Goal: Task Accomplishment & Management: Manage account settings

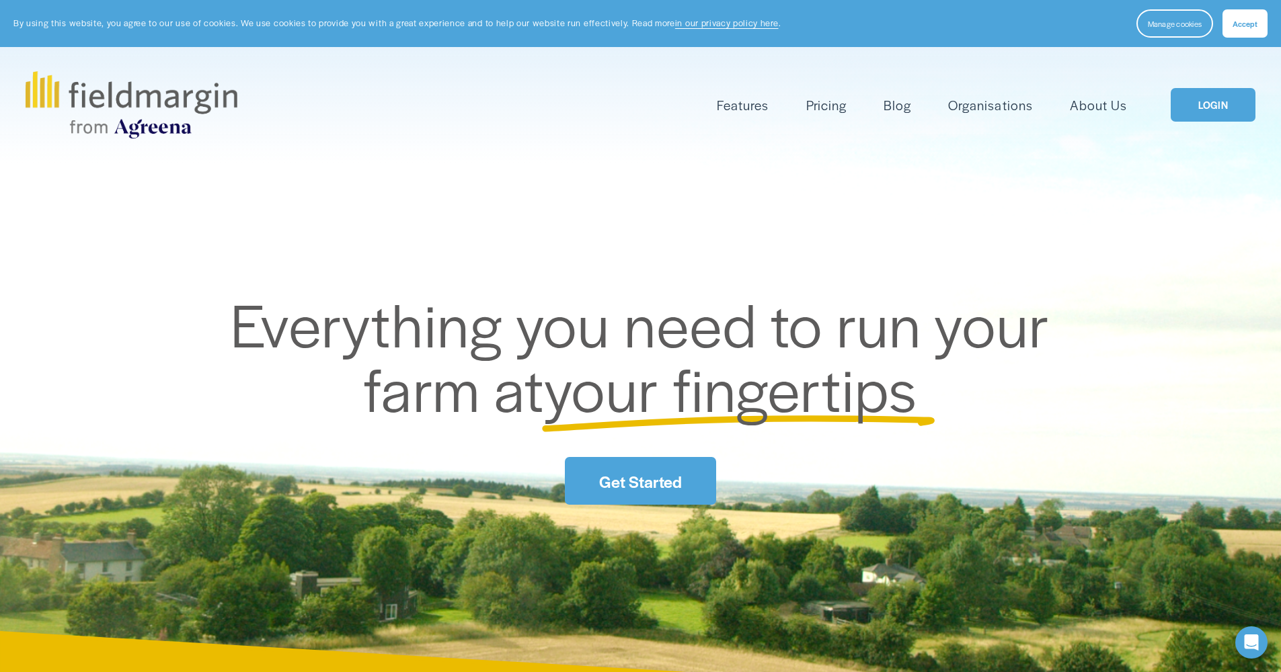
click at [1242, 24] on span "Accept" at bounding box center [1244, 23] width 25 height 11
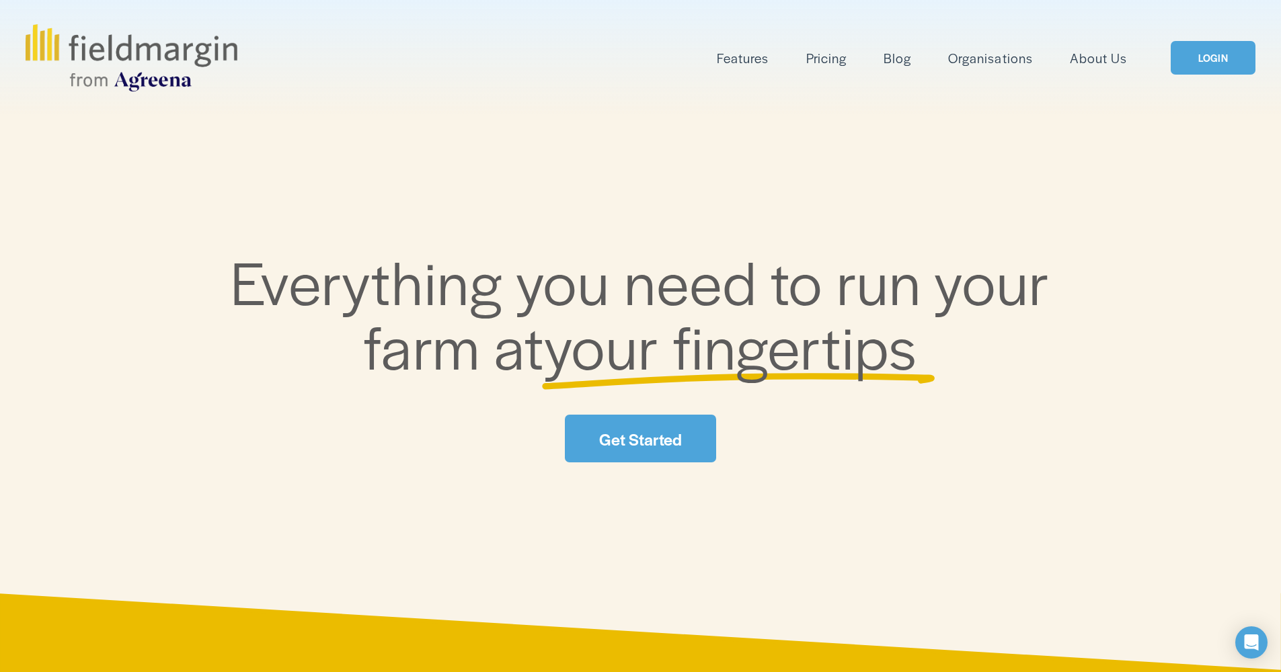
click at [1200, 60] on link "LOGIN" at bounding box center [1212, 58] width 85 height 34
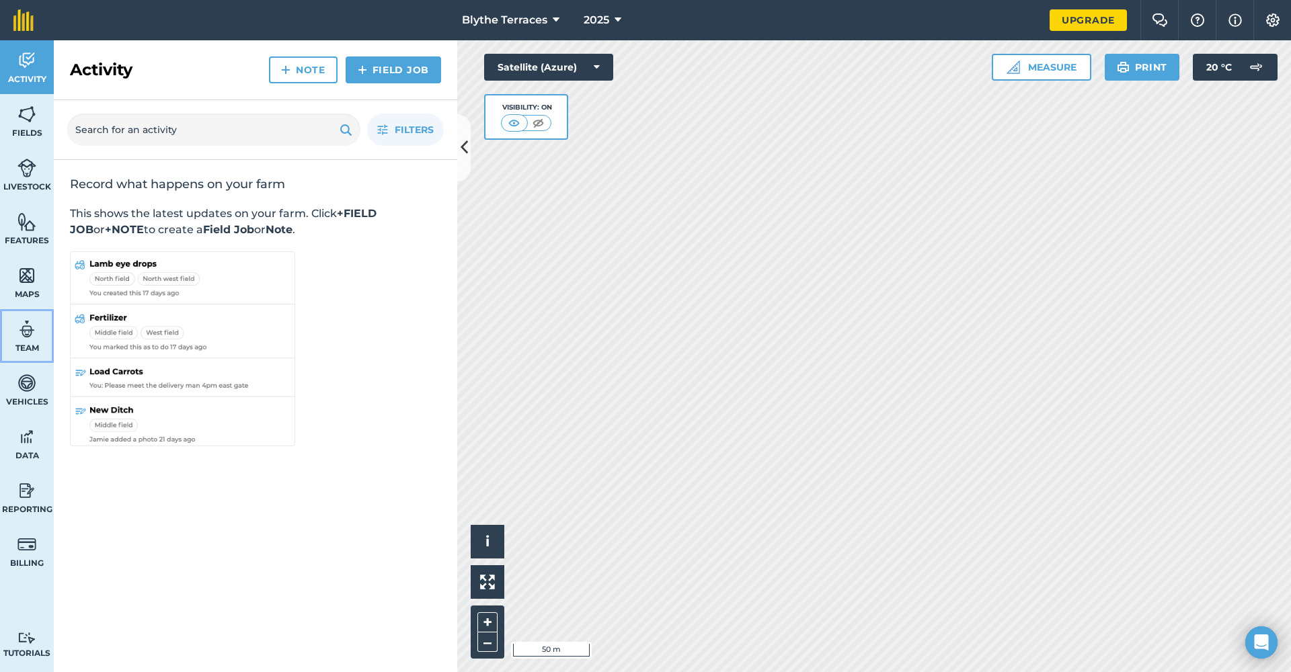
click at [28, 343] on span "Team" at bounding box center [27, 348] width 54 height 11
select select "MEMBER"
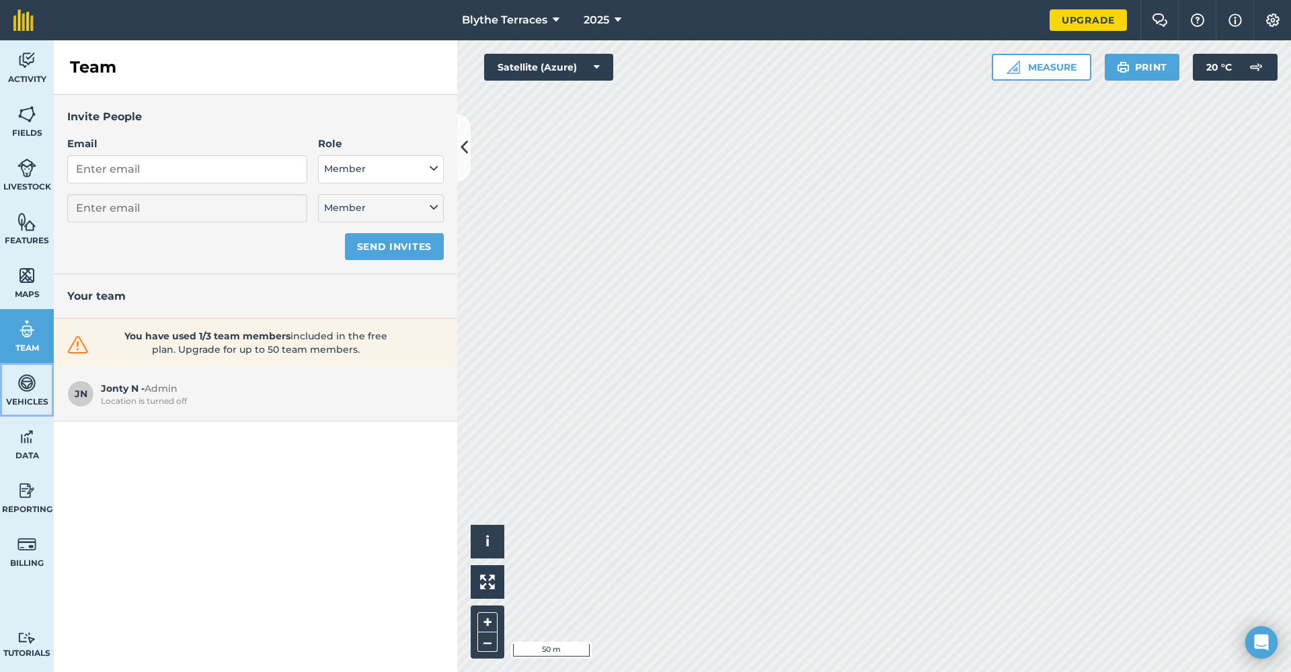
click at [25, 397] on span "Vehicles" at bounding box center [27, 402] width 54 height 11
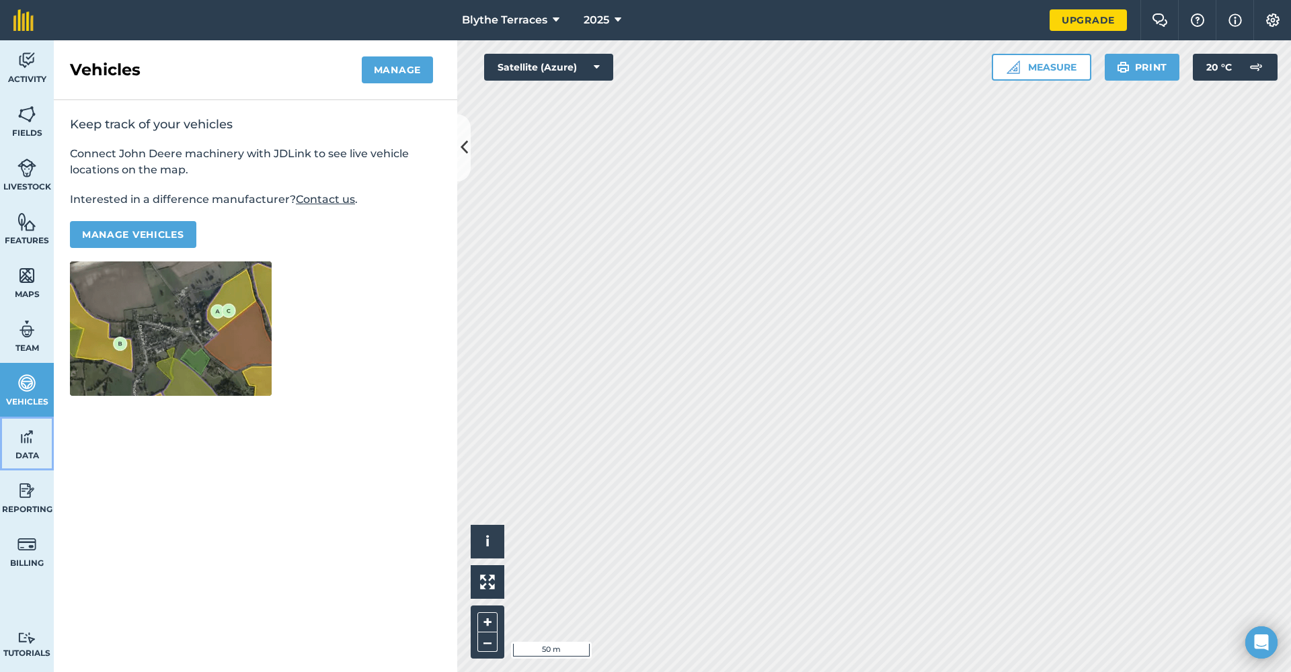
click at [28, 438] on img at bounding box center [26, 437] width 19 height 20
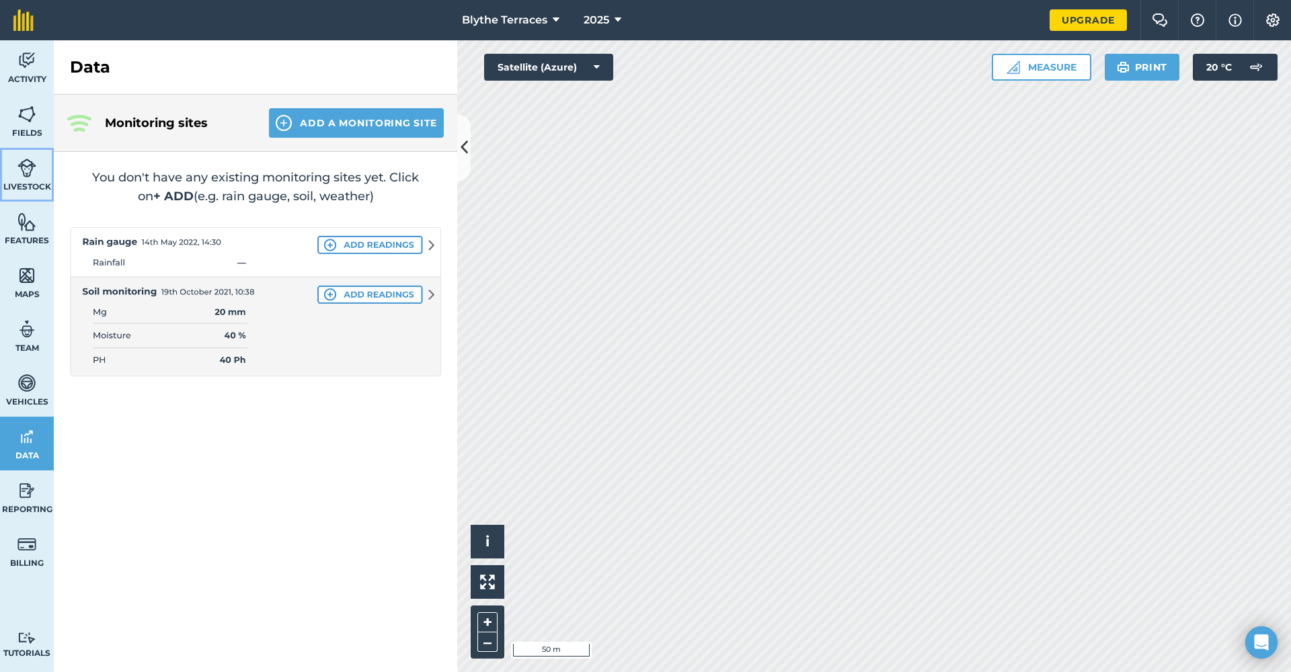
click at [27, 169] on img at bounding box center [26, 168] width 19 height 20
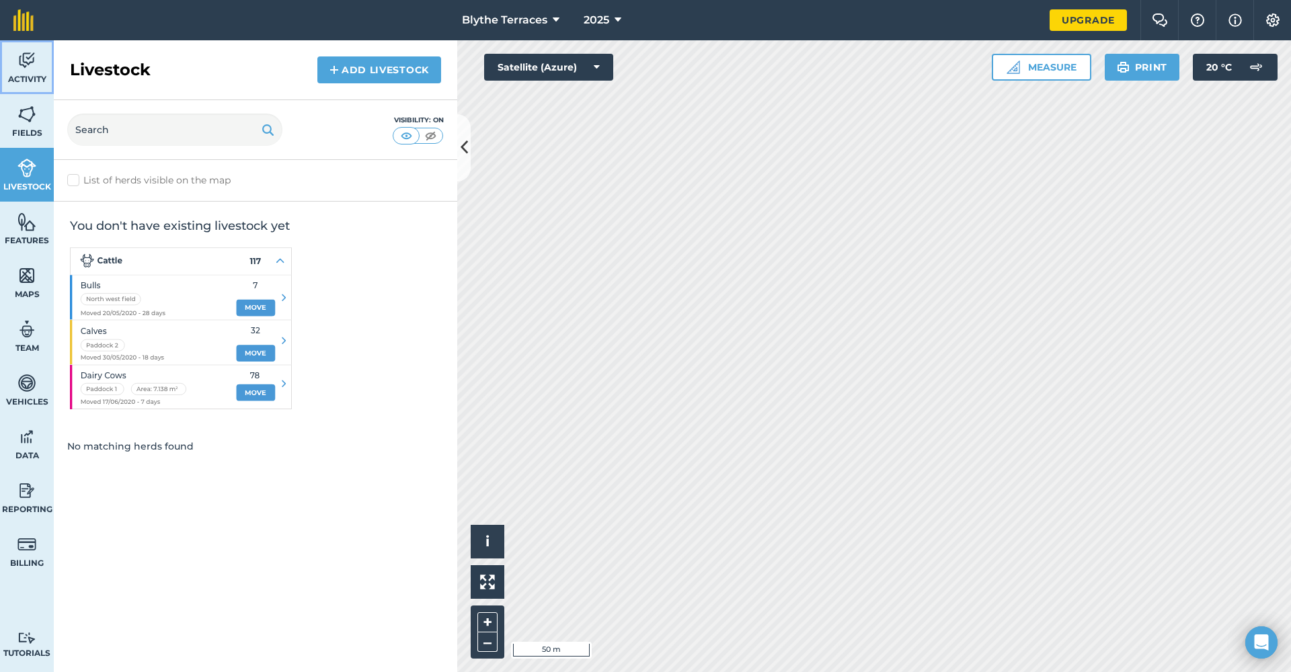
click at [24, 73] on link "Activity" at bounding box center [27, 67] width 54 height 54
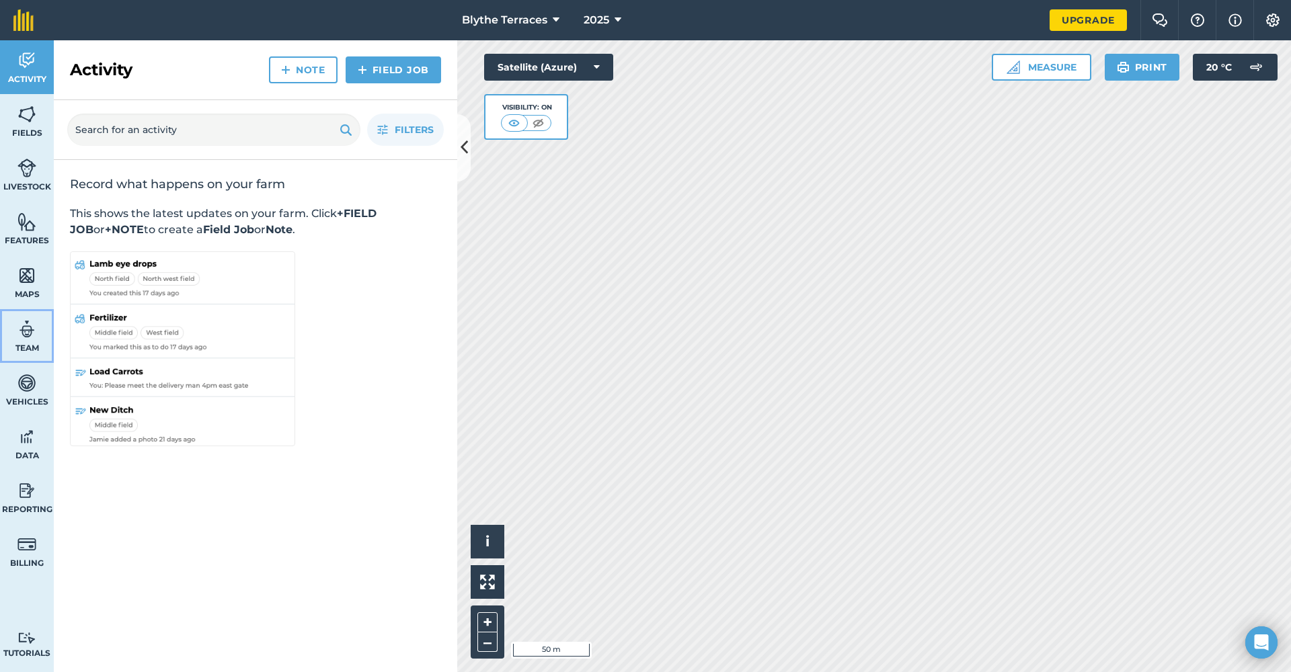
click at [24, 343] on span "Team" at bounding box center [27, 348] width 54 height 11
select select "MEMBER"
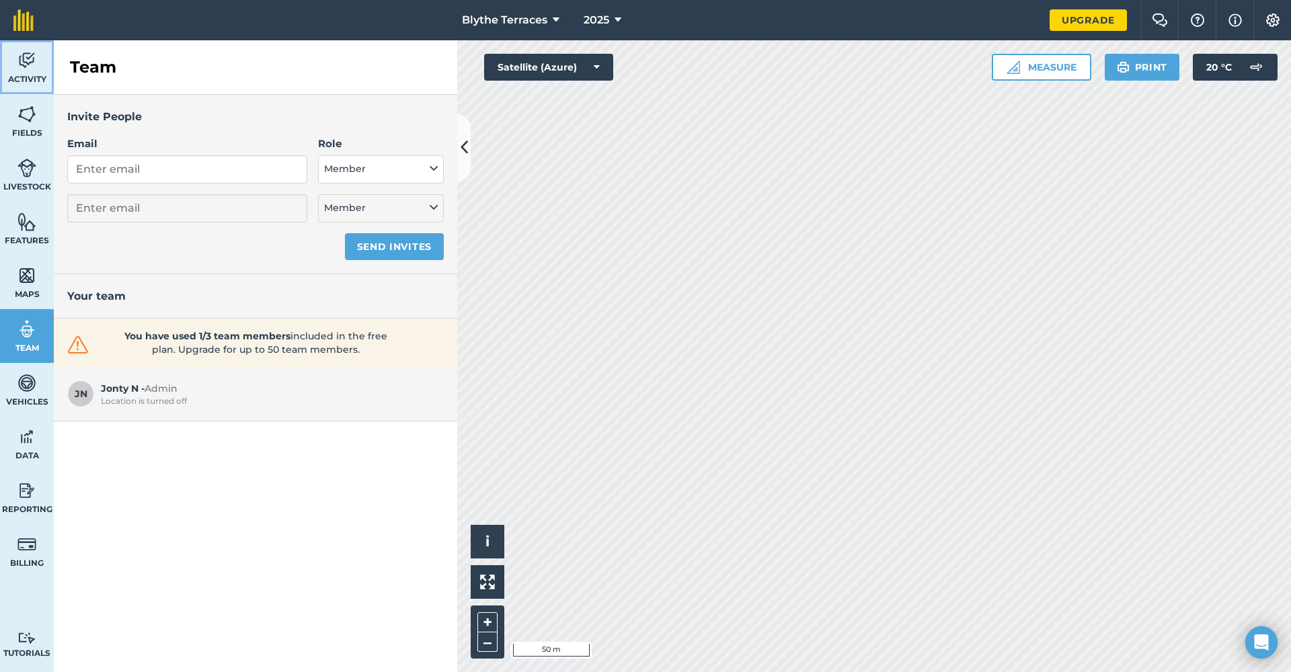
click at [25, 71] on link "Activity" at bounding box center [27, 67] width 54 height 54
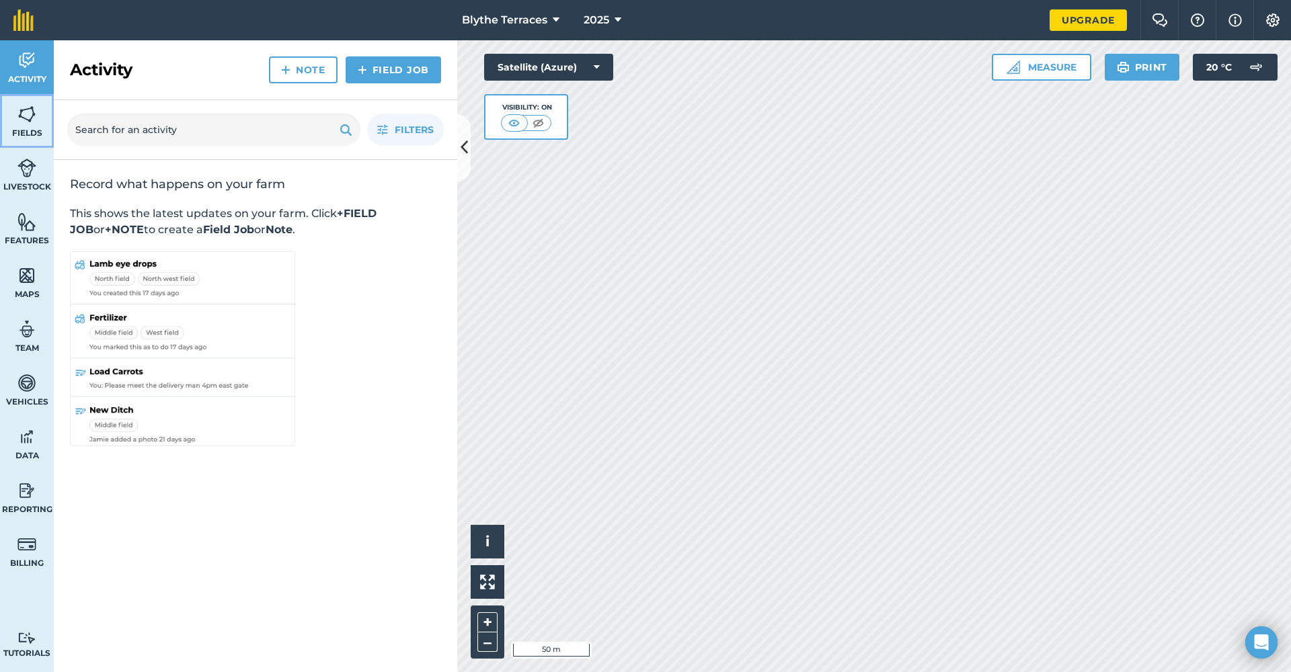
click at [36, 134] on span "Fields" at bounding box center [27, 133] width 54 height 11
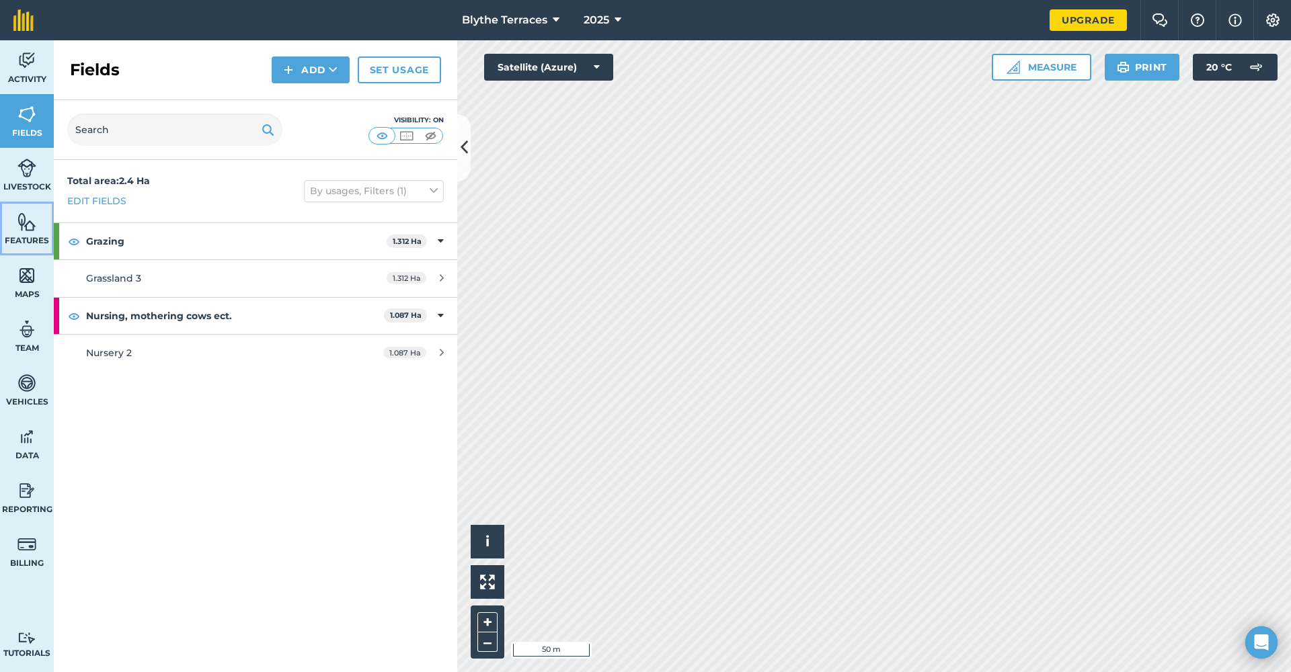
click at [24, 227] on img at bounding box center [26, 222] width 19 height 20
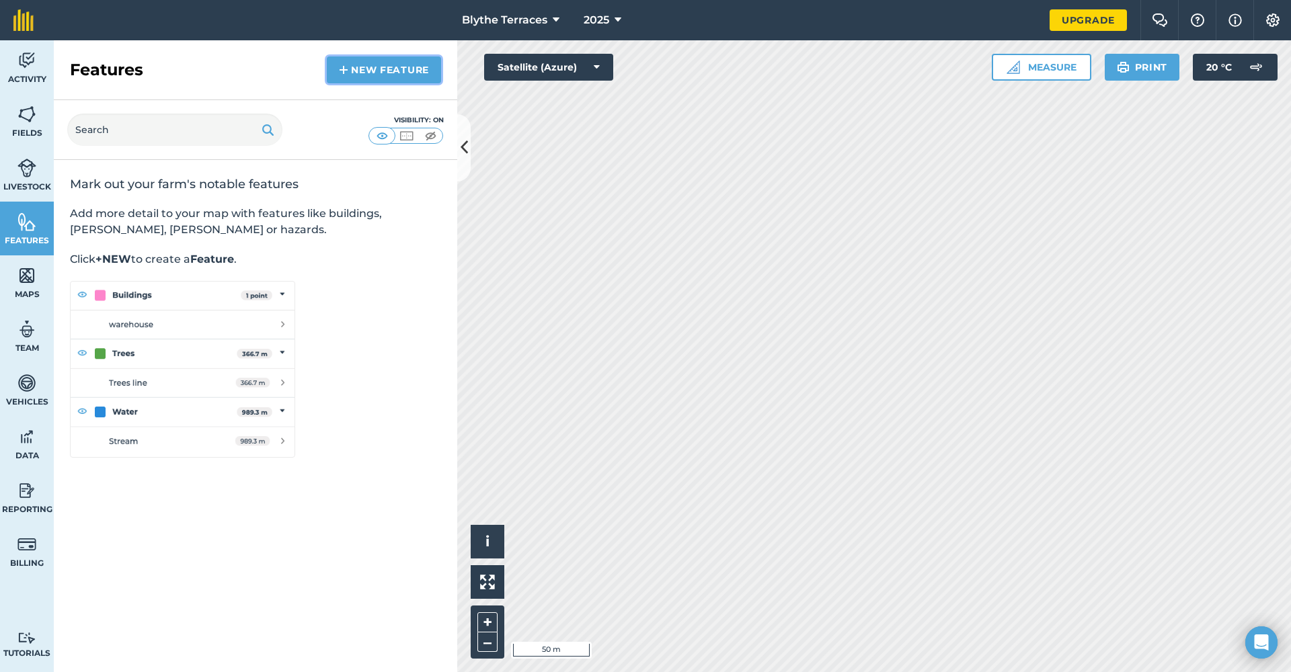
click at [390, 66] on link "New feature" at bounding box center [384, 69] width 114 height 27
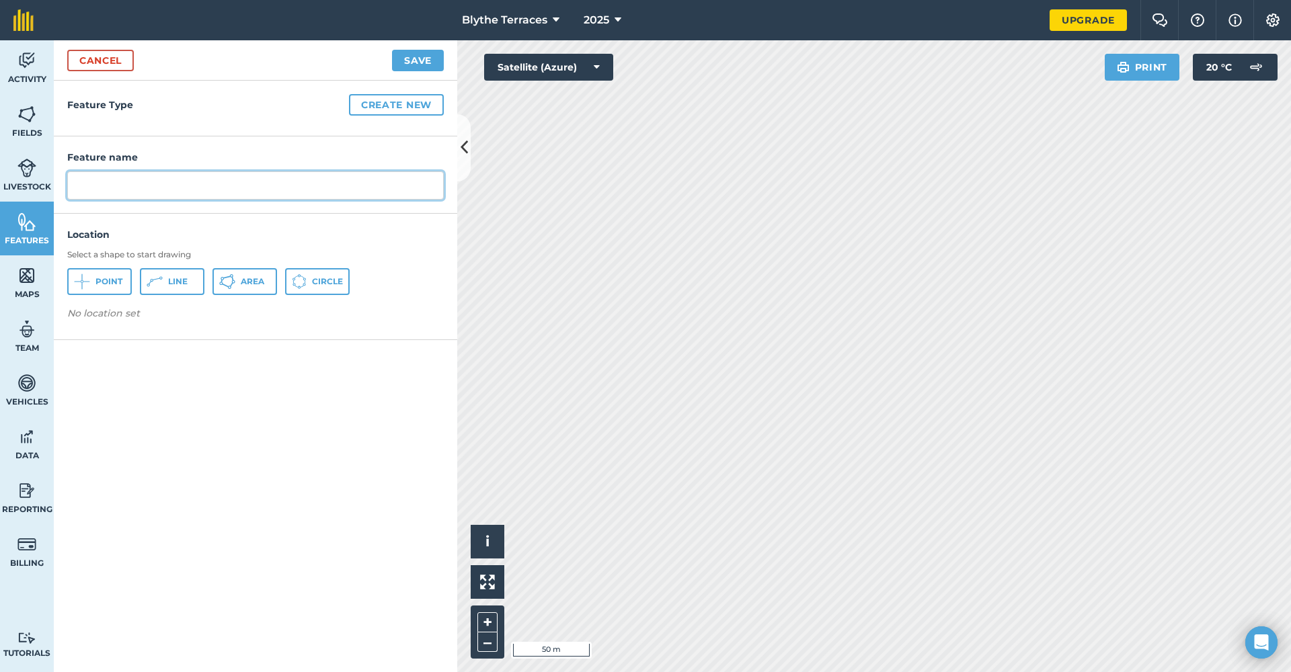
click at [165, 192] on input "text" at bounding box center [255, 185] width 376 height 28
type input "Blythe River"
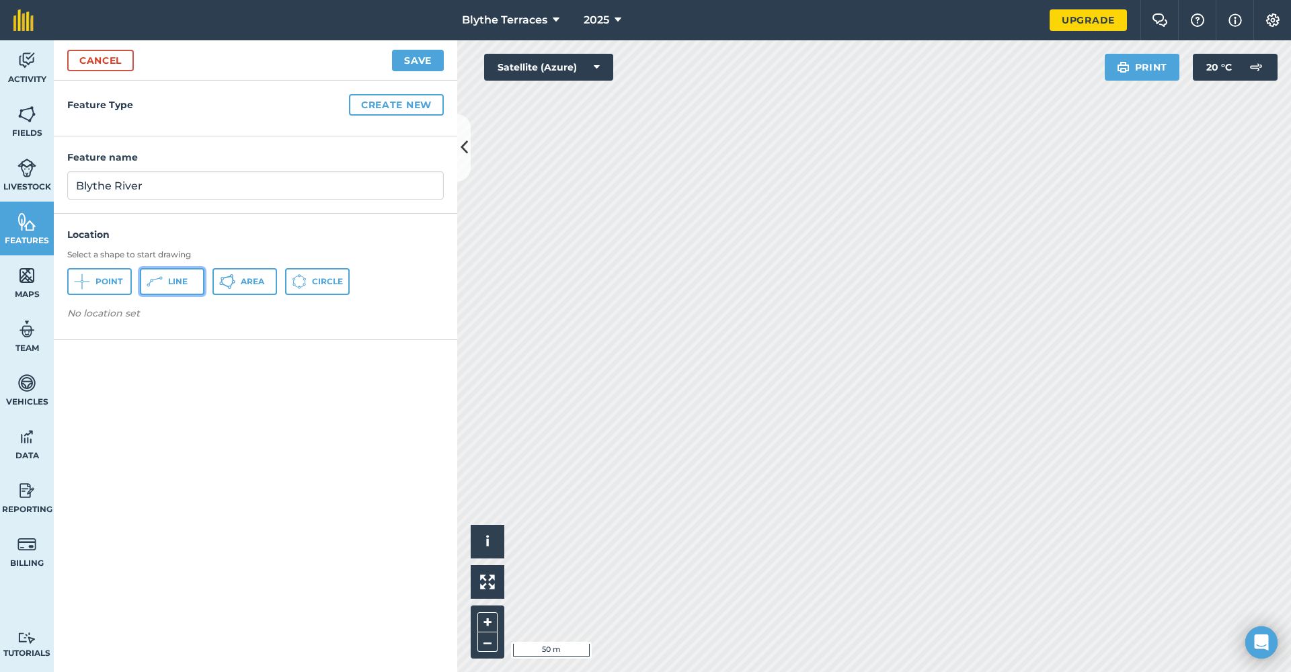
click at [178, 282] on span "Line" at bounding box center [177, 281] width 19 height 11
click at [421, 64] on button "Save" at bounding box center [418, 61] width 52 height 22
click at [397, 102] on button "Create new" at bounding box center [396, 105] width 95 height 22
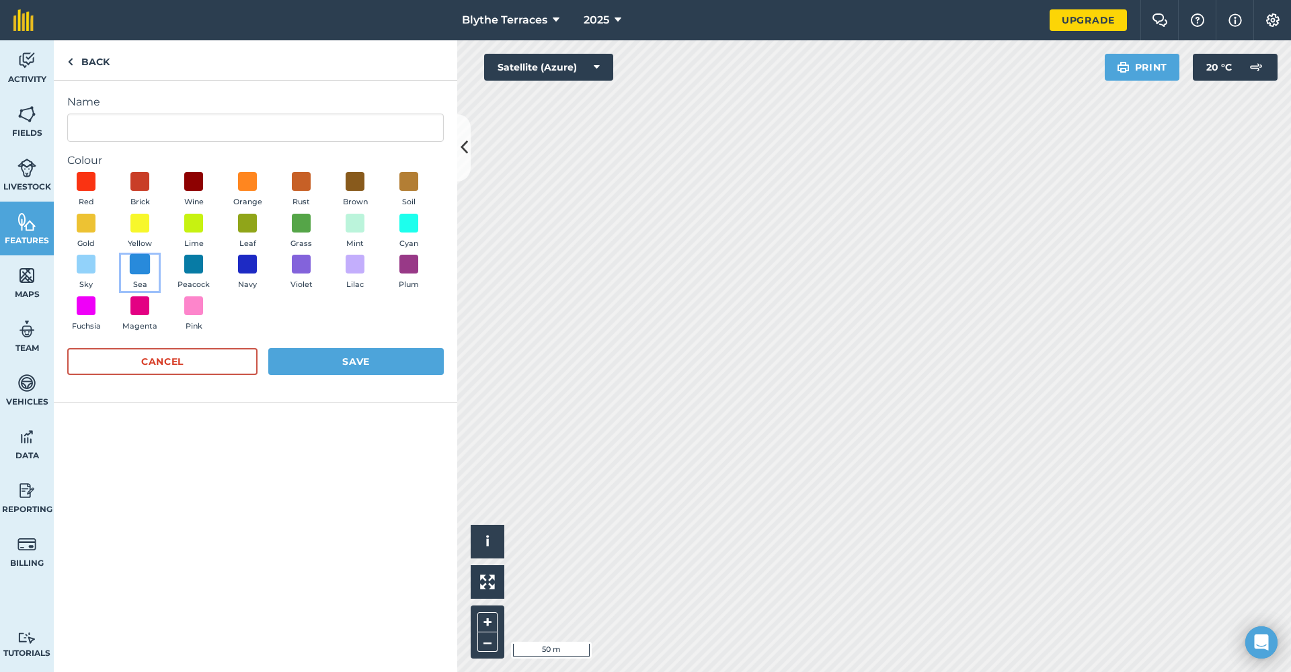
click at [135, 267] on span at bounding box center [140, 264] width 21 height 21
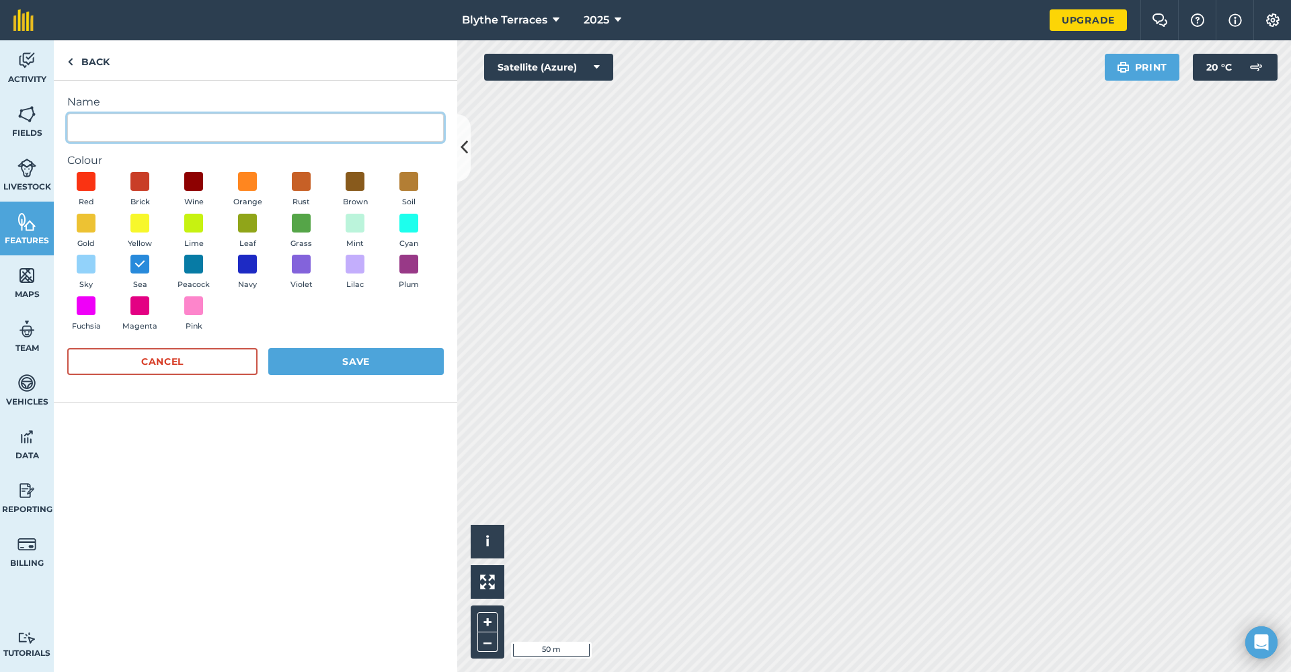
click at [159, 120] on input "Name" at bounding box center [255, 128] width 376 height 28
type input "River/Creek"
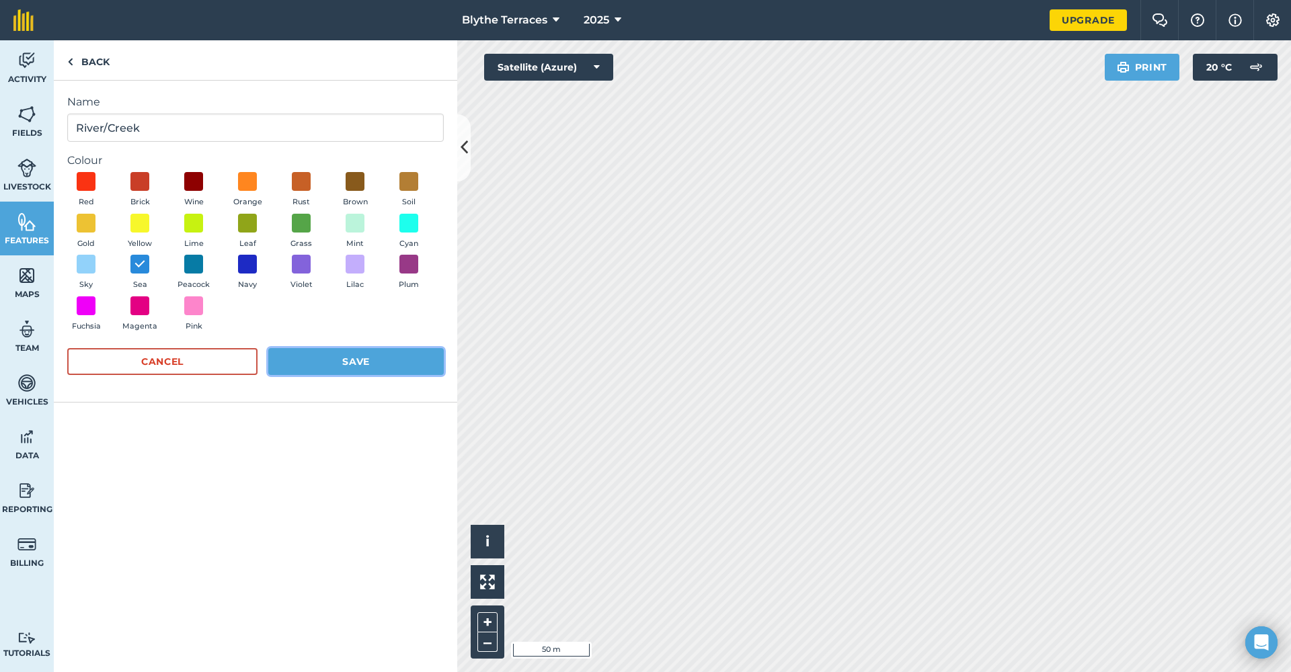
click at [339, 364] on button "Save" at bounding box center [355, 361] width 175 height 27
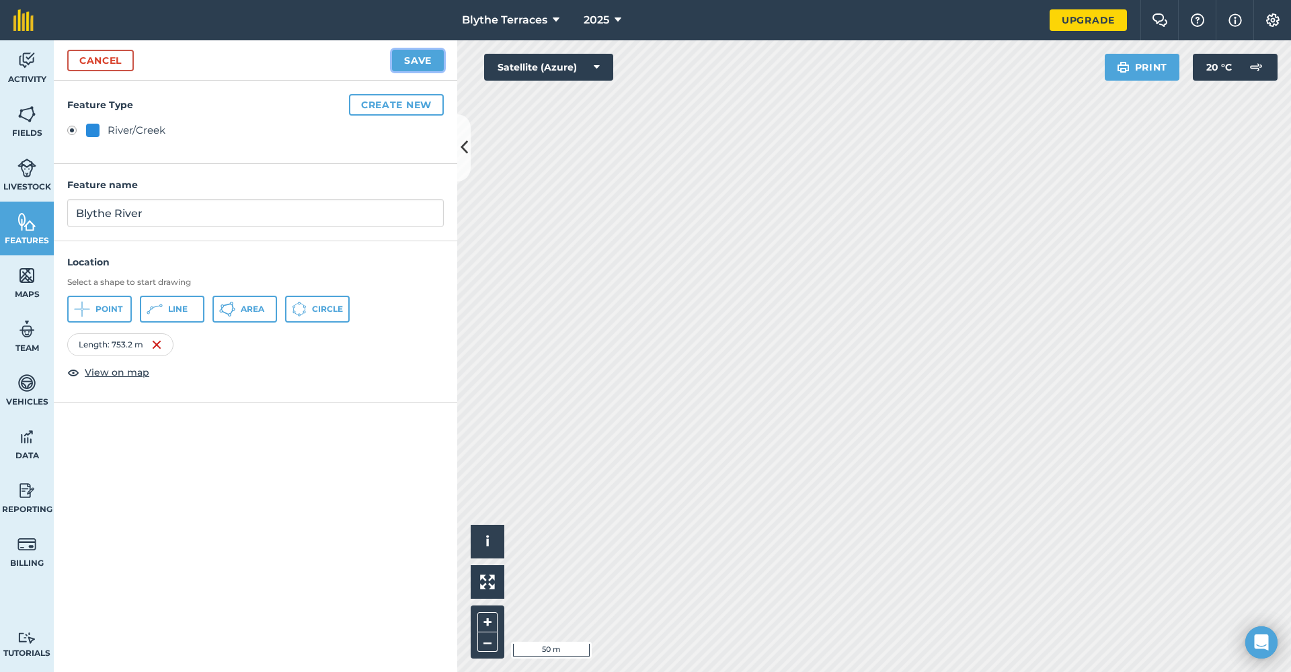
click at [412, 65] on button "Save" at bounding box center [418, 61] width 52 height 22
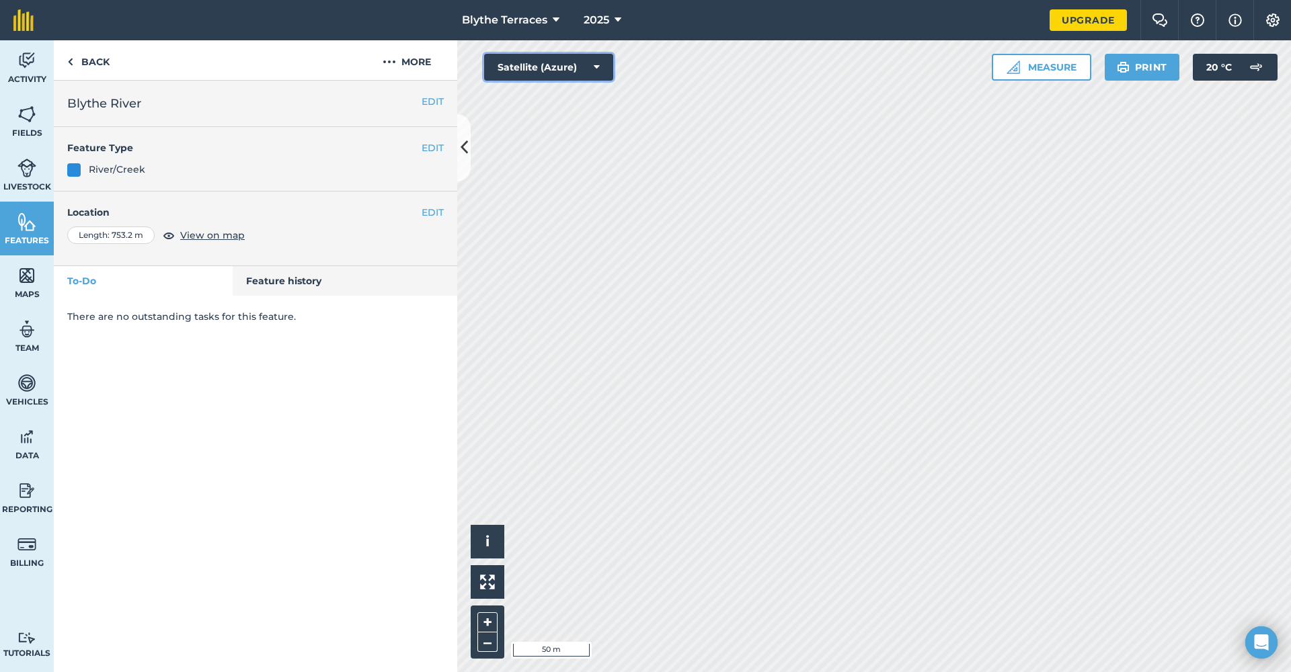
click at [576, 65] on button "Satellite (Azure)" at bounding box center [548, 67] width 129 height 27
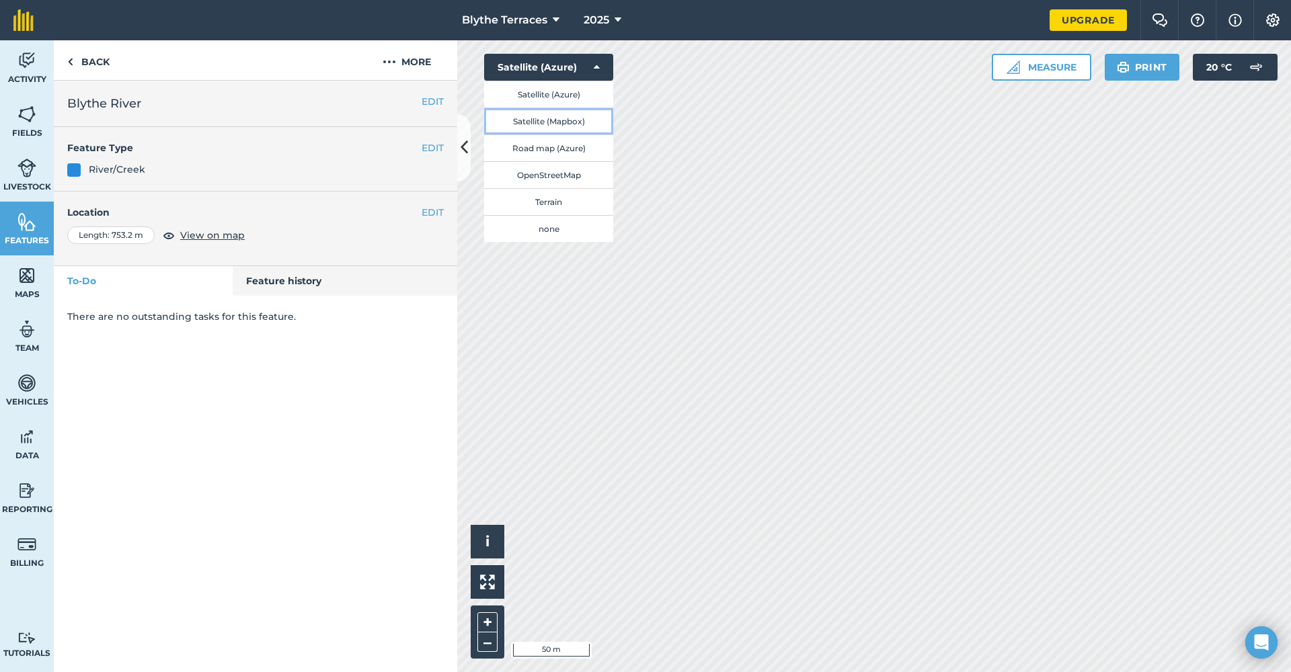
click at [570, 120] on button "Satellite (Mapbox)" at bounding box center [548, 121] width 129 height 27
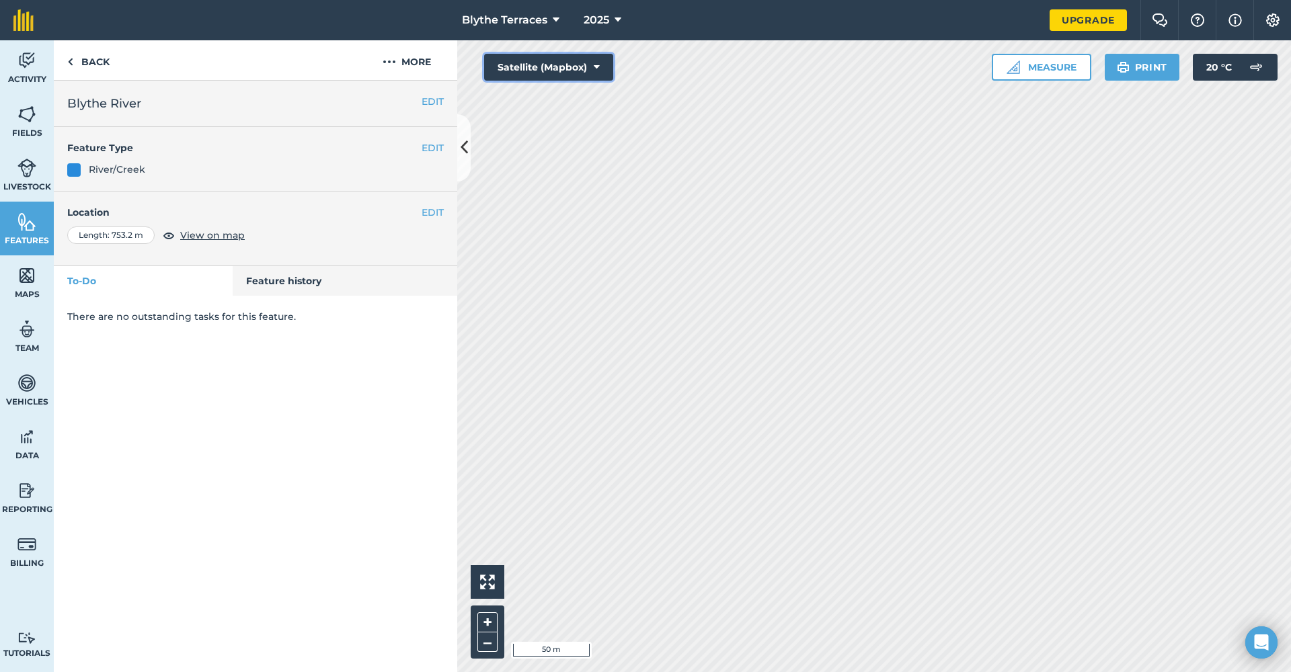
click at [590, 67] on button "Satellite (Mapbox)" at bounding box center [548, 67] width 129 height 27
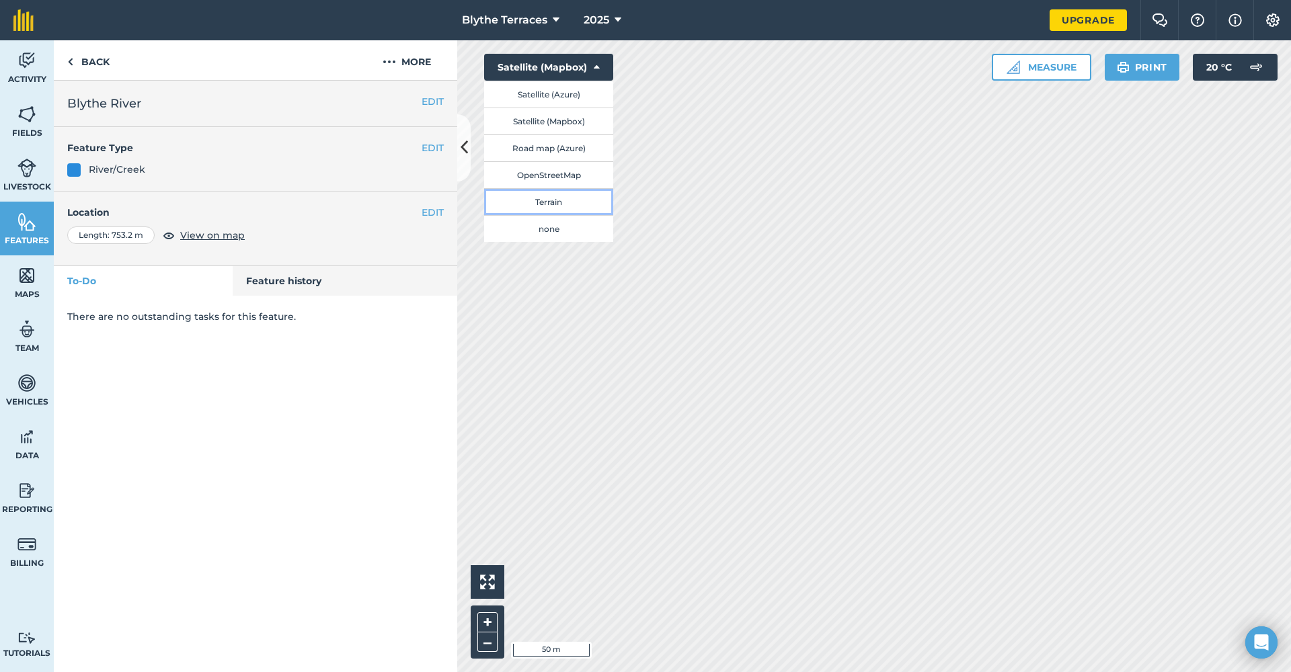
click at [564, 210] on button "Terrain" at bounding box center [548, 201] width 129 height 27
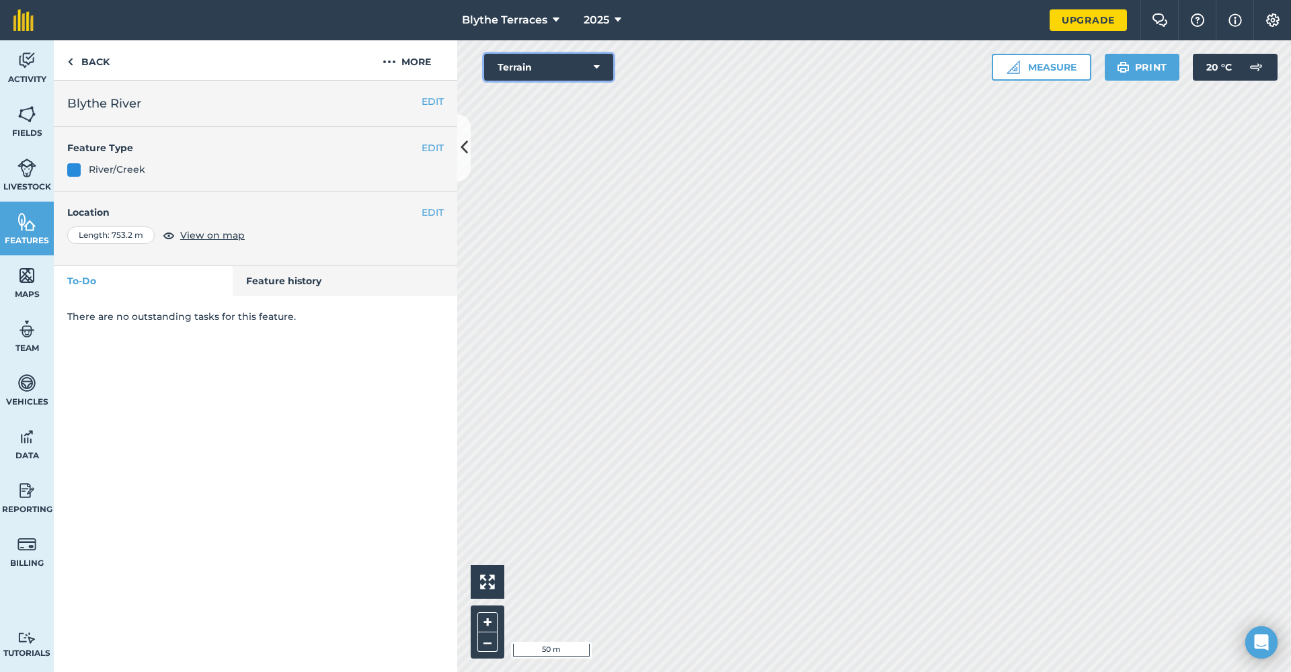
click at [559, 68] on button "Terrain" at bounding box center [548, 67] width 129 height 27
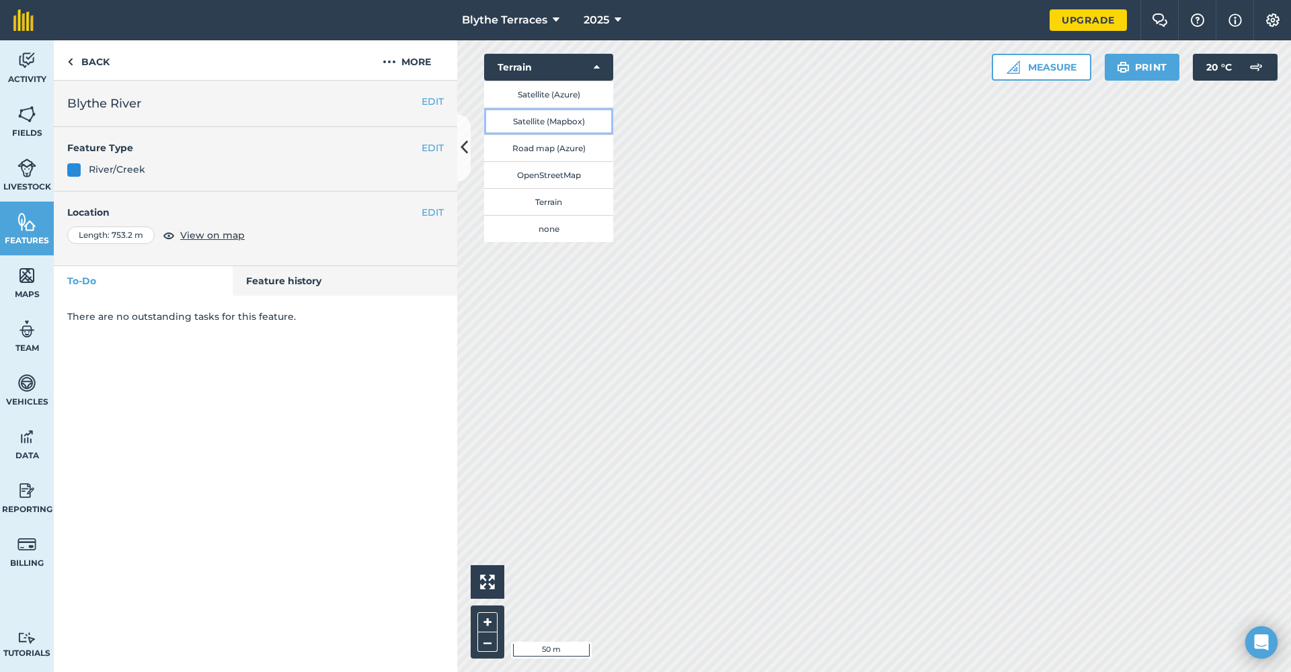
click at [557, 110] on button "Satellite (Mapbox)" at bounding box center [548, 121] width 129 height 27
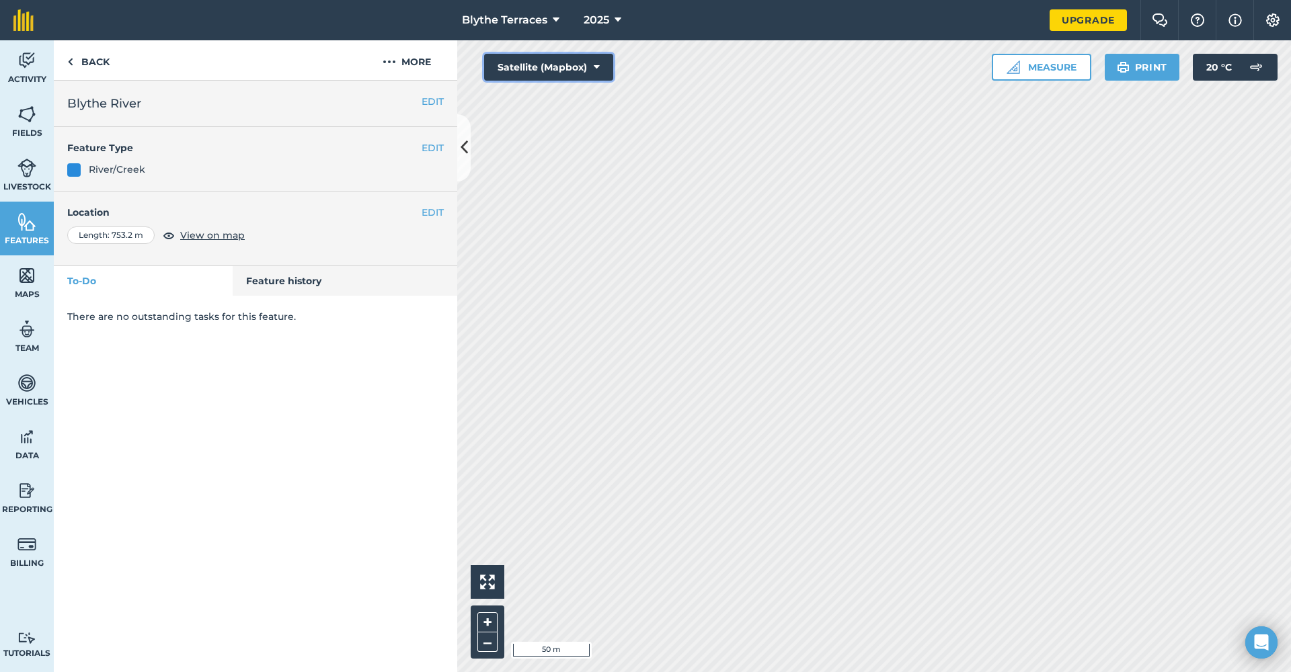
click at [555, 68] on button "Satellite (Mapbox)" at bounding box center [548, 67] width 129 height 27
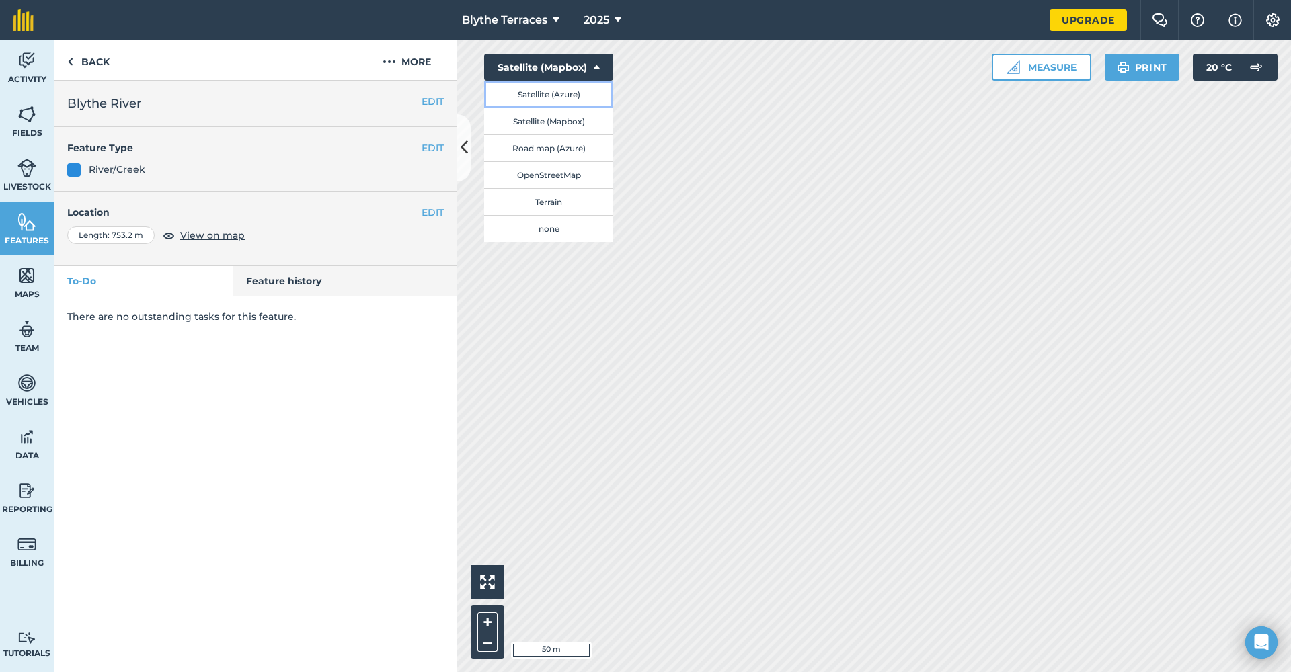
click at [553, 96] on button "Satellite (Azure)" at bounding box center [548, 94] width 129 height 27
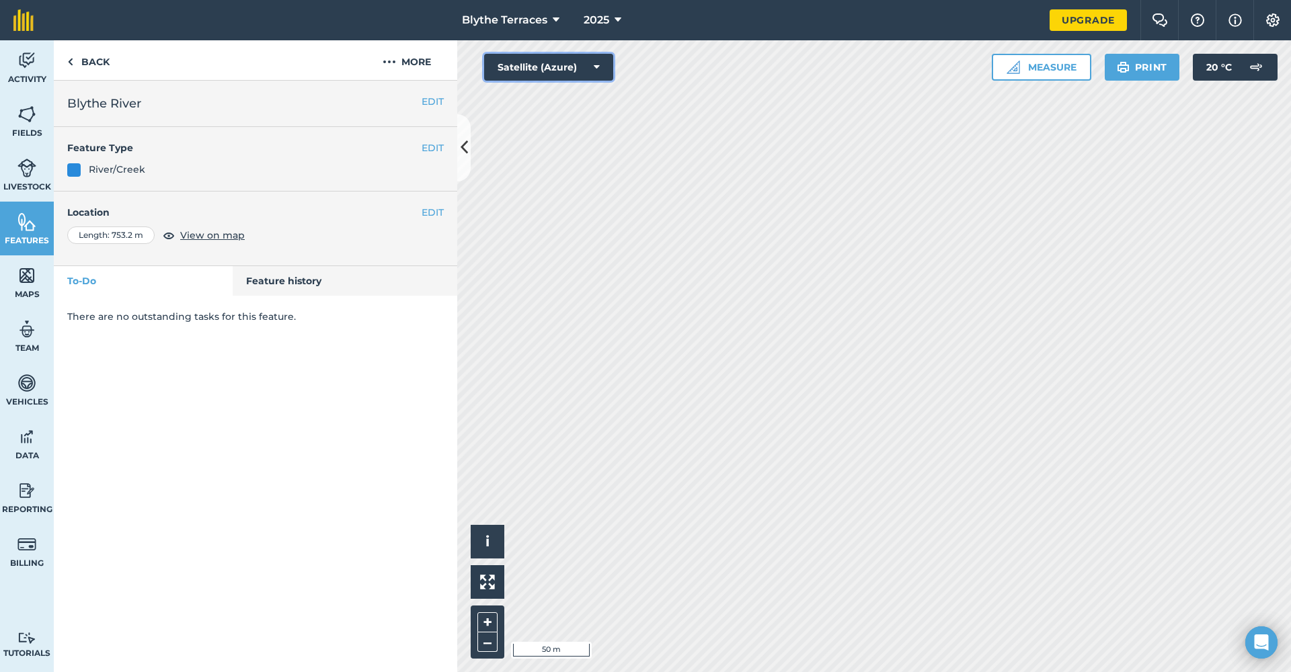
click at [591, 67] on button "Satellite (Azure)" at bounding box center [548, 67] width 129 height 27
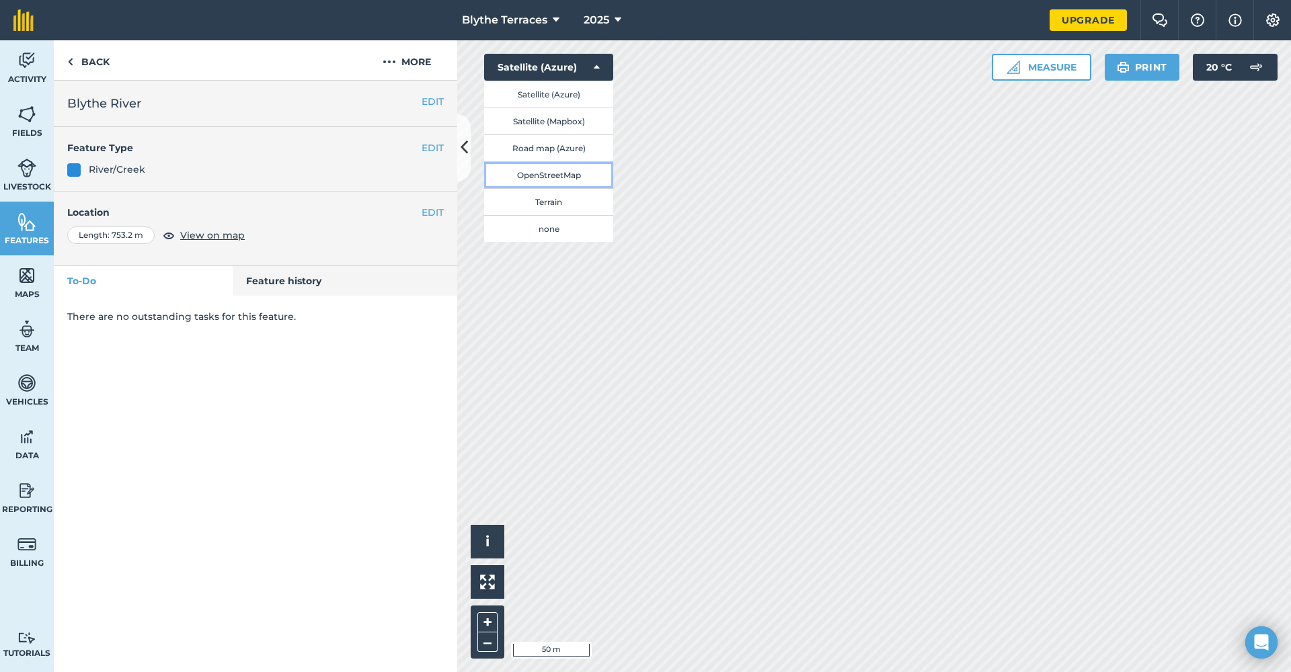
click at [573, 175] on button "OpenStreetMap" at bounding box center [548, 174] width 129 height 27
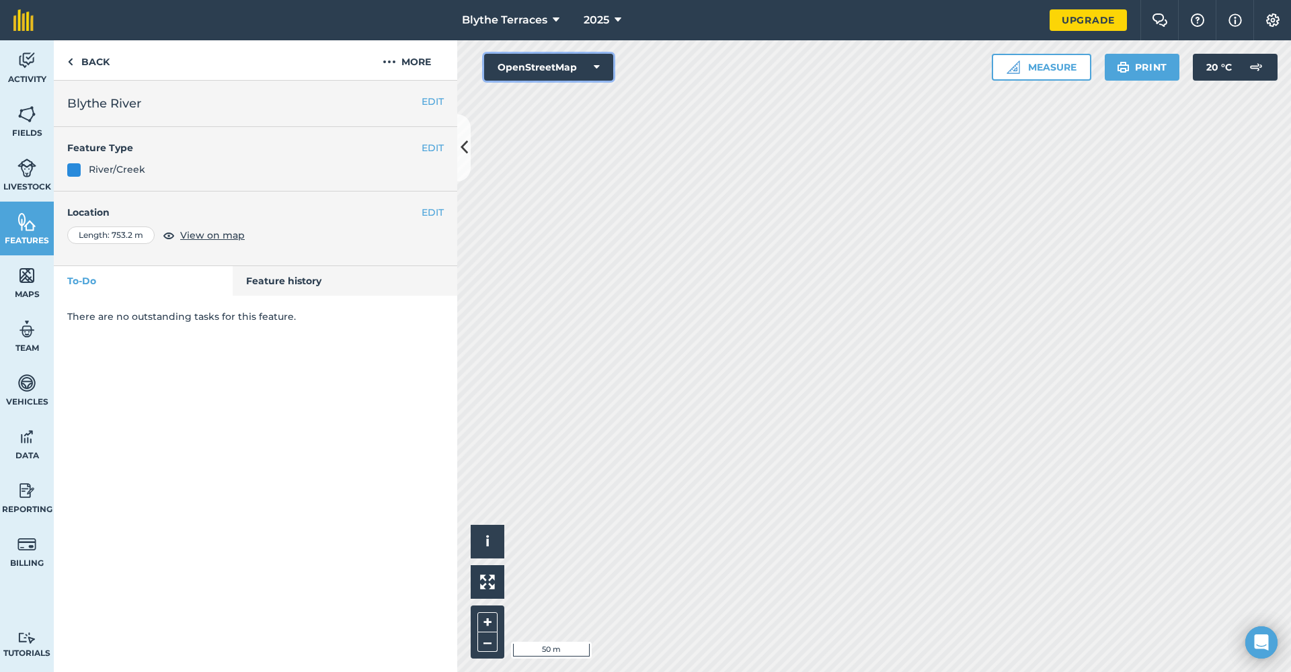
click at [573, 75] on button "OpenStreetMap" at bounding box center [548, 67] width 129 height 27
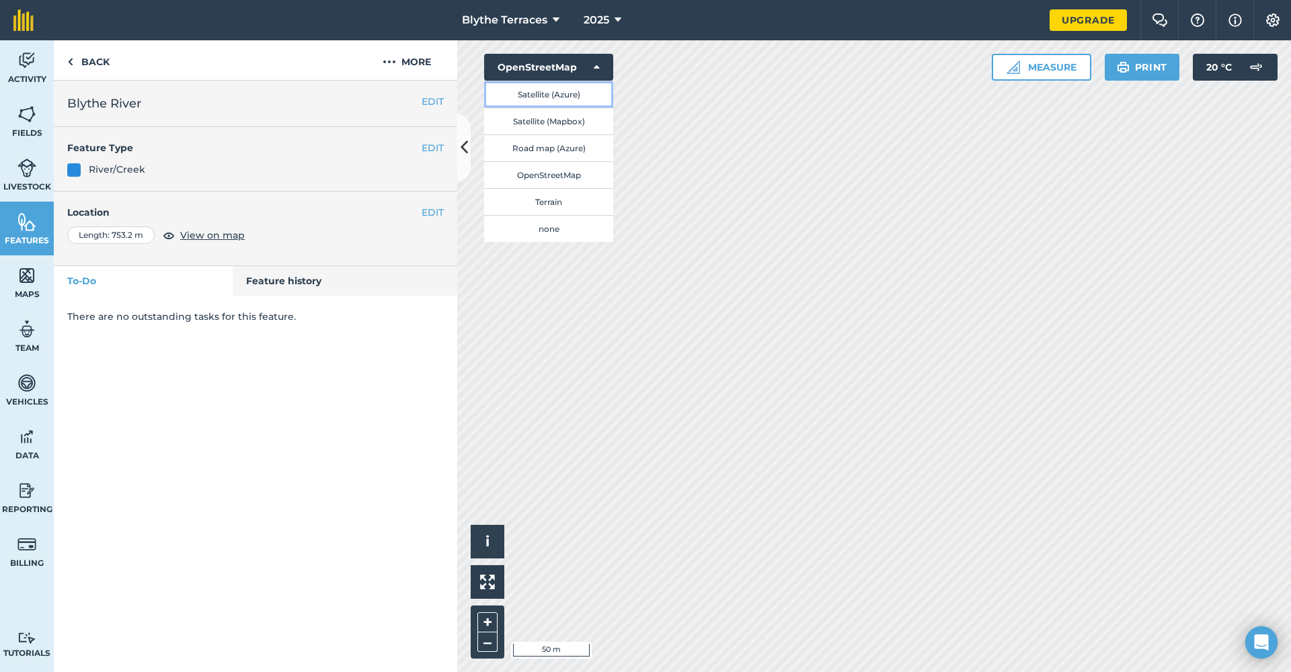
click at [567, 95] on button "Satellite (Azure)" at bounding box center [548, 94] width 129 height 27
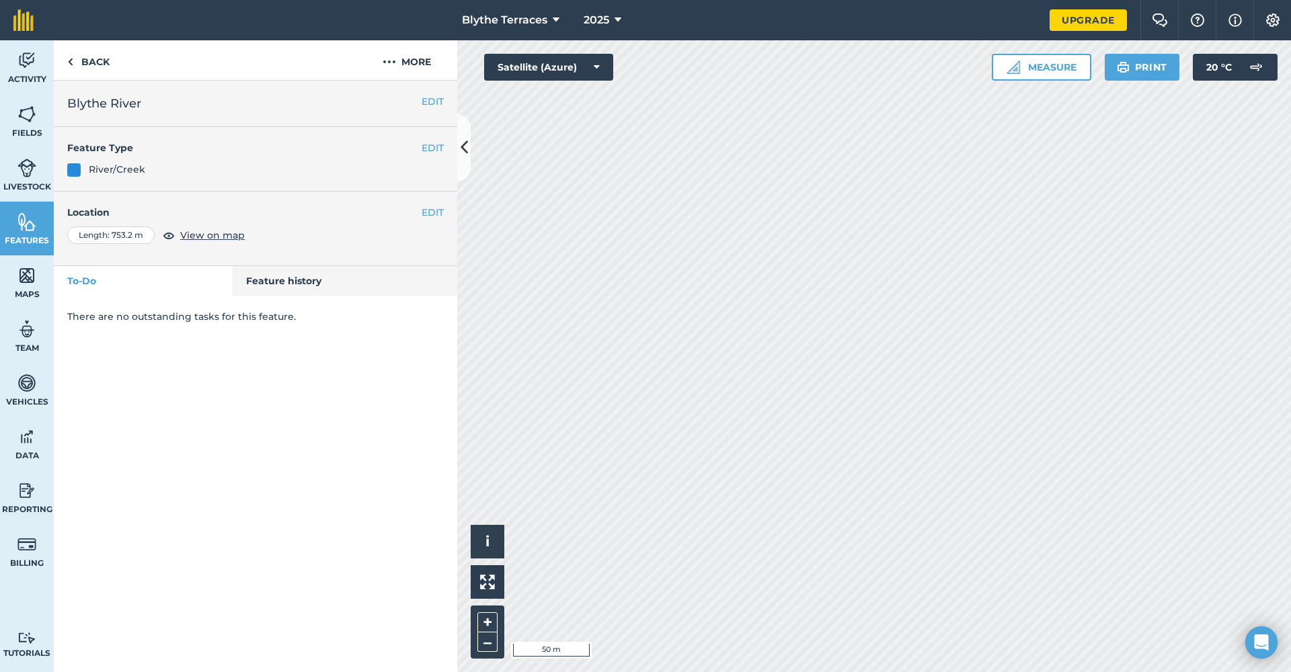
click at [725, 38] on div "Blythe Terraces 2025 Upgrade Farm Chat Help Info Settings Map printing is not a…" at bounding box center [645, 336] width 1291 height 672
click at [23, 282] on img at bounding box center [26, 276] width 19 height 20
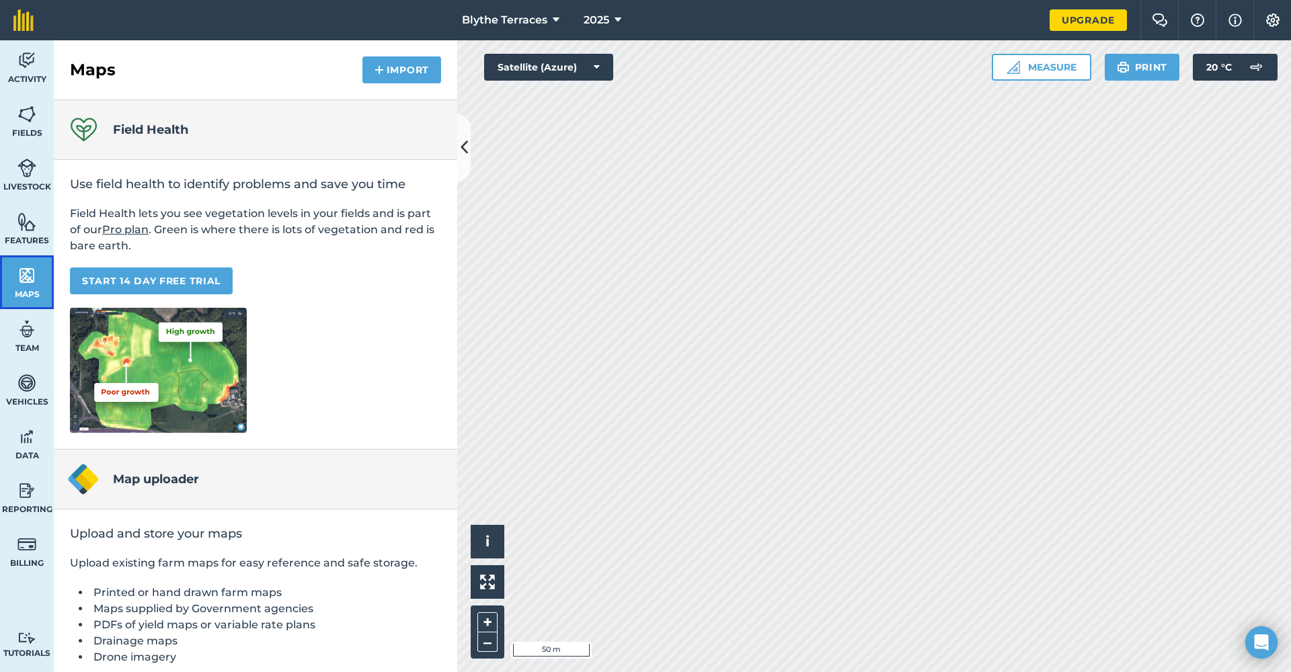
scroll to position [50, 0]
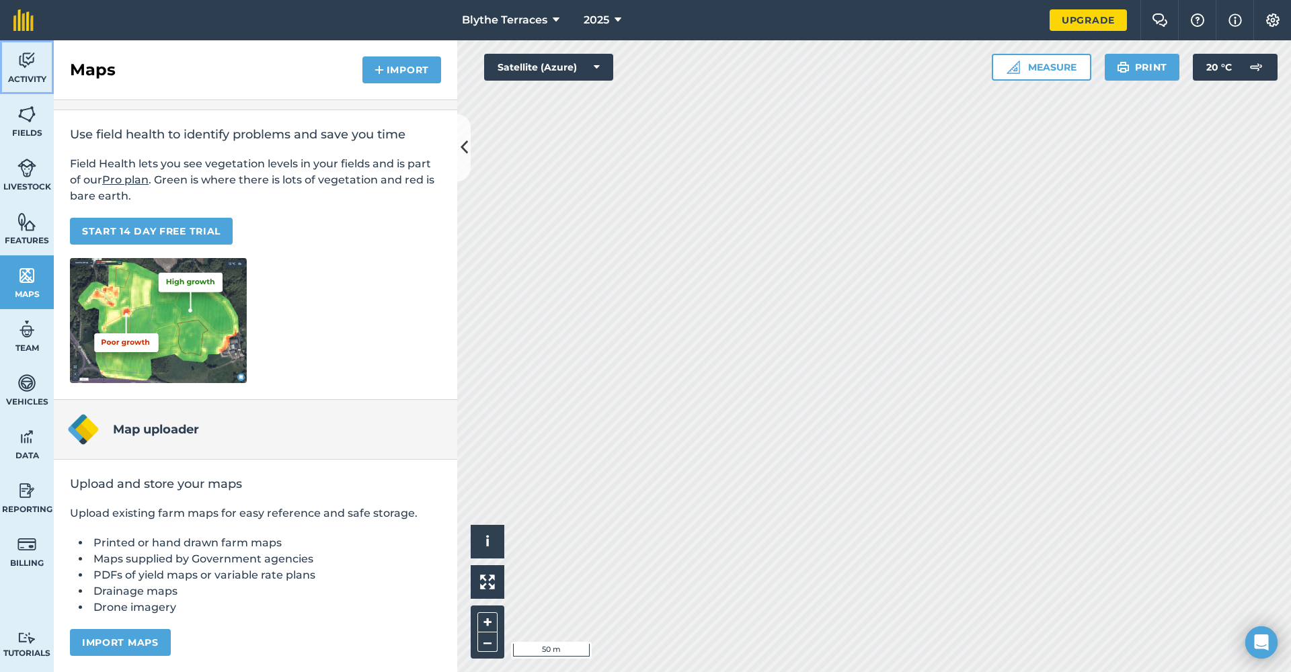
click at [34, 77] on span "Activity" at bounding box center [27, 79] width 54 height 11
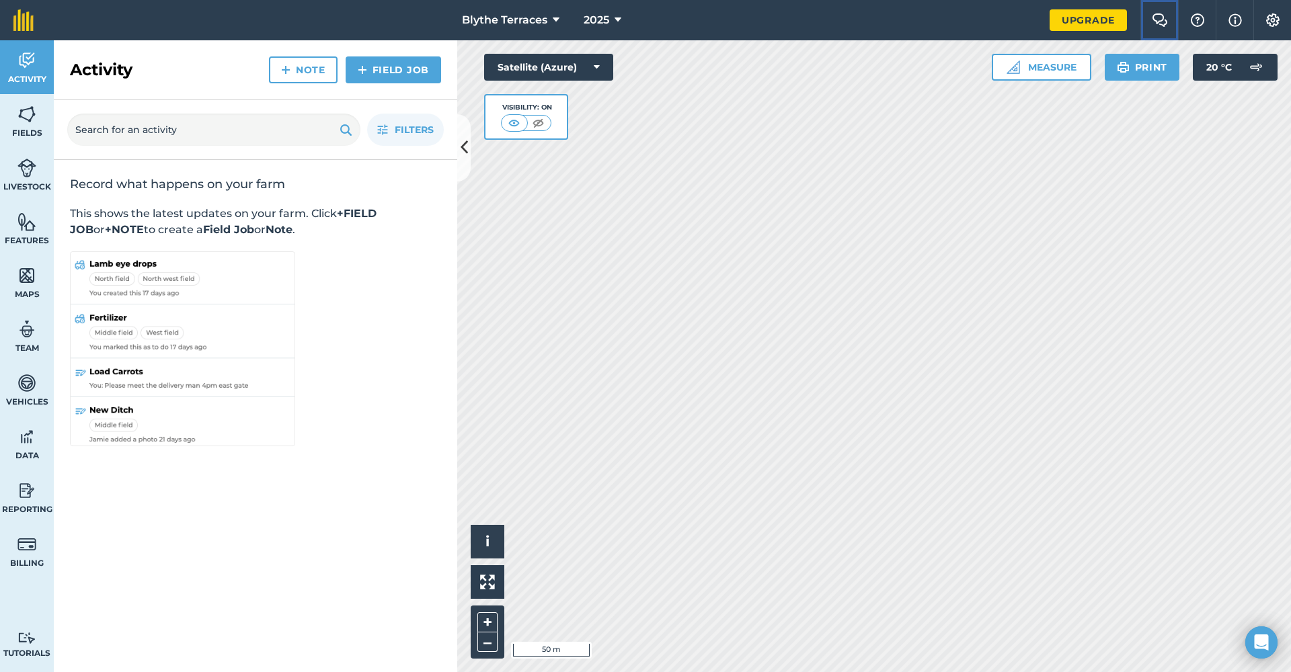
click at [1156, 13] on img at bounding box center [1160, 19] width 16 height 13
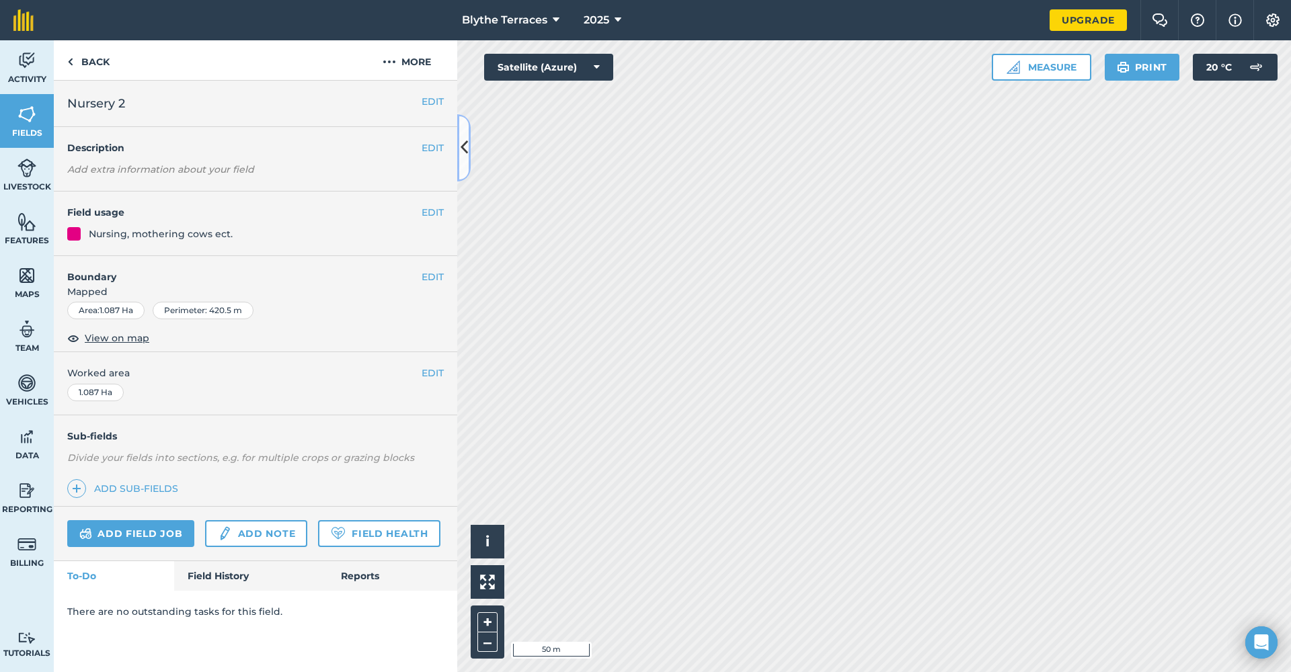
click at [465, 153] on icon at bounding box center [463, 148] width 7 height 24
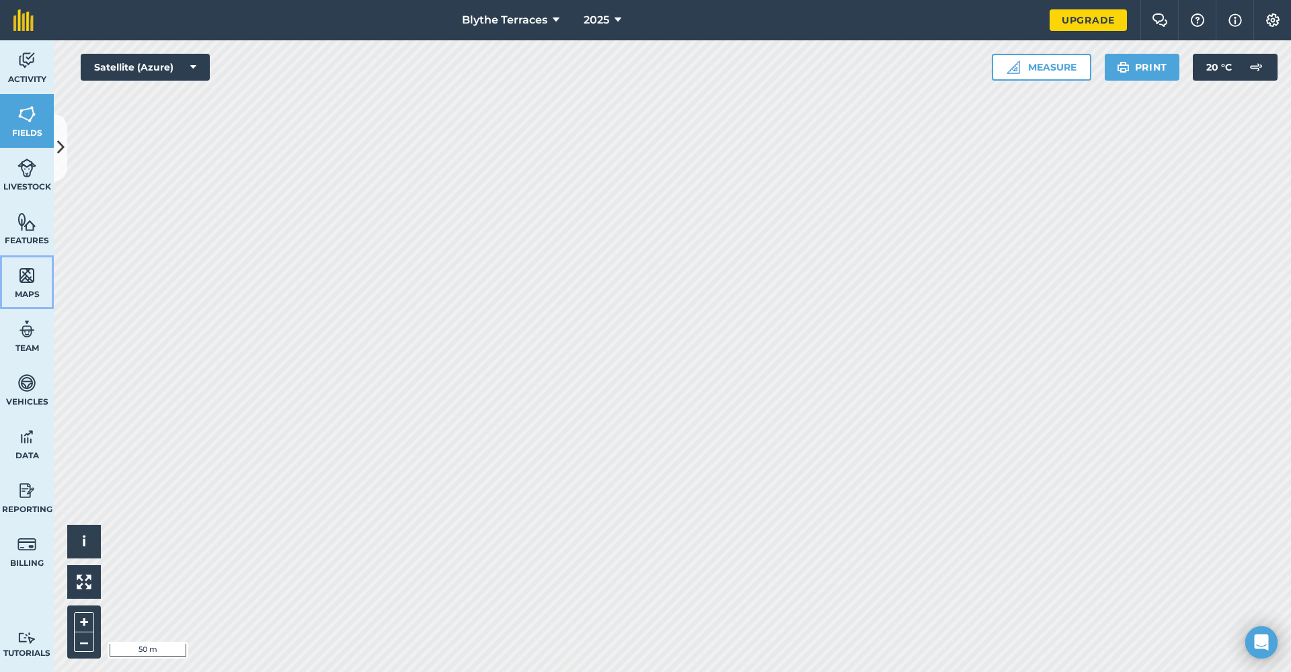
click at [13, 277] on link "Maps" at bounding box center [27, 282] width 54 height 54
click at [22, 125] on link "Fields" at bounding box center [27, 121] width 54 height 54
click at [54, 151] on button at bounding box center [60, 147] width 13 height 67
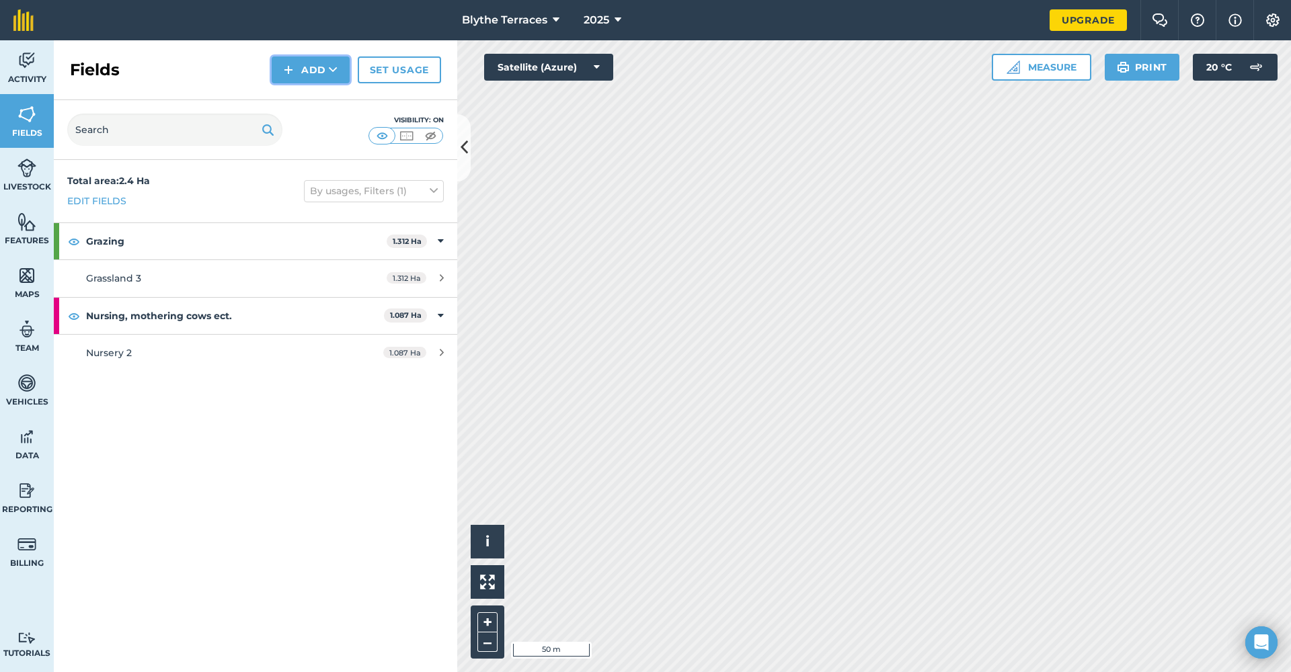
click at [282, 70] on button "Add" at bounding box center [311, 69] width 78 height 27
click at [326, 105] on link "Draw" at bounding box center [311, 100] width 74 height 30
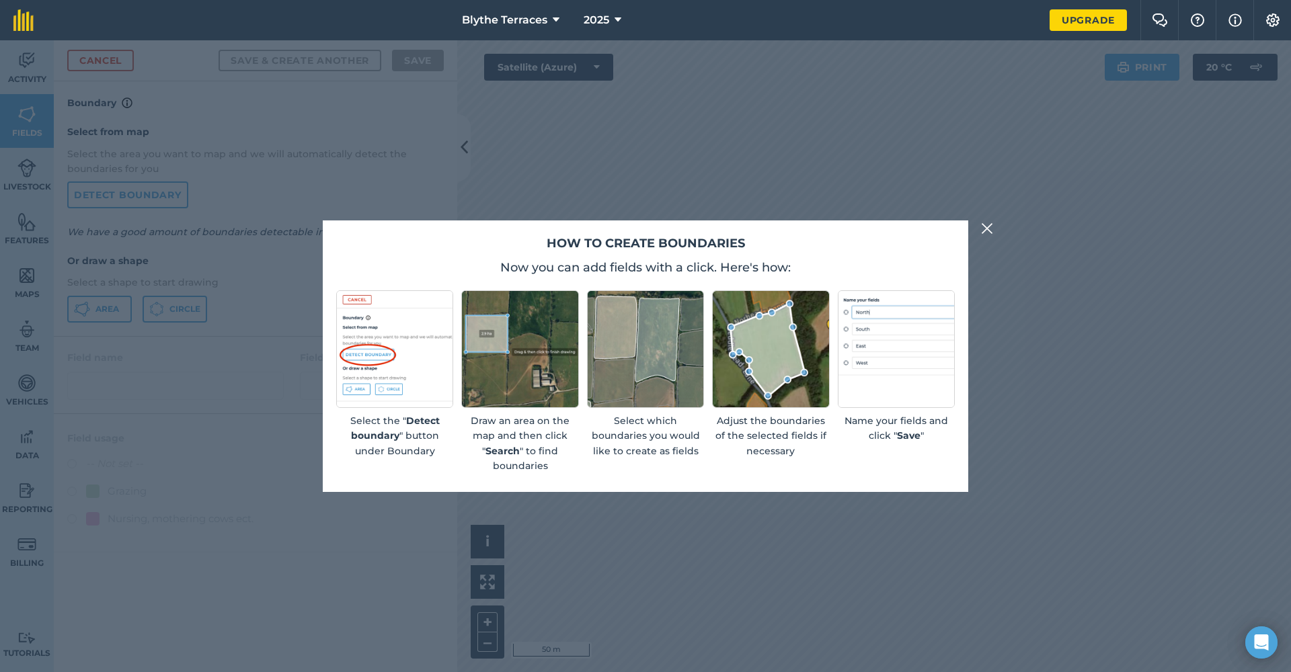
click at [984, 228] on img at bounding box center [987, 228] width 12 height 16
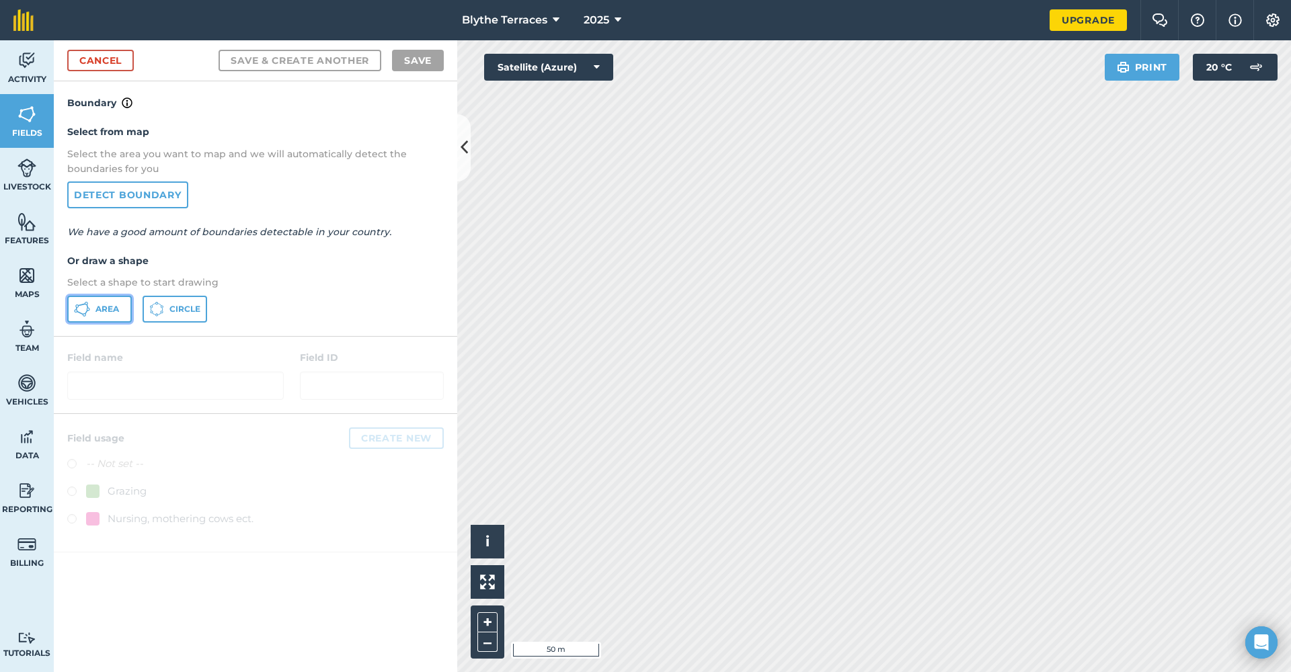
click at [105, 309] on span "Area" at bounding box center [107, 309] width 24 height 11
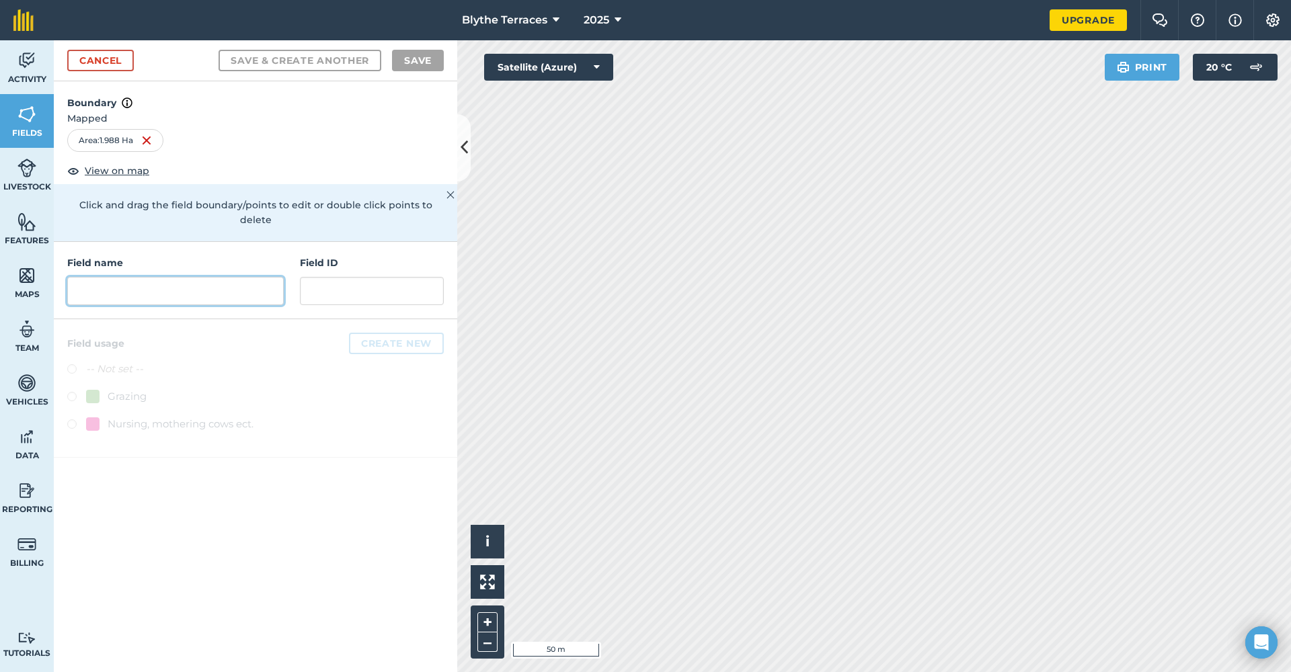
click at [228, 284] on input "text" at bounding box center [175, 291] width 216 height 28
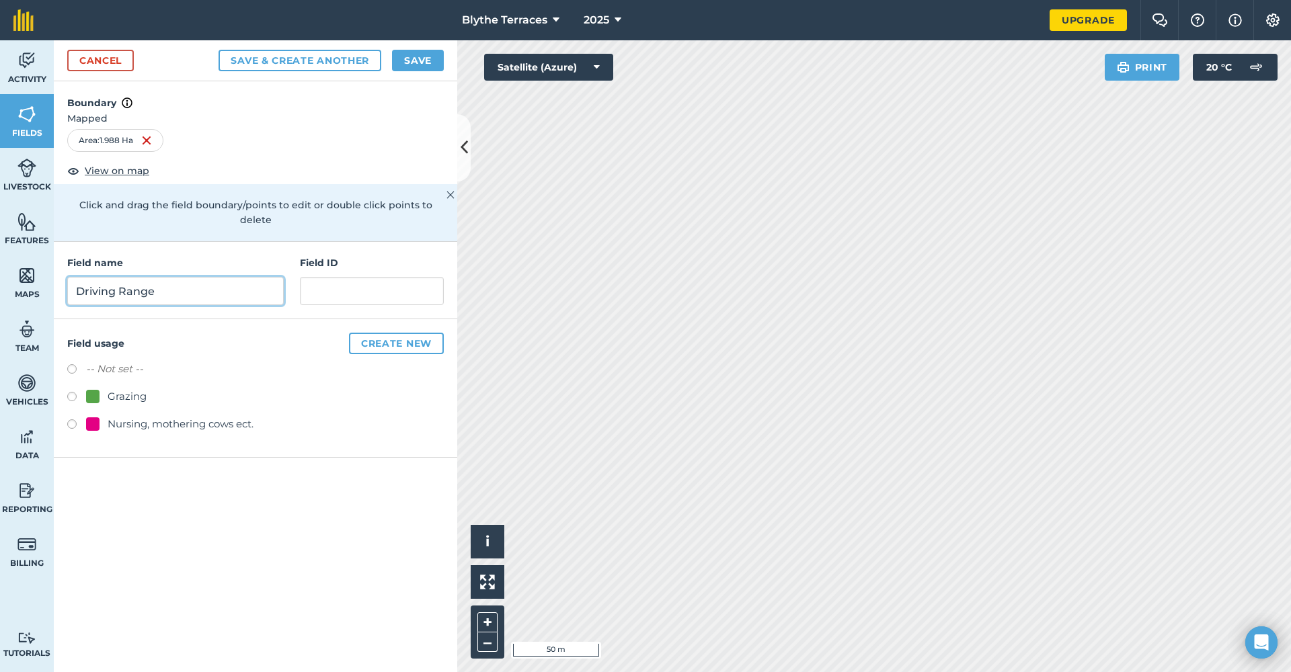
type input "Driving Range"
click at [369, 288] on input "text" at bounding box center [372, 291] width 144 height 28
type input "5"
click at [78, 392] on label at bounding box center [76, 398] width 19 height 13
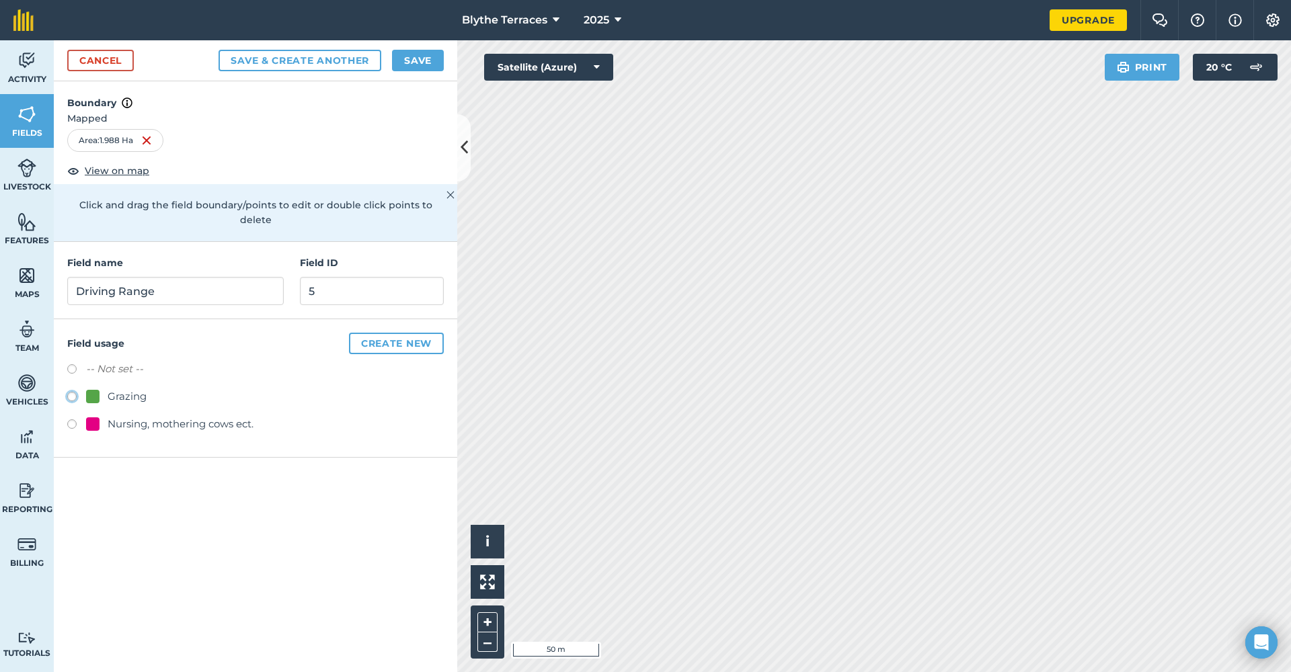
radio input "true"
click at [278, 538] on div "Boundary Mapped Area : 1.988 Ha View on map Click and drag the field boundary/p…" at bounding box center [255, 376] width 403 height 591
click at [430, 63] on button "Save" at bounding box center [418, 61] width 52 height 22
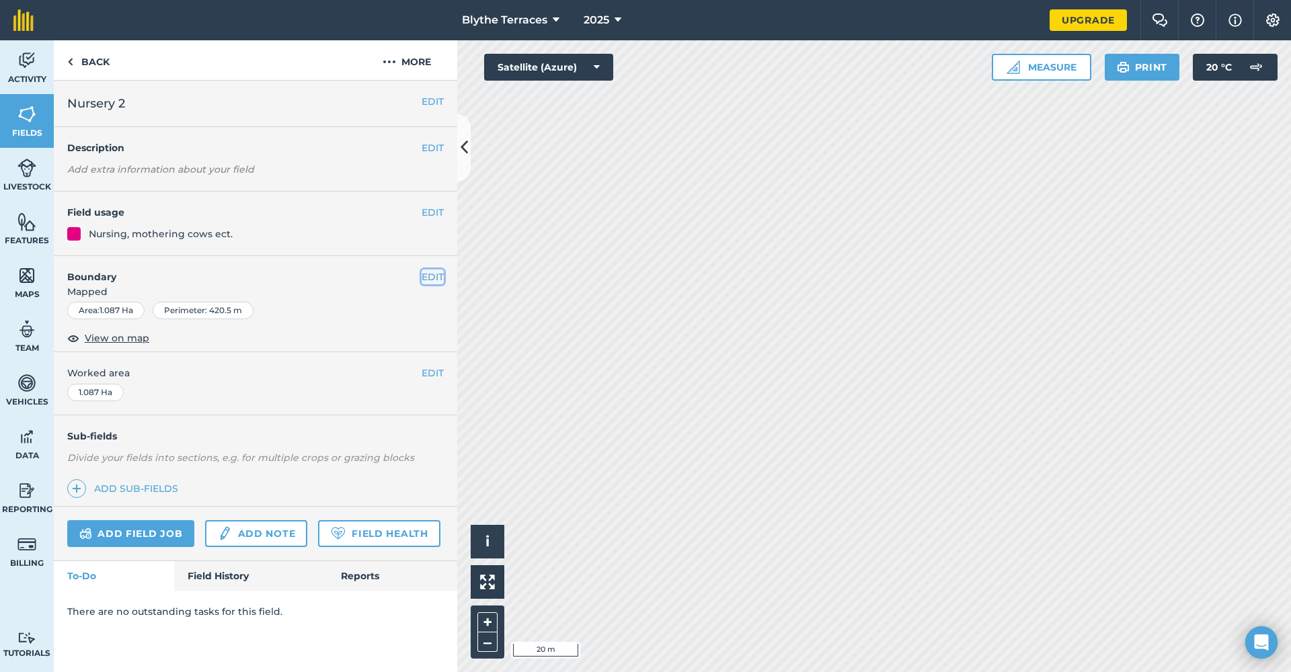
click at [429, 273] on button "EDIT" at bounding box center [433, 277] width 22 height 15
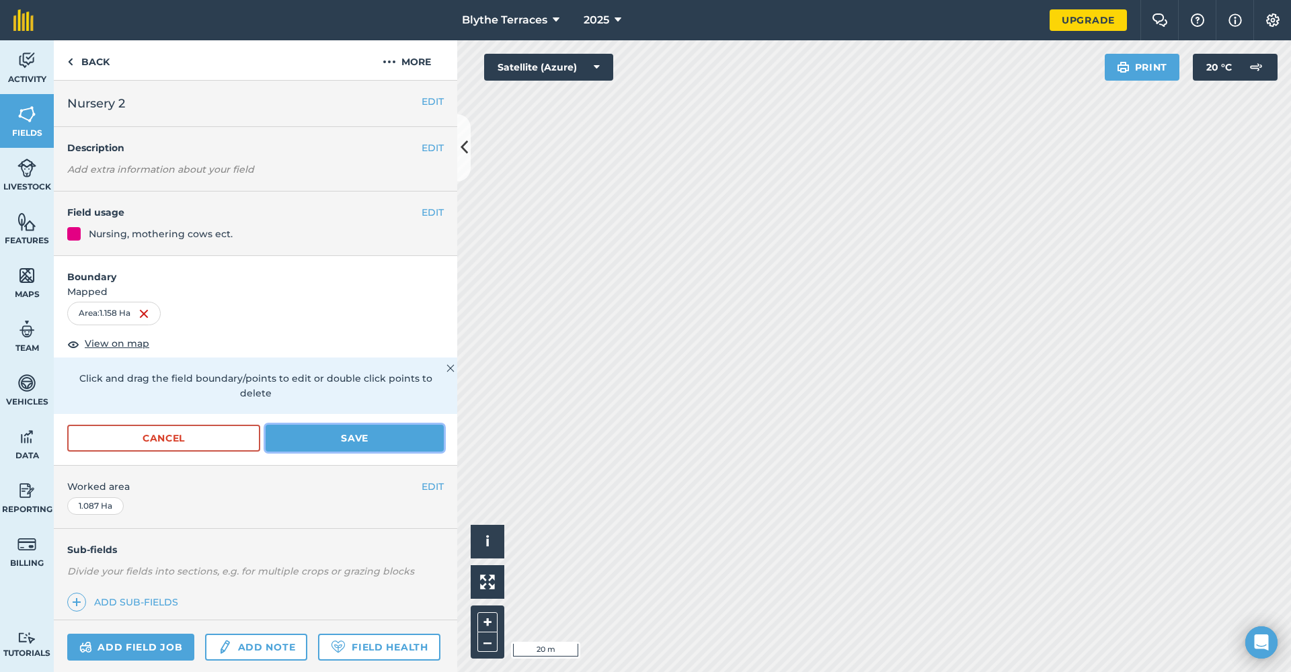
click at [360, 440] on button "Save" at bounding box center [355, 438] width 178 height 27
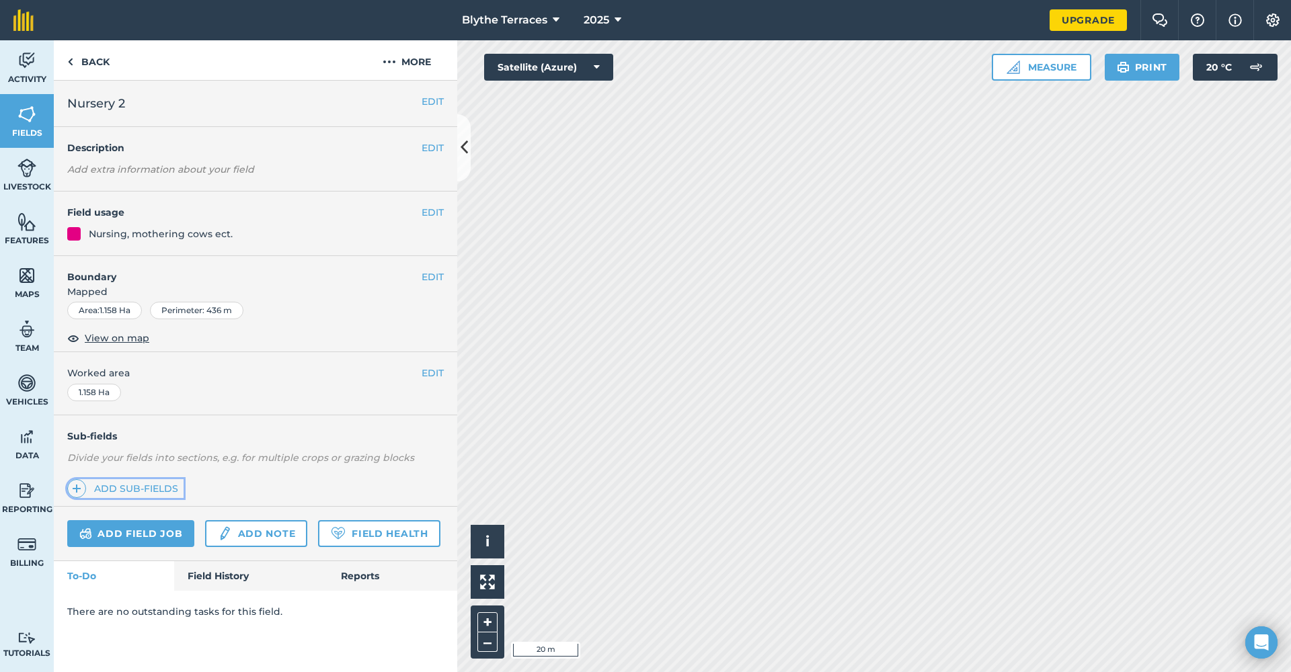
click at [143, 491] on link "Add sub-fields" at bounding box center [125, 488] width 116 height 19
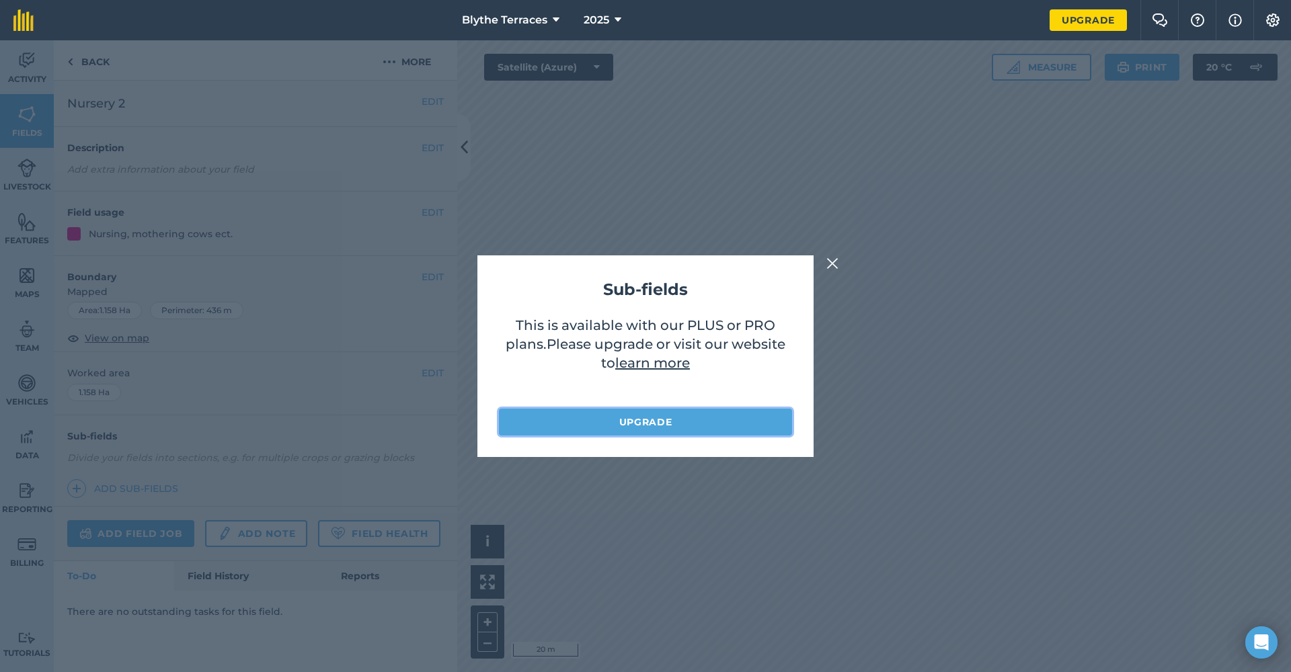
click at [641, 430] on link "Upgrade" at bounding box center [645, 422] width 293 height 27
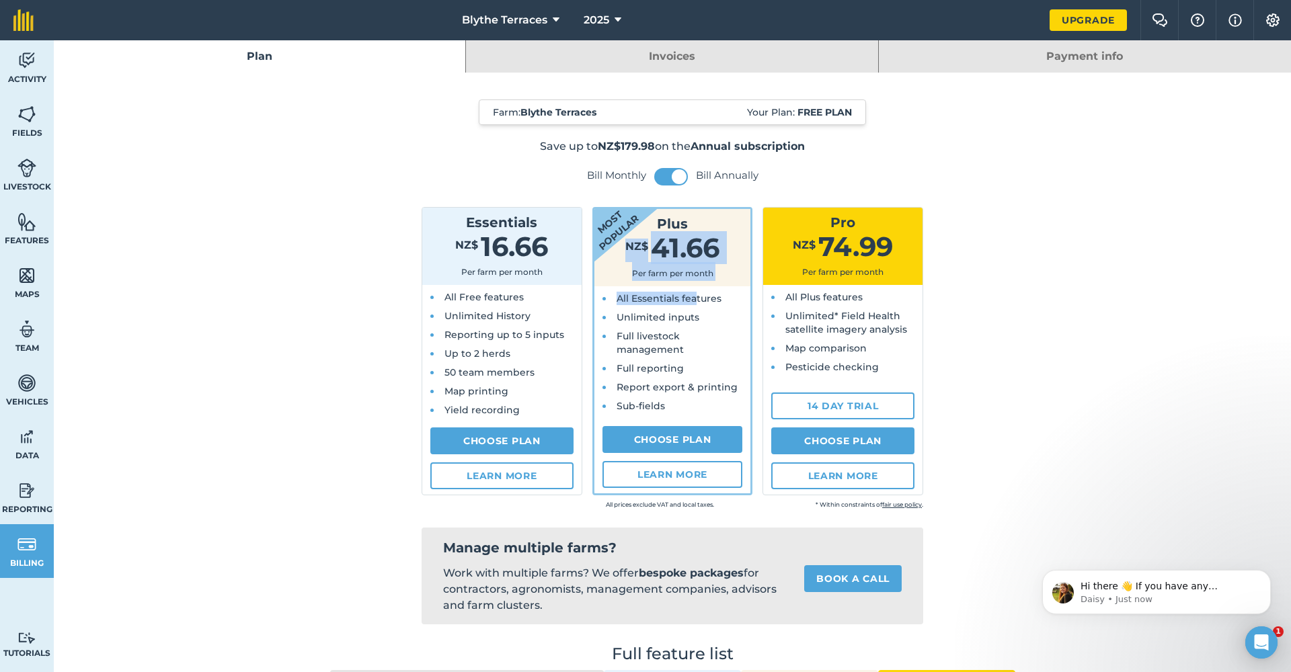
drag, startPoint x: 690, startPoint y: 300, endPoint x: 723, endPoint y: 220, distance: 87.1
click at [723, 220] on div "Most popular Plus NZ$ 41.66 Per farm per month All Essentials features Unlimite…" at bounding box center [672, 351] width 161 height 288
click at [659, 177] on button at bounding box center [671, 176] width 34 height 17
click at [660, 177] on span at bounding box center [662, 176] width 15 height 15
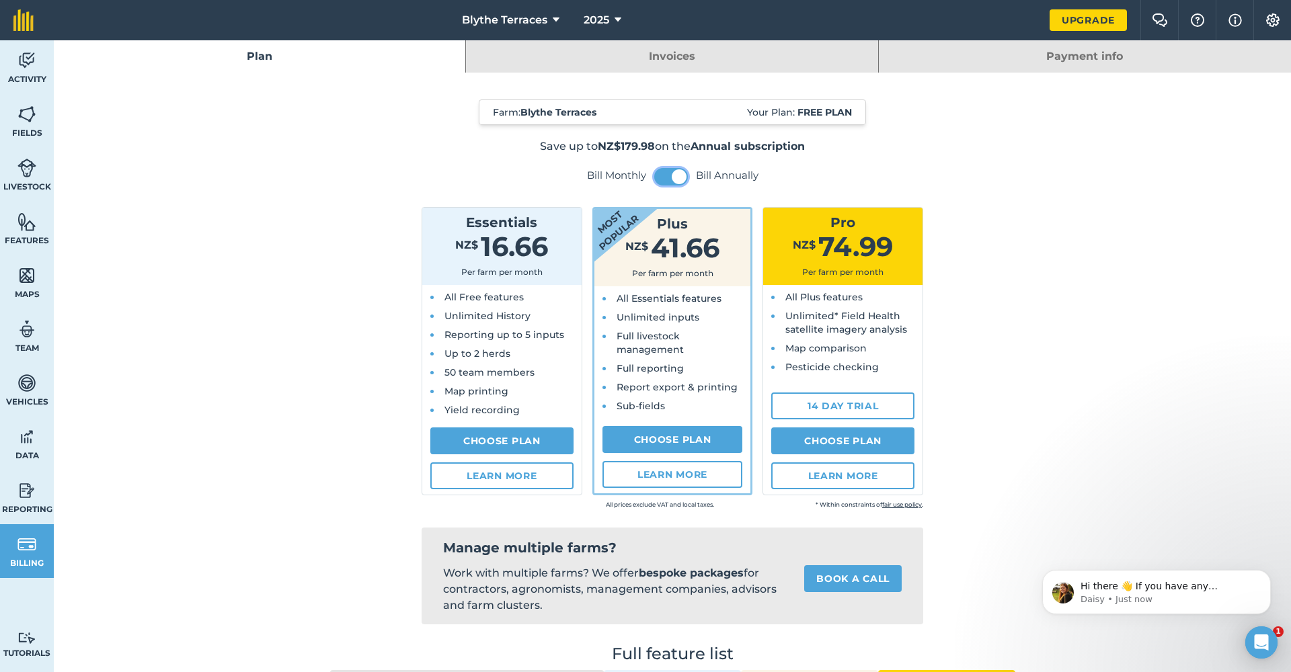
click at [660, 177] on button at bounding box center [671, 176] width 34 height 17
click at [541, 70] on link "Invoices" at bounding box center [671, 56] width 411 height 32
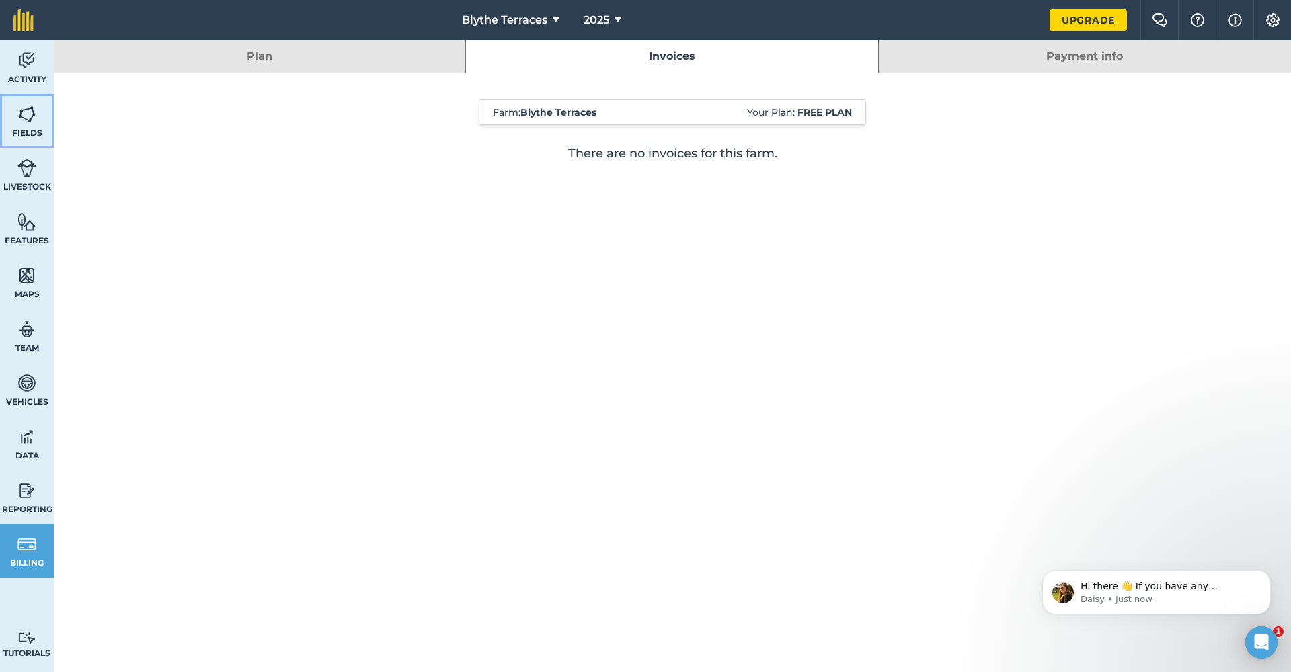
click at [32, 125] on link "Fields" at bounding box center [27, 121] width 54 height 54
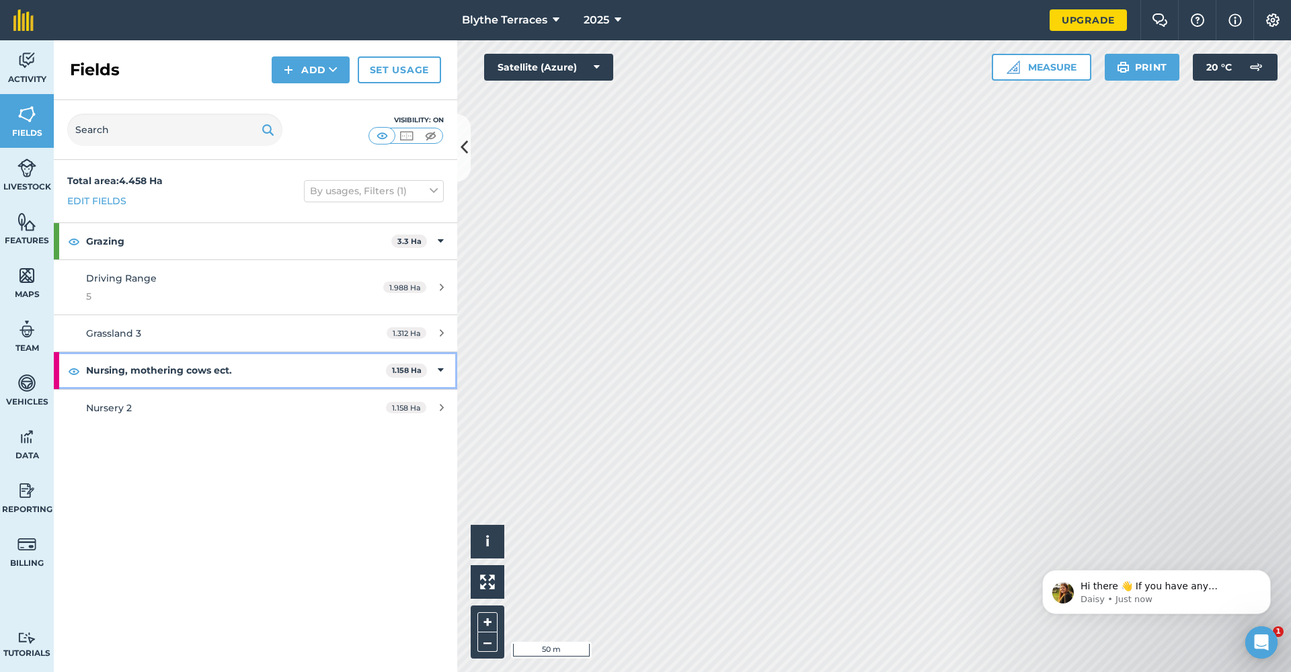
click at [342, 368] on strong "Nursing, mothering cows ect." at bounding box center [236, 370] width 300 height 36
click at [341, 368] on strong "Nursing, mothering cows ect." at bounding box center [237, 370] width 303 height 36
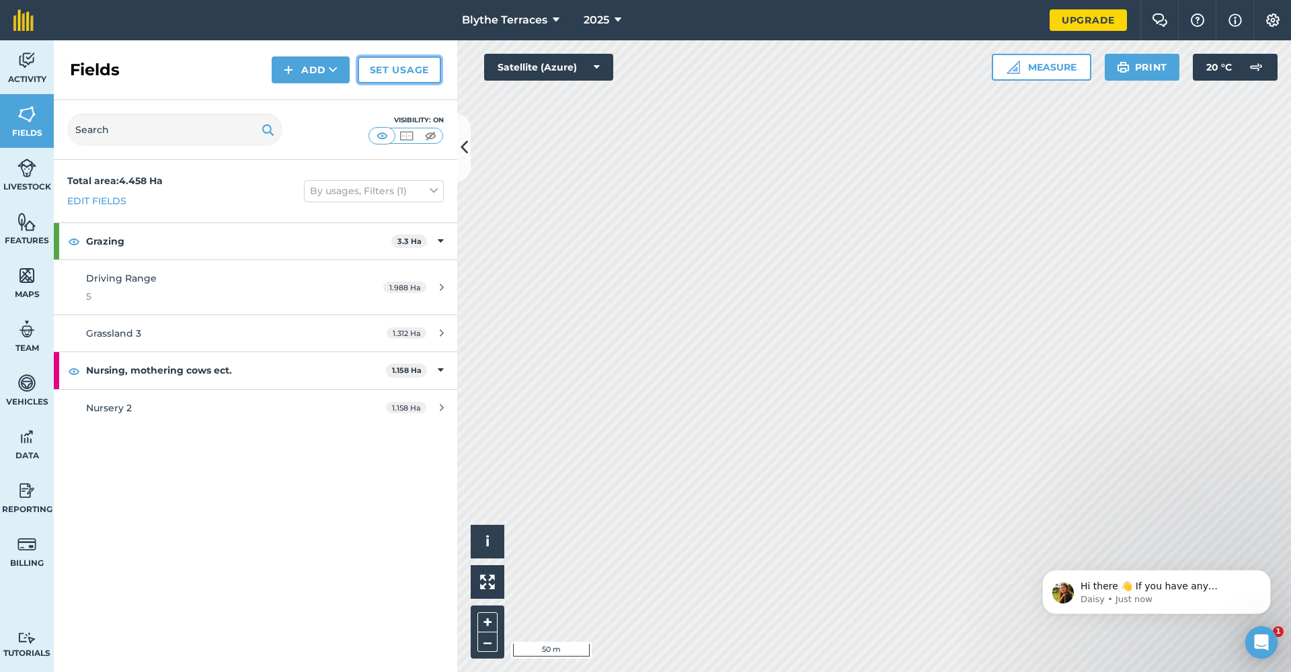
click at [393, 69] on link "Set usage" at bounding box center [399, 69] width 83 height 27
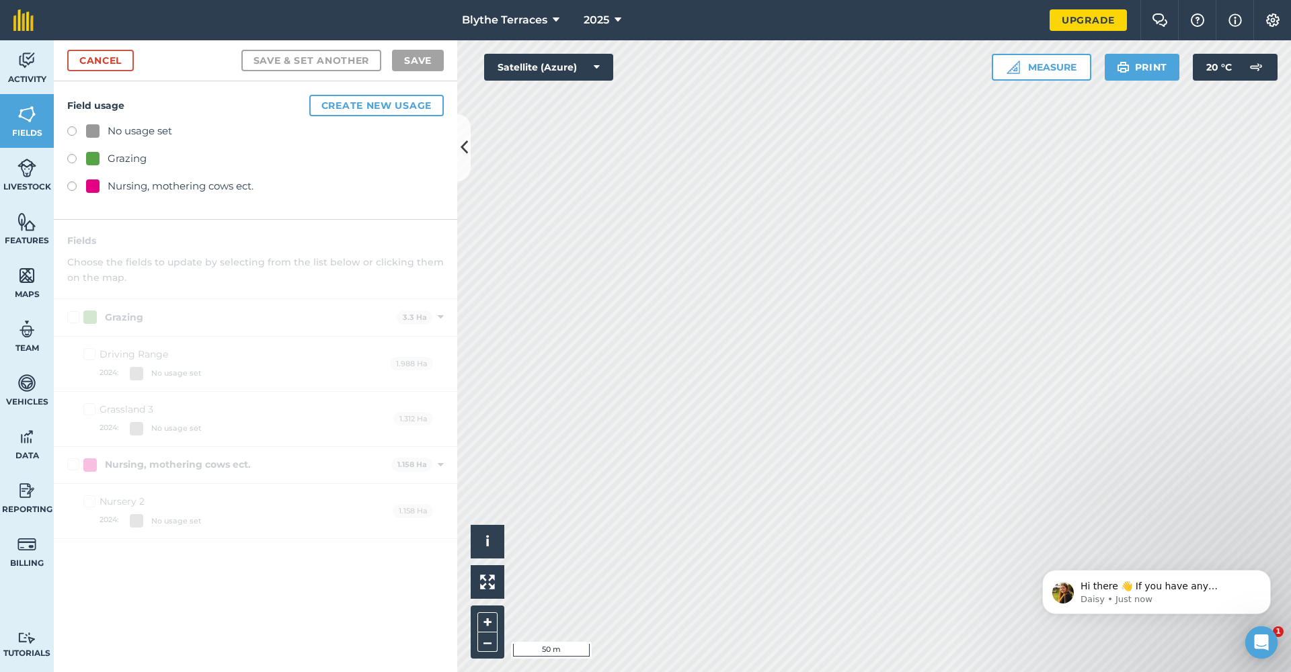
click at [373, 92] on div "Field usage Create new usage No usage set Grazing Nursing, mothering cows ect." at bounding box center [255, 150] width 403 height 138
click at [366, 103] on button "Create new usage" at bounding box center [376, 106] width 134 height 22
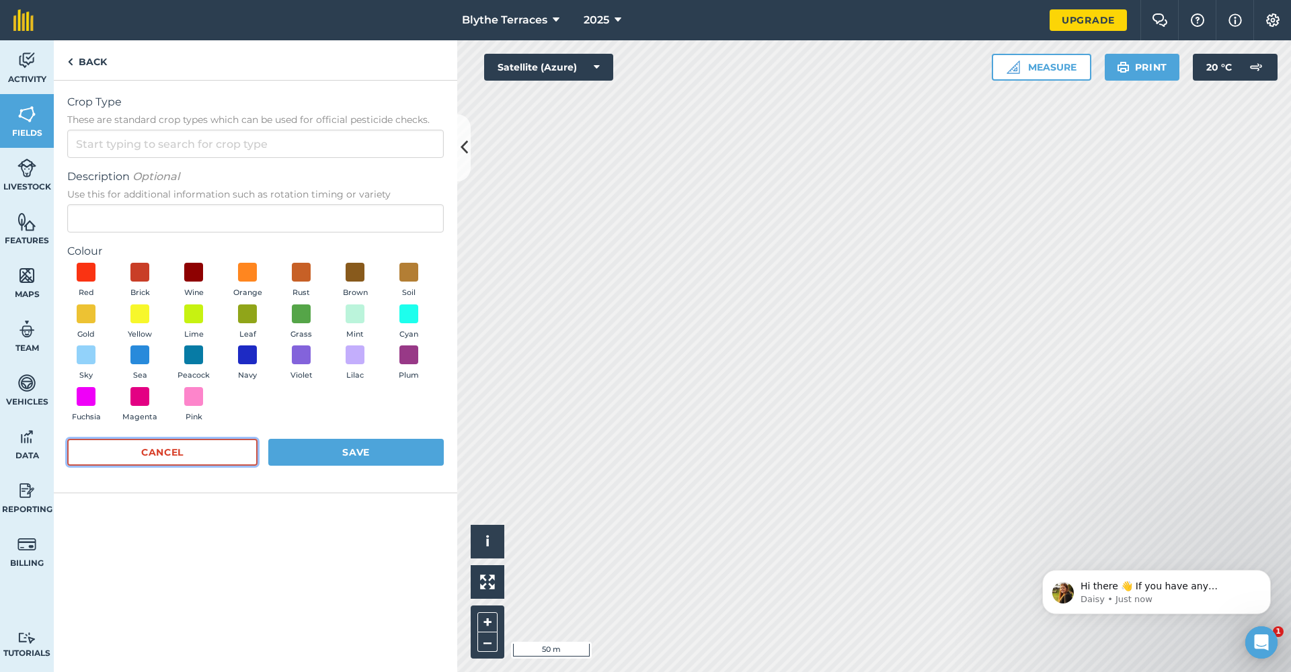
click at [198, 448] on button "Cancel" at bounding box center [162, 452] width 190 height 27
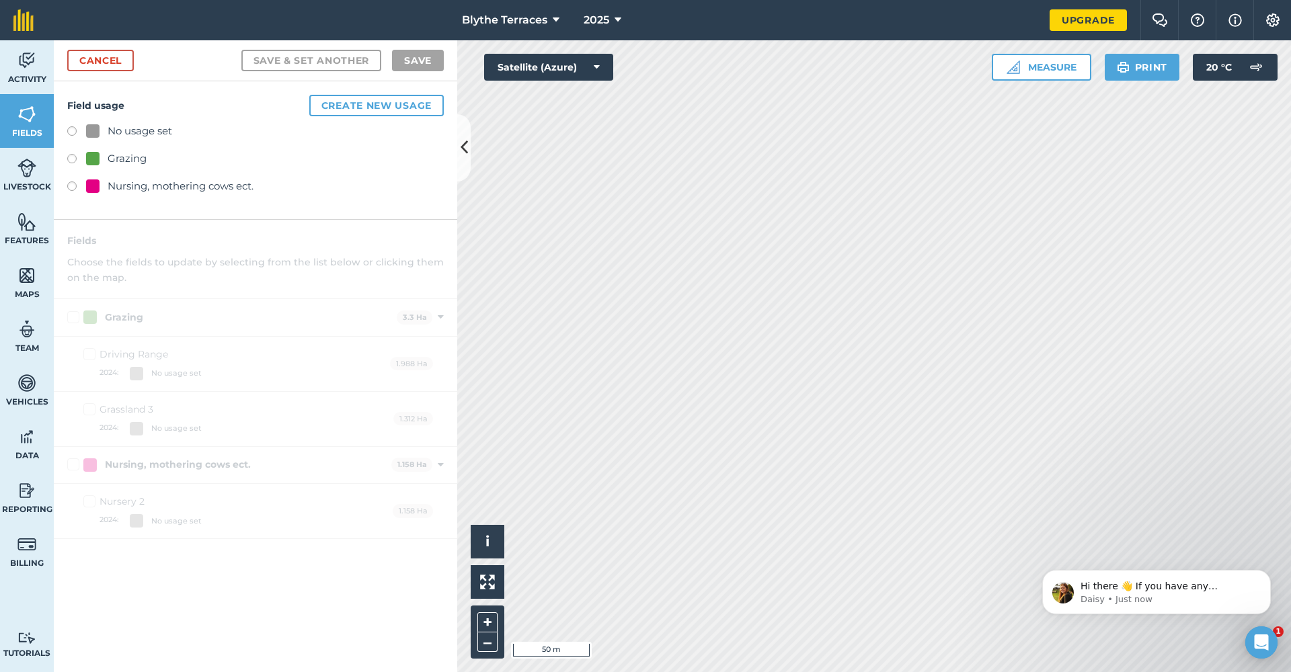
click at [93, 181] on div at bounding box center [92, 185] width 13 height 13
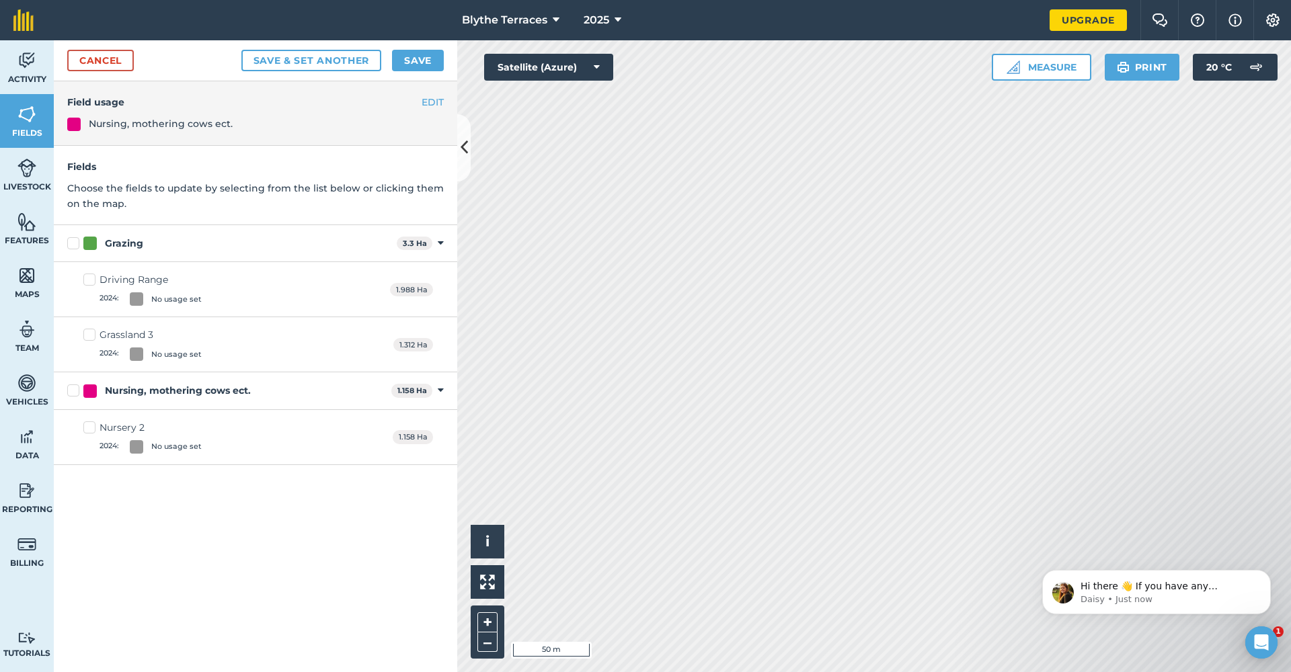
click at [436, 93] on div "EDIT Field usage Nursing, mothering cows ect." at bounding box center [255, 113] width 403 height 65
click at [434, 99] on button "EDIT" at bounding box center [433, 102] width 22 height 15
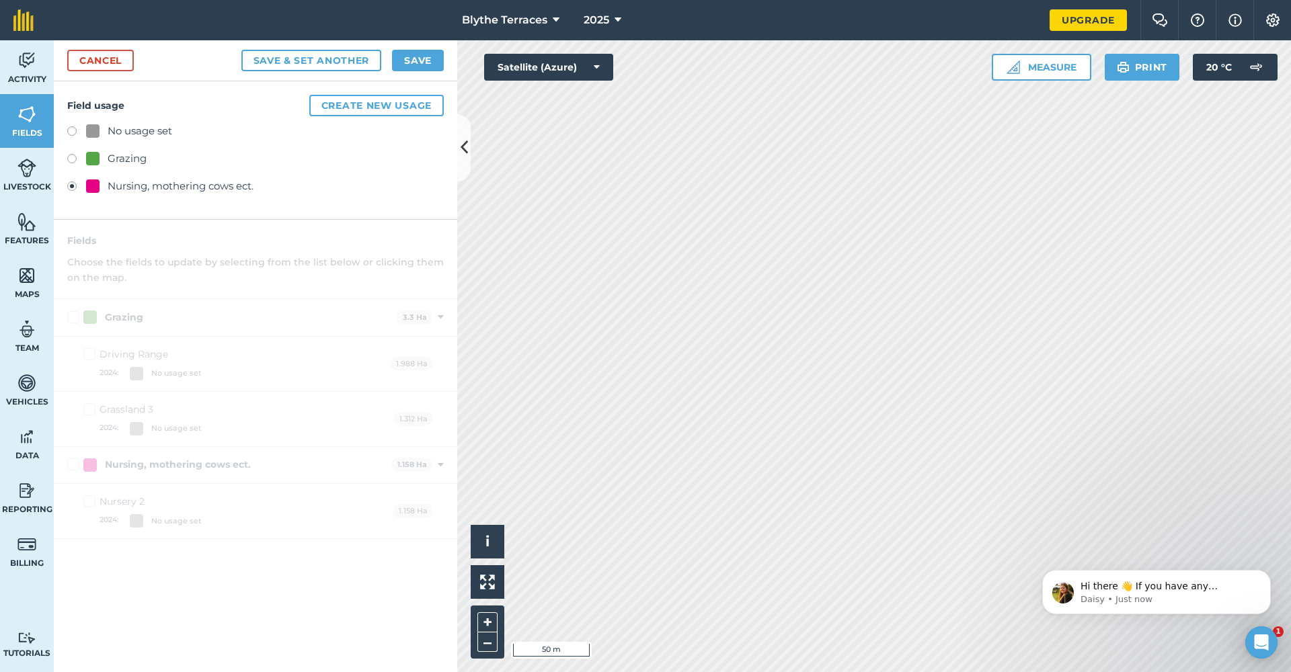
click at [74, 134] on label at bounding box center [76, 132] width 19 height 13
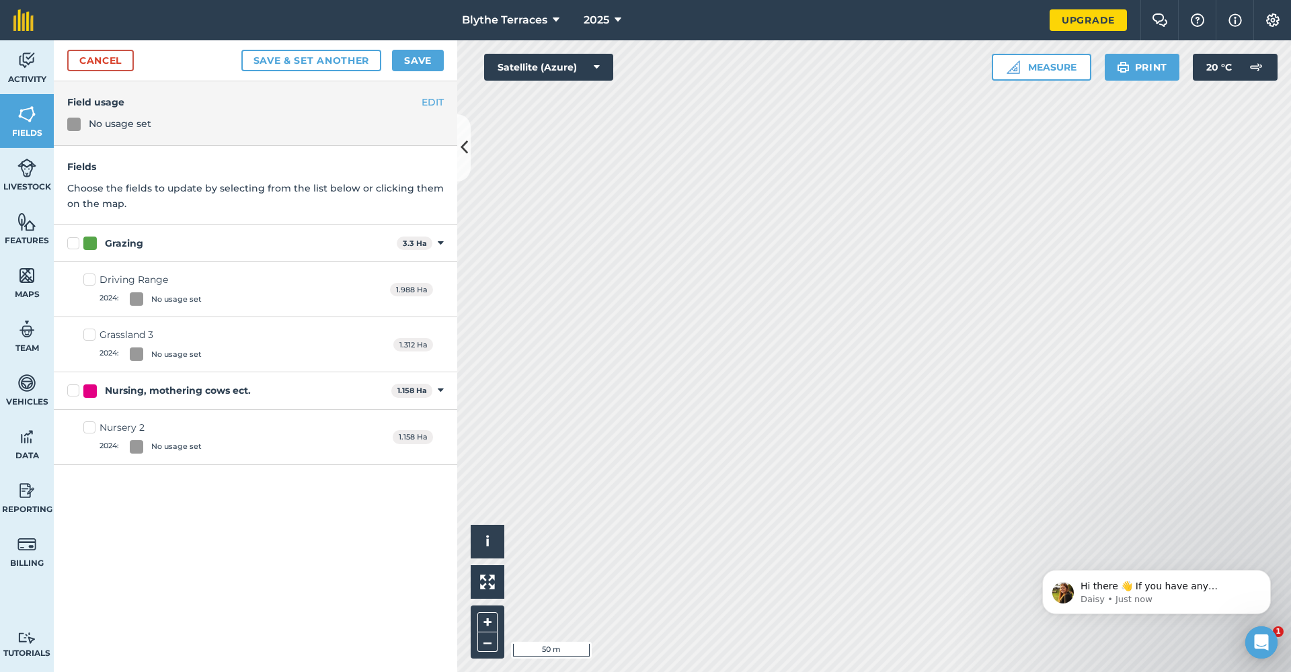
click at [434, 93] on div "EDIT Field usage No usage set" at bounding box center [255, 113] width 403 height 65
click at [440, 391] on icon at bounding box center [441, 391] width 6 height 12
click at [440, 391] on icon at bounding box center [441, 391] width 3 height 12
click at [163, 387] on div "Nursing, mothering cows ect." at bounding box center [178, 391] width 146 height 14
click at [76, 387] on input "Nursing, mothering cows ect." at bounding box center [71, 388] width 9 height 9
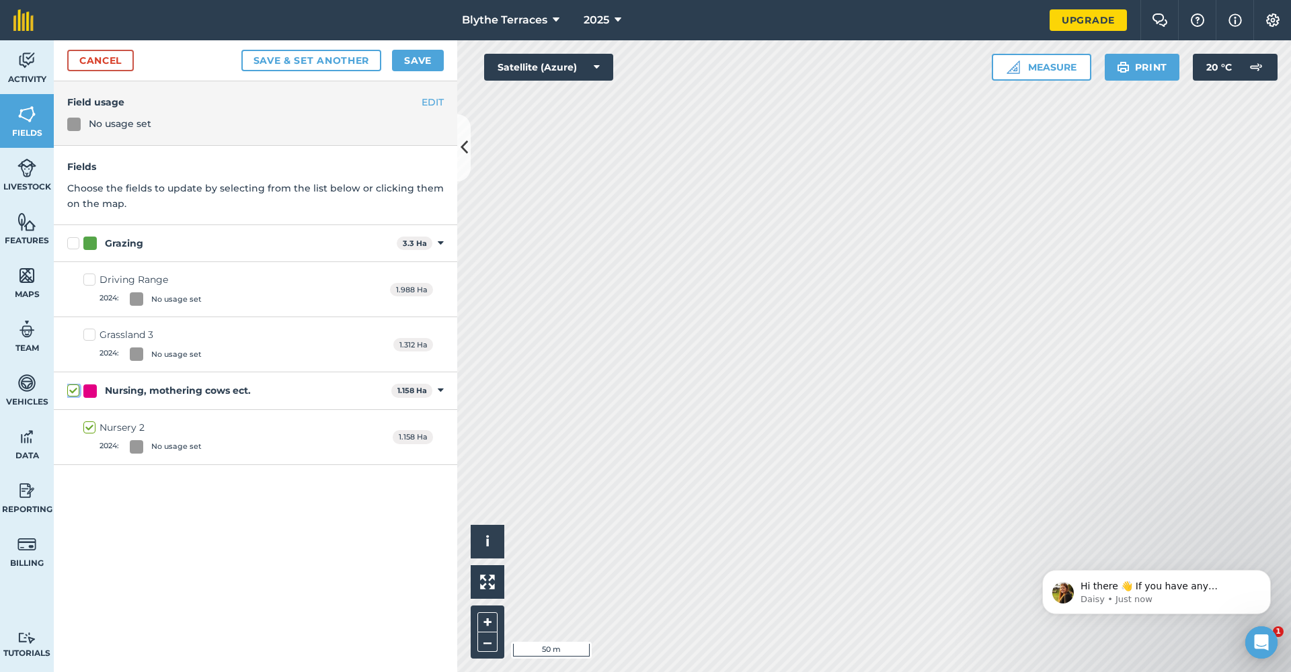
checkbox input "true"
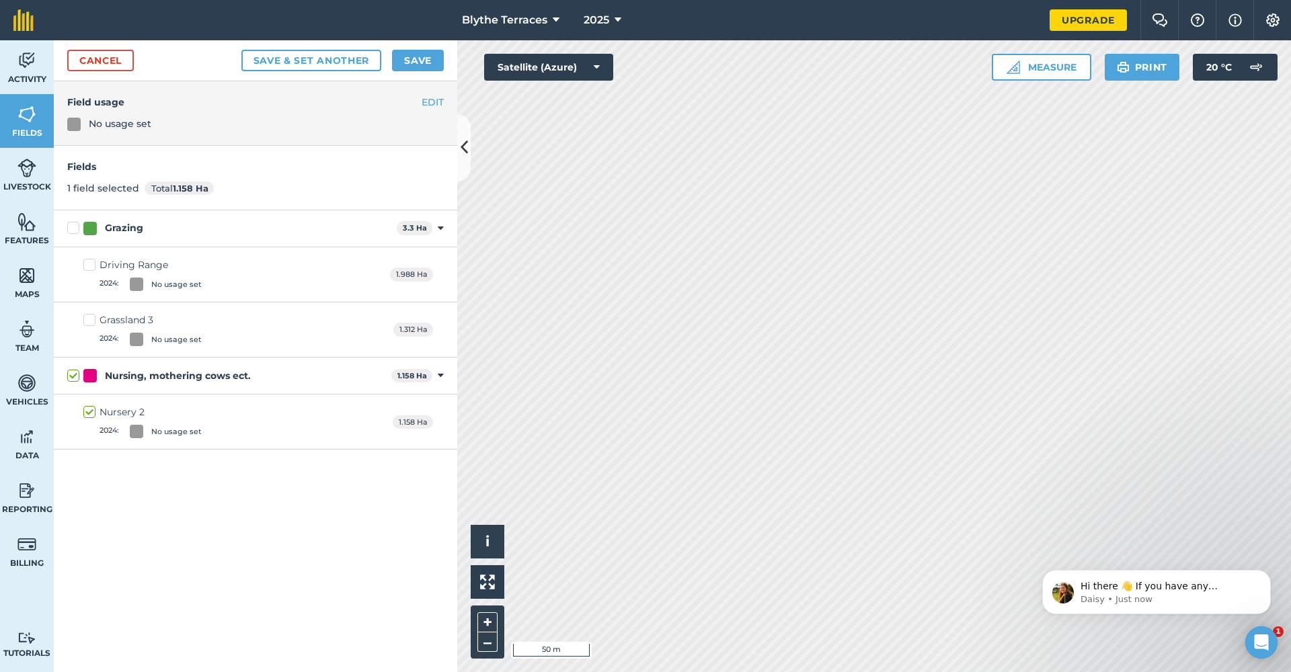
click at [163, 374] on div "Nursing, mothering cows ect." at bounding box center [178, 376] width 146 height 14
click at [76, 374] on input "Nursing, mothering cows ect." at bounding box center [71, 373] width 9 height 9
checkbox input "false"
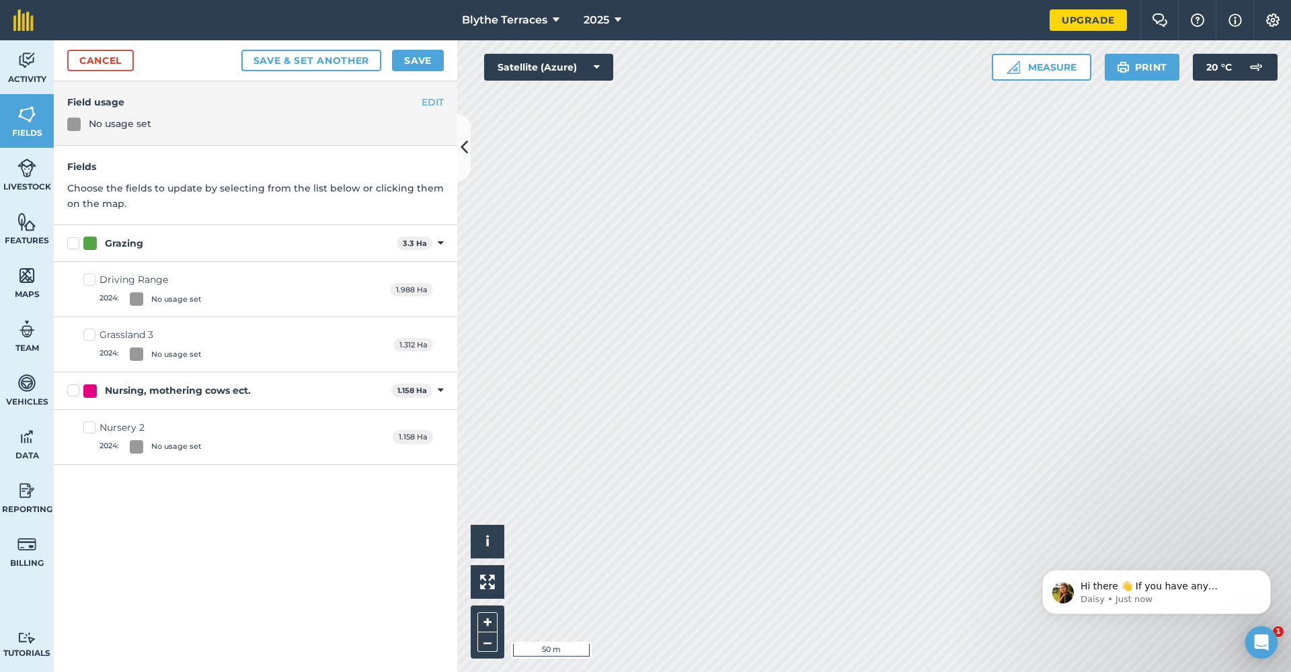
click at [68, 391] on label "Nursing, mothering cows ect." at bounding box center [226, 391] width 319 height 14
click at [68, 391] on input "Nursing, mothering cows ect." at bounding box center [71, 388] width 9 height 9
checkbox input "true"
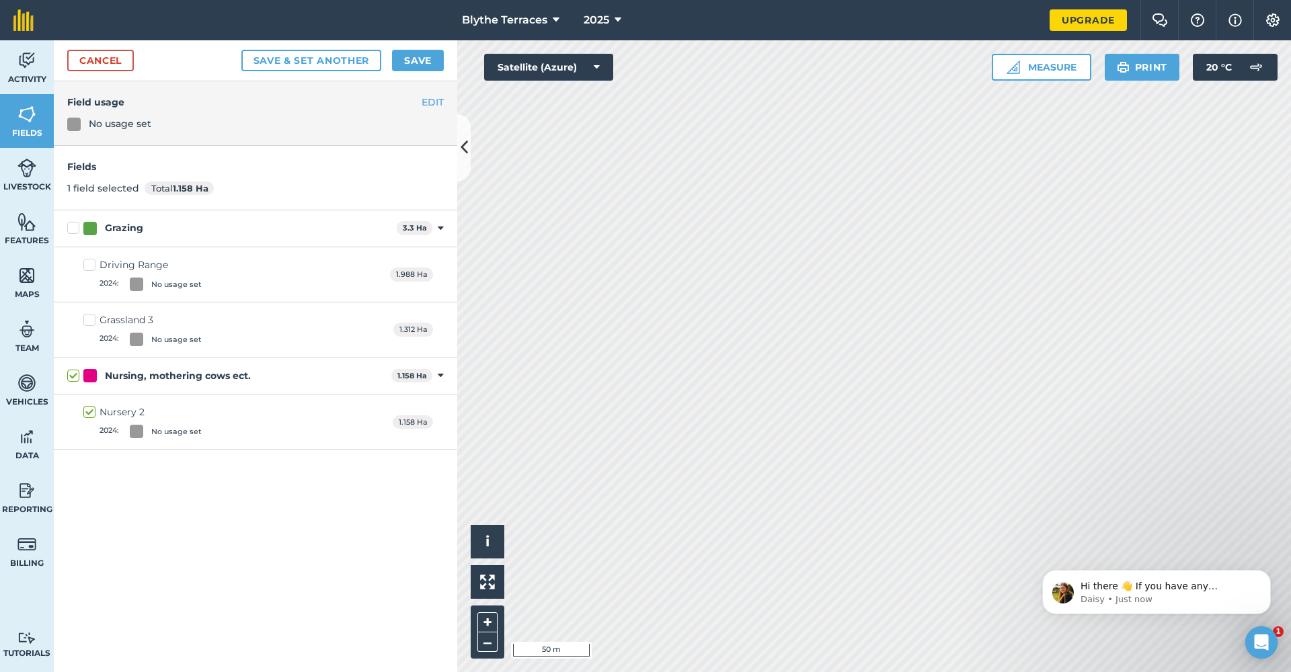
click at [77, 376] on label "Nursing, mothering cows ect." at bounding box center [226, 376] width 319 height 14
click at [76, 376] on input "Nursing, mothering cows ect." at bounding box center [71, 373] width 9 height 9
checkbox input "false"
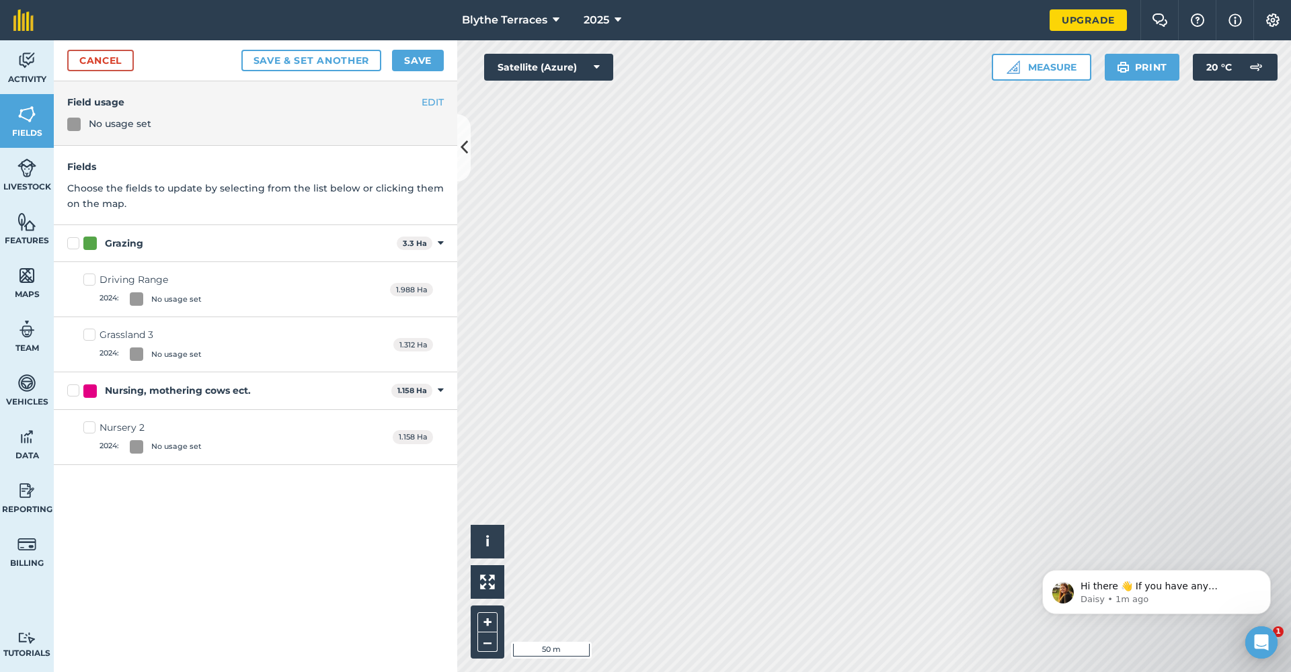
click at [181, 432] on div "Nursery 2" at bounding box center [150, 428] width 102 height 14
click at [92, 430] on input "Nursery 2 2024 : No usage set" at bounding box center [87, 425] width 9 height 9
checkbox input "true"
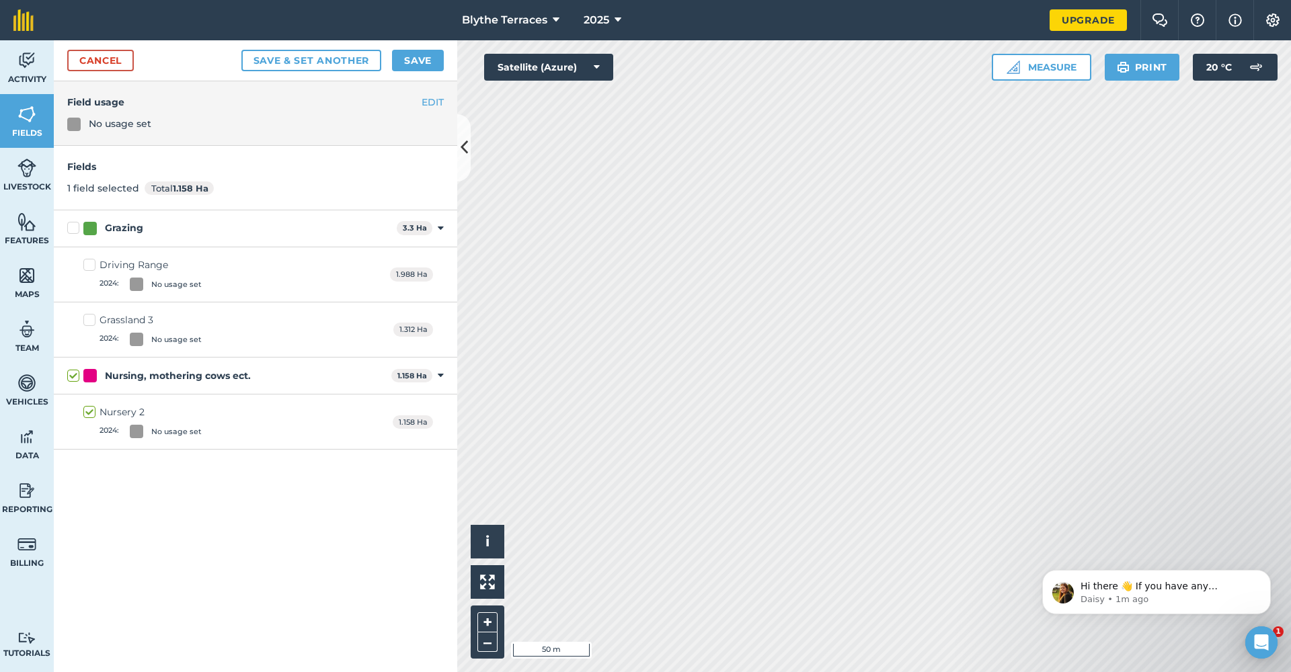
click at [76, 376] on label "Nursing, mothering cows ect." at bounding box center [226, 376] width 319 height 14
click at [76, 376] on input "Nursing, mothering cows ect." at bounding box center [71, 373] width 9 height 9
checkbox input "false"
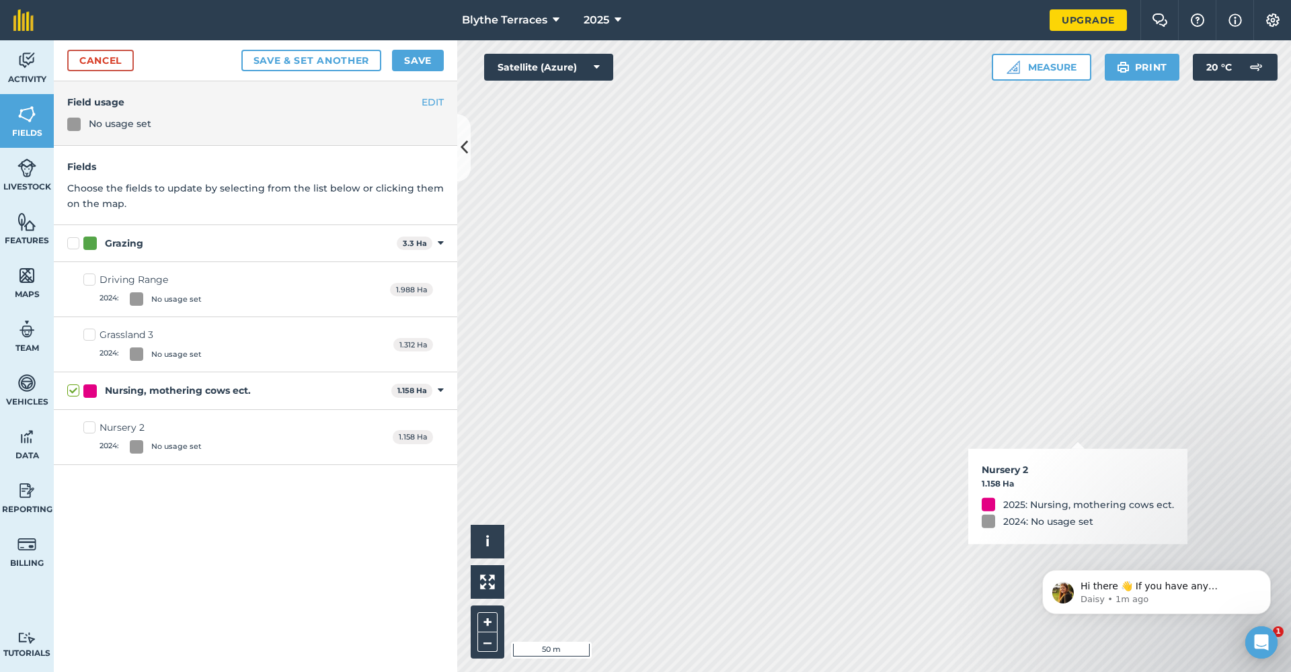
checkbox input "true"
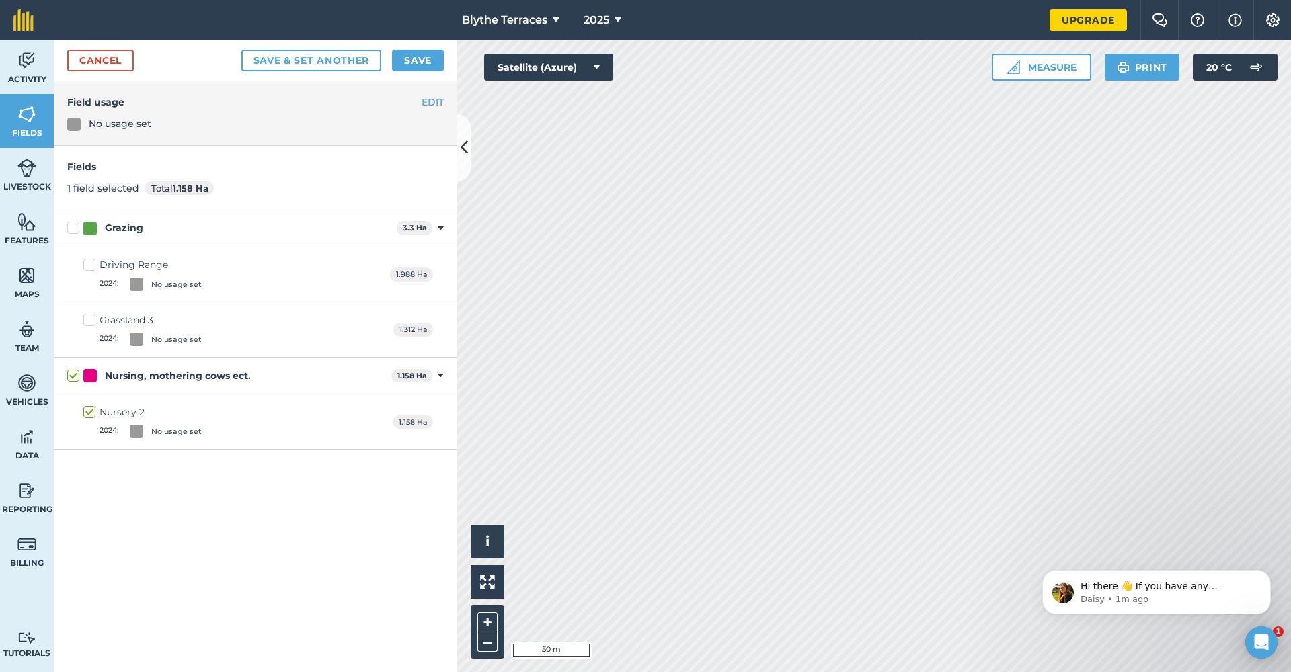
click at [73, 374] on label "Nursing, mothering cows ect." at bounding box center [226, 376] width 319 height 14
click at [73, 374] on input "Nursing, mothering cows ect." at bounding box center [71, 373] width 9 height 9
checkbox input "false"
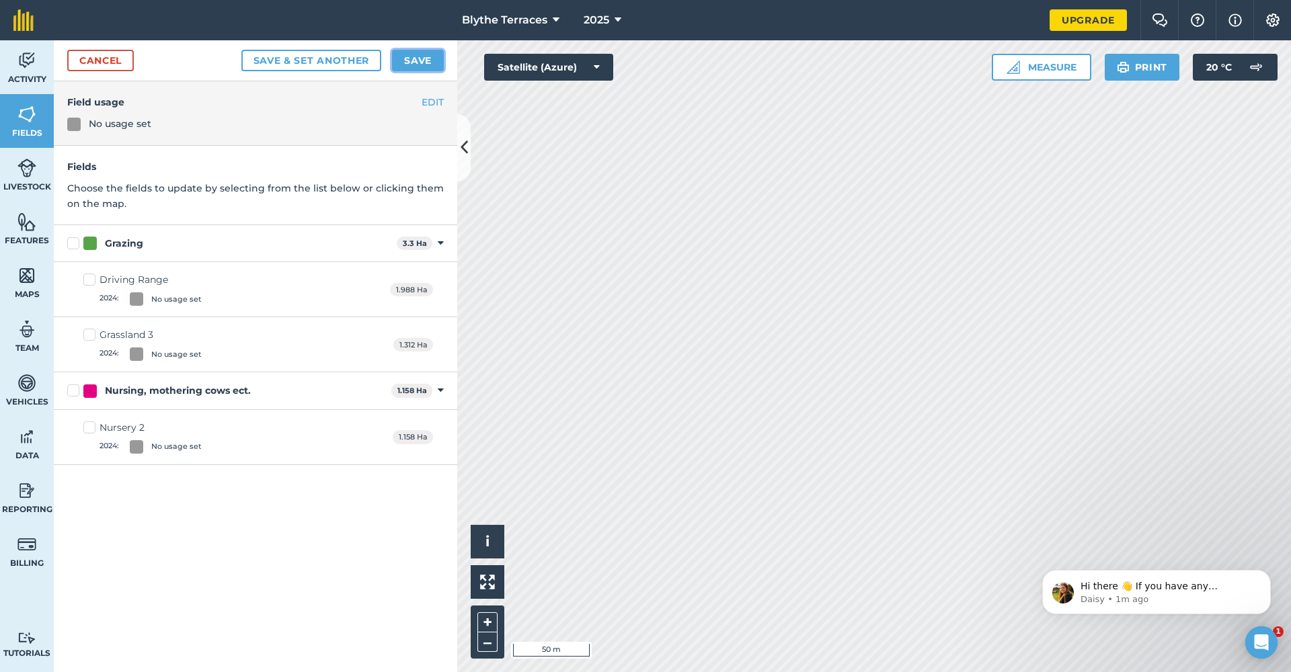
click at [422, 60] on button "Save" at bounding box center [418, 61] width 52 height 22
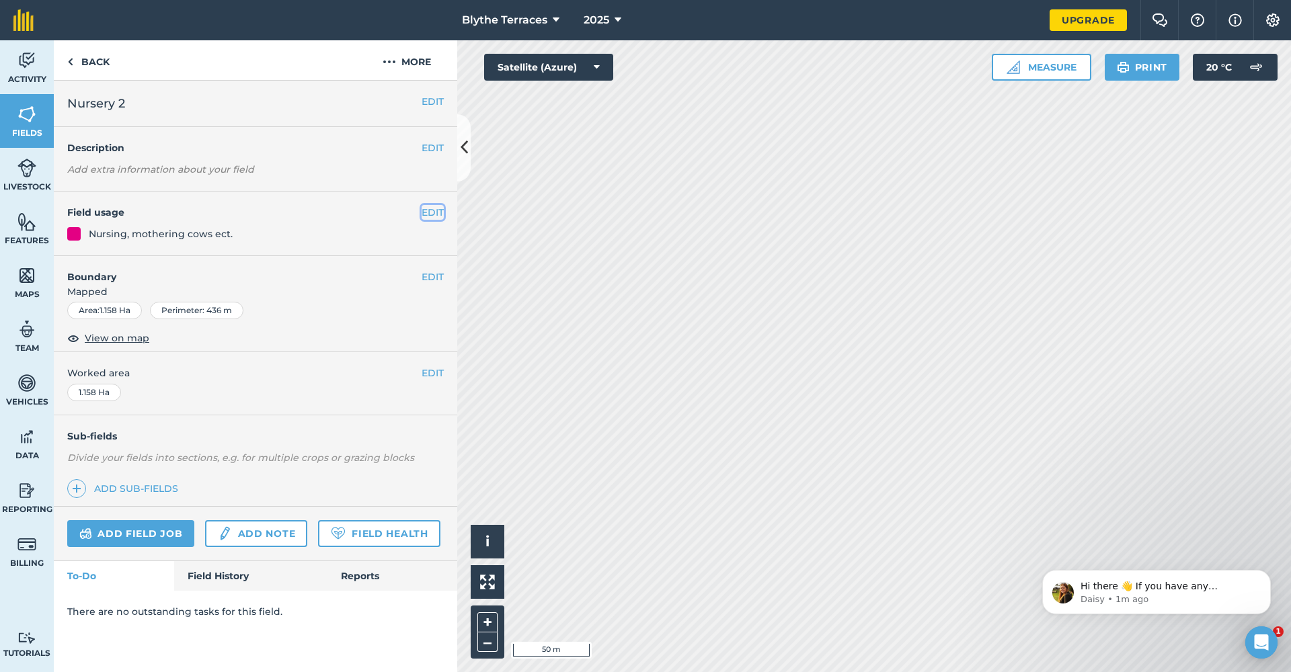
click at [426, 210] on button "EDIT" at bounding box center [433, 212] width 22 height 15
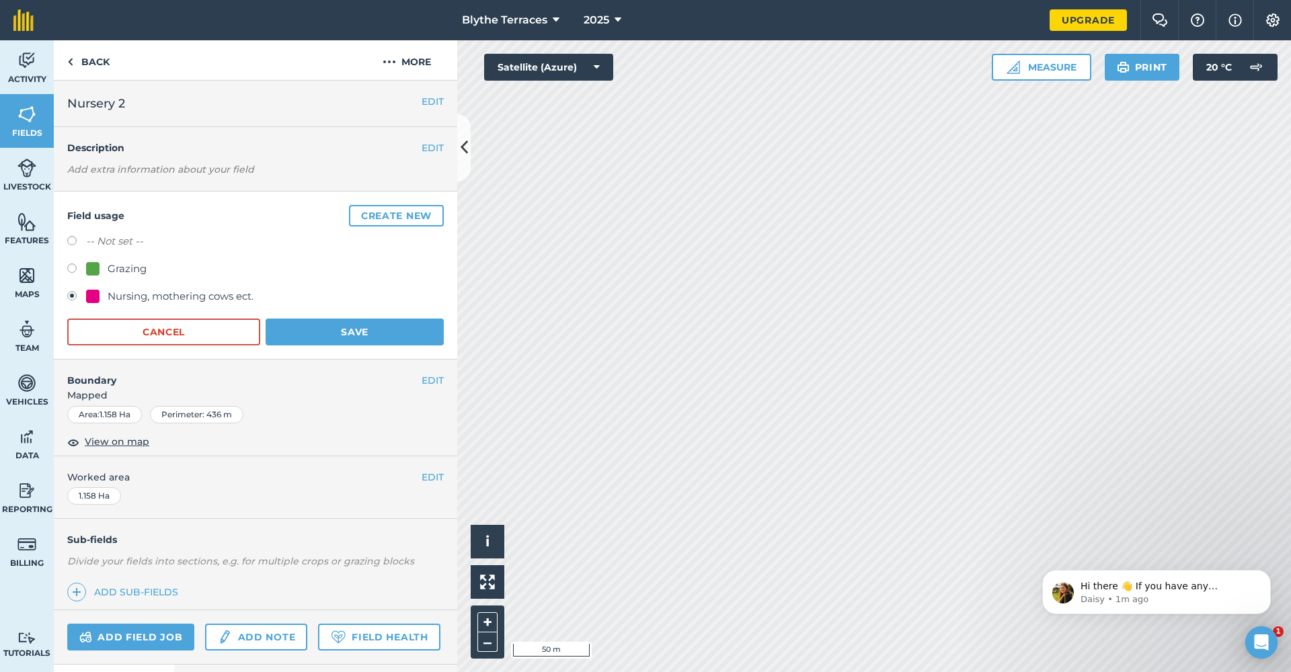
click at [77, 240] on label at bounding box center [76, 242] width 19 height 13
radio input "true"
radio input "false"
click at [288, 333] on button "Save" at bounding box center [355, 332] width 178 height 27
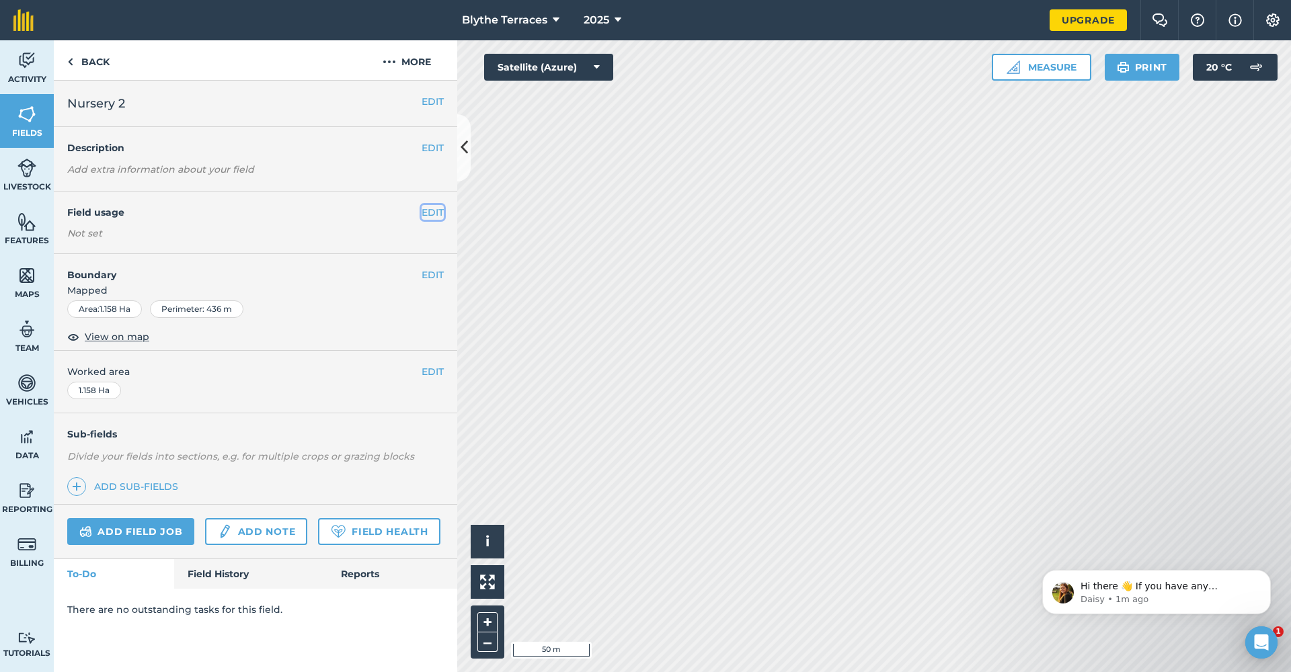
click at [431, 214] on button "EDIT" at bounding box center [433, 212] width 22 height 15
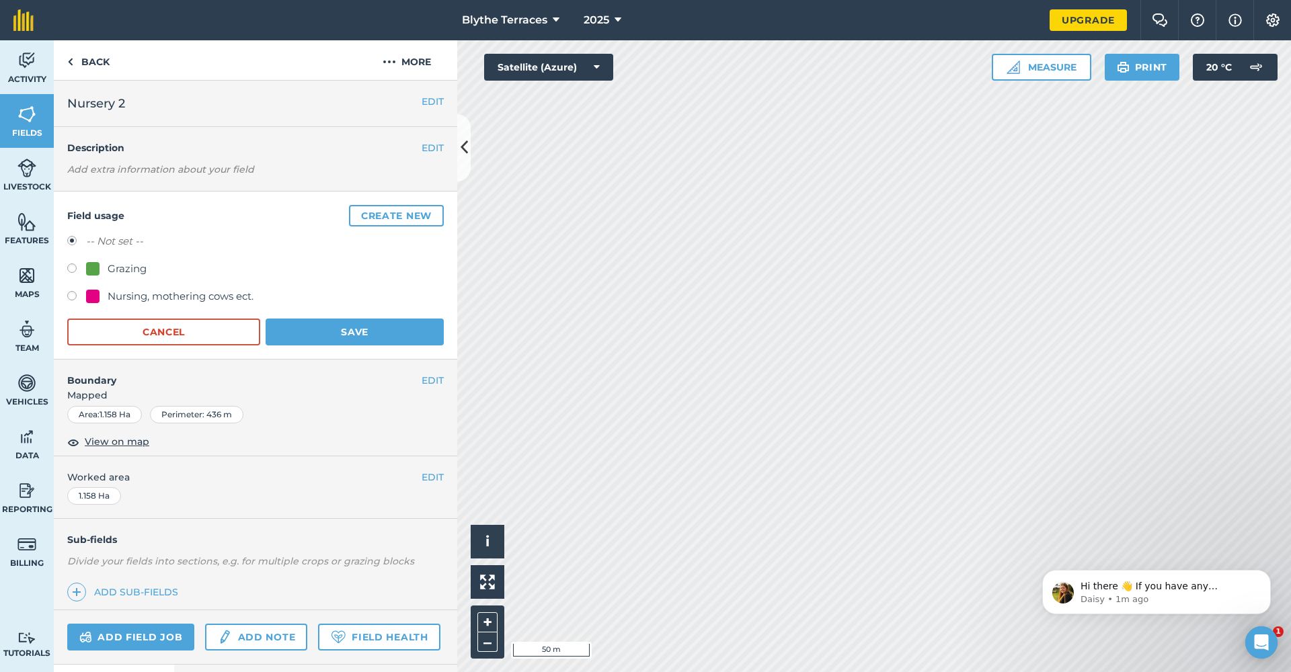
click at [298, 407] on div "Area : 1.158 Ha Perimeter : 436 m" at bounding box center [255, 414] width 376 height 17
click at [77, 64] on link "Back" at bounding box center [88, 60] width 69 height 40
click at [99, 70] on link "Back" at bounding box center [88, 60] width 69 height 40
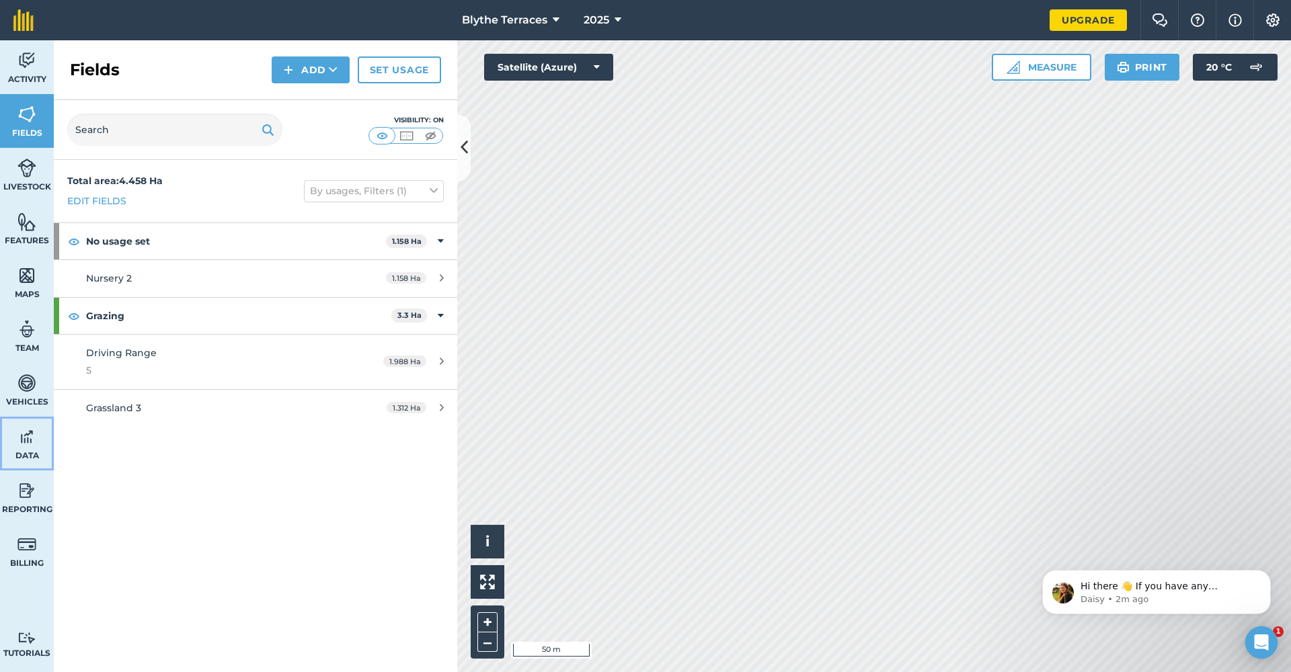
click at [22, 447] on link "Data" at bounding box center [27, 444] width 54 height 54
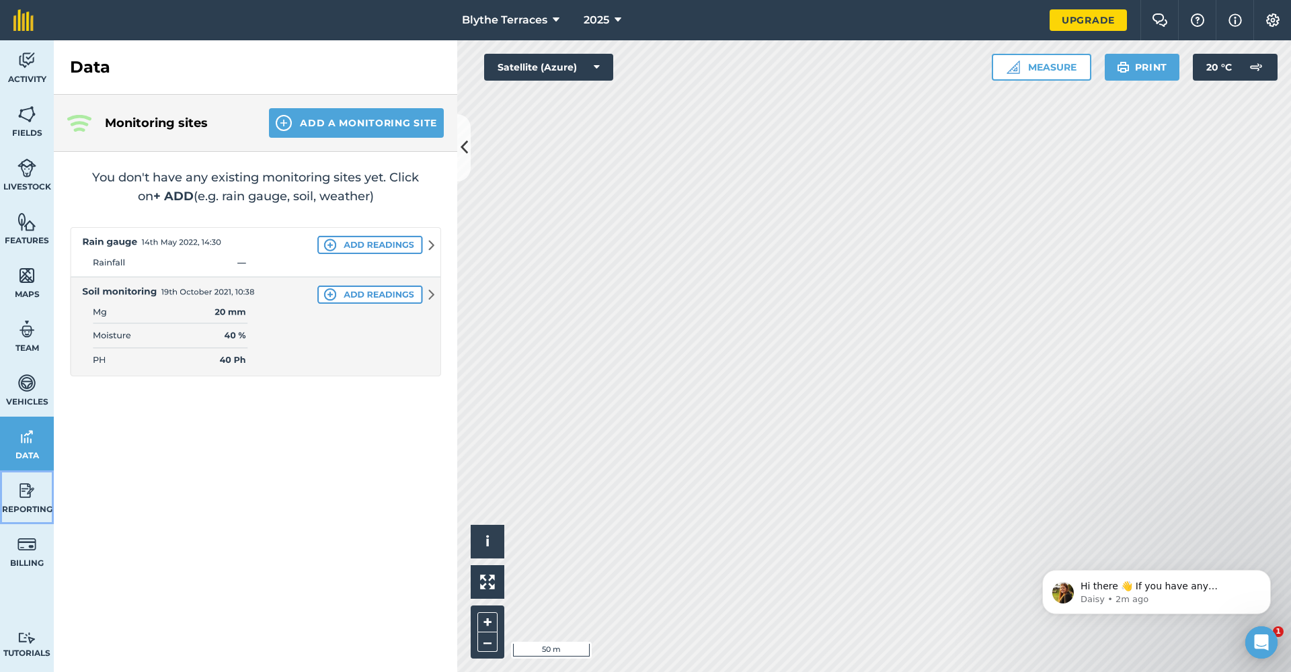
click at [13, 504] on span "Reporting" at bounding box center [27, 509] width 54 height 11
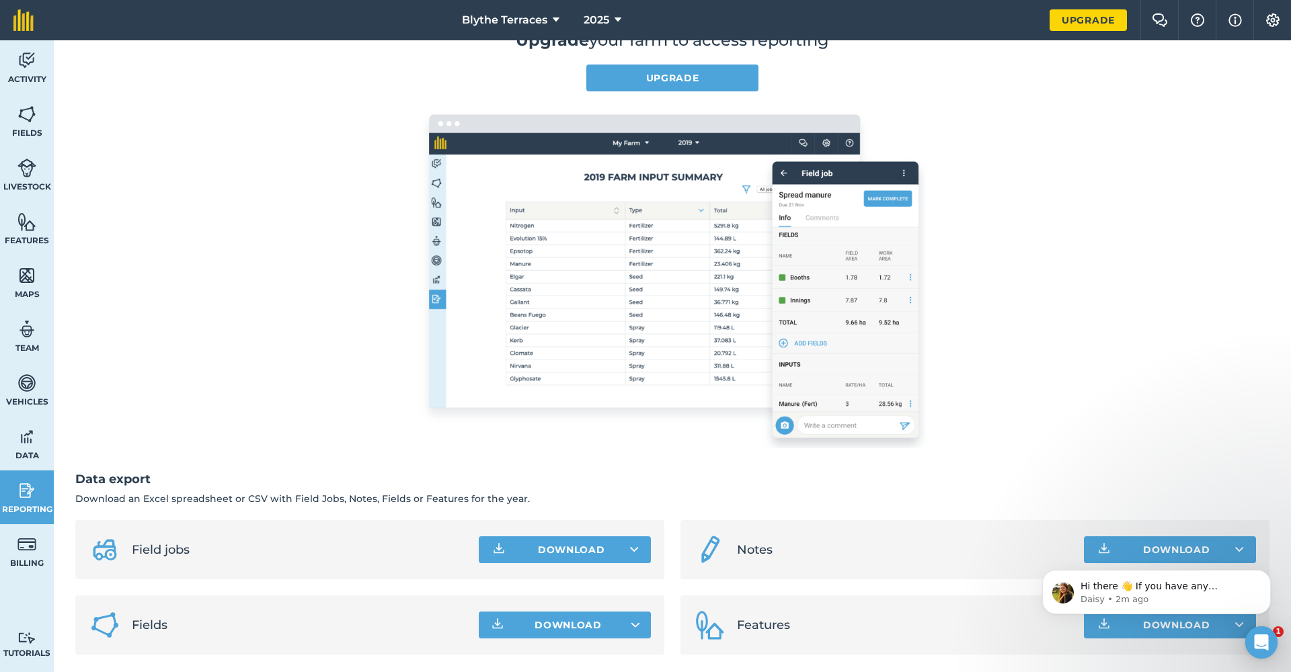
scroll to position [122, 0]
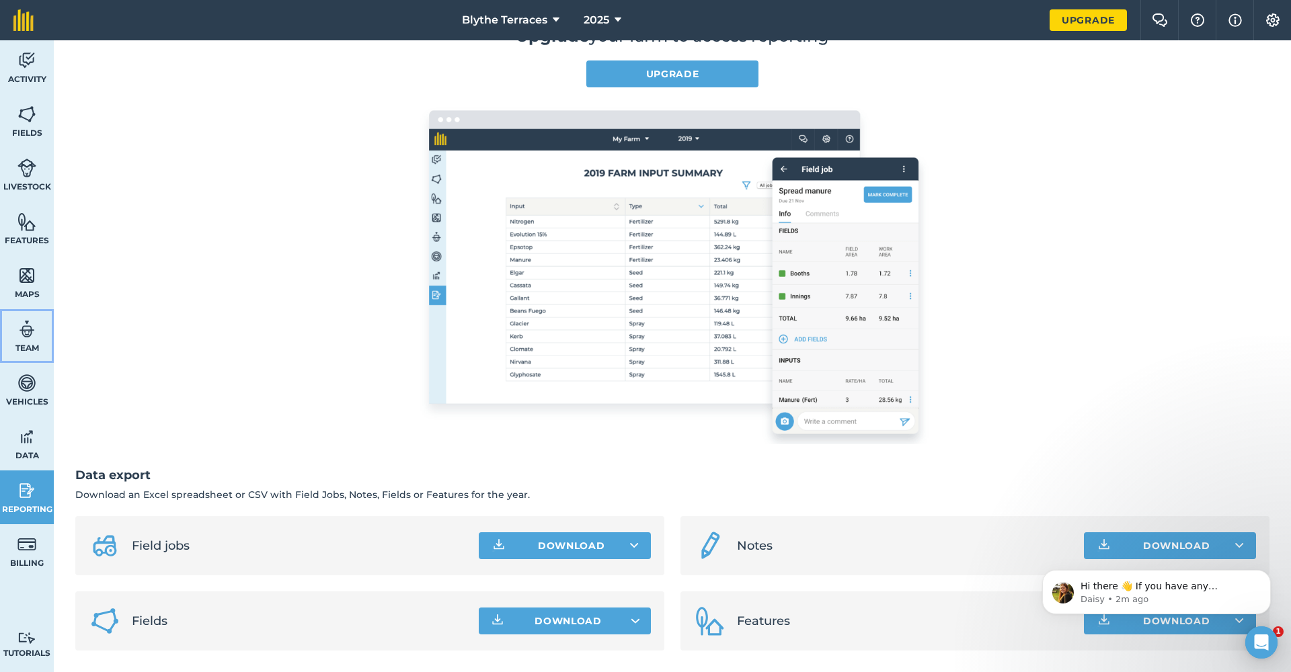
click at [17, 325] on img at bounding box center [26, 329] width 19 height 20
select select "MEMBER"
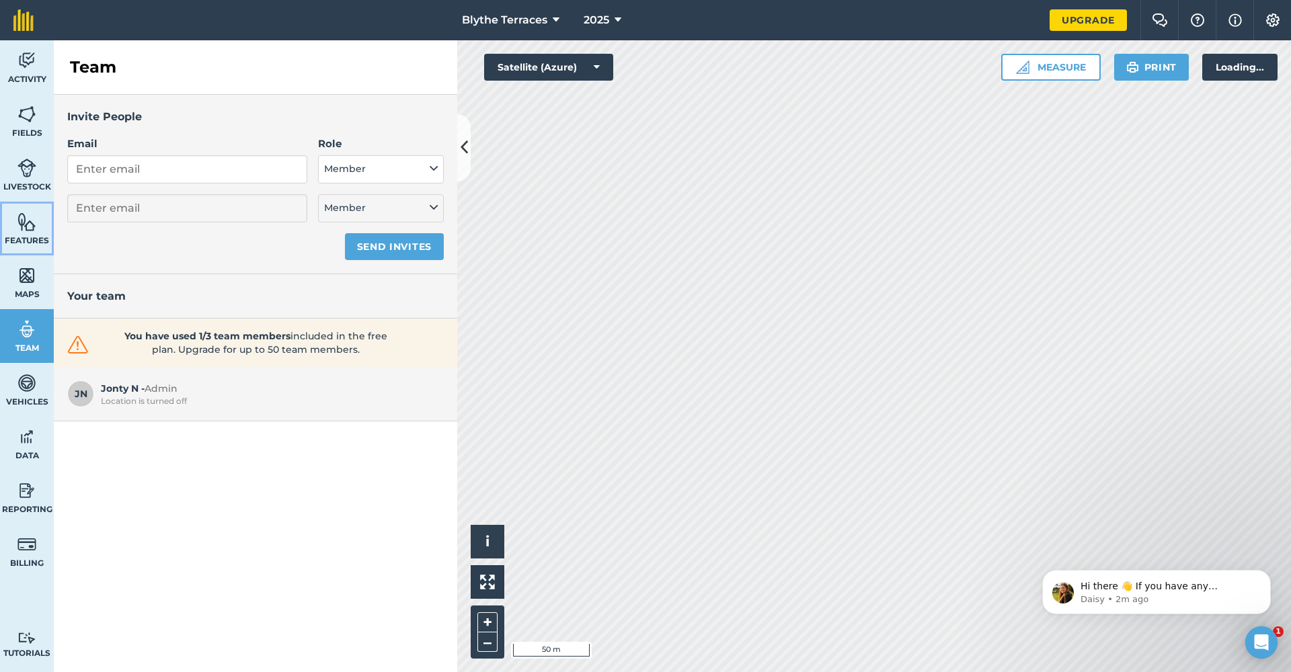
click at [13, 251] on link "Features" at bounding box center [27, 229] width 54 height 54
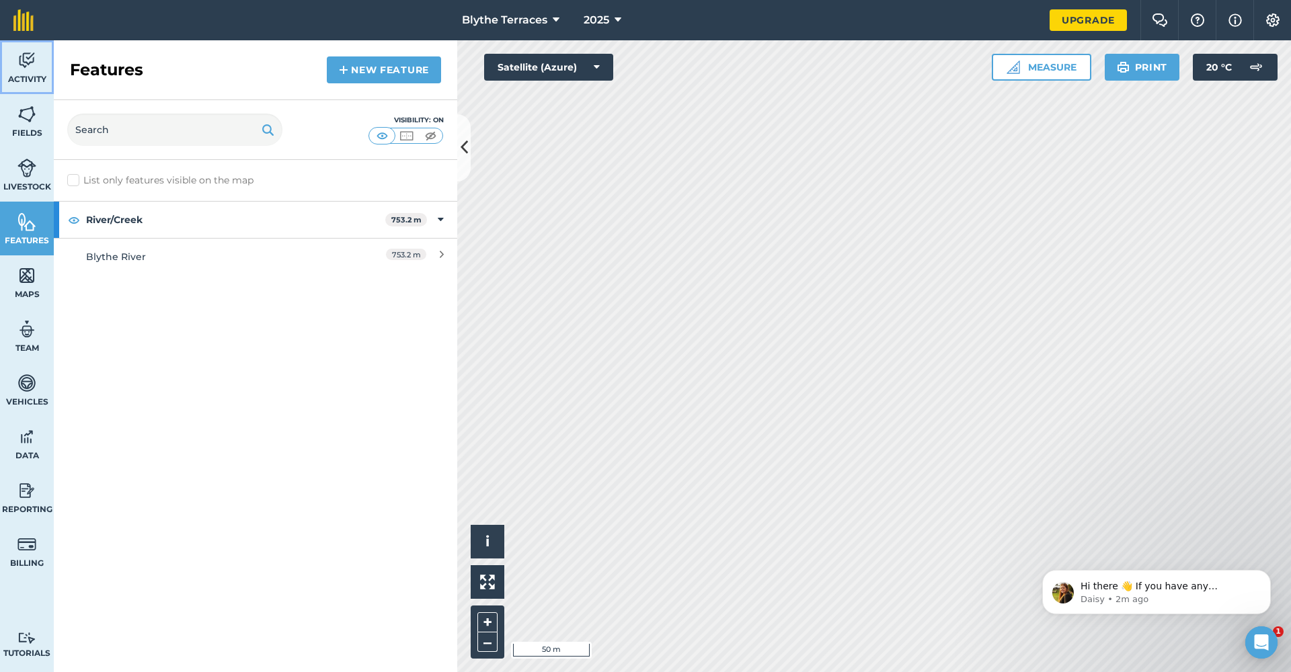
click at [22, 69] on img at bounding box center [26, 60] width 19 height 20
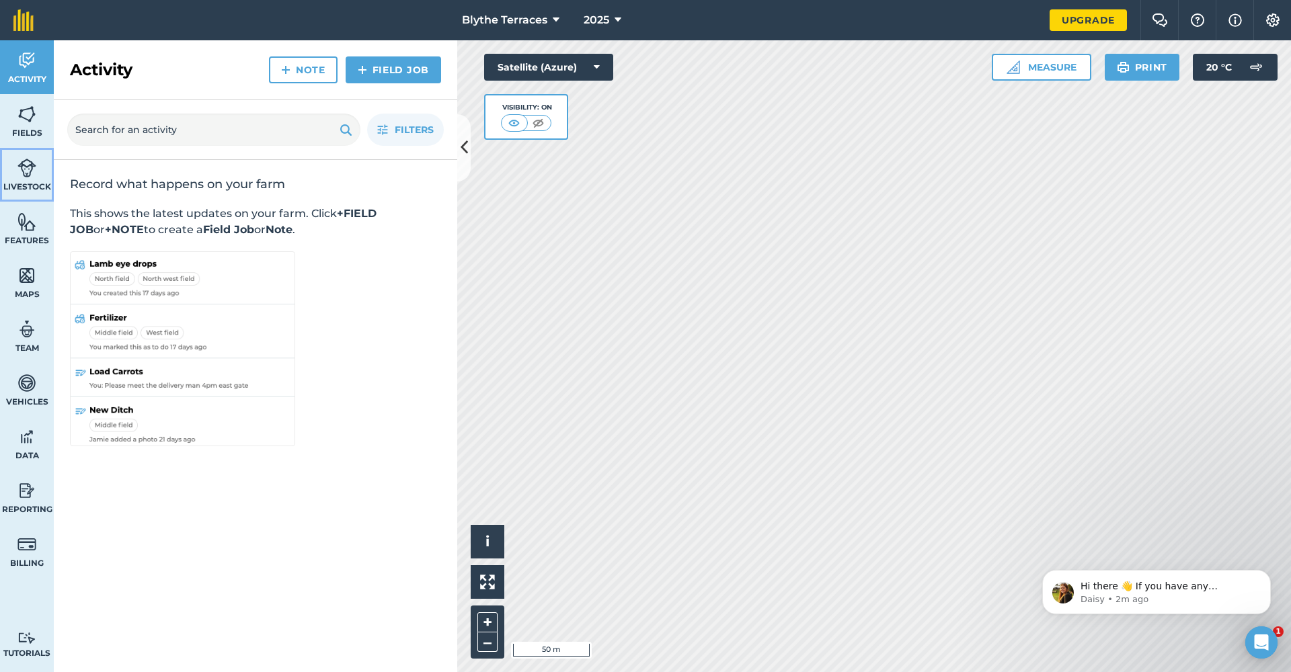
click at [24, 164] on img at bounding box center [26, 168] width 19 height 20
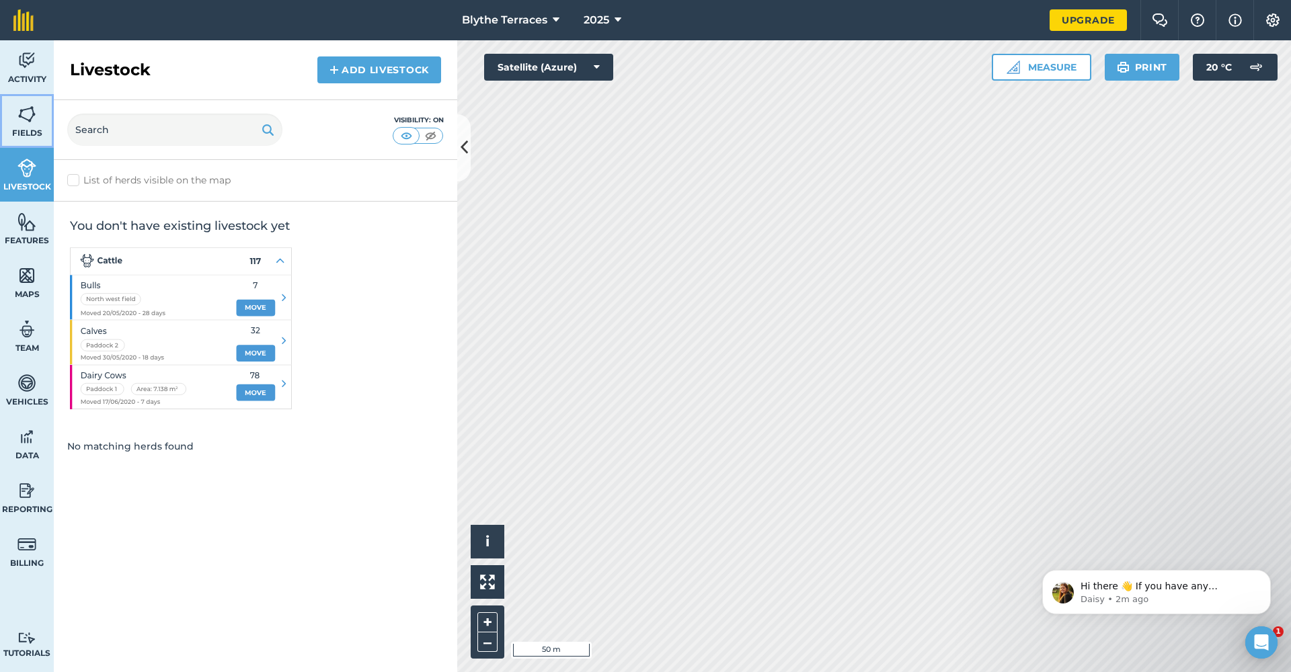
click at [24, 104] on img at bounding box center [26, 114] width 19 height 20
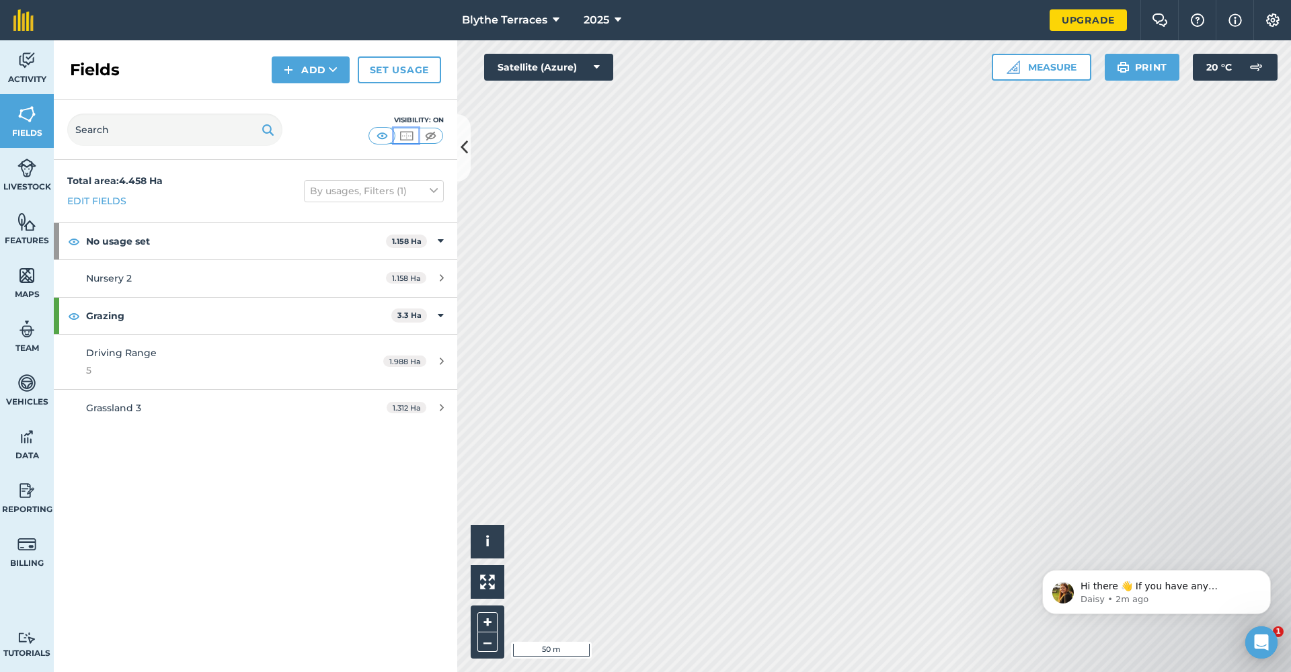
click at [407, 131] on img at bounding box center [406, 135] width 17 height 13
click at [384, 137] on img at bounding box center [382, 135] width 17 height 13
click at [435, 134] on img at bounding box center [430, 135] width 17 height 13
click at [405, 142] on button at bounding box center [406, 135] width 24 height 15
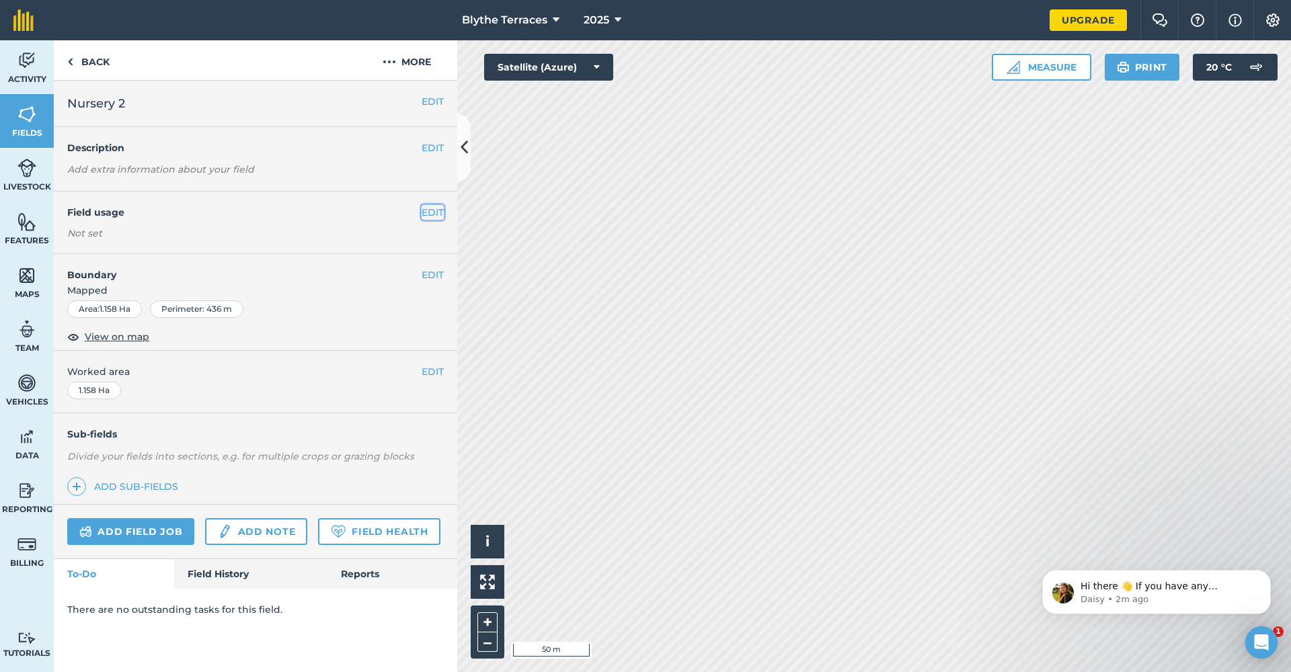
click at [434, 208] on button "EDIT" at bounding box center [433, 212] width 22 height 15
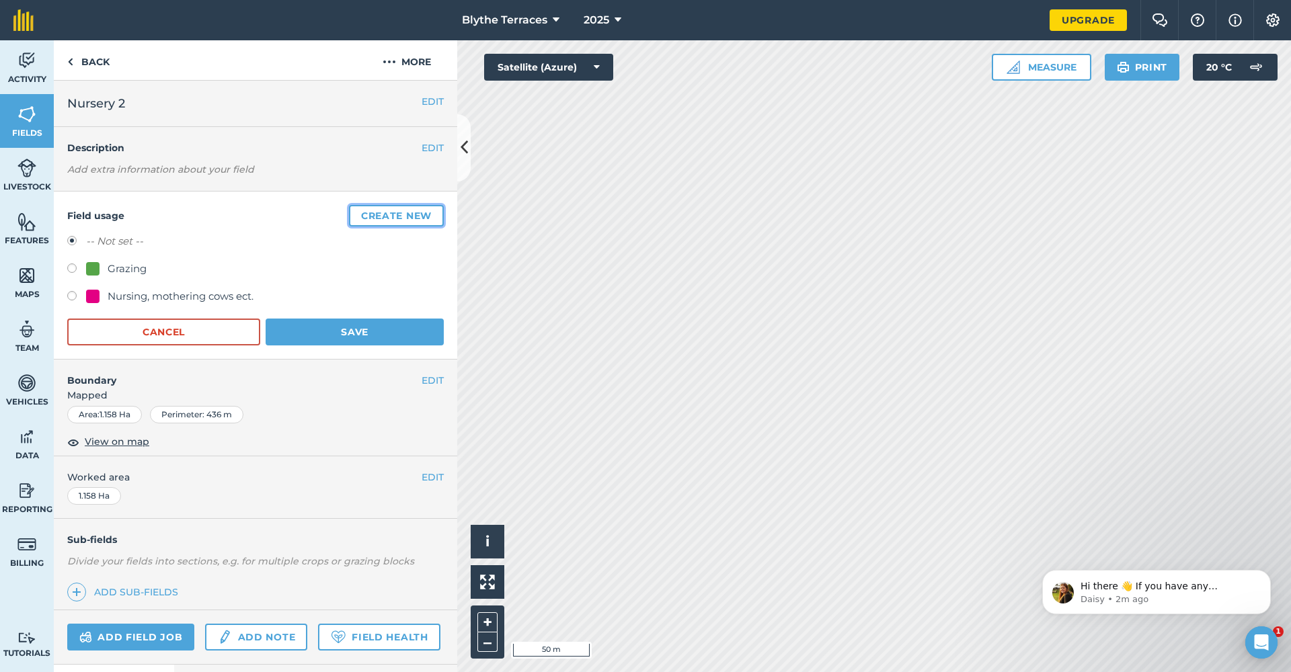
click at [368, 214] on button "Create new" at bounding box center [396, 216] width 95 height 22
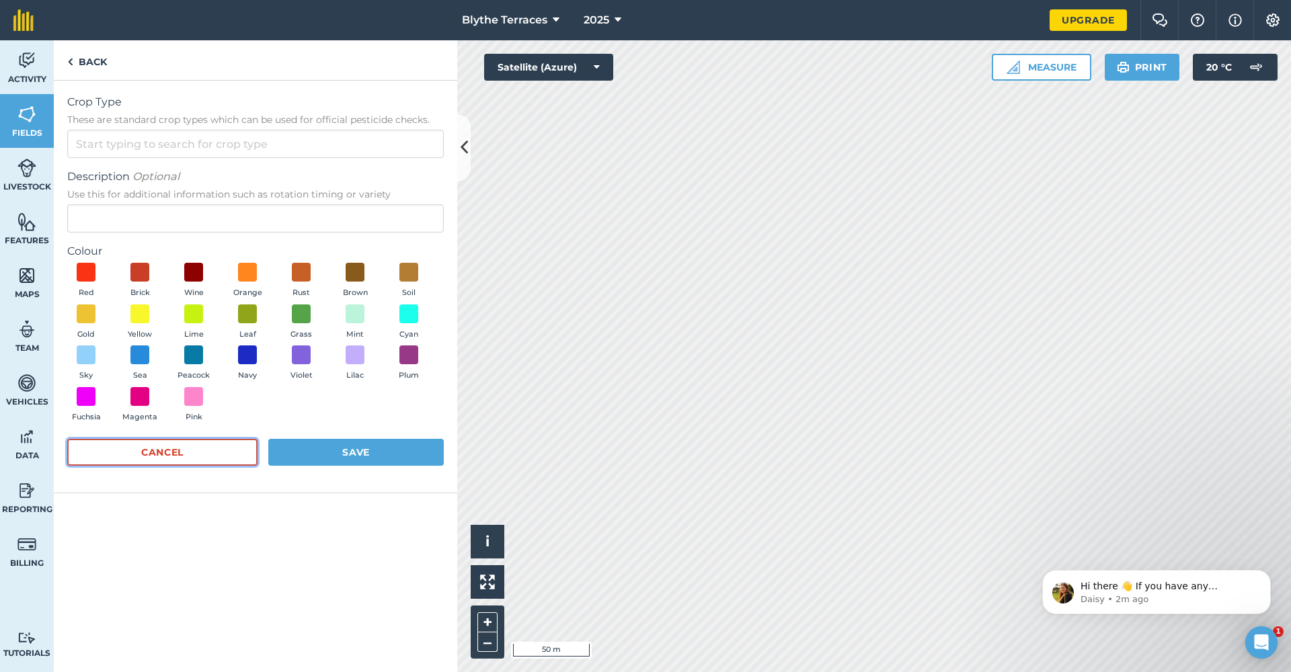
click at [192, 459] on button "Cancel" at bounding box center [162, 452] width 190 height 27
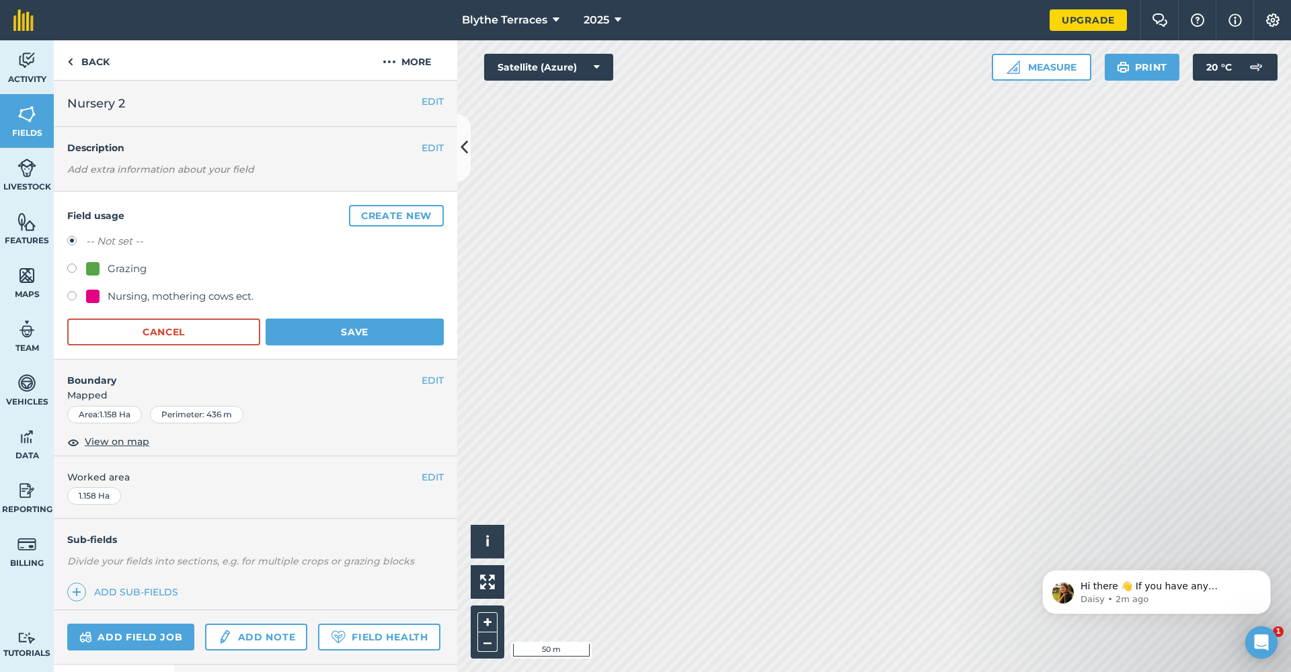
click at [69, 297] on label at bounding box center [76, 297] width 19 height 13
radio input "true"
radio input "false"
click at [178, 337] on button "Cancel" at bounding box center [163, 332] width 193 height 27
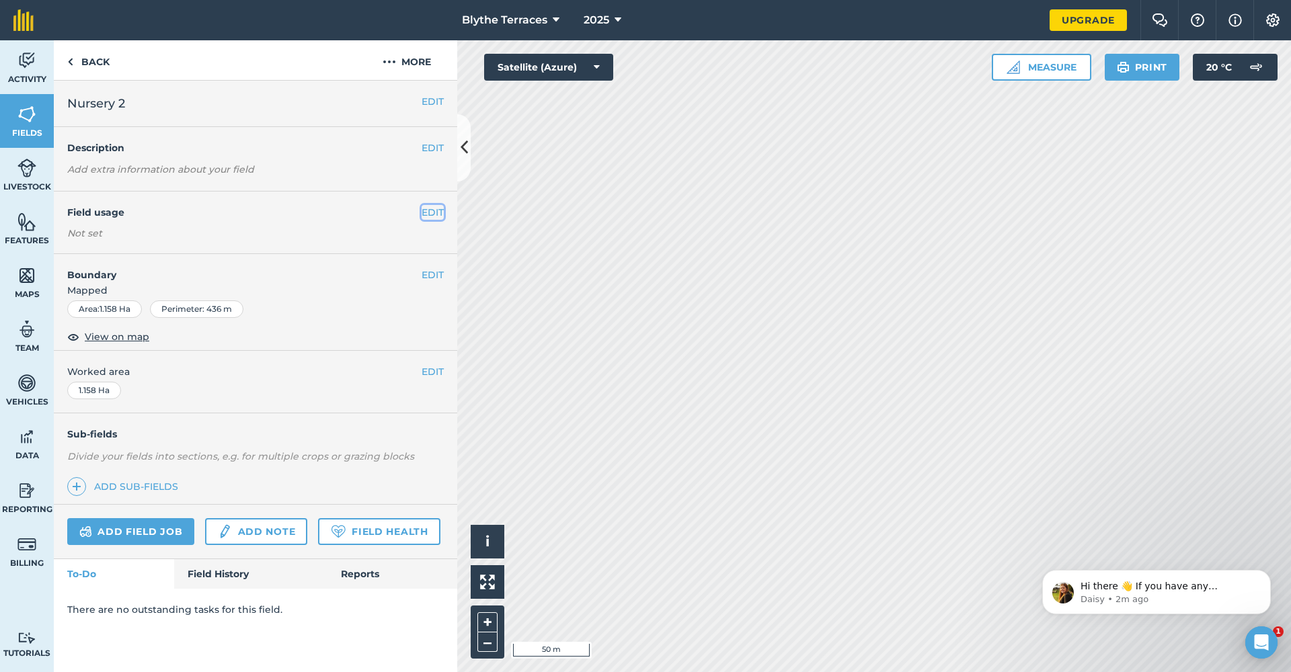
click at [427, 208] on button "EDIT" at bounding box center [433, 212] width 22 height 15
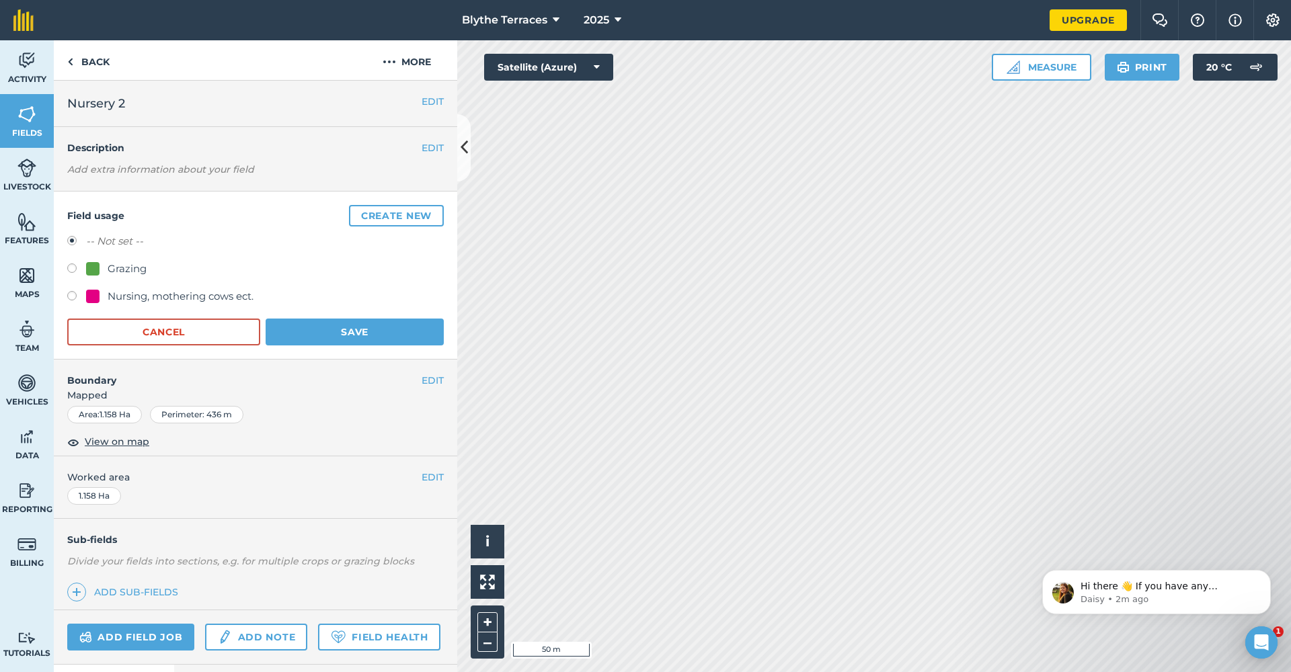
click at [120, 292] on div "Nursing, mothering cows ect." at bounding box center [181, 296] width 146 height 16
radio input "true"
radio input "false"
click at [323, 327] on button "Save" at bounding box center [355, 332] width 178 height 27
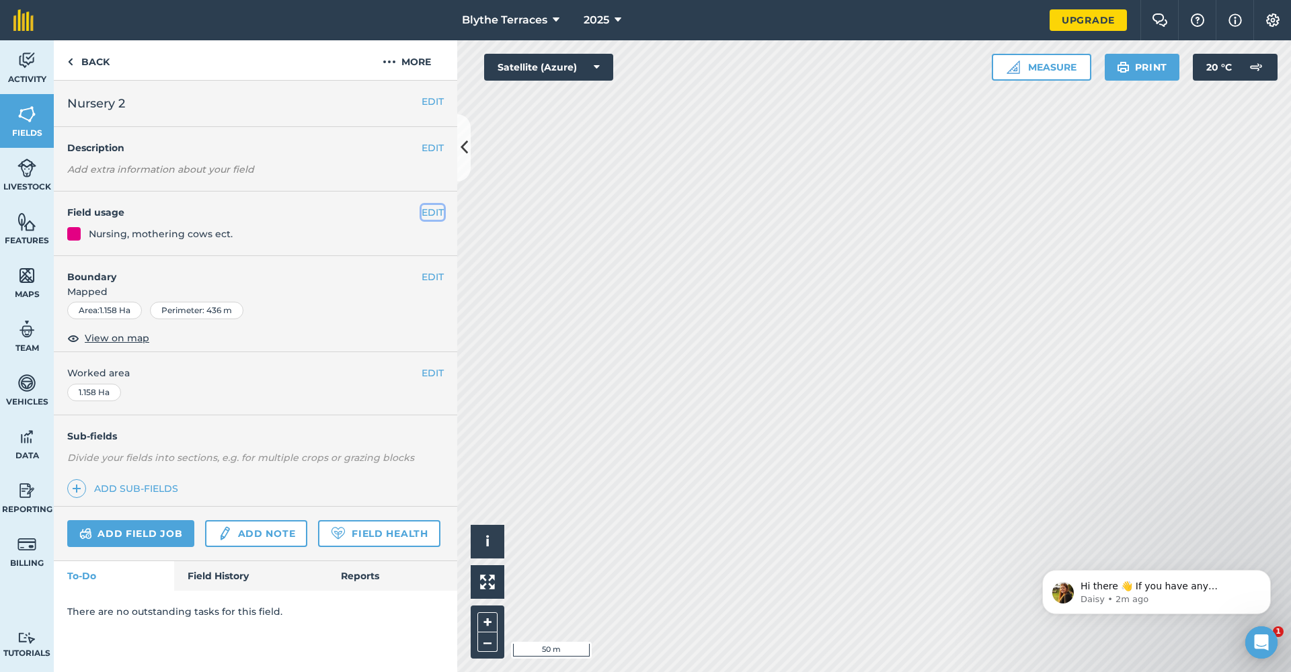
click at [422, 216] on button "EDIT" at bounding box center [433, 212] width 22 height 15
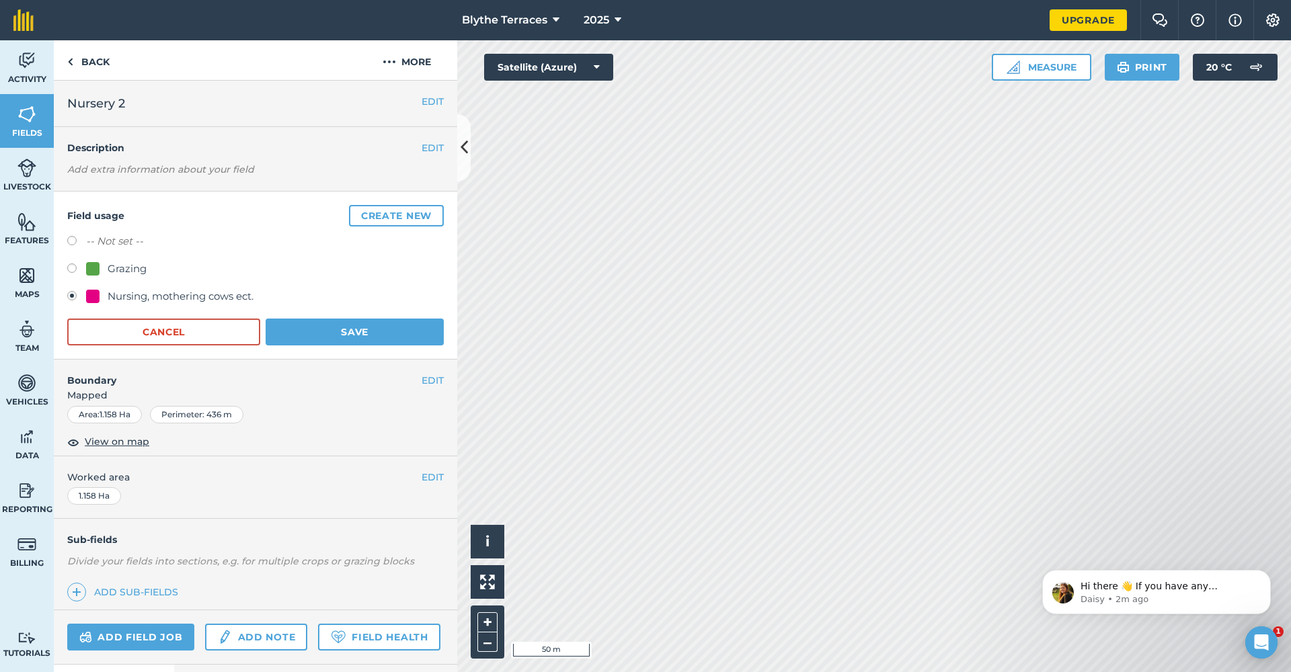
click at [323, 408] on div "Area : 1.158 Ha Perimeter : 436 m" at bounding box center [255, 414] width 376 height 17
click at [1265, 18] on img at bounding box center [1273, 19] width 16 height 13
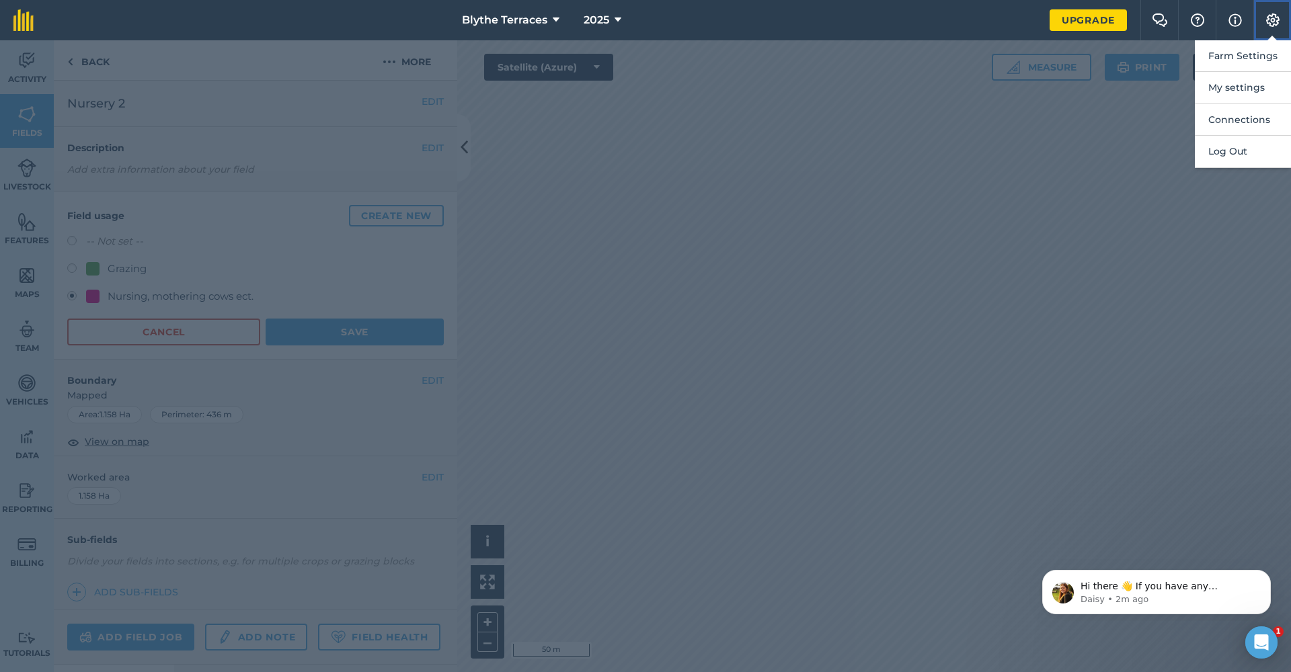
click at [1265, 18] on img at bounding box center [1273, 19] width 16 height 13
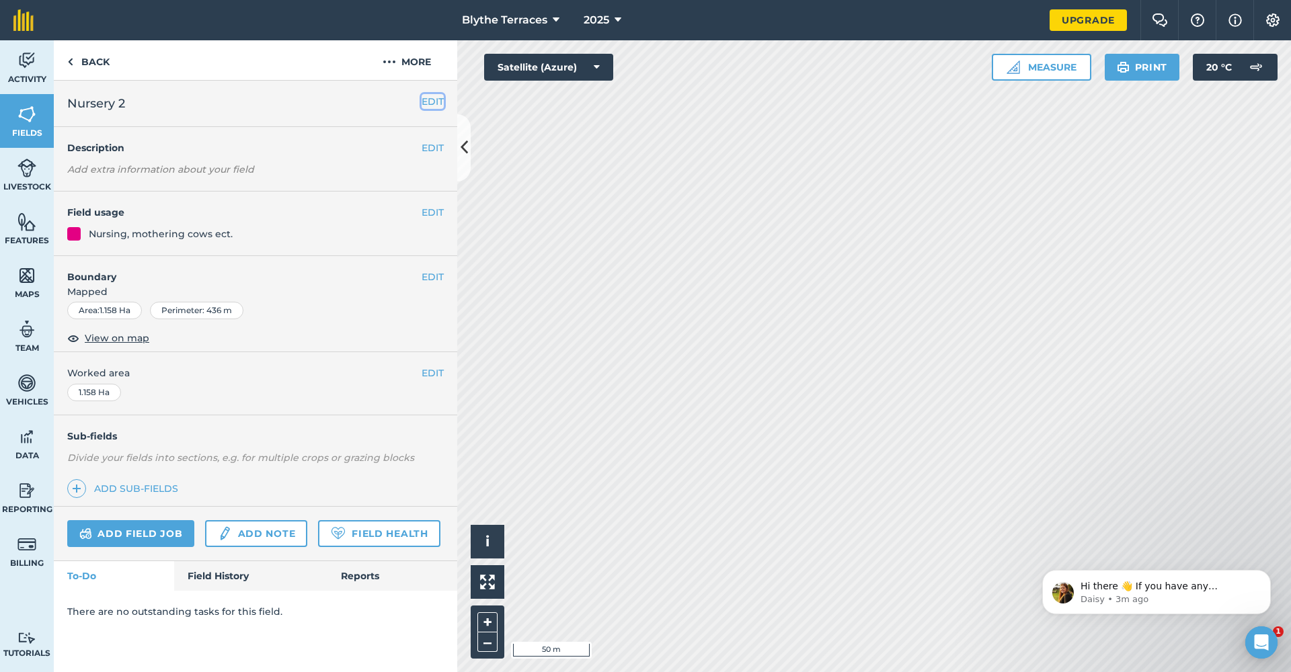
click at [436, 97] on button "EDIT" at bounding box center [433, 101] width 22 height 15
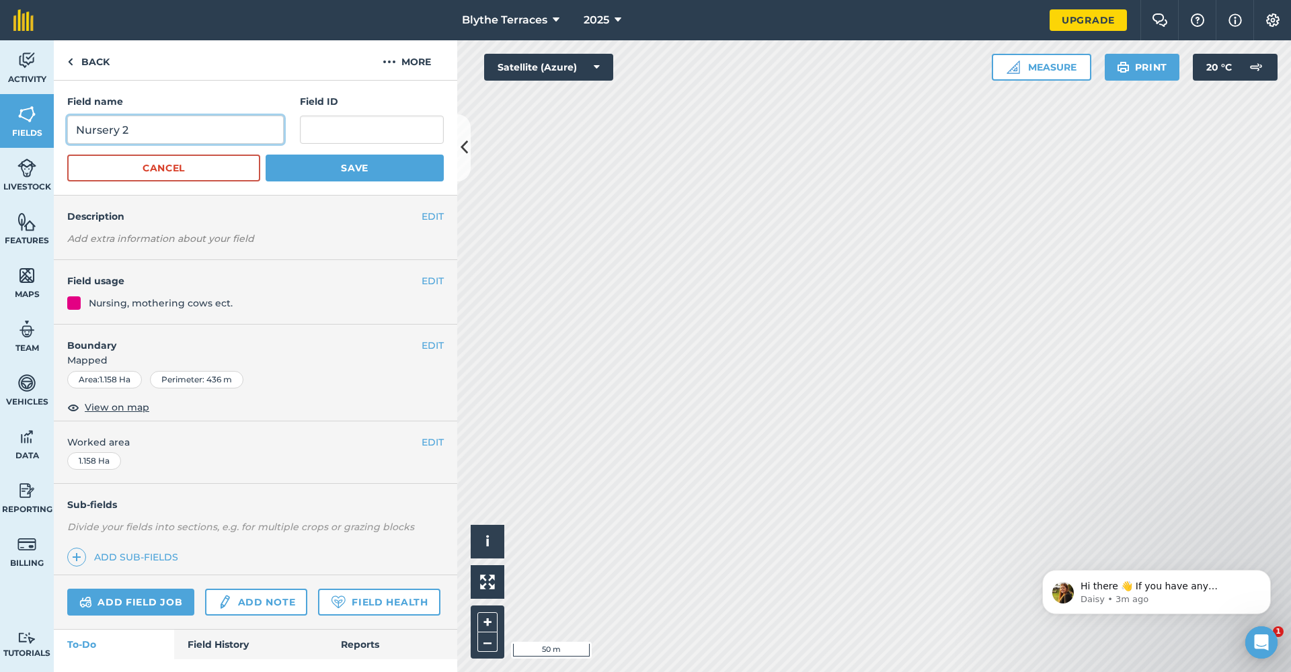
click at [201, 134] on input "Nursery 2" at bounding box center [175, 130] width 216 height 28
type input "Nursery"
click at [329, 128] on input "text" at bounding box center [372, 130] width 144 height 28
type input "2"
click at [368, 167] on button "Save" at bounding box center [355, 168] width 178 height 27
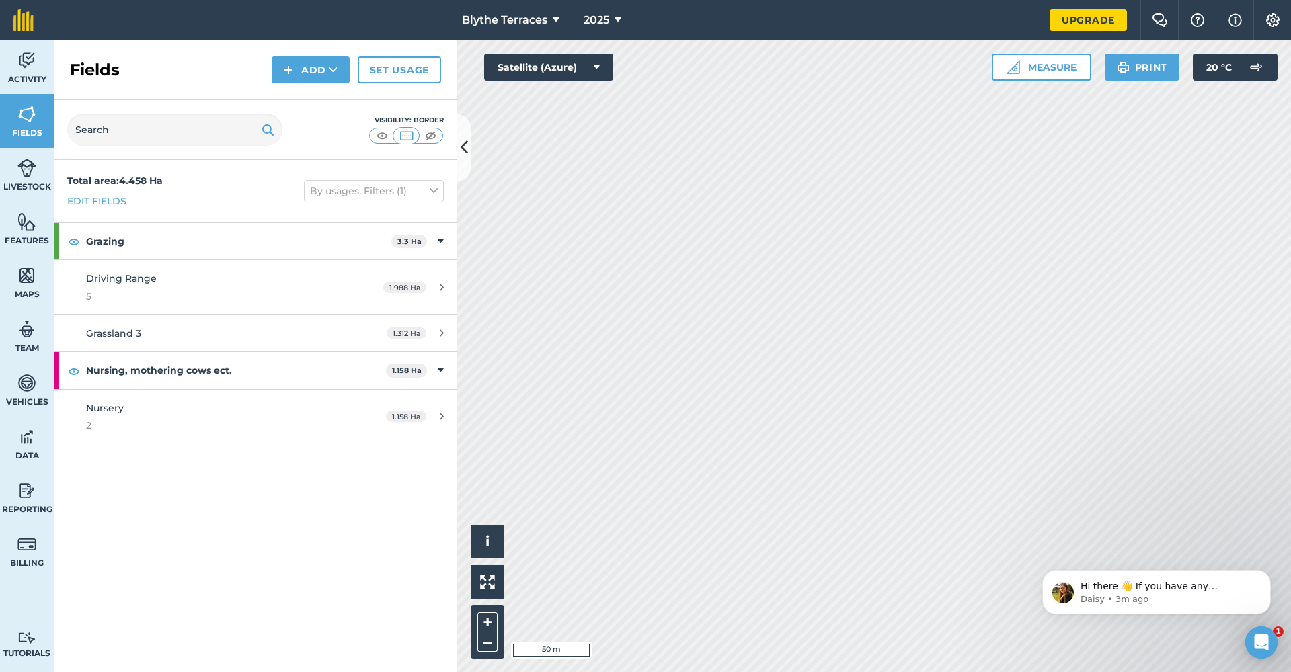
click at [86, 83] on div "Fields Add Set usage" at bounding box center [255, 70] width 403 height 60
click at [1027, 71] on button "Measure" at bounding box center [1041, 67] width 99 height 27
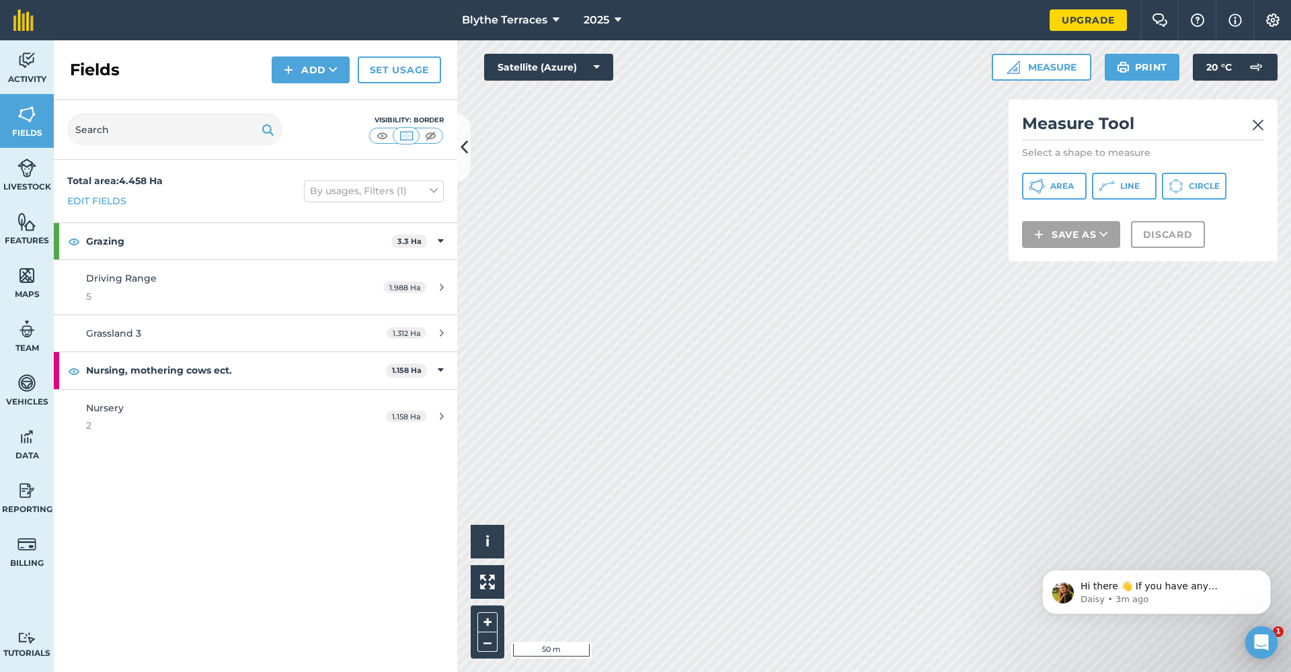
click at [1260, 120] on img at bounding box center [1258, 125] width 12 height 16
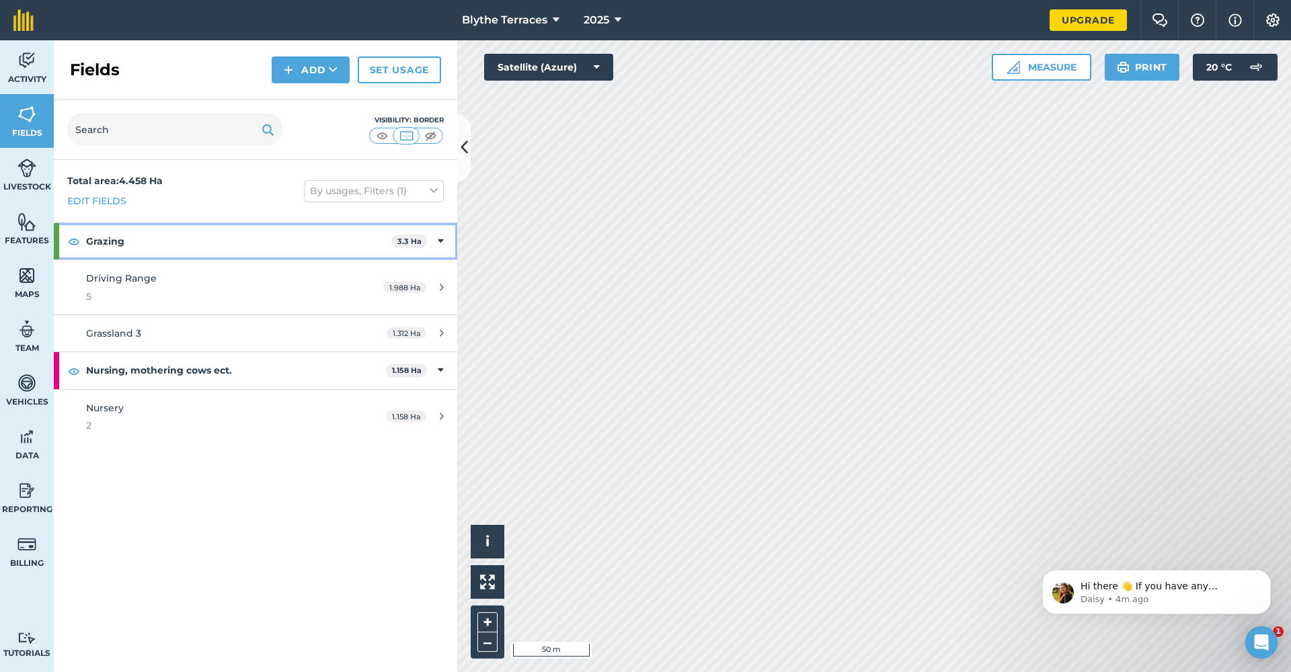
click at [347, 228] on strong "Grazing" at bounding box center [238, 241] width 305 height 36
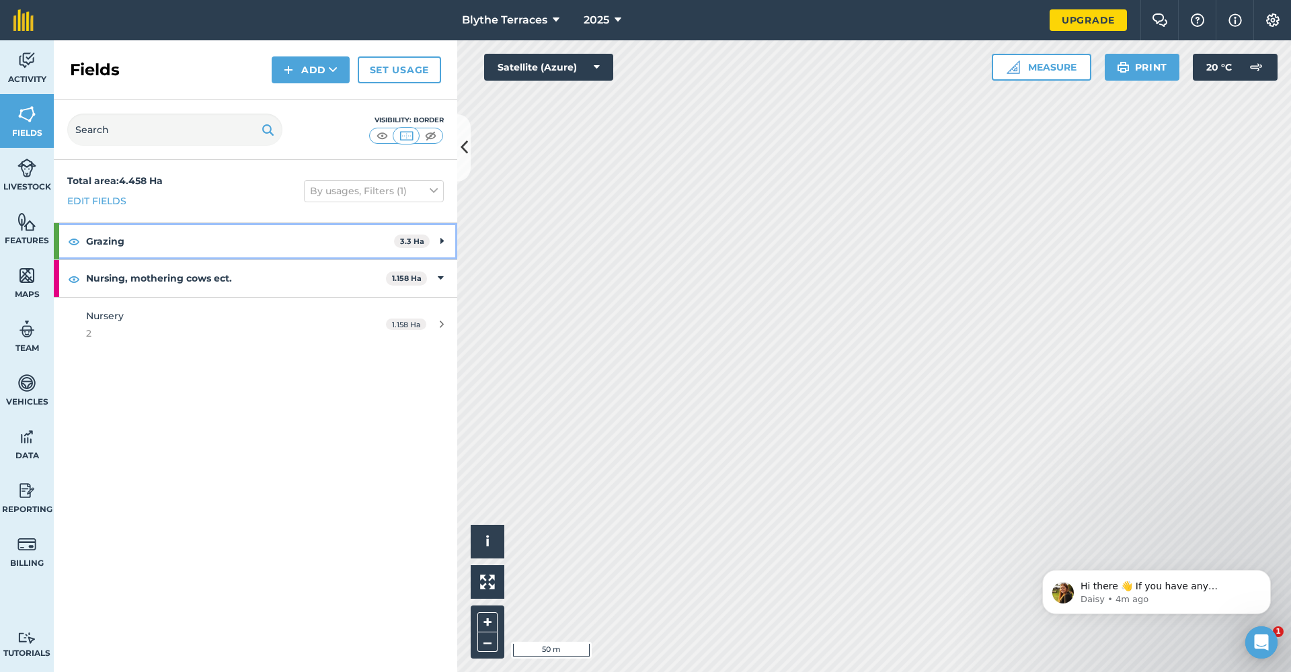
click at [346, 231] on strong "Grazing" at bounding box center [240, 241] width 308 height 36
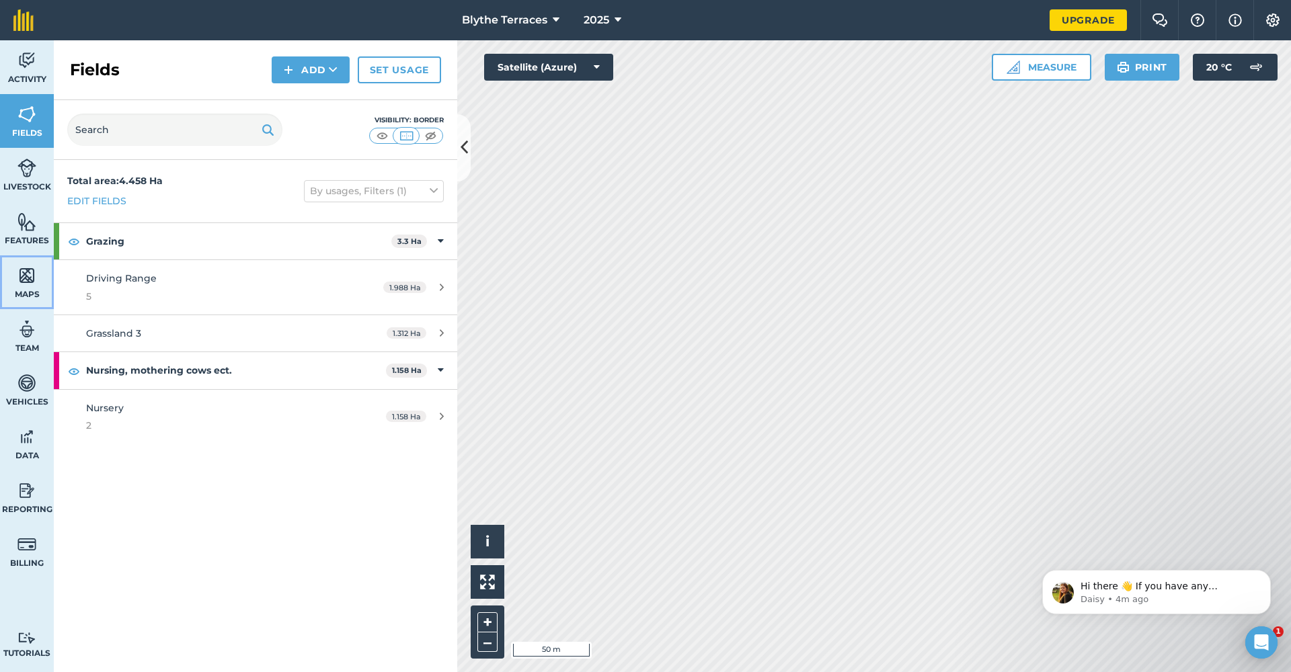
click at [24, 272] on img at bounding box center [26, 276] width 19 height 20
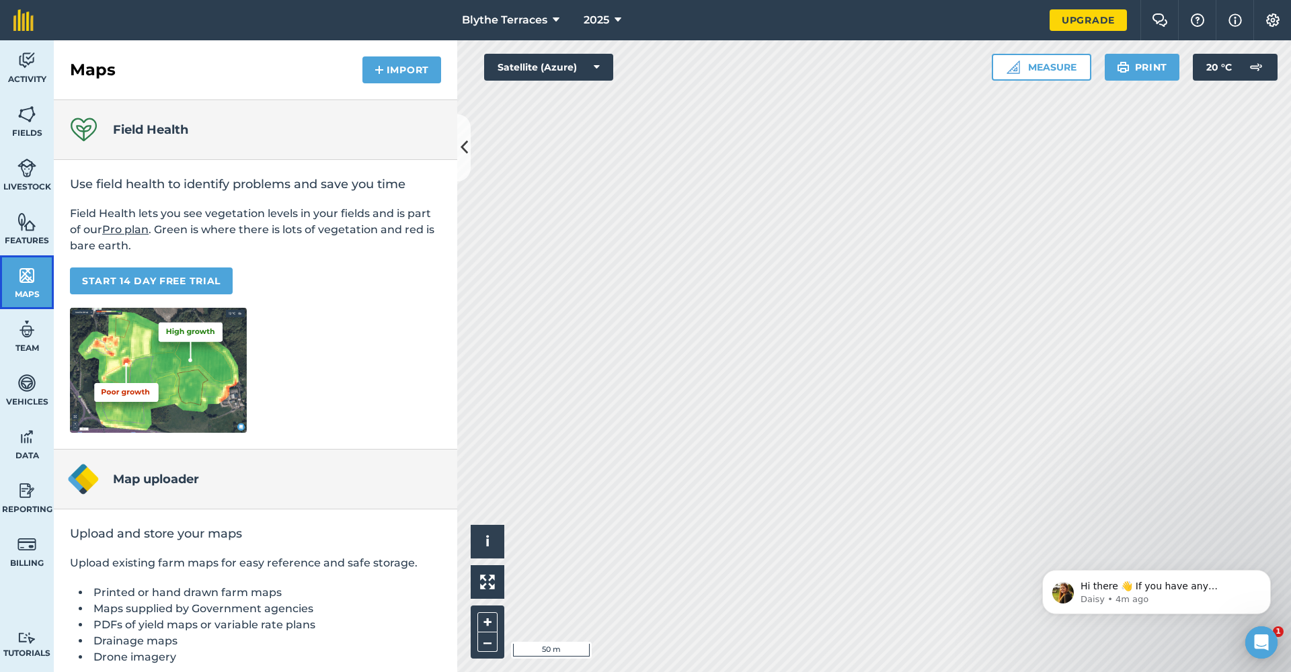
scroll to position [50, 0]
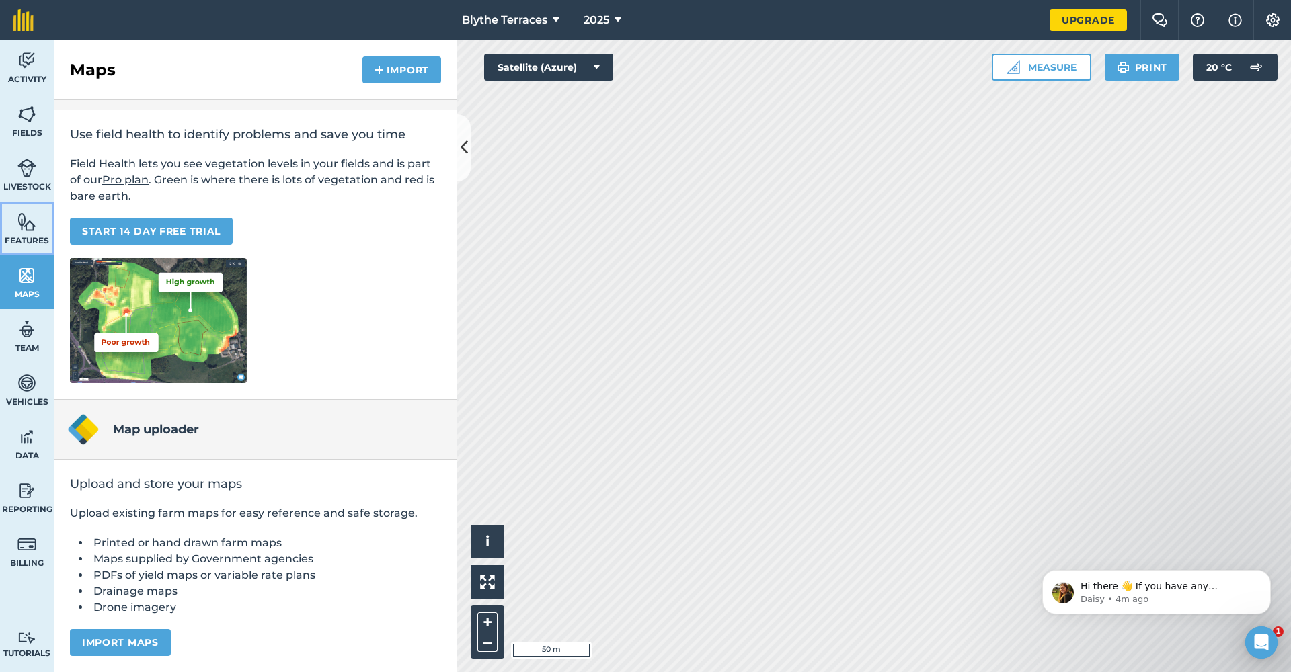
click at [43, 243] on span "Features" at bounding box center [27, 240] width 54 height 11
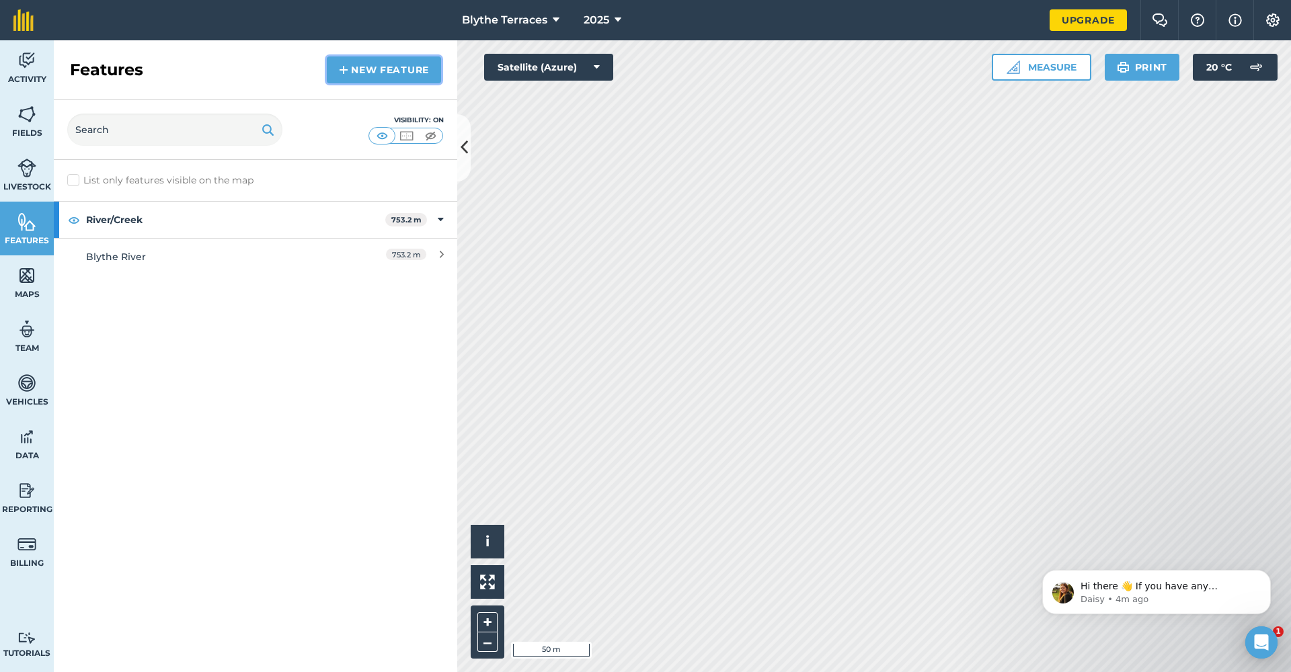
click at [393, 67] on link "New feature" at bounding box center [384, 69] width 114 height 27
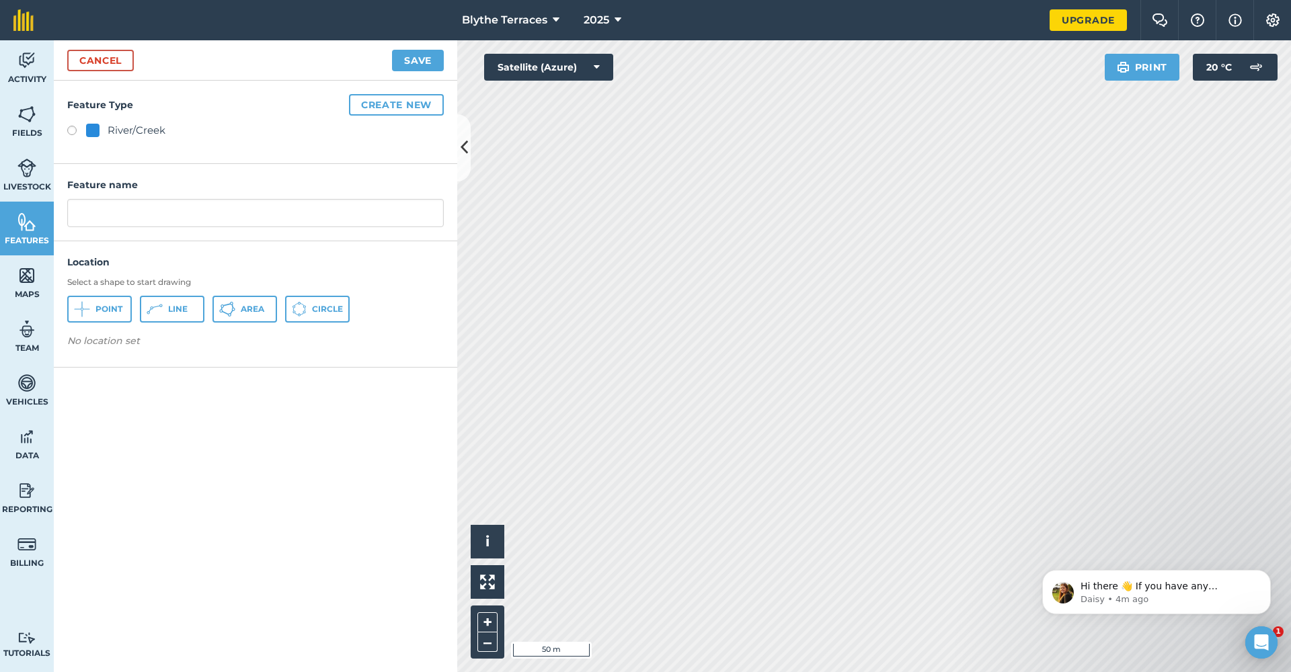
click at [362, 135] on div "Activity Fields Livestock Features Maps Team Vehicles Data Reporting Billing Tu…" at bounding box center [645, 356] width 1291 height 632
click at [181, 205] on input "text" at bounding box center [255, 213] width 376 height 28
click at [78, 130] on label at bounding box center [76, 132] width 19 height 13
radio input "true"
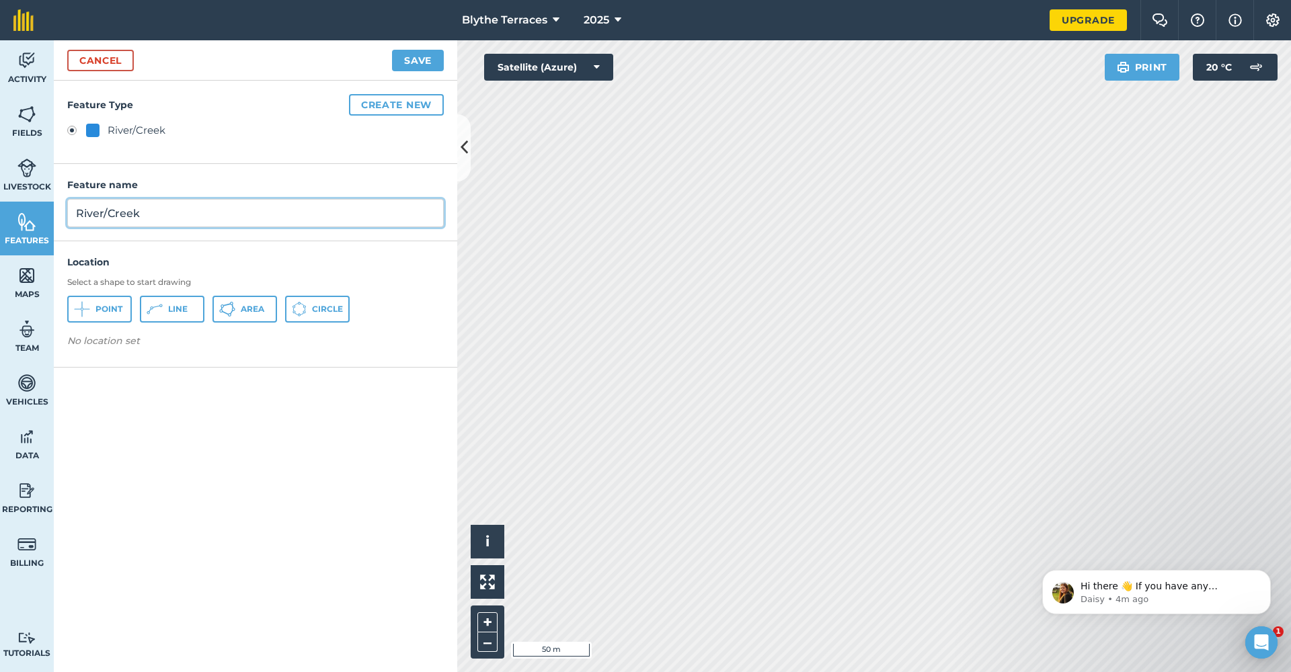
click at [145, 216] on input "River/Creek" at bounding box center [255, 213] width 376 height 28
type input "R"
type input "Fault Line Creek"
click at [174, 311] on span "Line" at bounding box center [177, 309] width 19 height 11
click at [19, 120] on img at bounding box center [26, 114] width 19 height 20
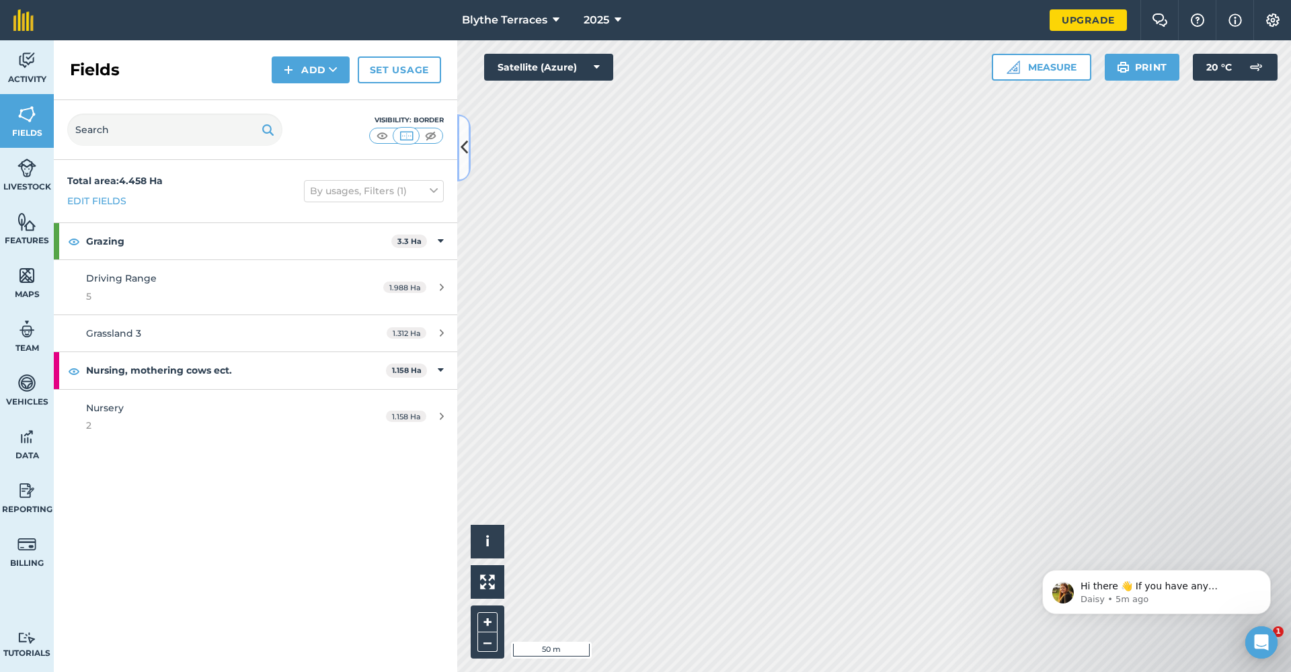
click at [463, 149] on icon at bounding box center [463, 148] width 7 height 24
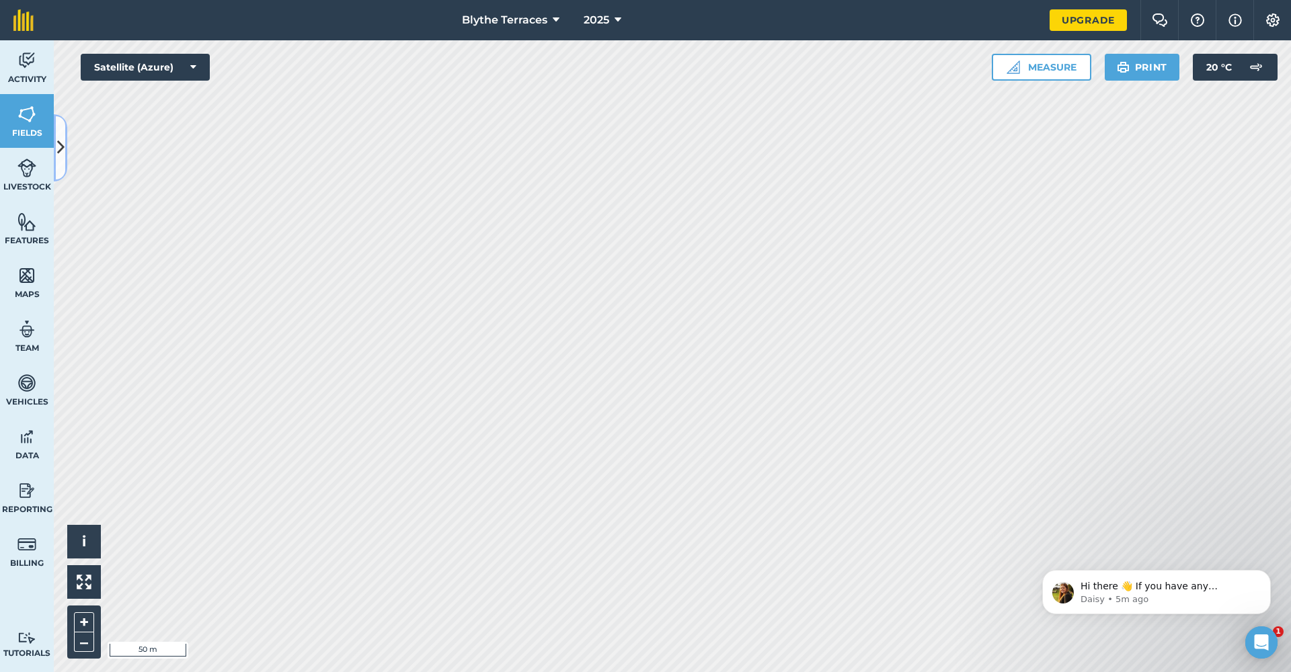
click at [54, 141] on button at bounding box center [60, 147] width 13 height 67
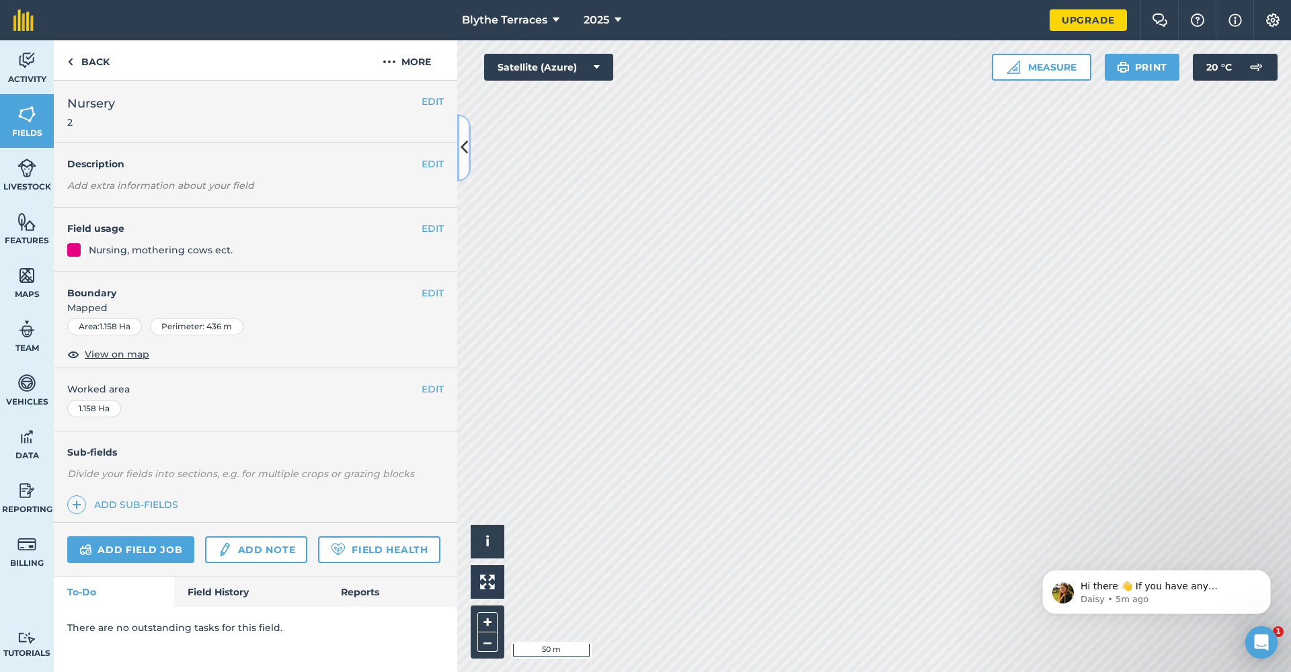
click at [464, 147] on icon at bounding box center [463, 148] width 7 height 24
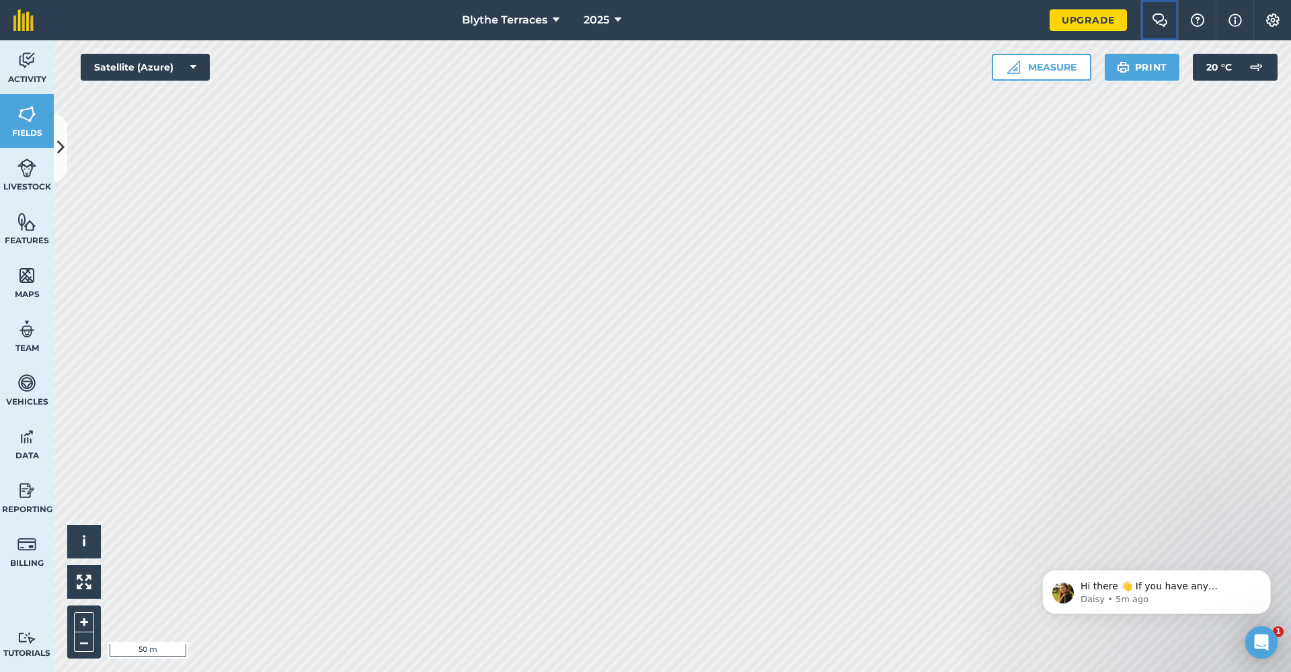
click at [1162, 26] on img at bounding box center [1160, 19] width 16 height 13
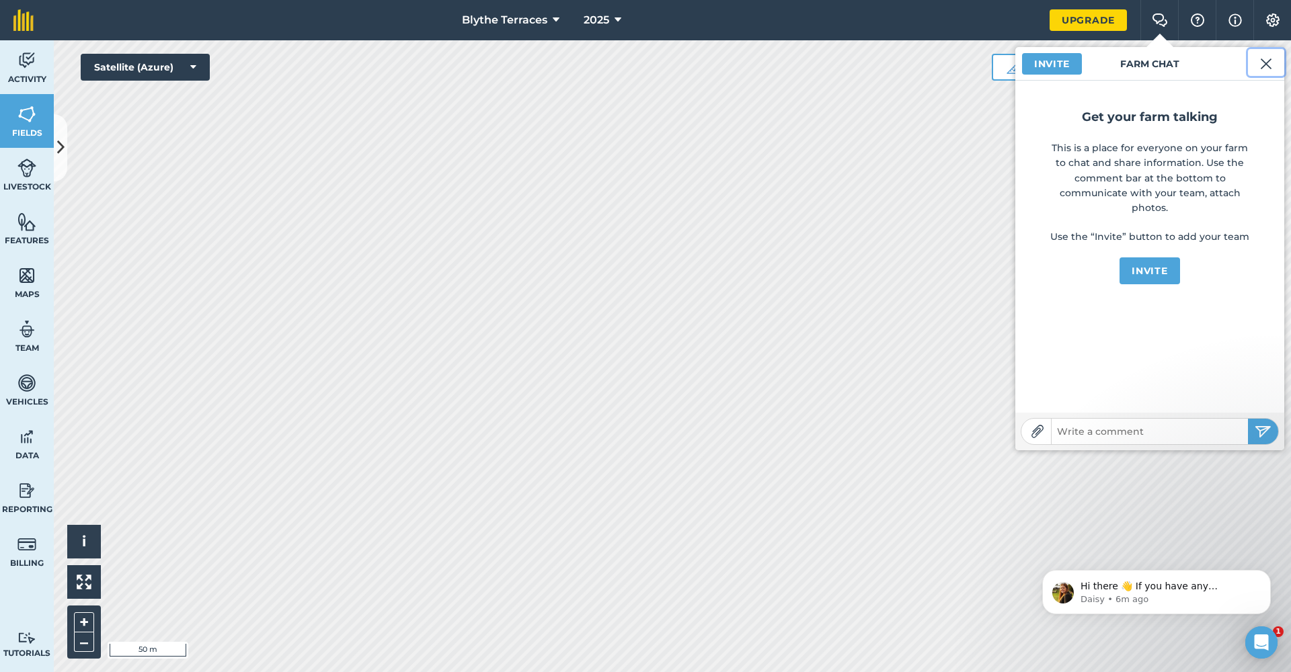
click at [1269, 65] on img at bounding box center [1266, 64] width 12 height 16
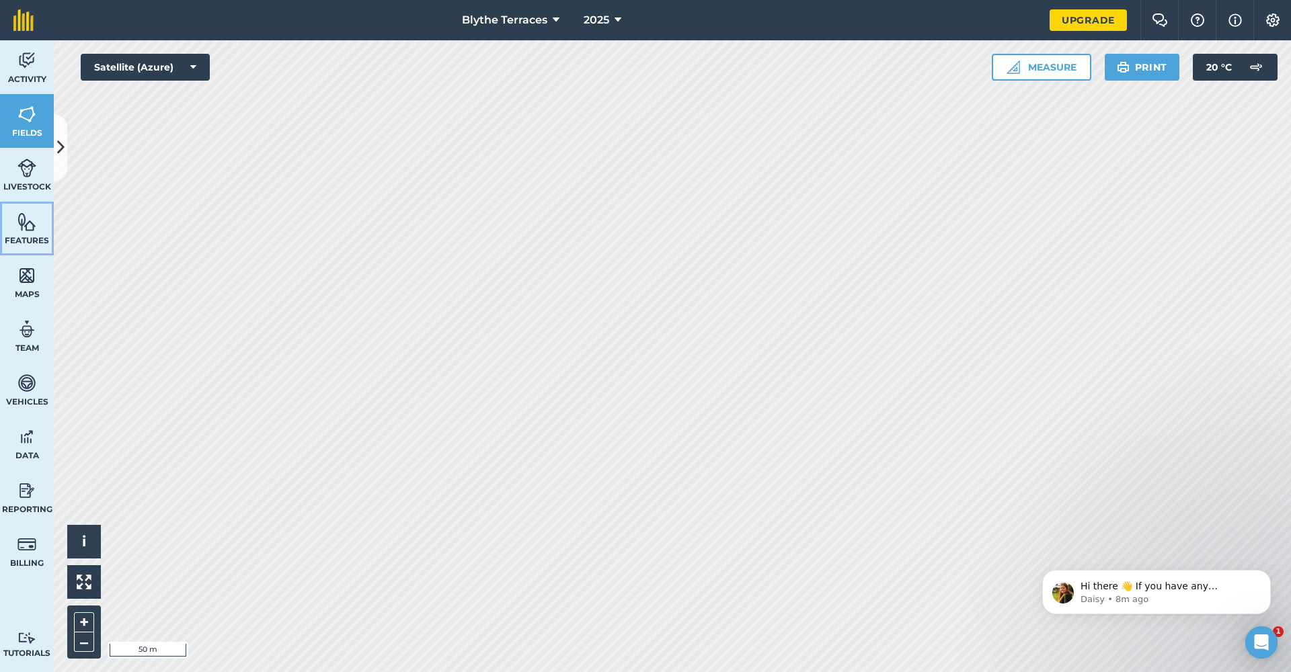
click at [19, 231] on link "Features" at bounding box center [27, 229] width 54 height 54
click at [61, 147] on icon at bounding box center [60, 148] width 7 height 24
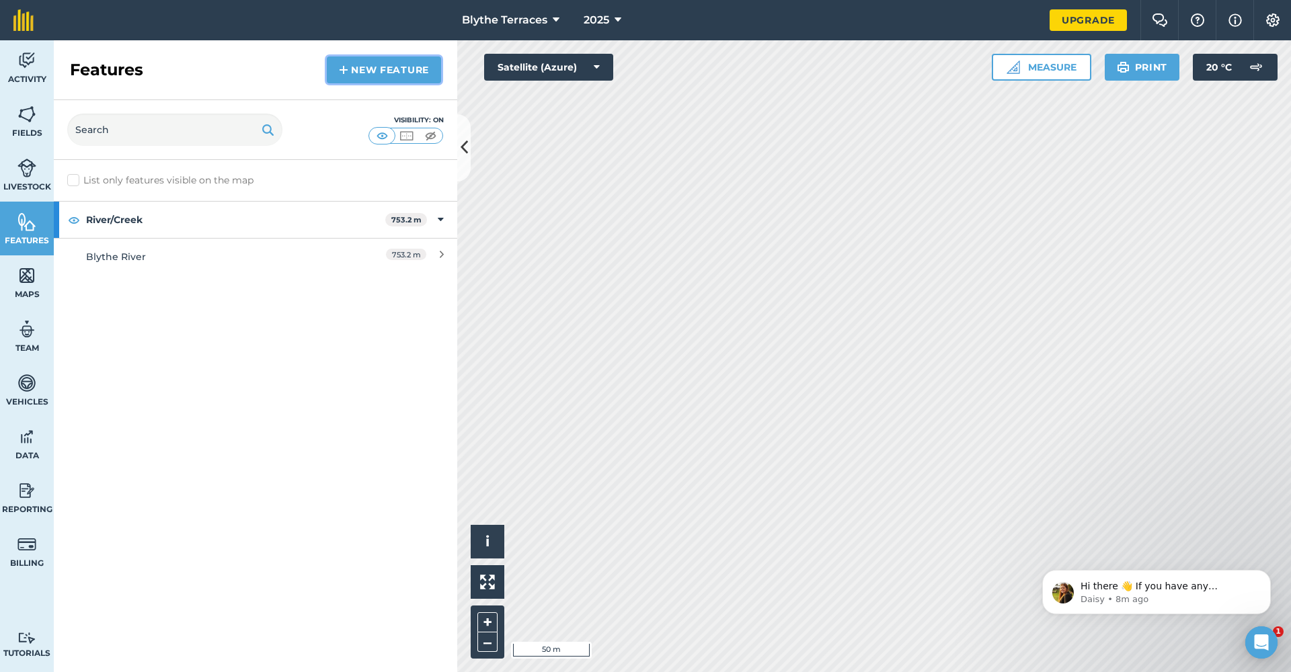
click at [354, 77] on link "New feature" at bounding box center [384, 69] width 114 height 27
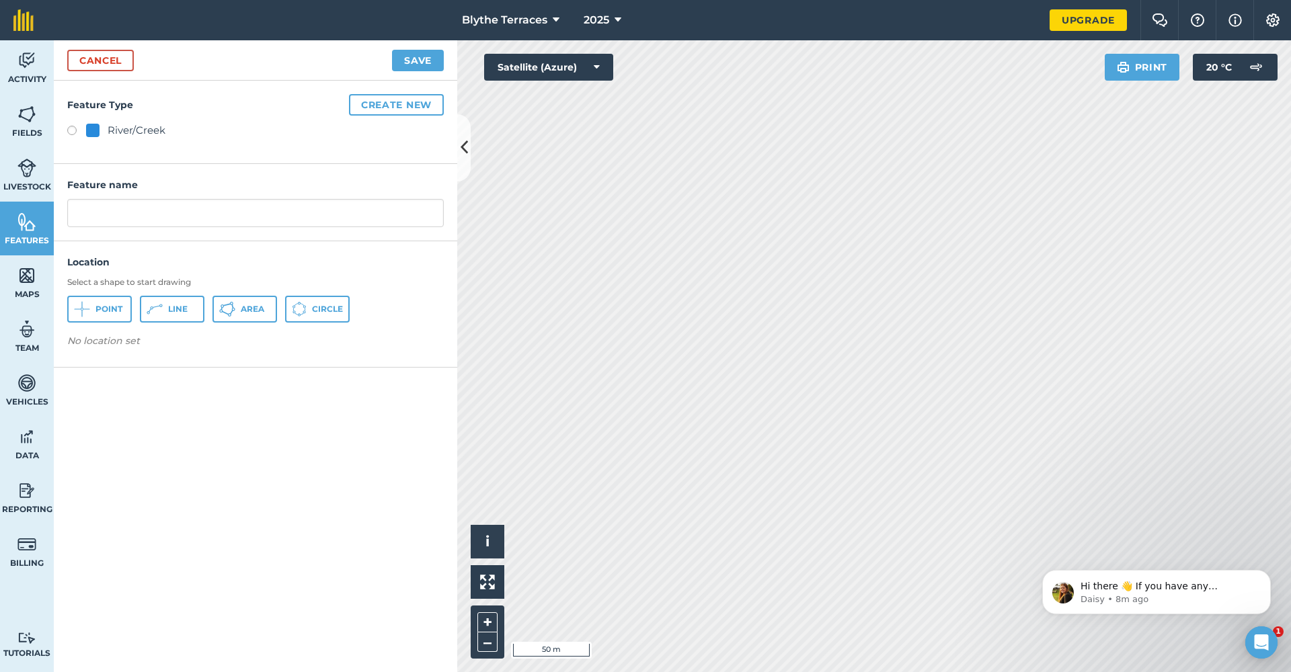
click at [75, 132] on label at bounding box center [76, 132] width 19 height 13
radio input "true"
click at [158, 214] on input "River/Creek" at bounding box center [255, 213] width 376 height 28
type input "R"
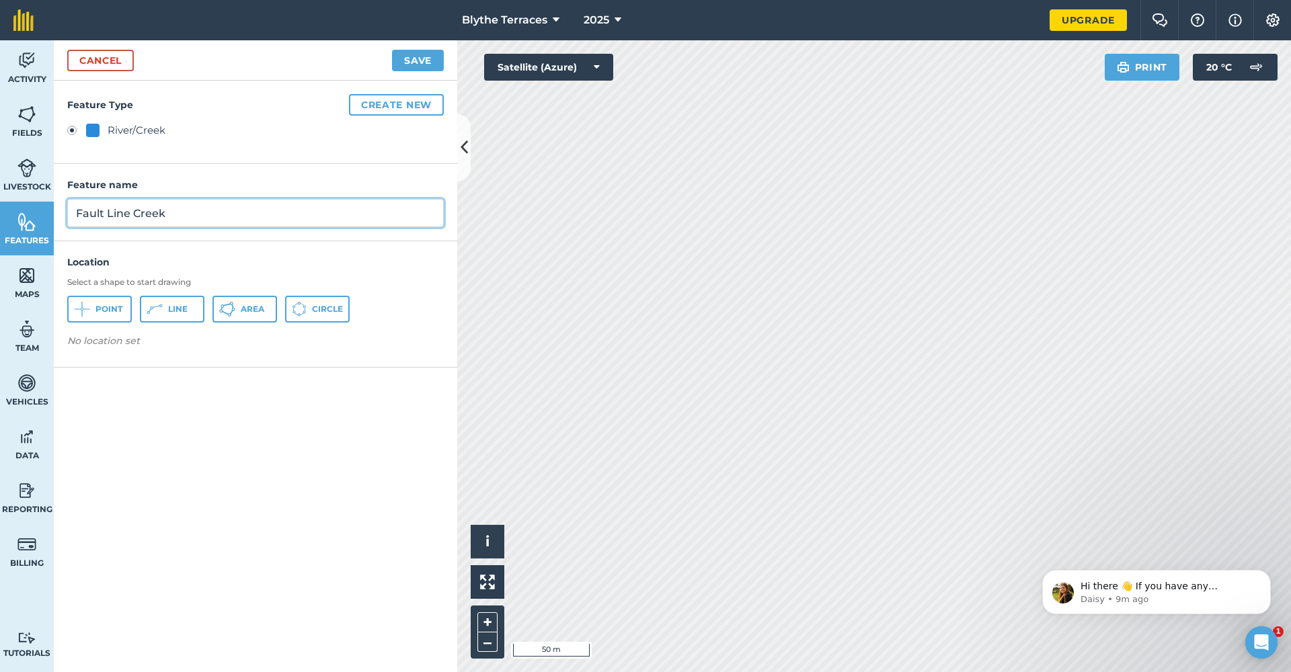
type input "Fault Line Creek"
click at [175, 311] on span "Line" at bounding box center [177, 309] width 19 height 11
click at [412, 58] on button "Save" at bounding box center [418, 61] width 52 height 22
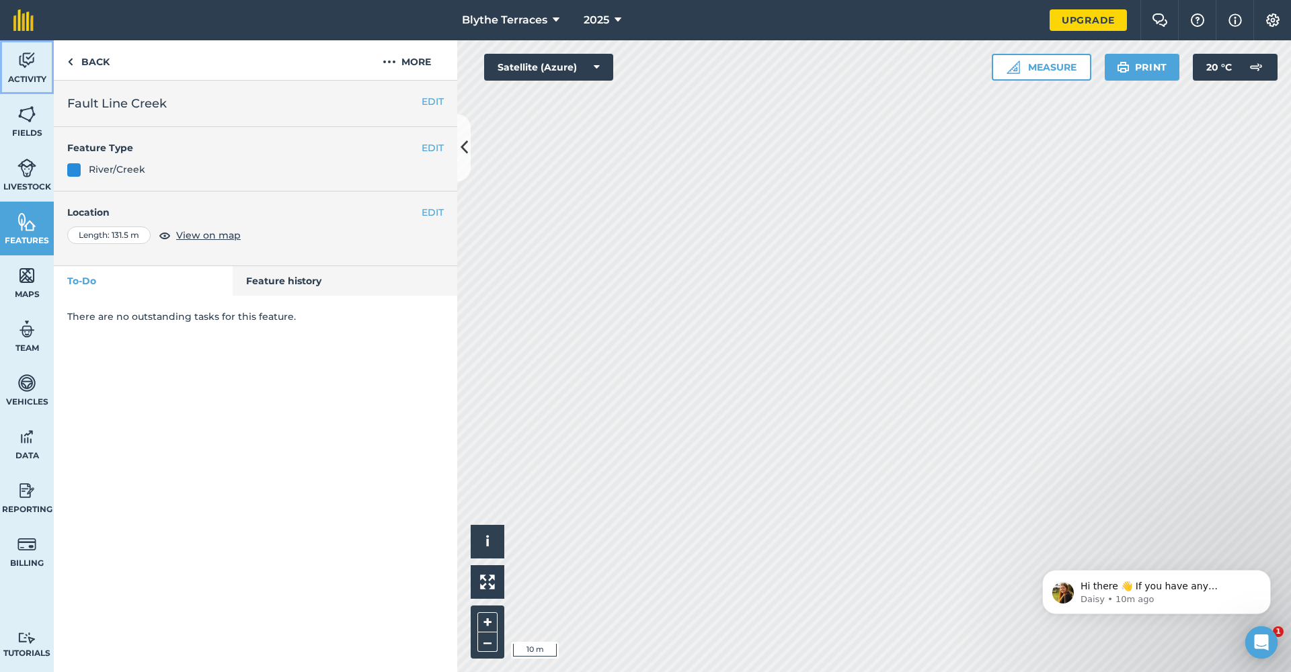
click at [17, 69] on img at bounding box center [26, 60] width 19 height 20
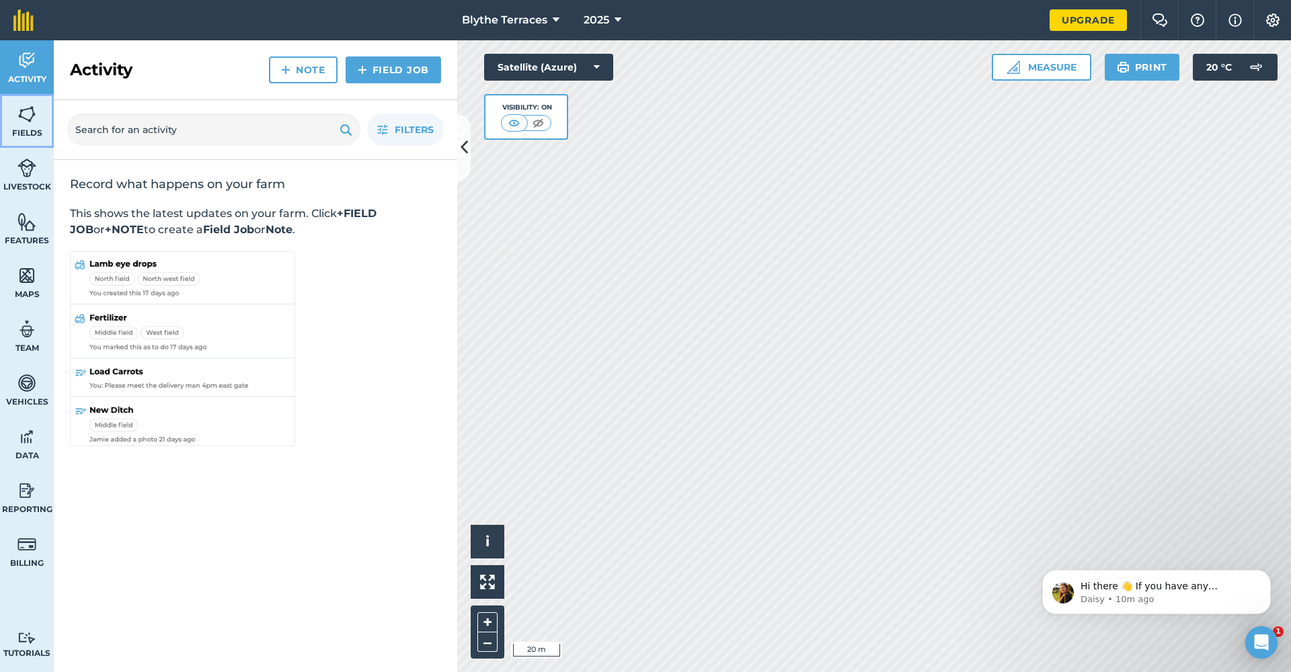
click at [26, 130] on span "Fields" at bounding box center [27, 133] width 54 height 11
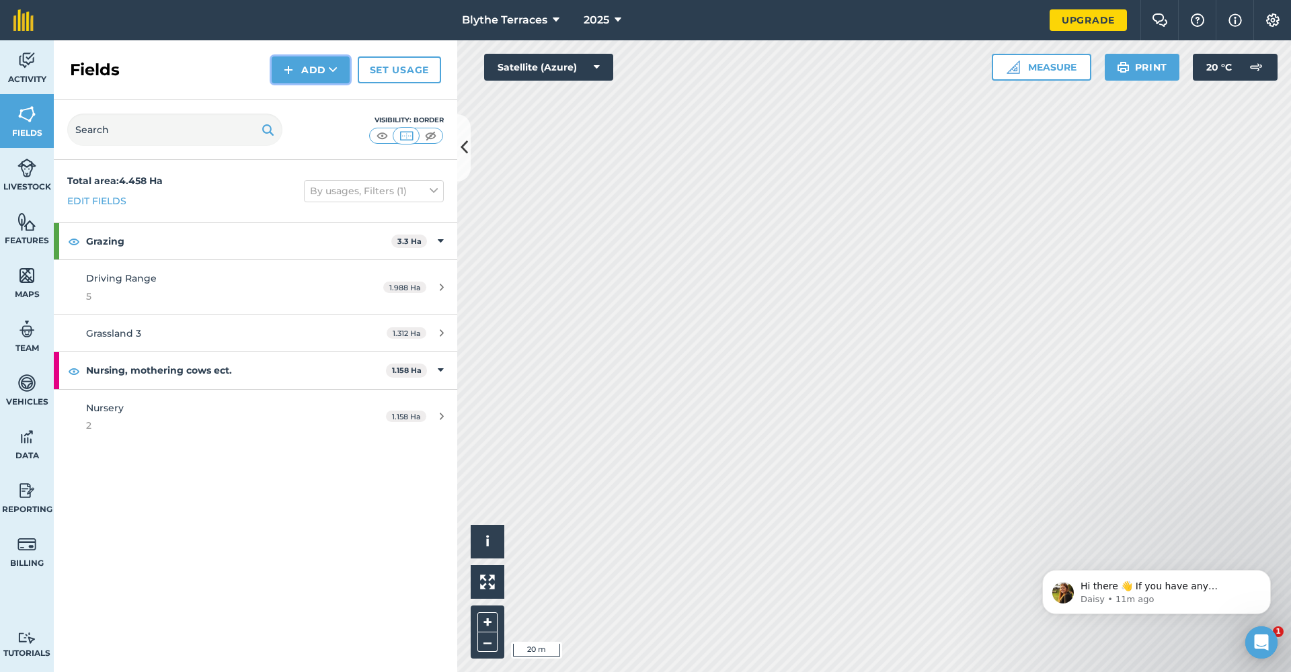
click at [303, 72] on button "Add" at bounding box center [311, 69] width 78 height 27
click at [491, 537] on div "Click to start drawing i © 2025 TomTom, Microsoft 50 m + –" at bounding box center [874, 356] width 834 height 632
click at [335, 67] on icon at bounding box center [333, 69] width 9 height 13
click at [315, 105] on link "Draw" at bounding box center [311, 100] width 74 height 30
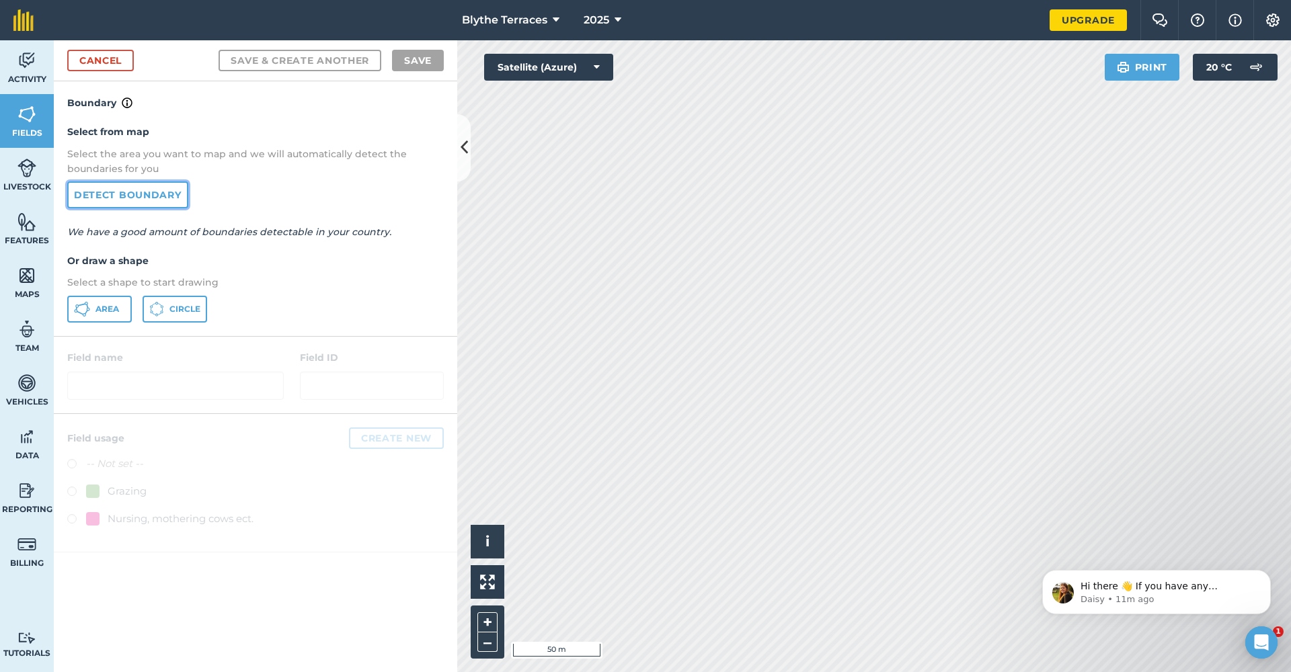
click at [155, 193] on link "Detect boundary" at bounding box center [127, 195] width 121 height 27
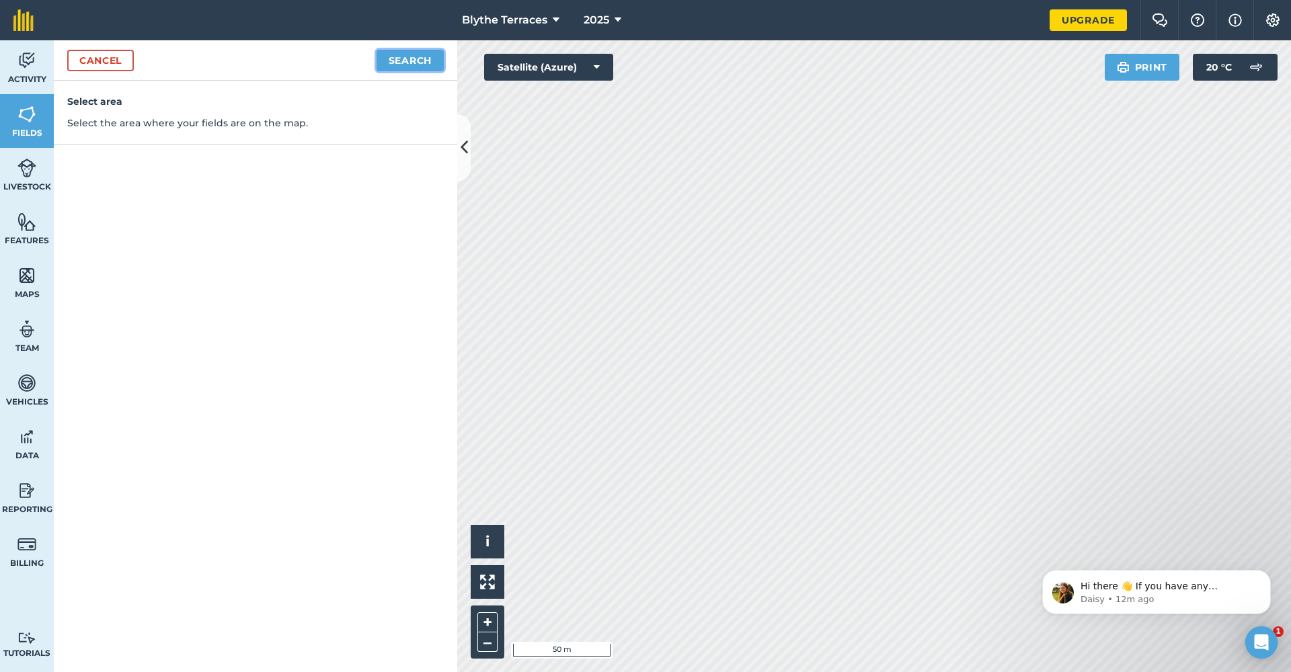
click at [398, 58] on button "Search" at bounding box center [409, 61] width 67 height 22
click at [415, 62] on button "Continue to edit boundaries" at bounding box center [342, 61] width 203 height 22
click at [374, 56] on button "Continue to name fields" at bounding box center [357, 61] width 174 height 22
type input "Valley Paddock"
click at [358, 135] on input "text" at bounding box center [370, 130] width 110 height 28
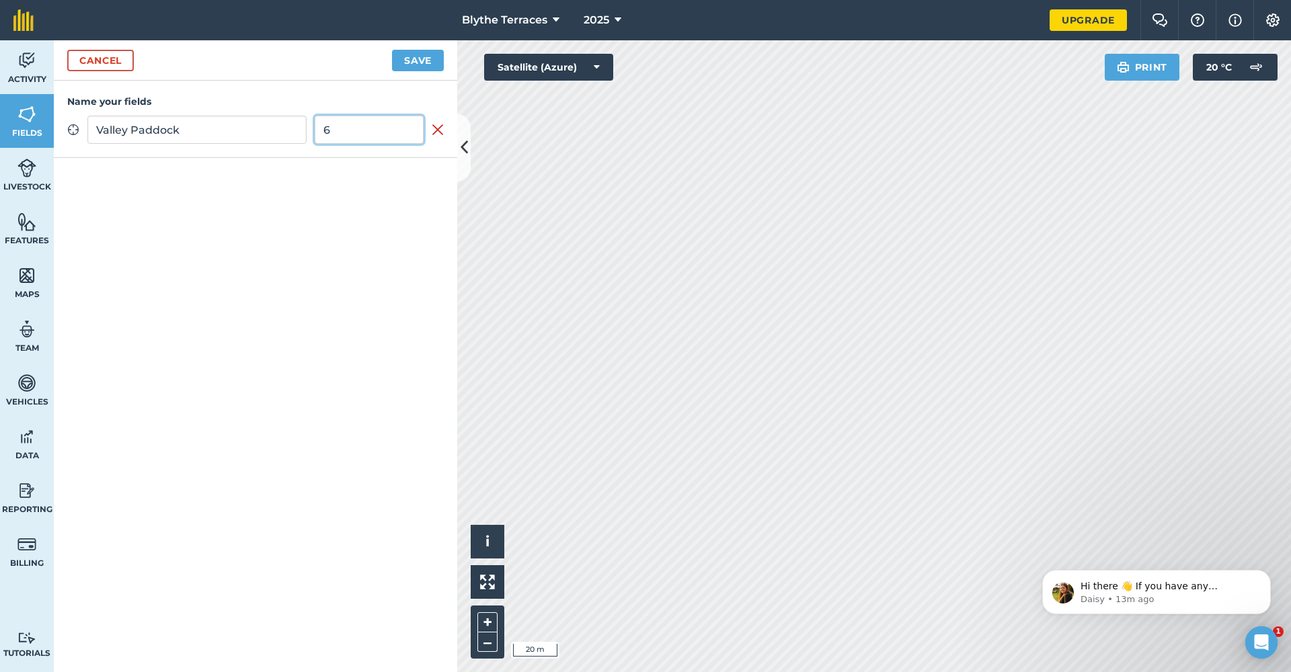
type input "6"
click at [428, 57] on button "Save" at bounding box center [418, 61] width 52 height 22
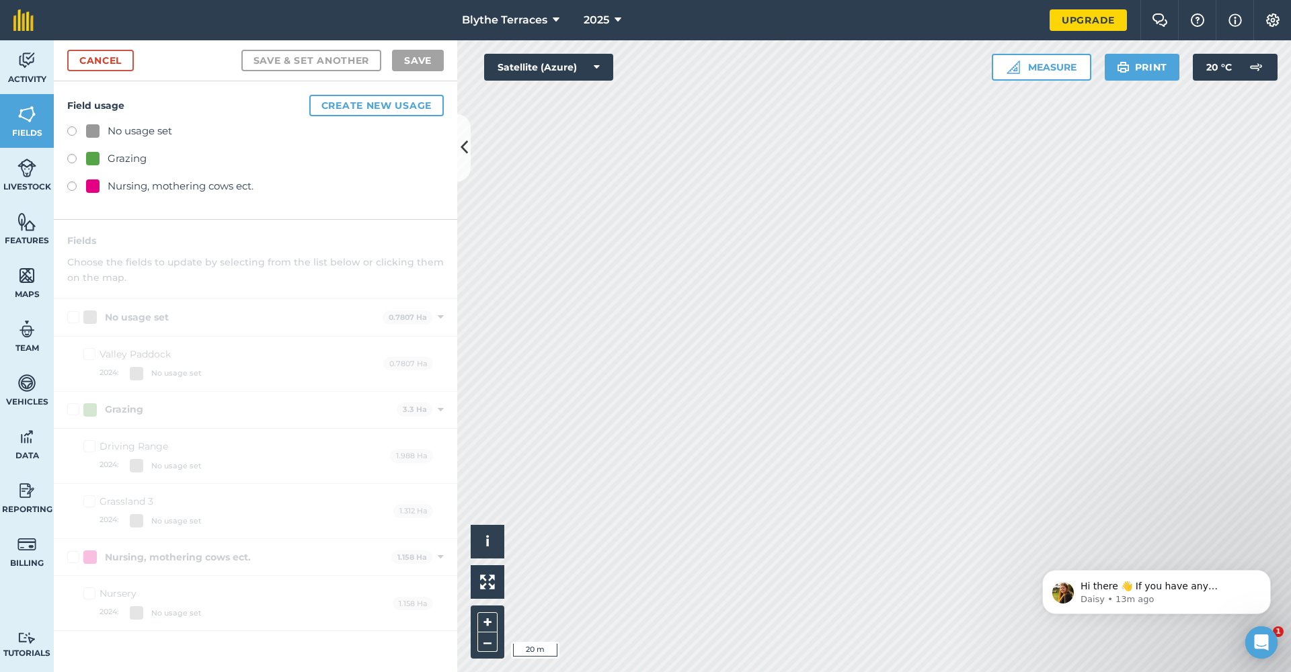
click at [69, 160] on label at bounding box center [76, 160] width 19 height 13
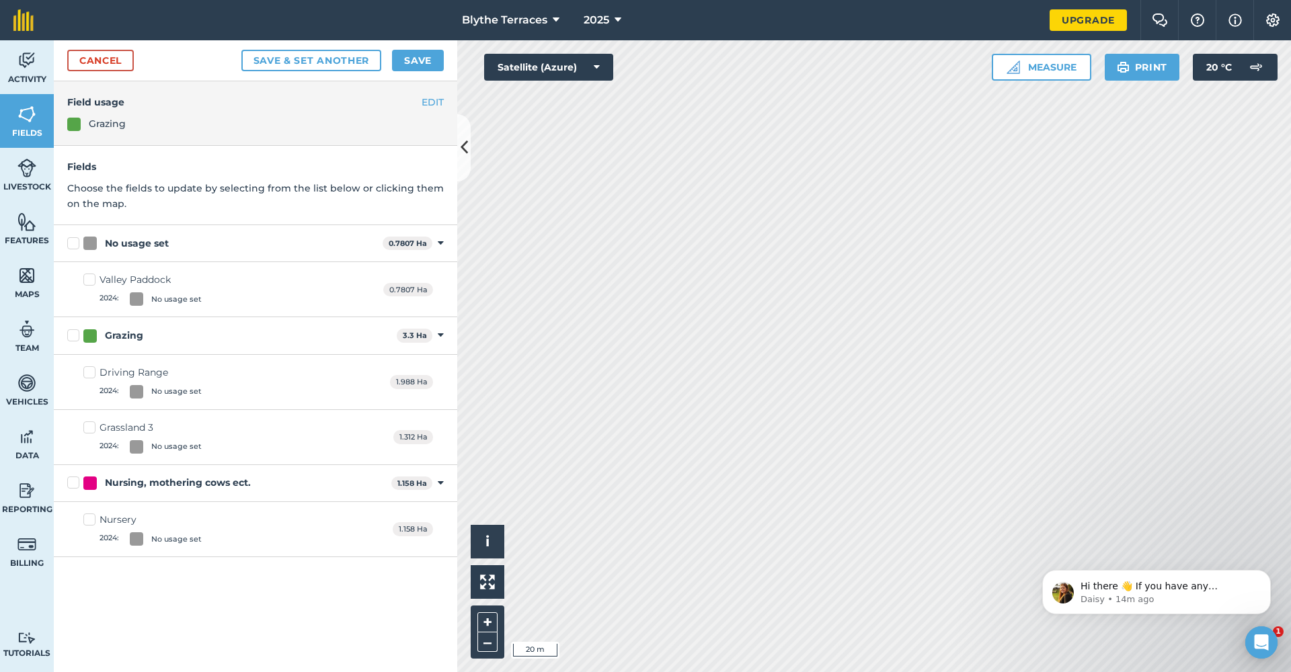
click at [332, 245] on div "No usage set" at bounding box center [230, 244] width 294 height 14
click at [76, 245] on input "No usage set" at bounding box center [71, 241] width 9 height 9
checkbox input "true"
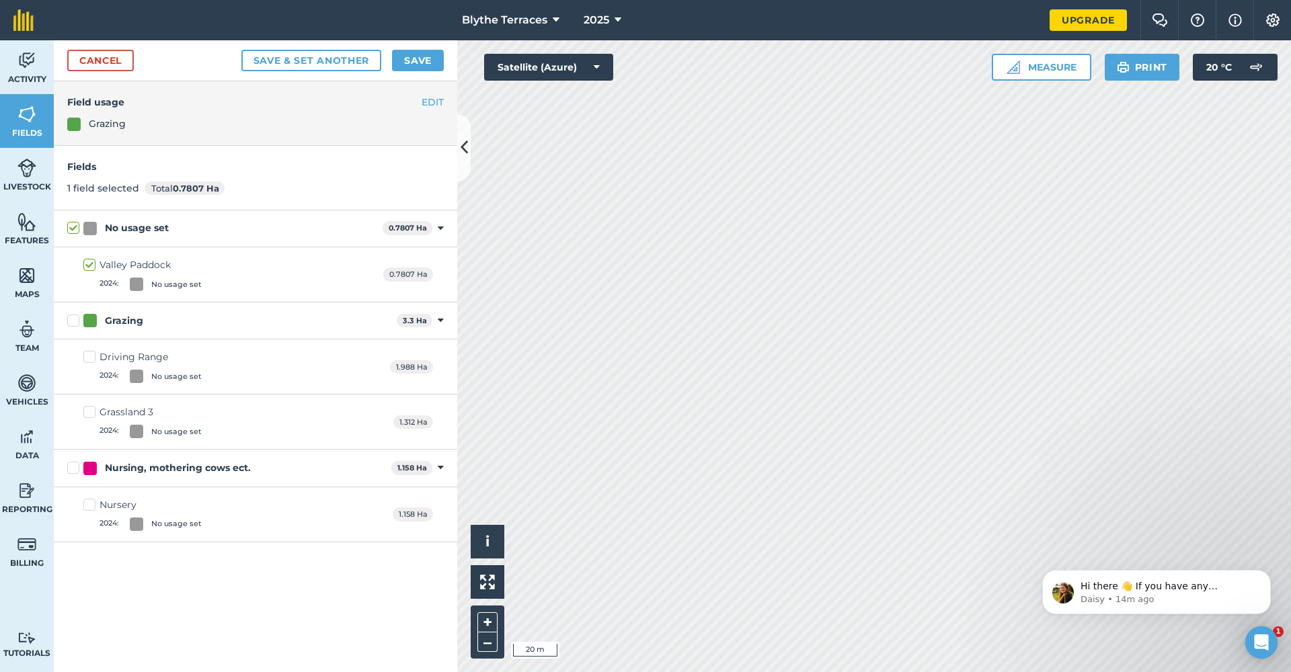
click at [321, 237] on div "No usage set 0.7807 Ha Toggle showing No usage set fields" at bounding box center [255, 228] width 403 height 37
click at [413, 67] on button "Save" at bounding box center [418, 61] width 52 height 22
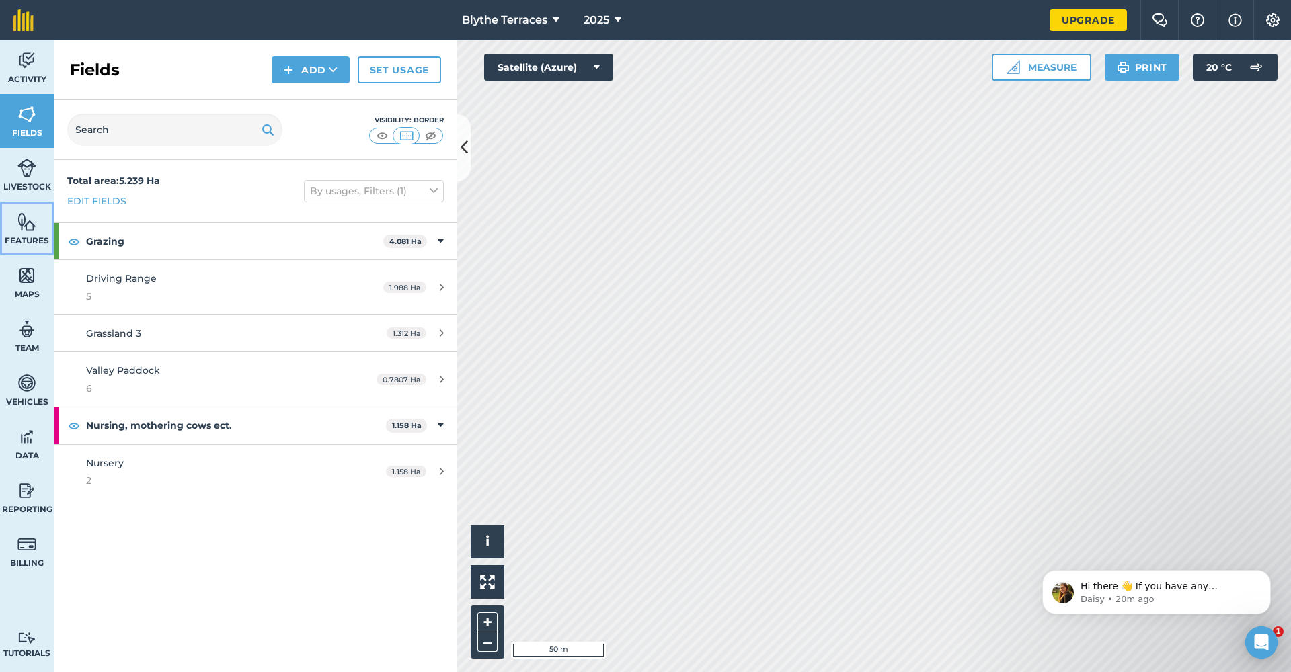
click at [38, 227] on link "Features" at bounding box center [27, 229] width 54 height 54
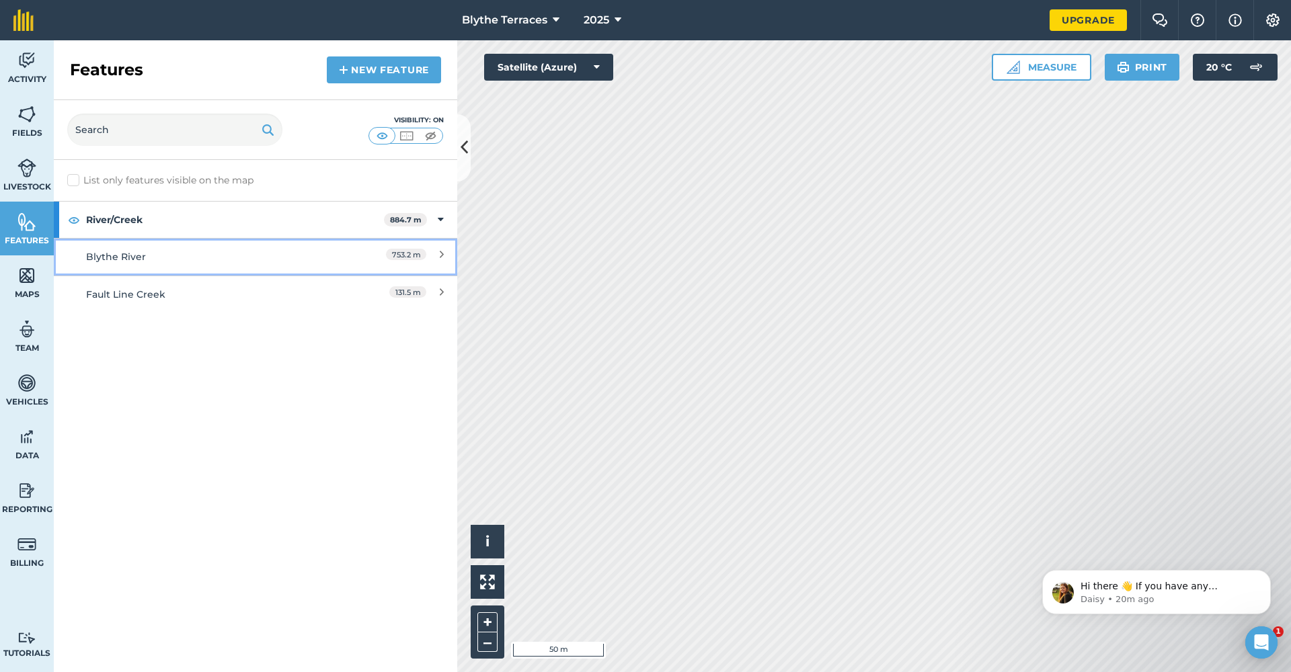
click at [180, 264] on div "Blythe River" at bounding box center [205, 256] width 239 height 15
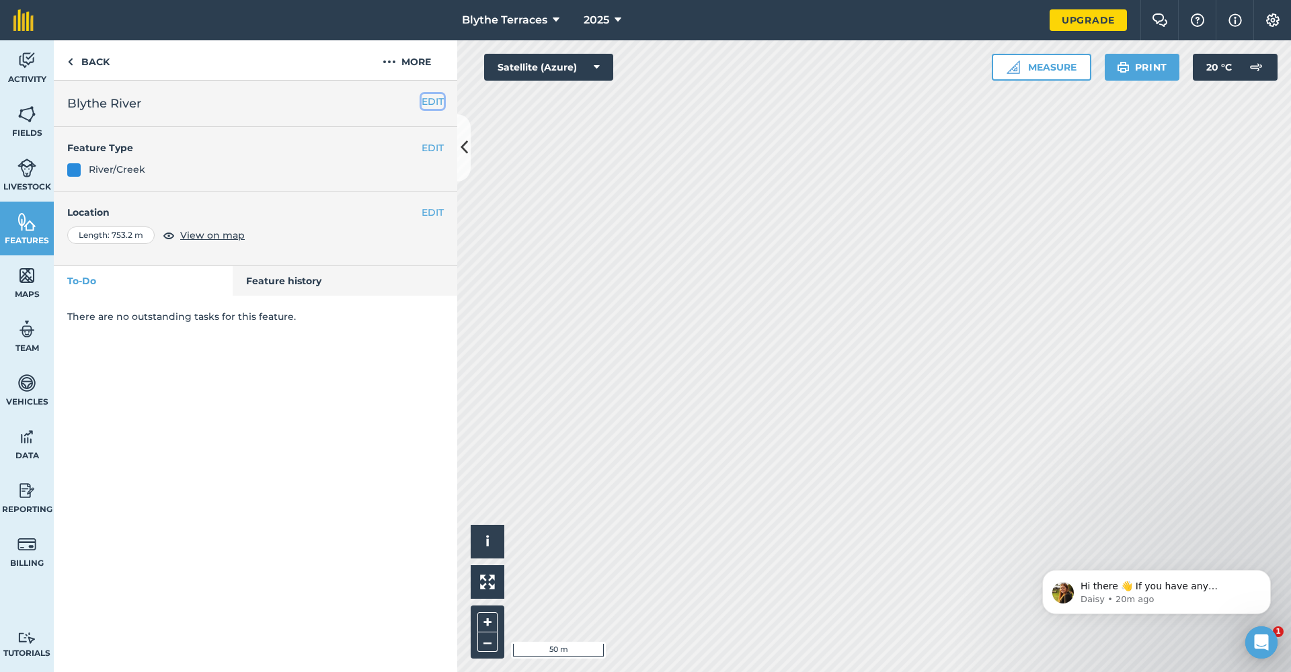
click at [427, 95] on button "EDIT" at bounding box center [433, 101] width 22 height 15
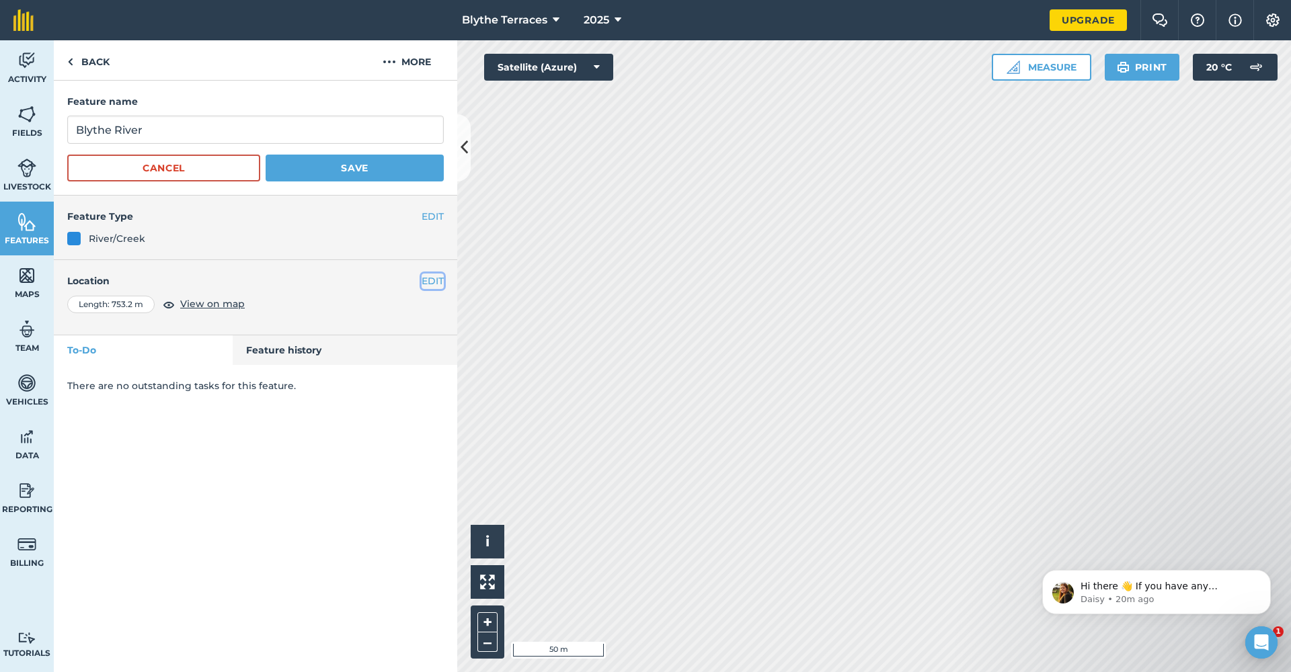
click at [434, 274] on button "EDIT" at bounding box center [433, 281] width 22 height 15
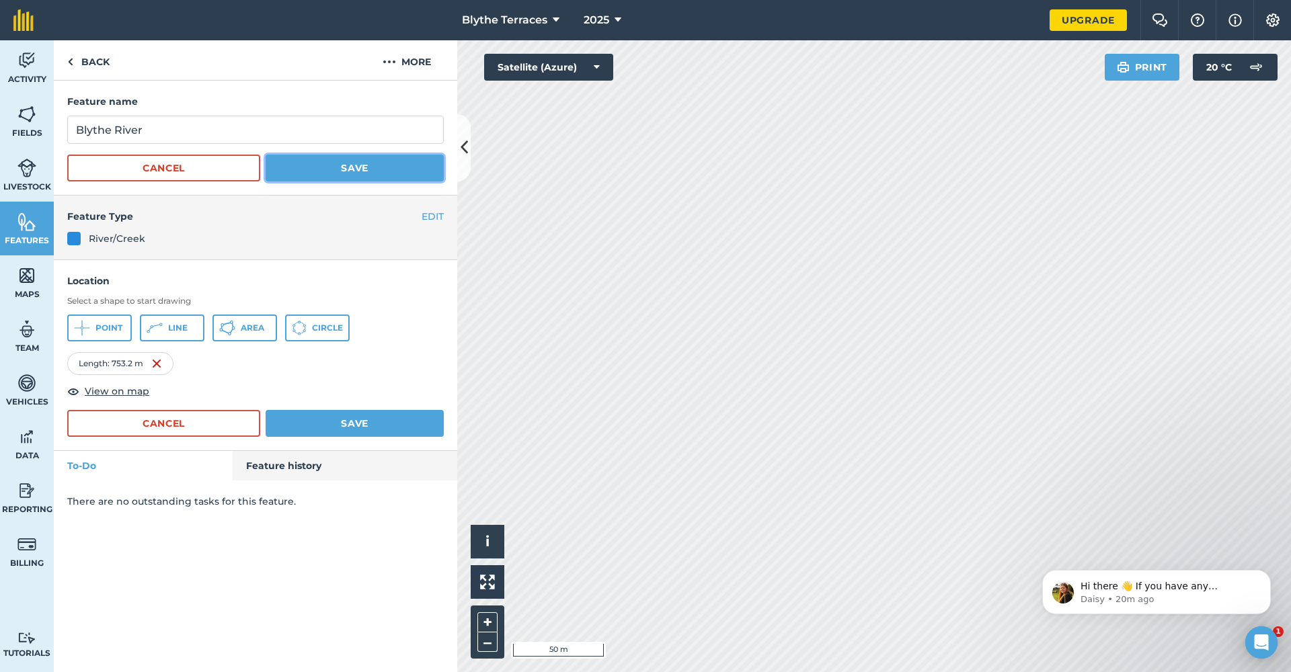
click at [399, 171] on button "Save" at bounding box center [355, 168] width 178 height 27
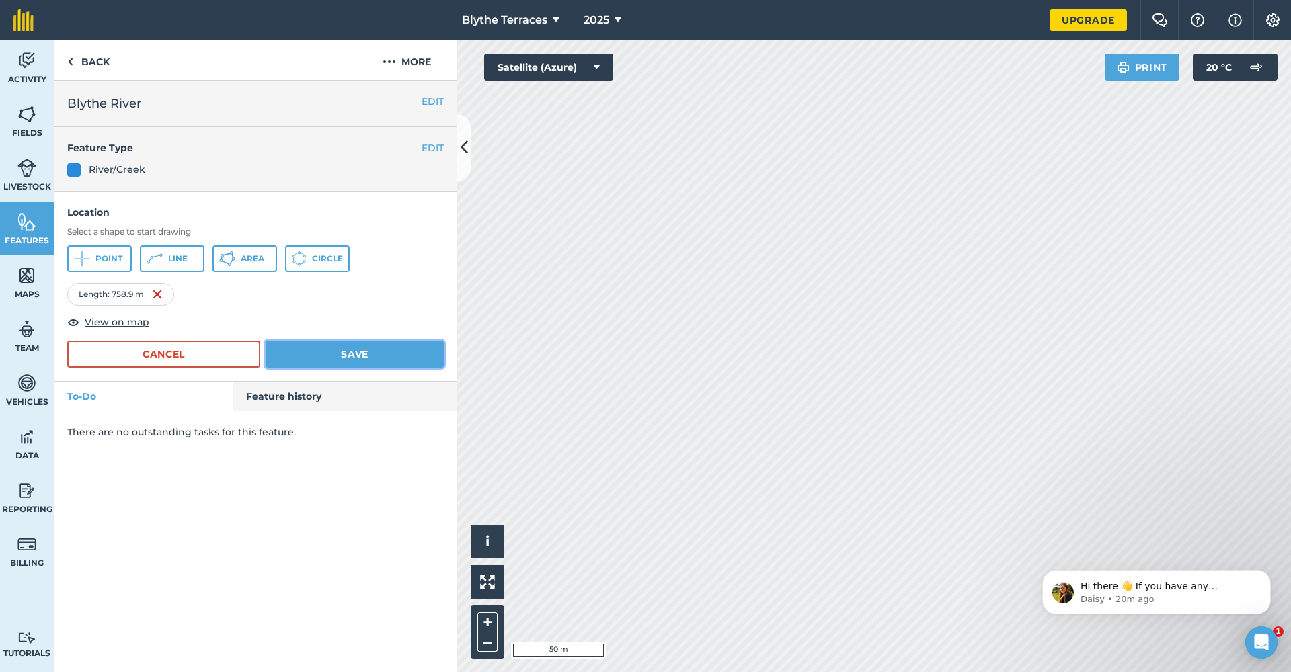
click at [407, 350] on button "Save" at bounding box center [355, 354] width 178 height 27
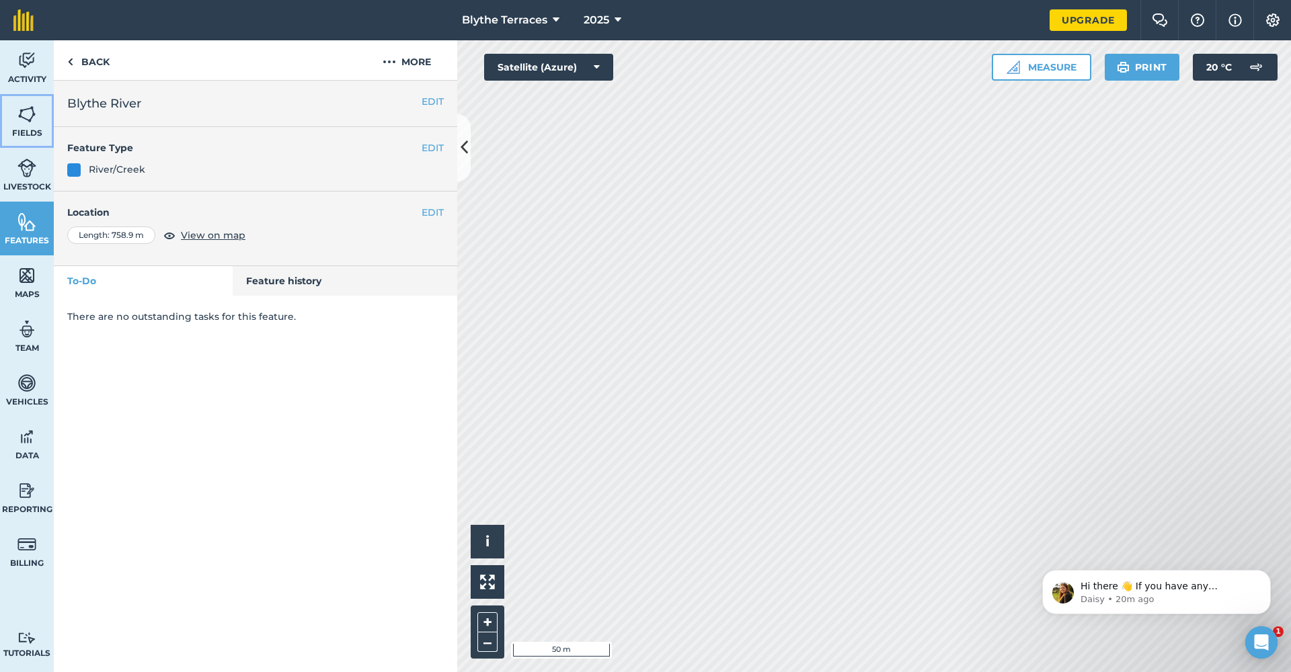
click at [27, 125] on link "Fields" at bounding box center [27, 121] width 54 height 54
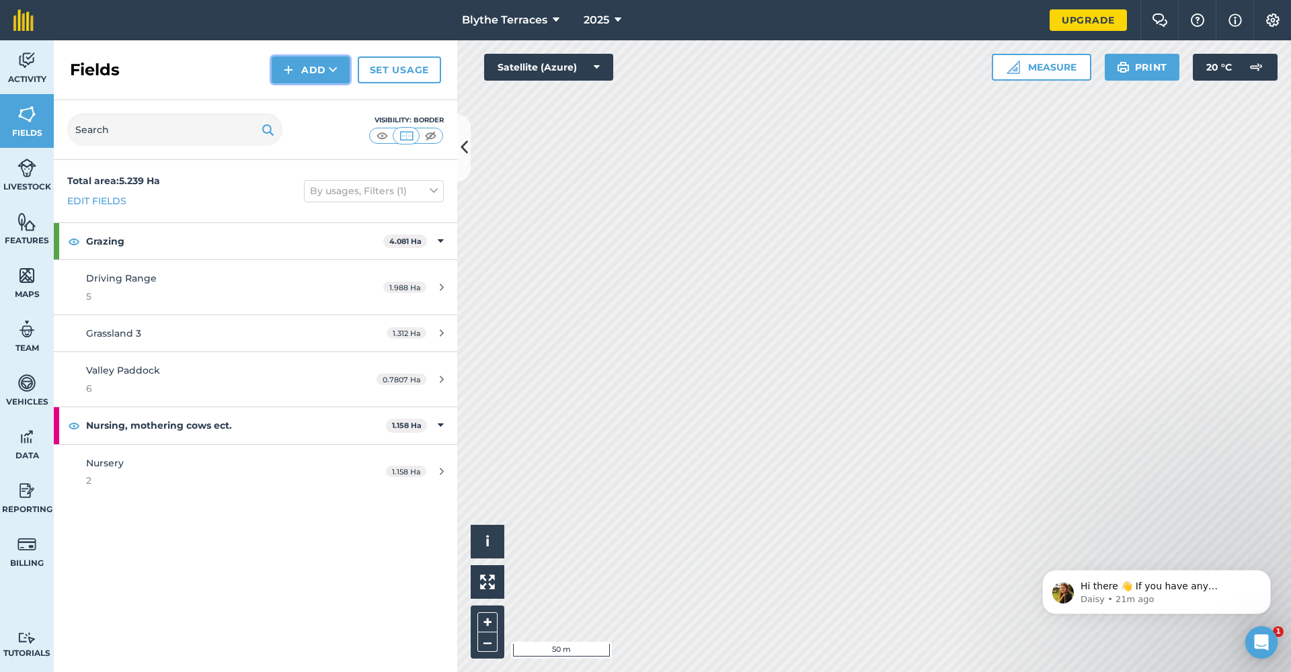
click at [302, 57] on button "Add" at bounding box center [311, 69] width 78 height 27
click at [305, 102] on link "Draw" at bounding box center [311, 100] width 74 height 30
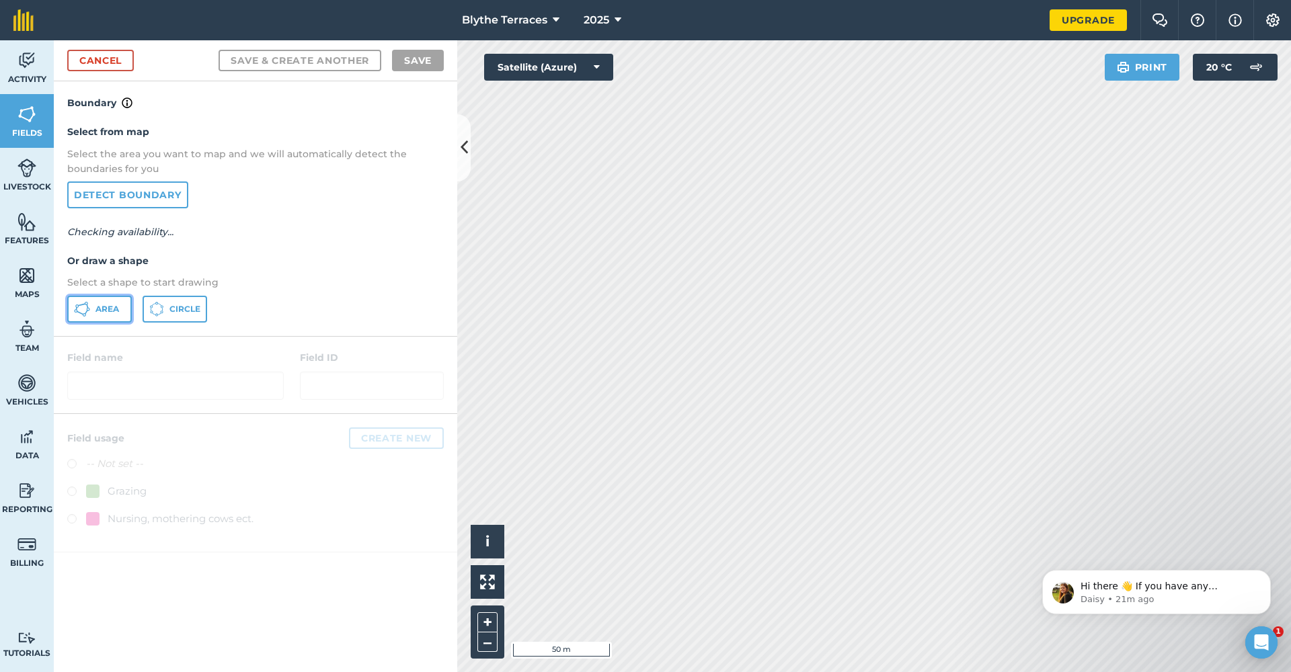
click at [90, 307] on button "Area" at bounding box center [99, 309] width 65 height 27
click at [112, 307] on span "Area" at bounding box center [107, 309] width 24 height 11
click at [120, 193] on link "Detect boundary" at bounding box center [127, 195] width 121 height 27
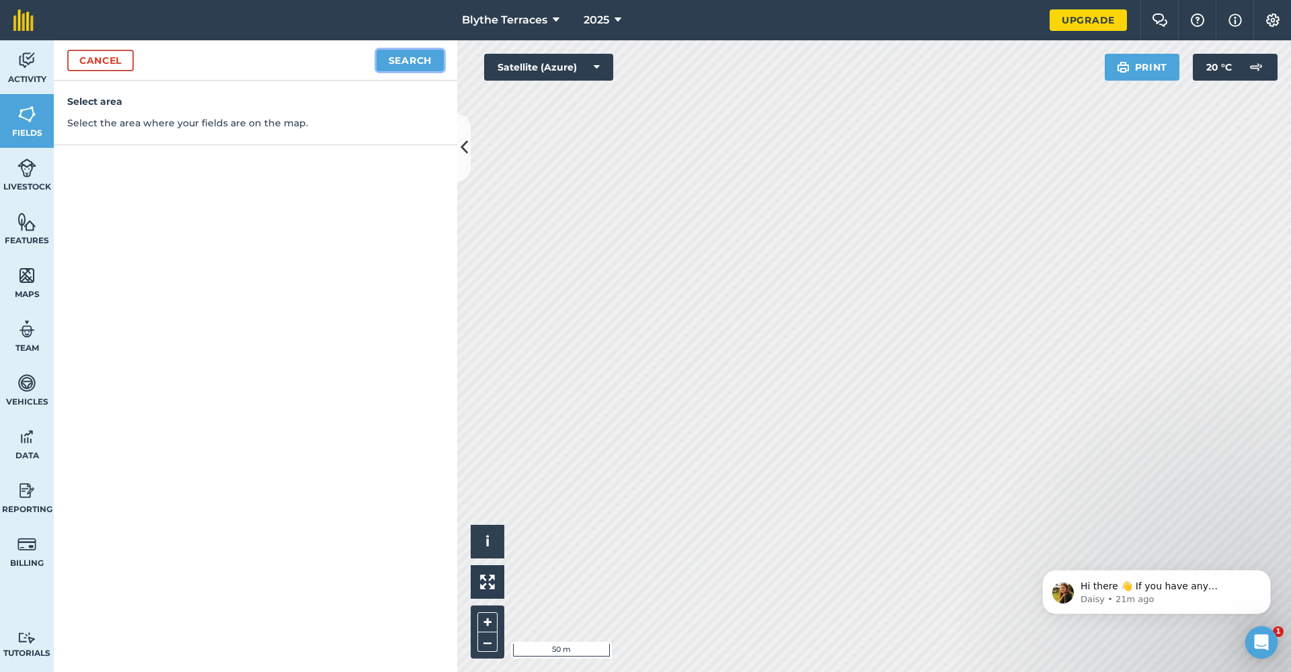
click at [401, 66] on button "Search" at bounding box center [409, 61] width 67 height 22
click at [340, 63] on button "Continue to edit boundaries" at bounding box center [342, 61] width 203 height 22
click at [395, 51] on button "Continue to name fields" at bounding box center [357, 61] width 174 height 22
type input "l"
type input "Lookout"
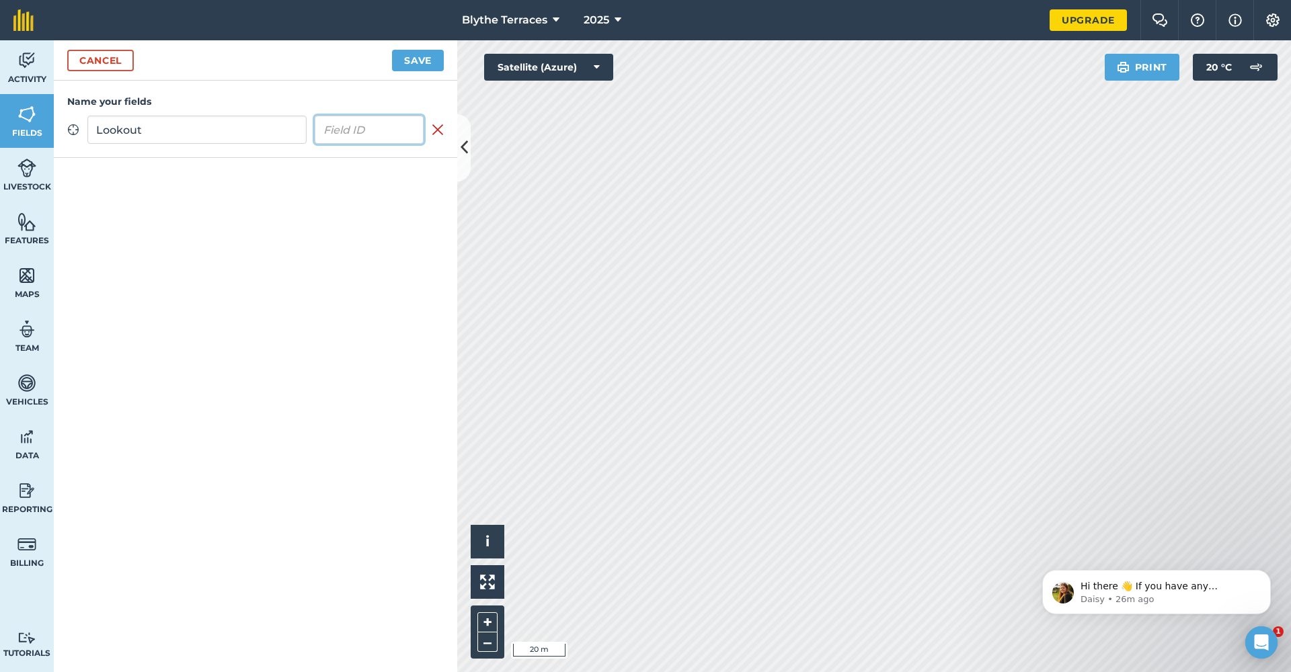
click at [361, 133] on input "text" at bounding box center [370, 130] width 110 height 28
type input "4"
click at [434, 73] on div "Cancel Save" at bounding box center [255, 60] width 403 height 40
click at [434, 63] on button "Save" at bounding box center [418, 61] width 52 height 22
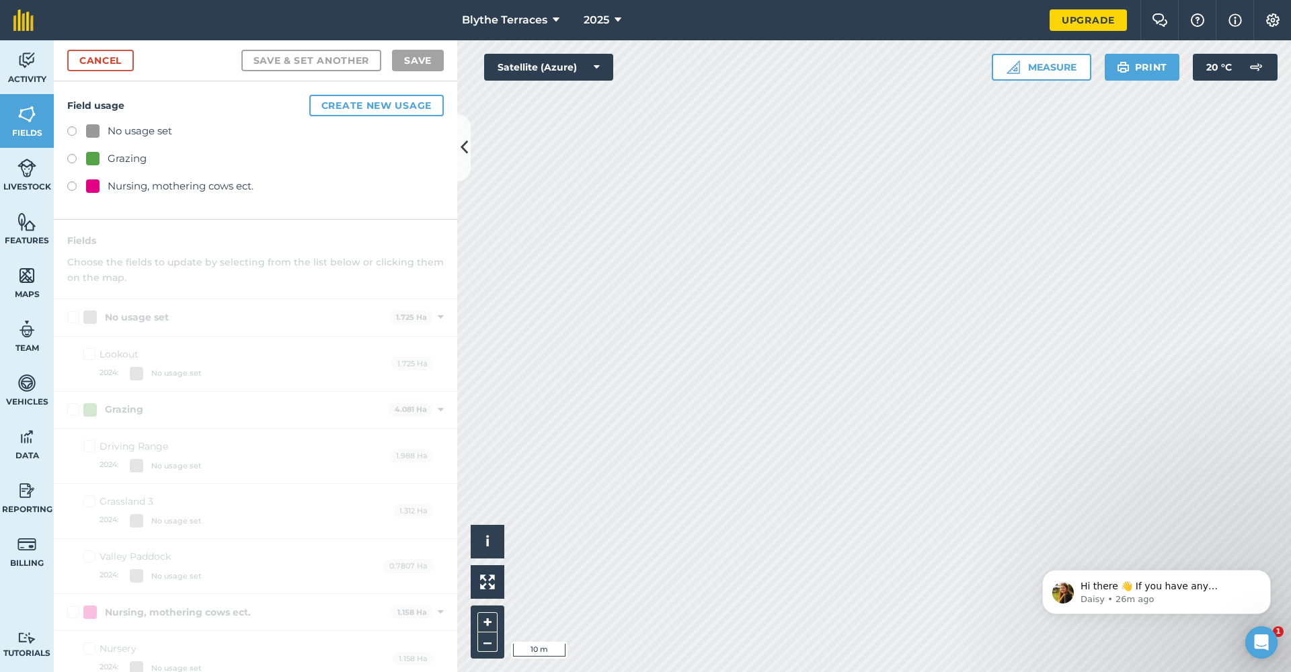
click at [87, 161] on div at bounding box center [92, 158] width 13 height 13
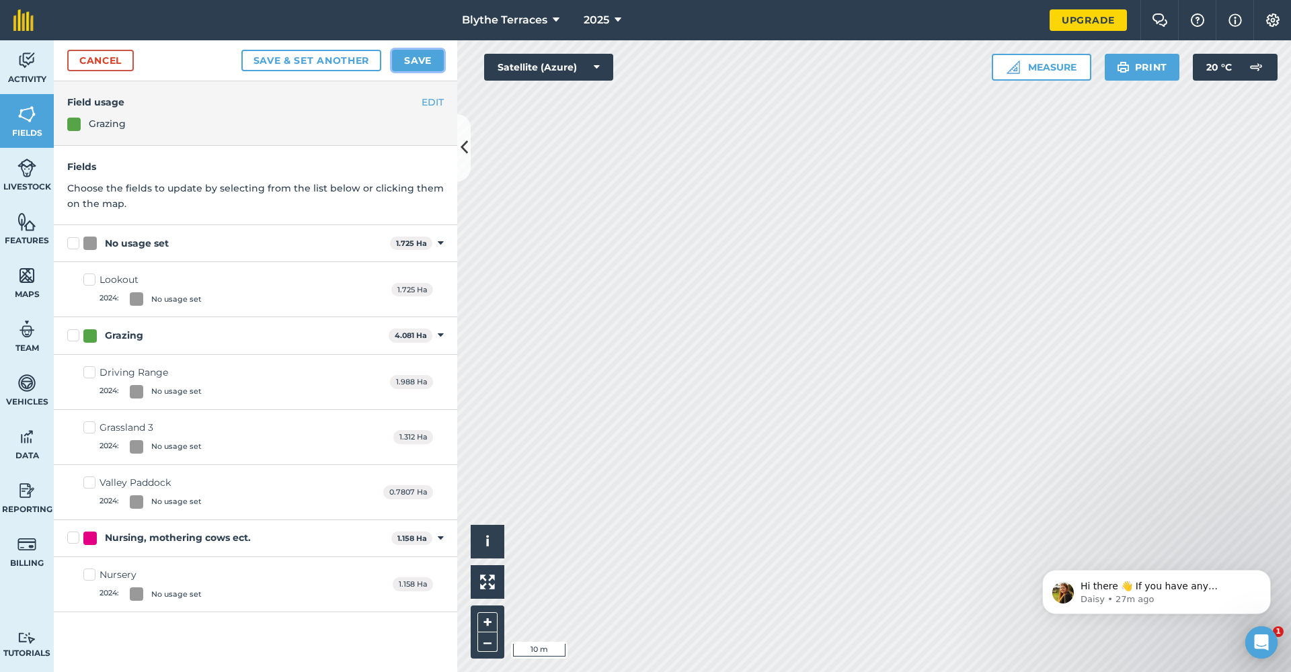
click at [414, 58] on button "Save" at bounding box center [418, 61] width 52 height 22
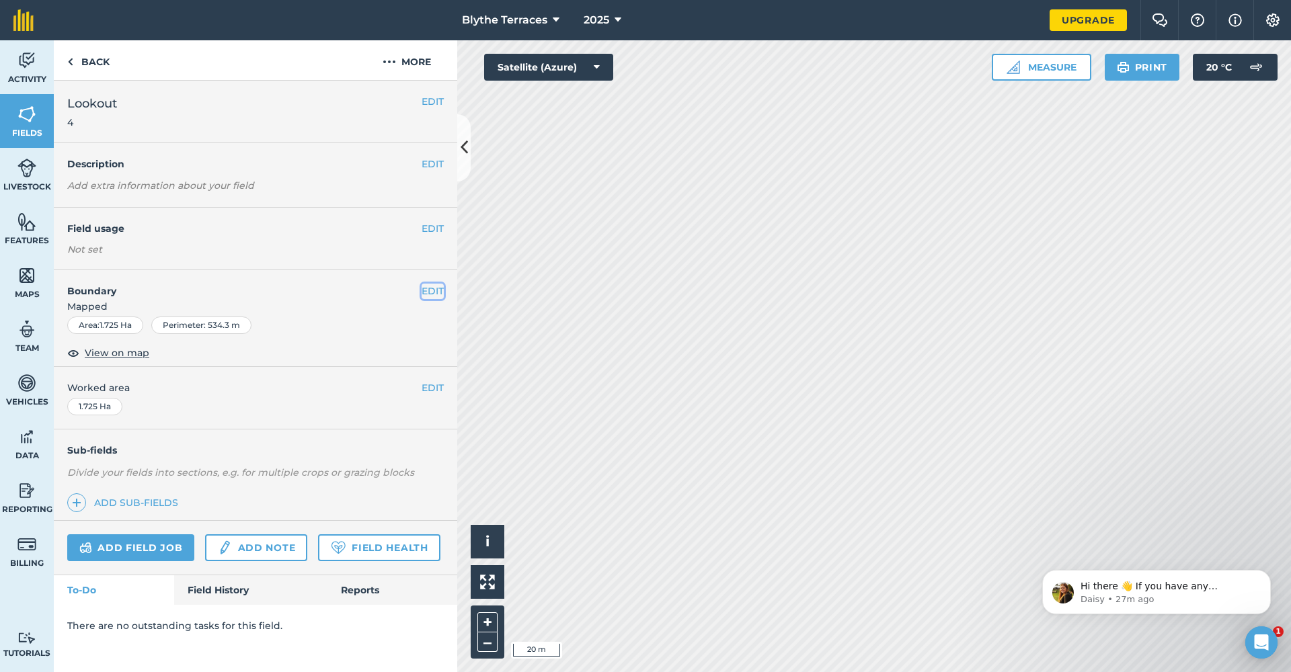
click at [430, 290] on button "EDIT" at bounding box center [433, 291] width 22 height 15
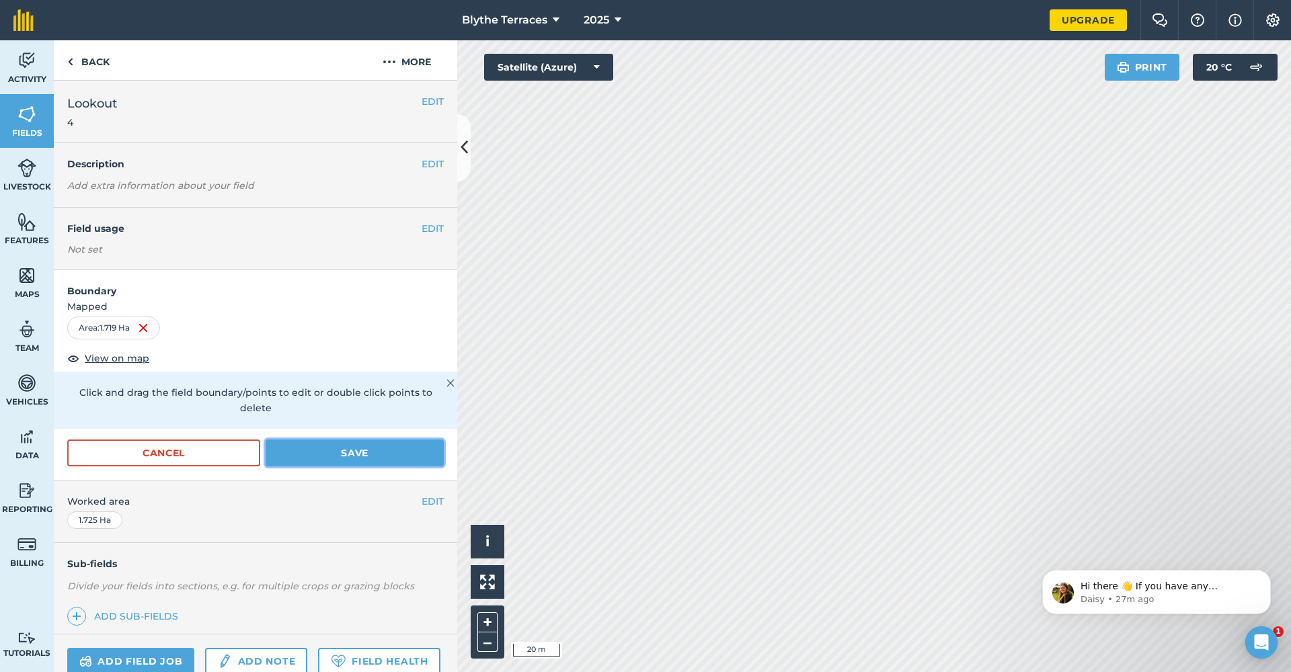
click at [338, 462] on button "Save" at bounding box center [355, 453] width 178 height 27
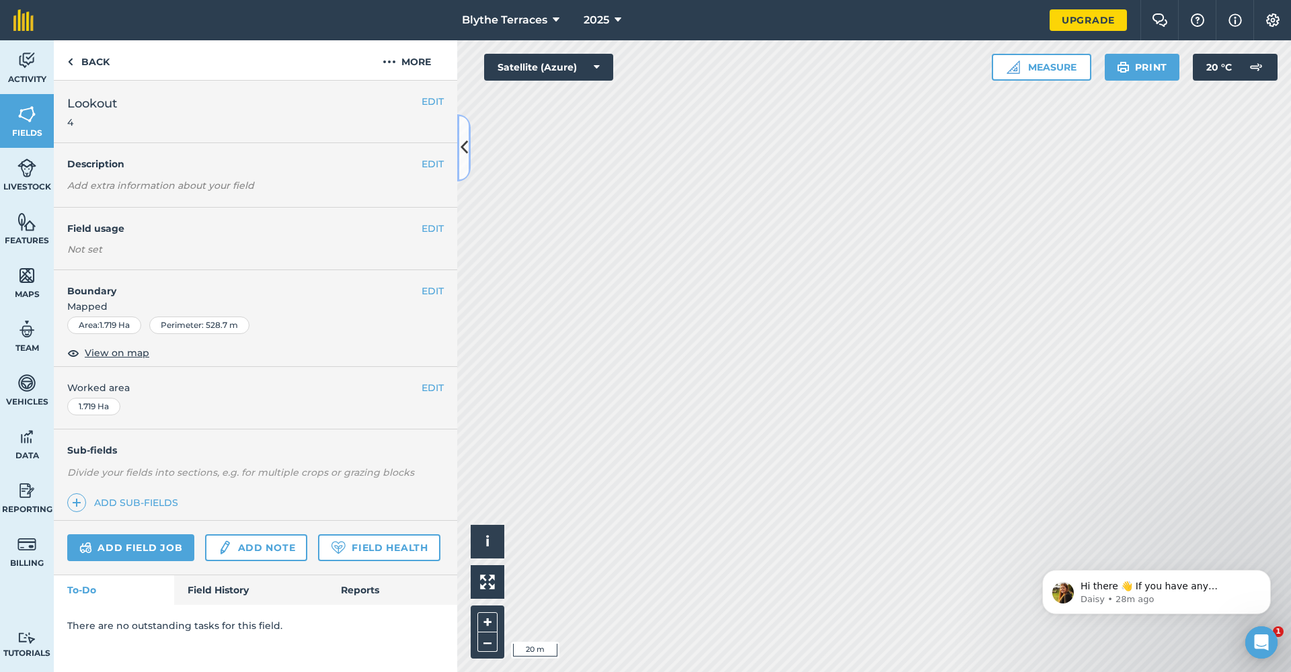
click at [464, 145] on icon at bounding box center [463, 148] width 7 height 24
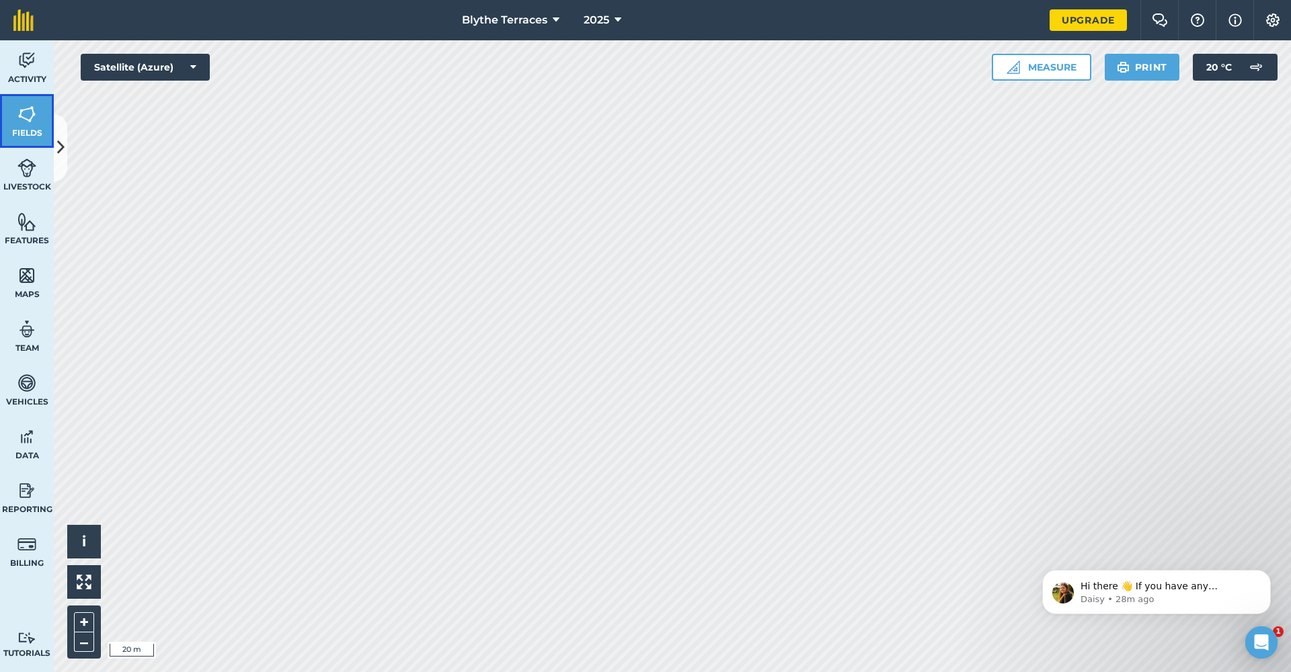
click at [21, 128] on span "Fields" at bounding box center [27, 133] width 54 height 11
click at [57, 145] on icon at bounding box center [60, 148] width 7 height 24
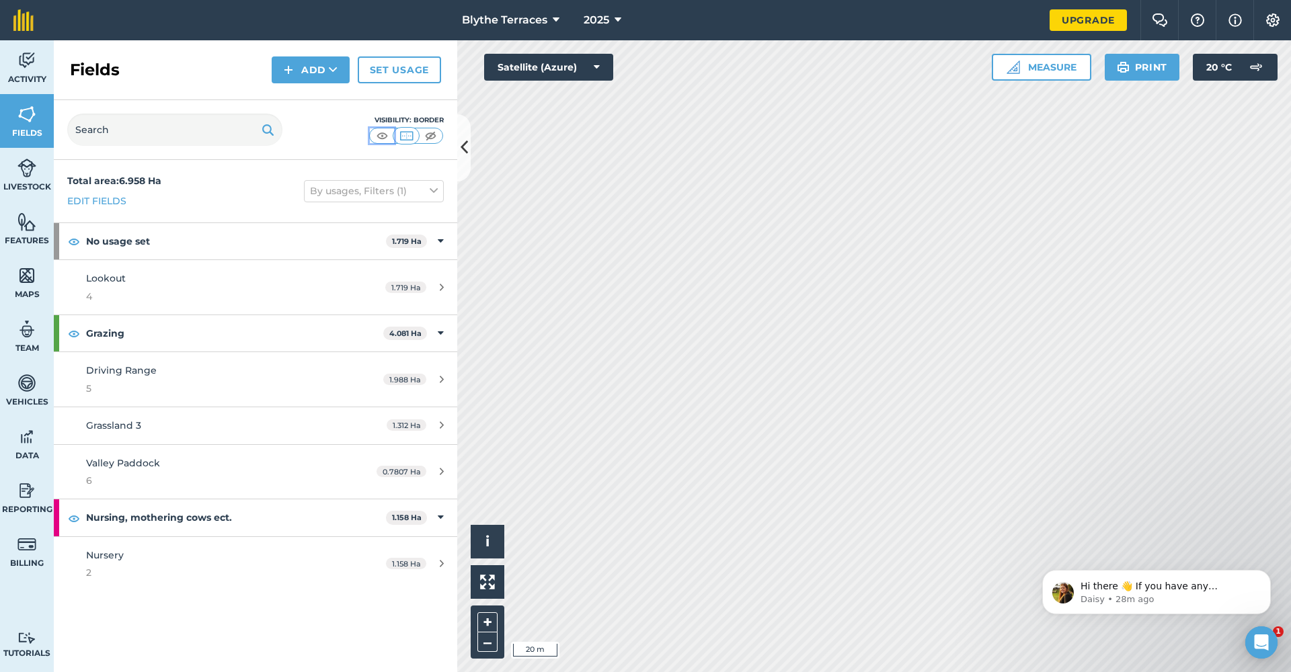
click at [379, 140] on img at bounding box center [382, 135] width 17 height 13
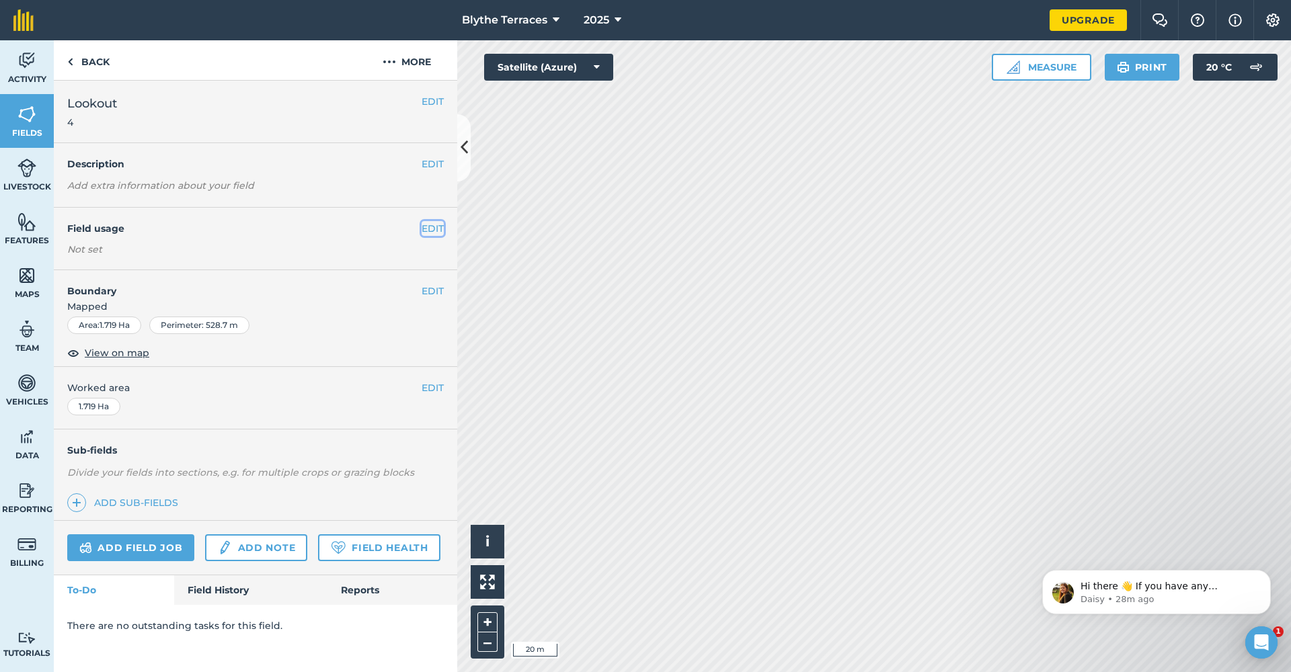
click at [430, 232] on button "EDIT" at bounding box center [433, 228] width 22 height 15
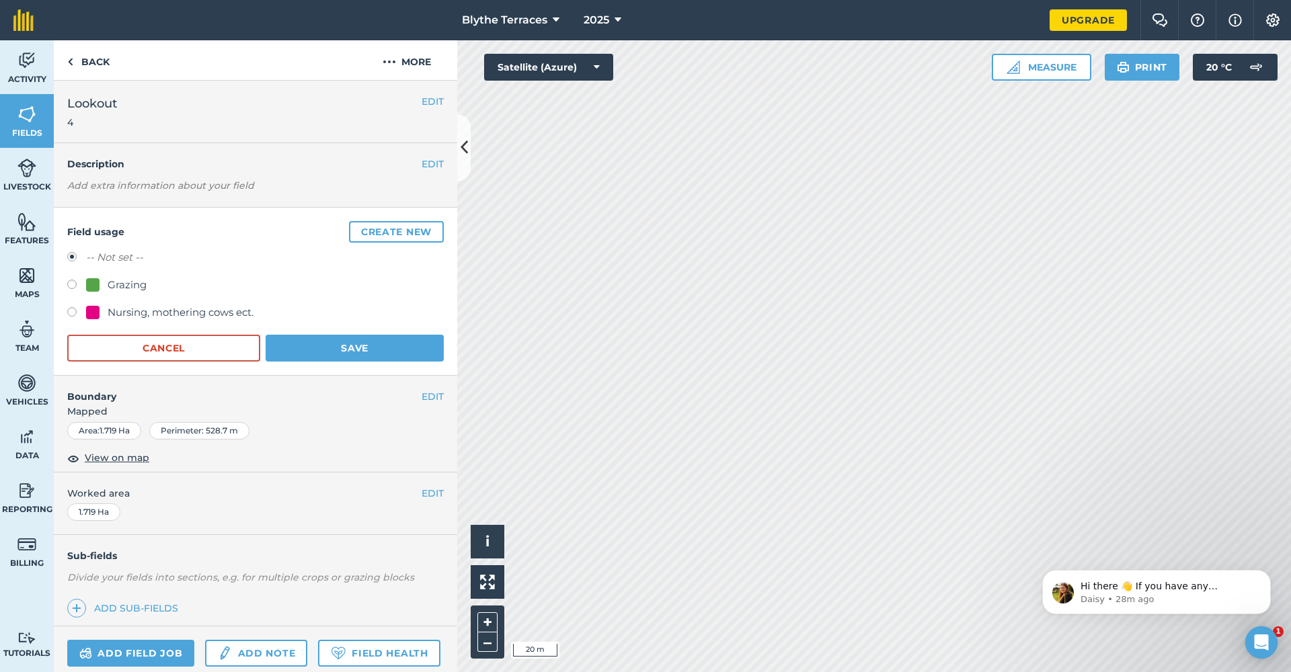
click at [79, 290] on label at bounding box center [76, 286] width 19 height 13
radio input "true"
radio input "false"
click at [352, 350] on button "Save" at bounding box center [355, 348] width 178 height 27
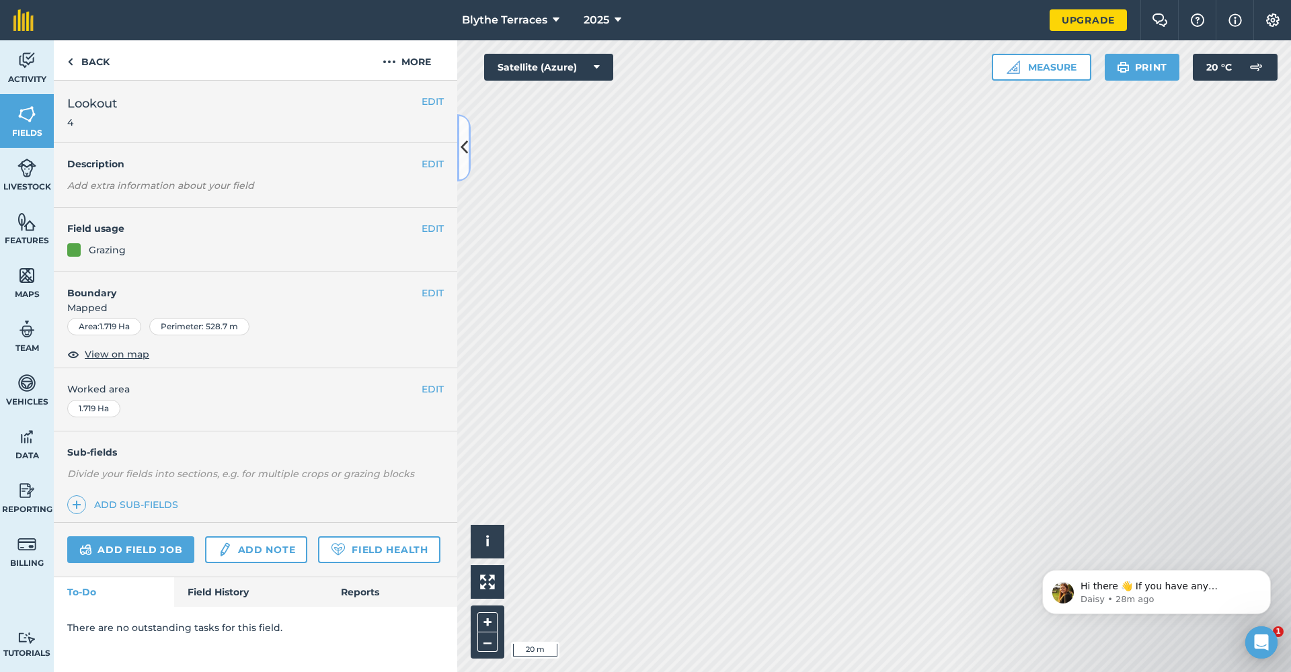
click at [465, 153] on icon at bounding box center [463, 148] width 7 height 24
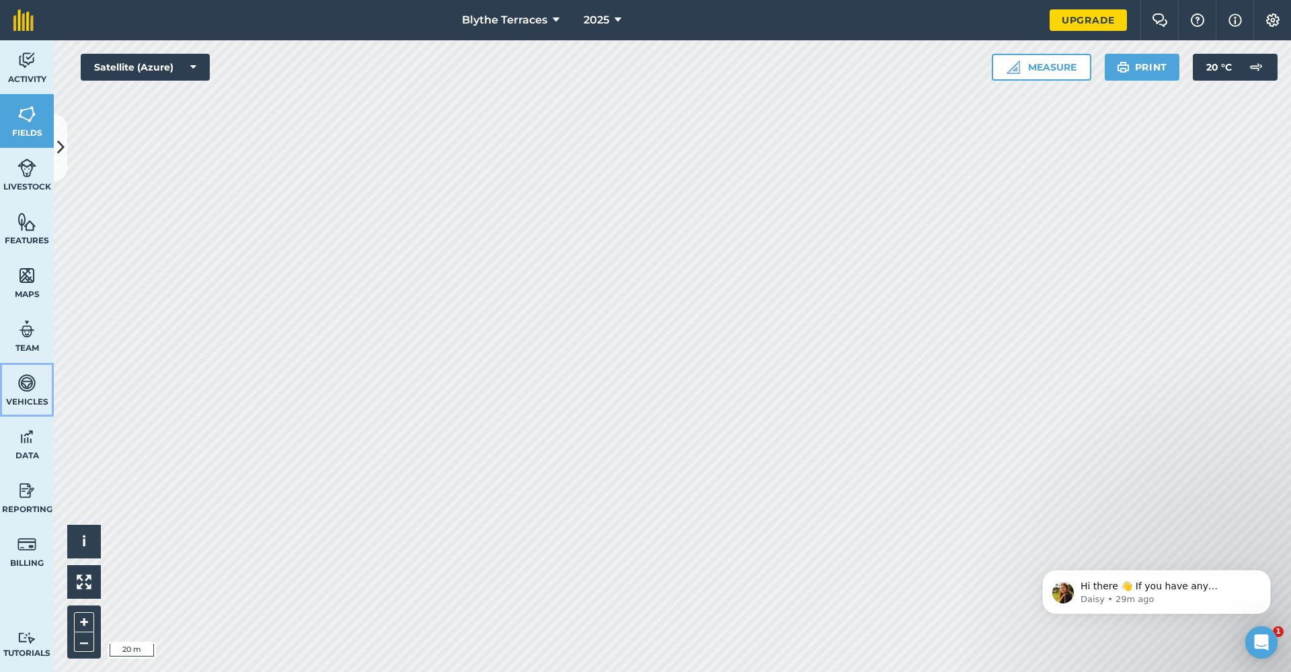
click at [19, 397] on span "Vehicles" at bounding box center [27, 402] width 54 height 11
click at [63, 147] on icon at bounding box center [60, 148] width 7 height 24
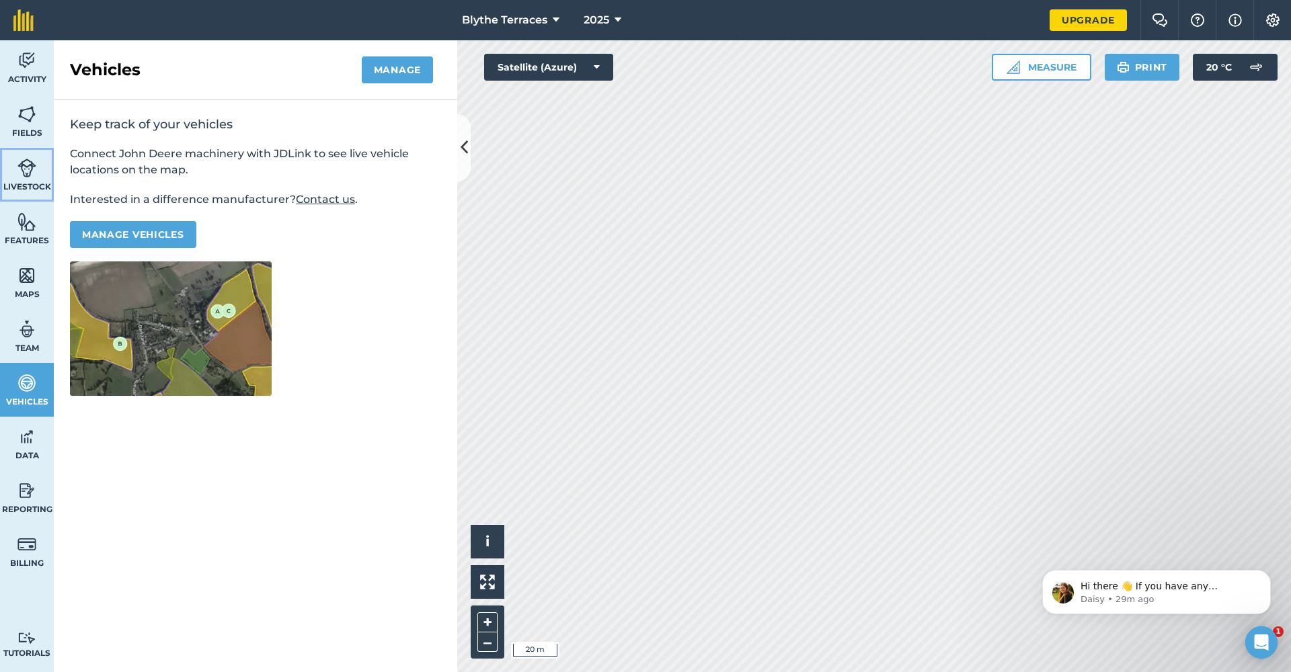
click at [22, 169] on img at bounding box center [26, 168] width 19 height 20
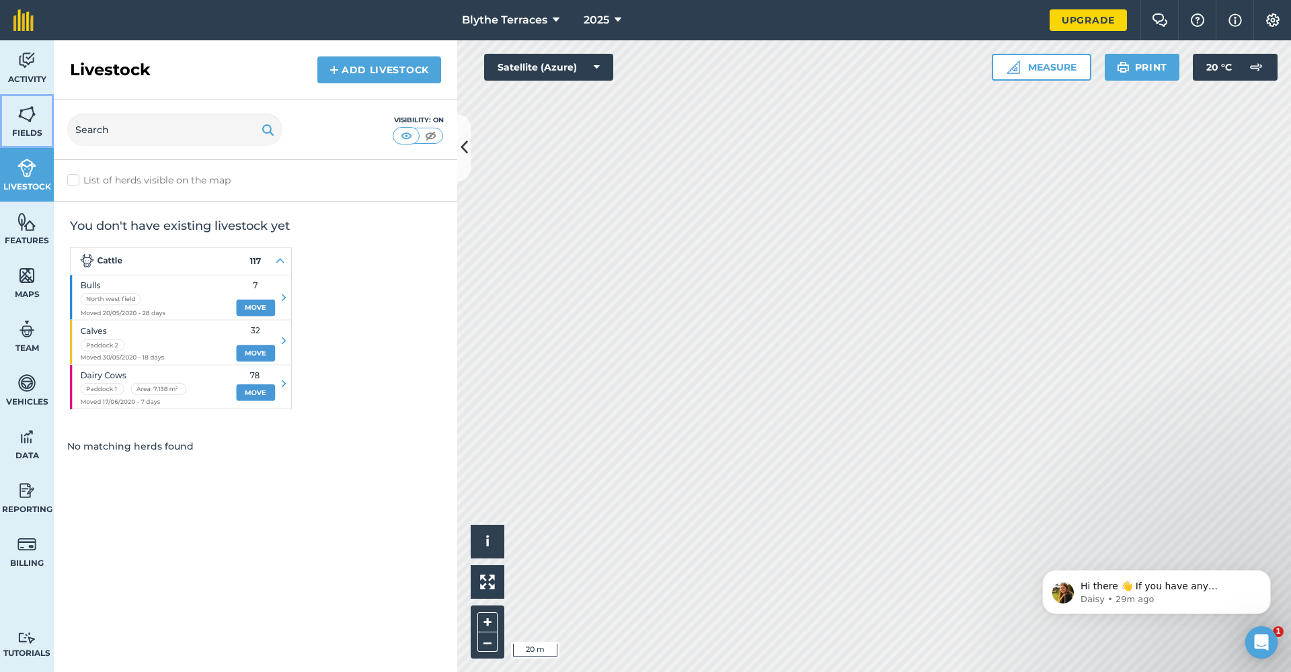
click at [37, 115] on link "Fields" at bounding box center [27, 121] width 54 height 54
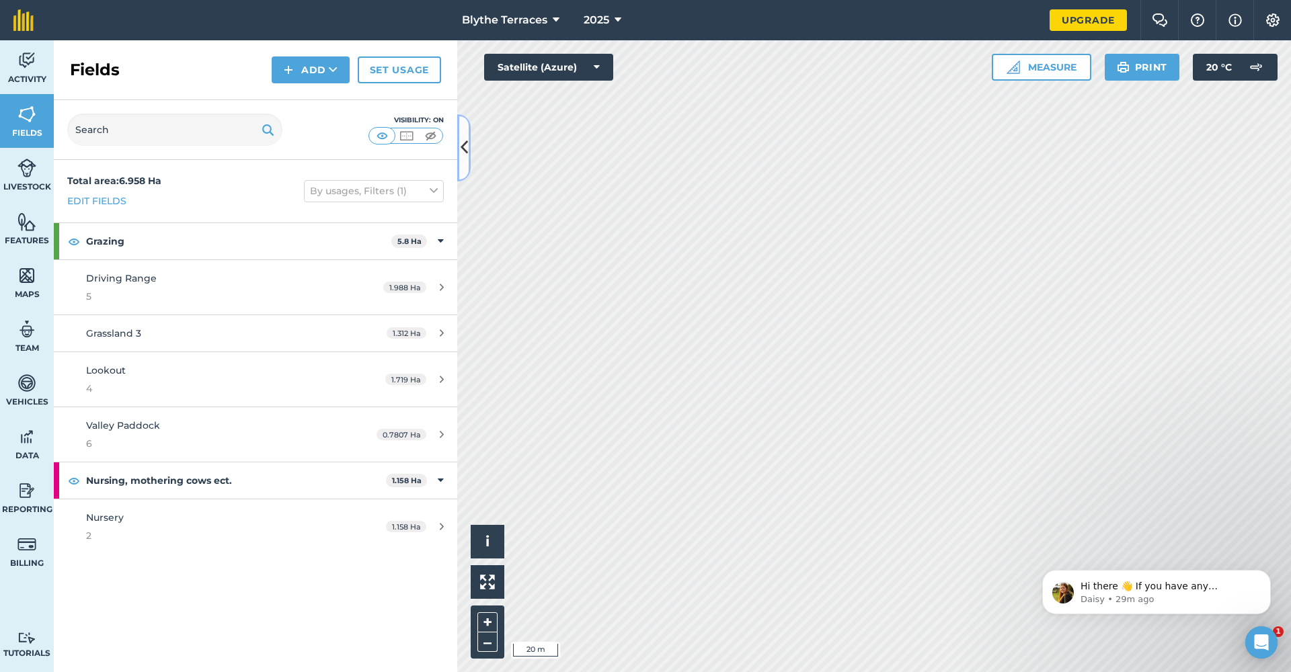
click at [464, 155] on icon at bounding box center [463, 148] width 7 height 24
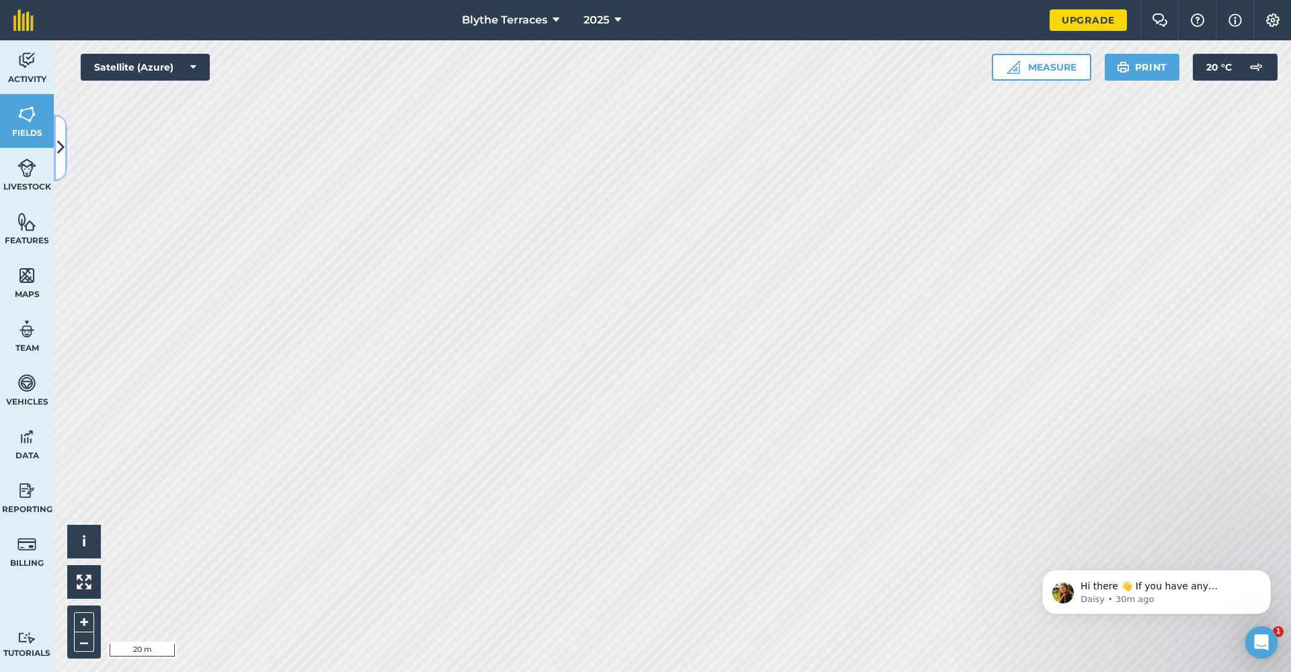
click at [65, 153] on button at bounding box center [60, 147] width 13 height 67
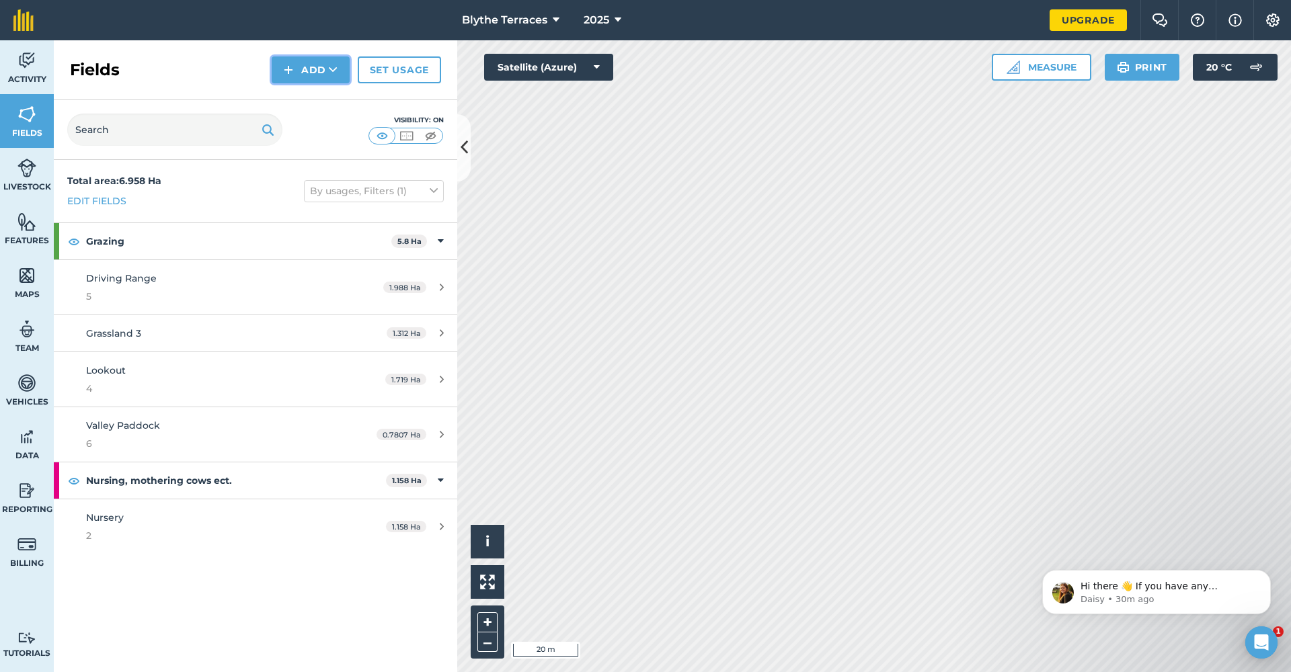
click at [331, 69] on icon at bounding box center [333, 69] width 9 height 13
click at [322, 102] on link "Draw" at bounding box center [311, 100] width 74 height 30
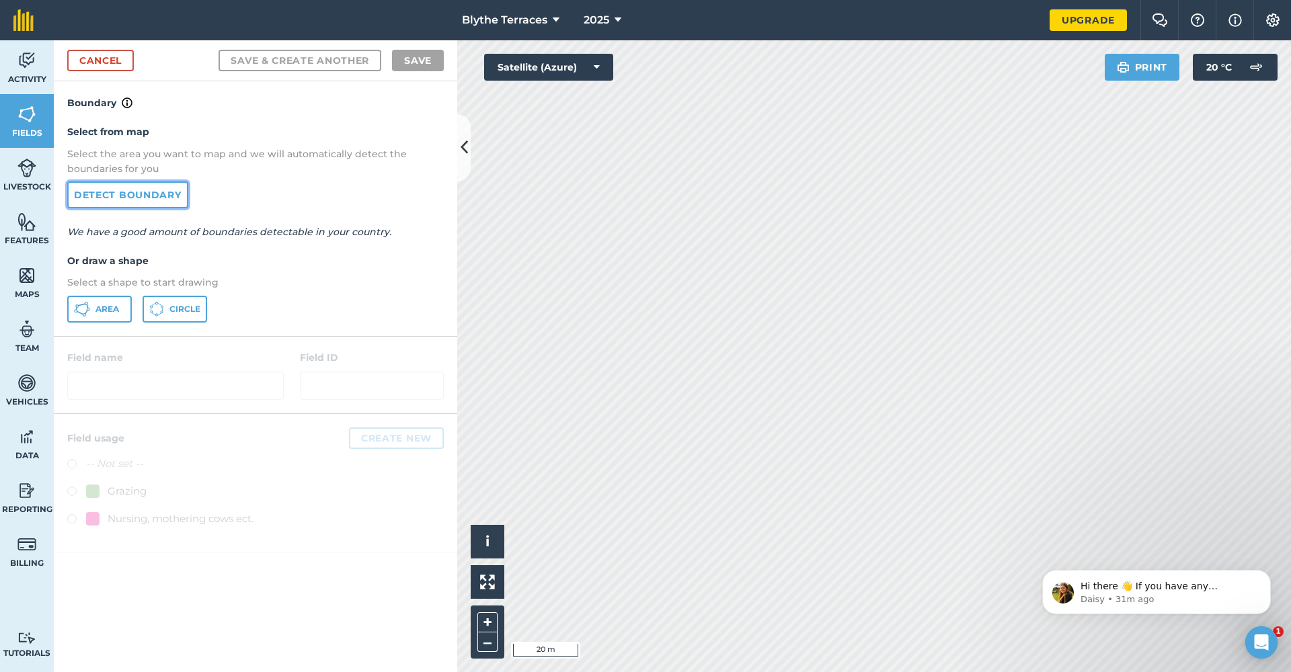
click at [132, 192] on link "Detect boundary" at bounding box center [127, 195] width 121 height 27
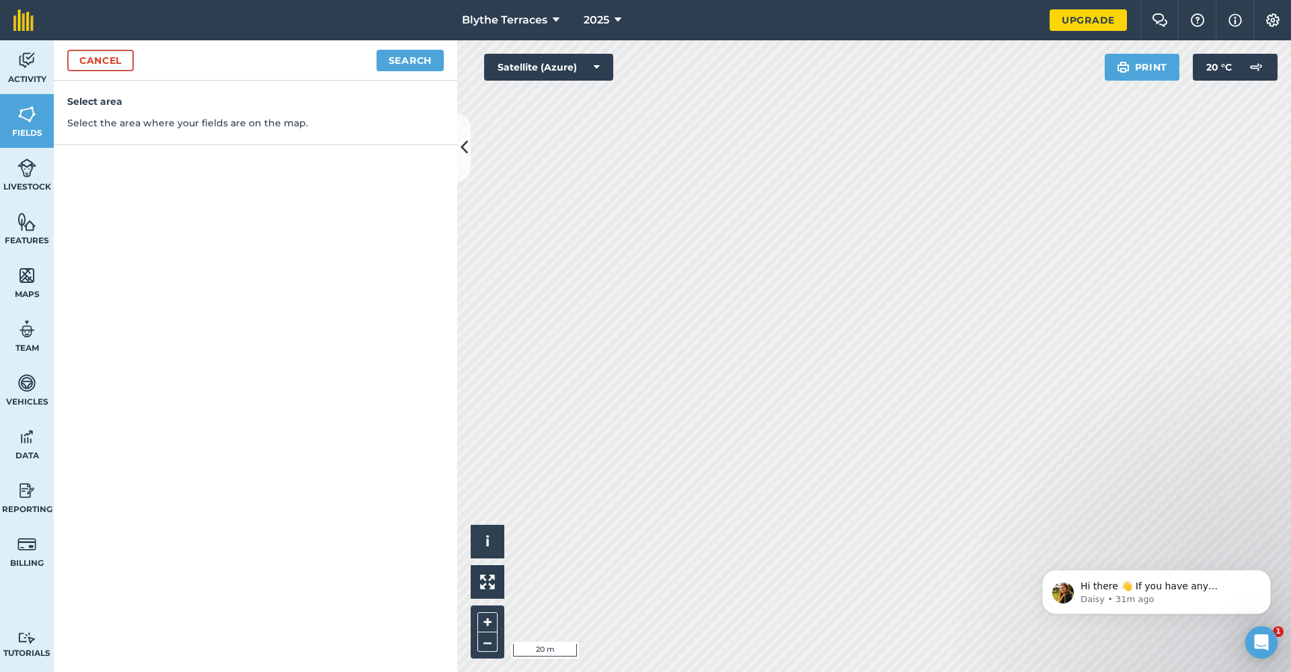
click at [407, 48] on div "Cancel Search" at bounding box center [255, 60] width 403 height 40
click at [405, 54] on button "Search" at bounding box center [409, 61] width 67 height 22
click at [309, 74] on div "Cancel Continue to edit boundaries" at bounding box center [255, 60] width 403 height 40
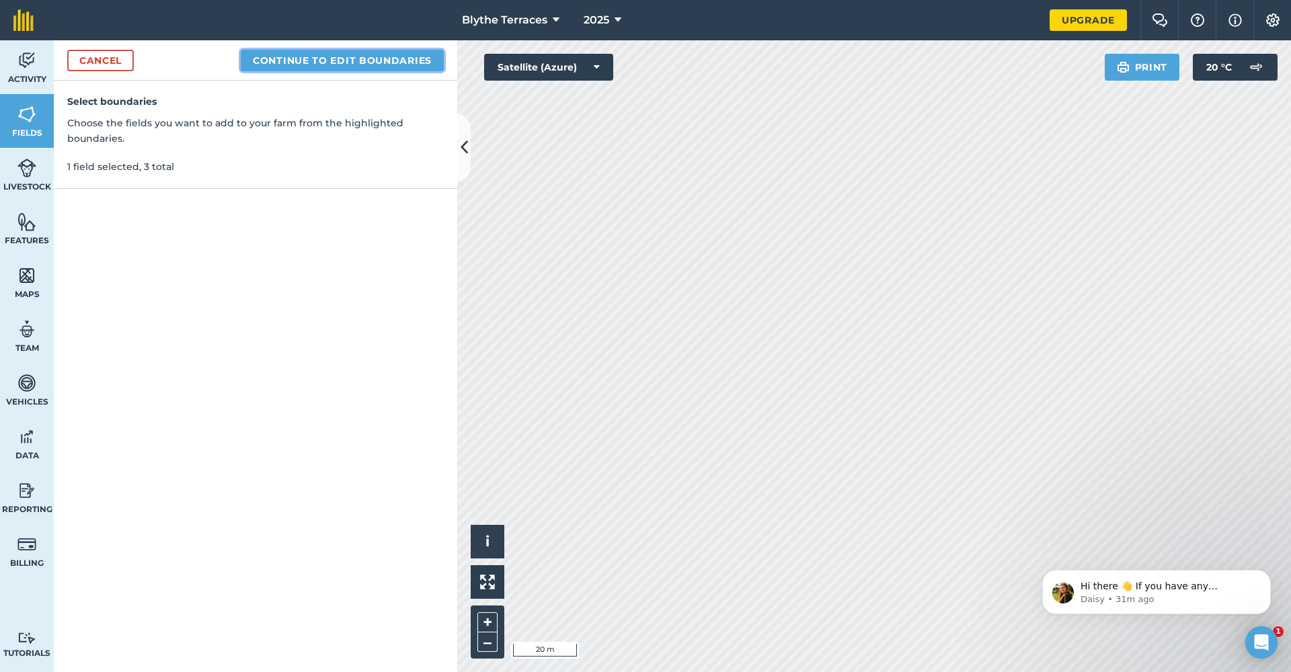
click at [309, 59] on button "Continue to edit boundaries" at bounding box center [342, 61] width 203 height 22
click at [920, 672] on html "Blythe Terraces 2025 Upgrade Farm Chat Help Info Settings Map printing is not a…" at bounding box center [645, 336] width 1291 height 672
click at [393, 67] on button "Continue to name fields" at bounding box center [357, 61] width 174 height 22
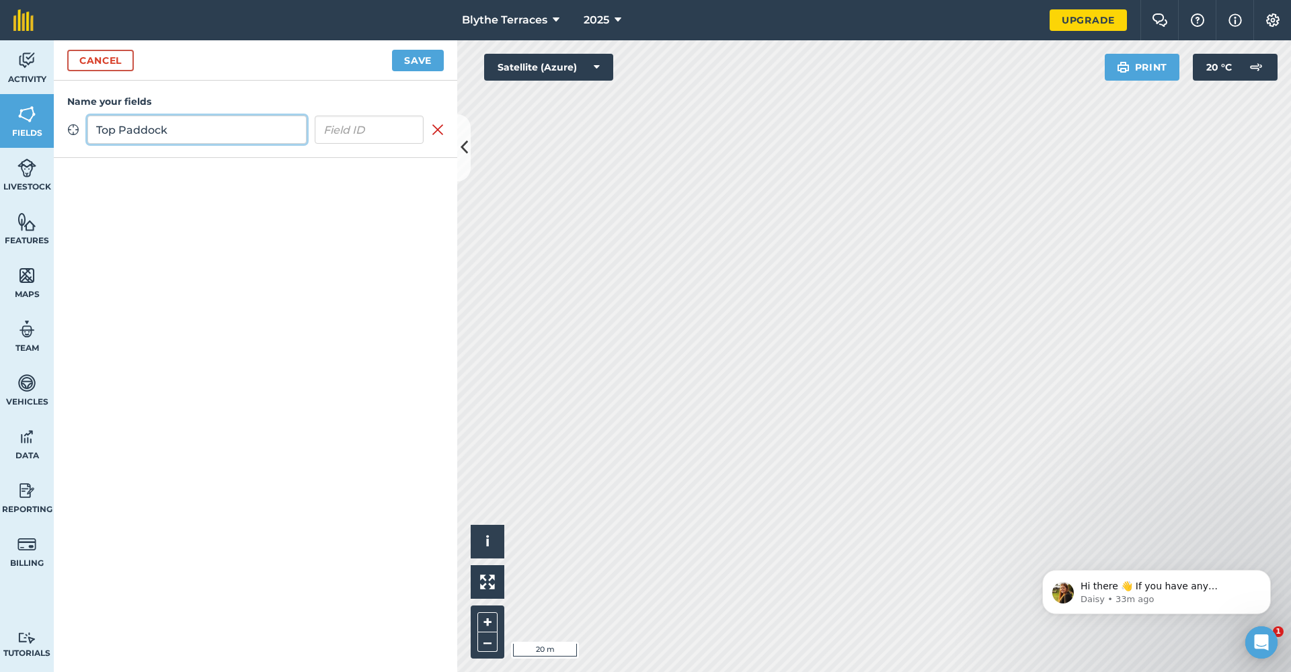
type input "Top Paddock"
click at [338, 143] on input "text" at bounding box center [370, 130] width 110 height 28
click at [378, 124] on input "text" at bounding box center [370, 130] width 110 height 28
type input "7"
click at [424, 63] on button "Save" at bounding box center [418, 61] width 52 height 22
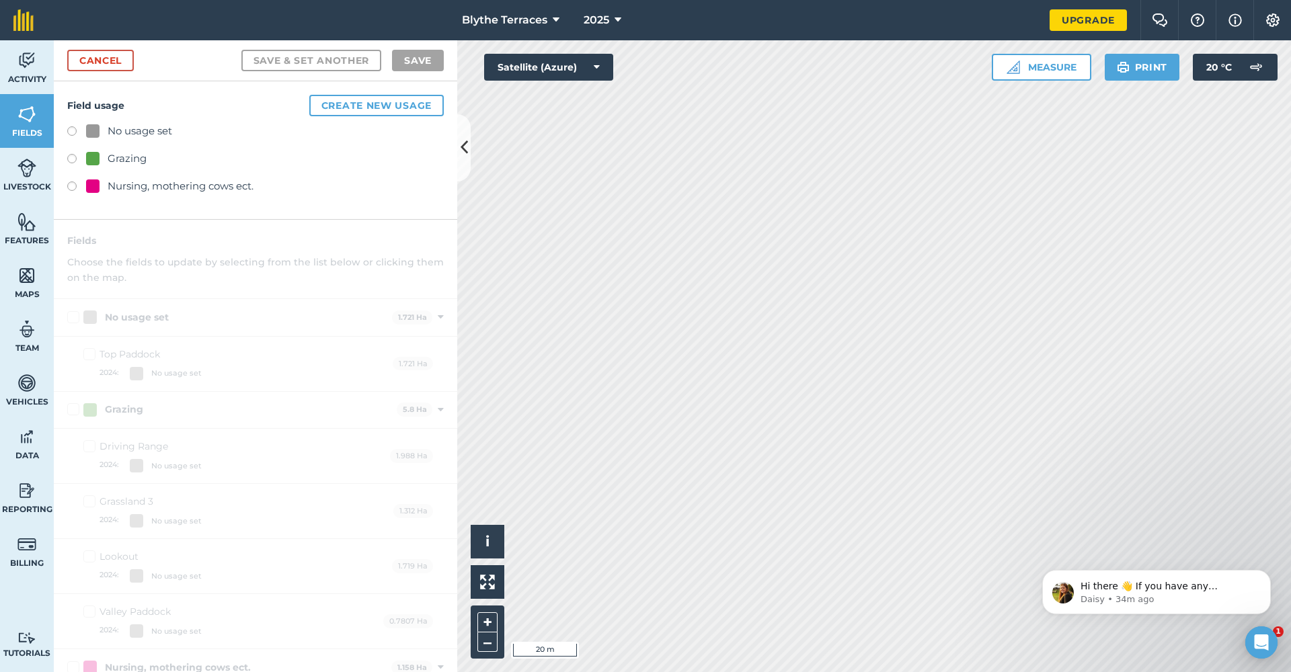
click at [69, 159] on label at bounding box center [76, 160] width 19 height 13
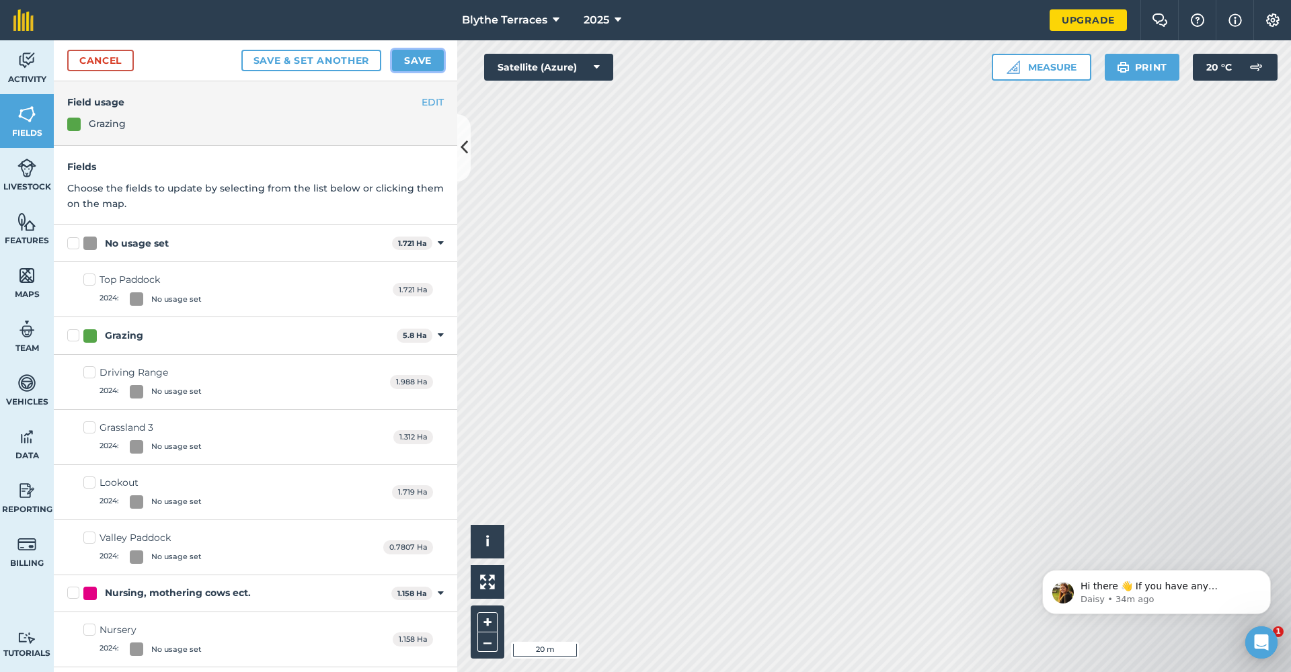
click at [424, 59] on button "Save" at bounding box center [418, 61] width 52 height 22
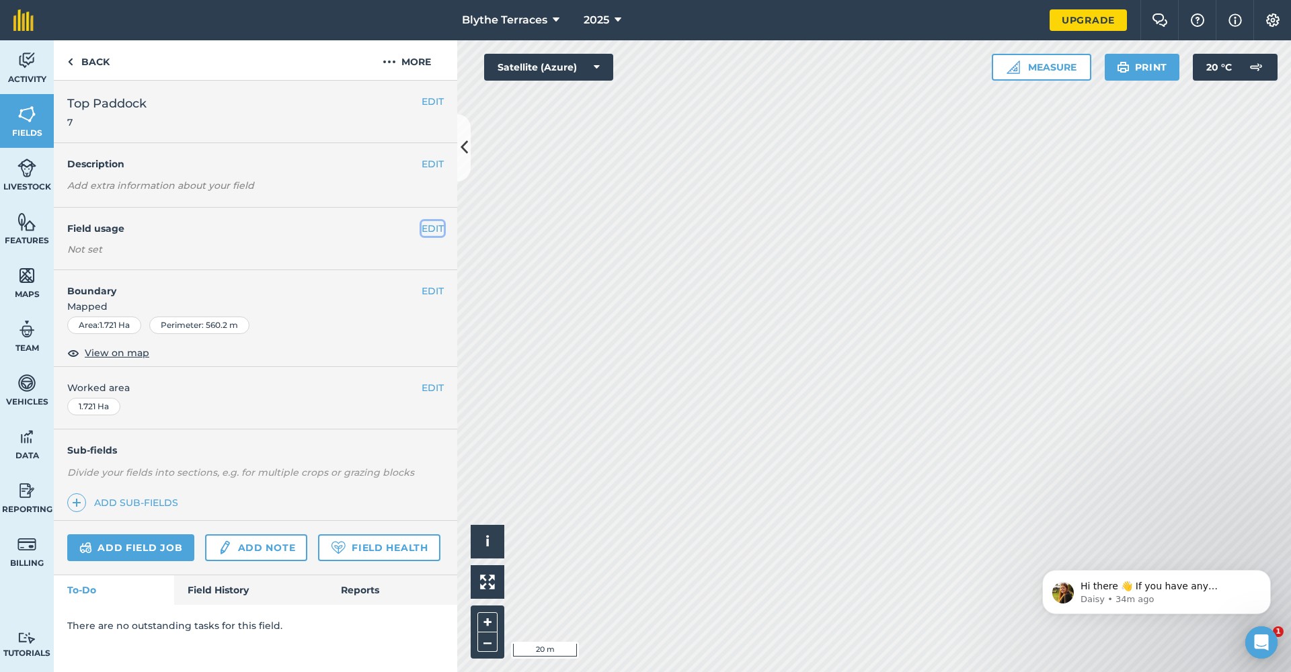
click at [426, 229] on button "EDIT" at bounding box center [433, 228] width 22 height 15
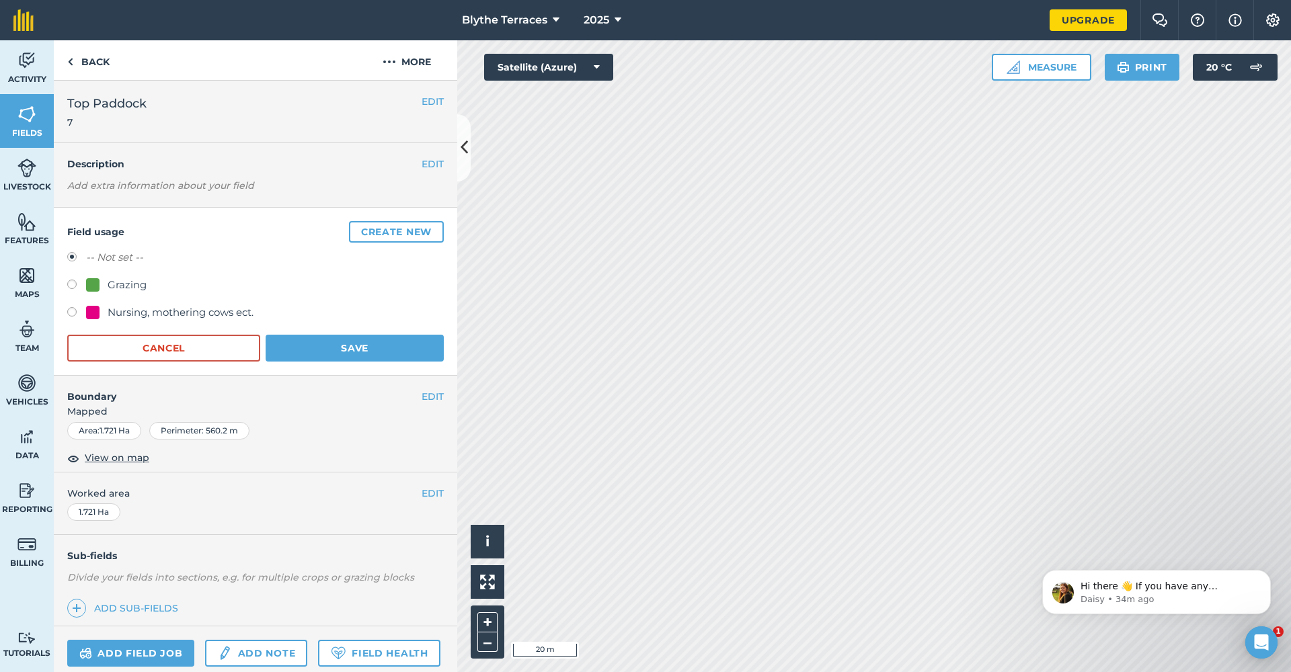
click at [261, 283] on div "Grazing" at bounding box center [255, 286] width 376 height 19
click at [224, 293] on div "Grazing" at bounding box center [255, 286] width 376 height 19
click at [108, 282] on div "Grazing" at bounding box center [127, 285] width 39 height 16
radio input "true"
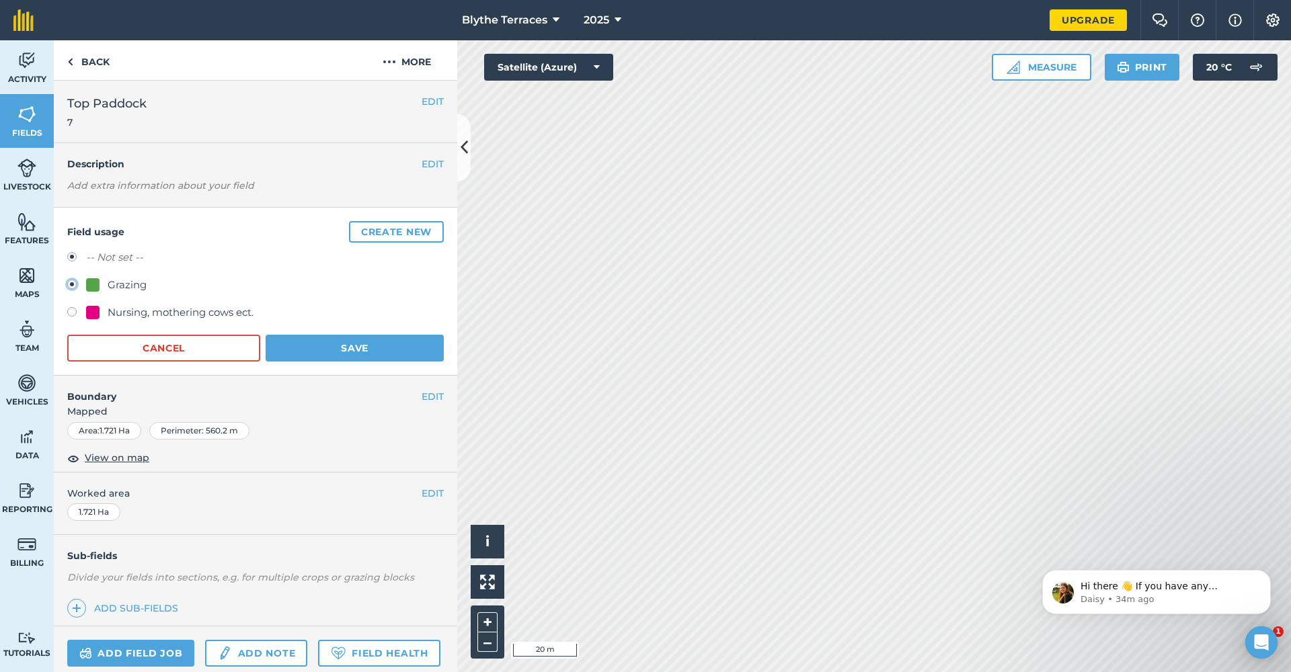
radio input "false"
click at [297, 343] on button "Save" at bounding box center [355, 348] width 178 height 27
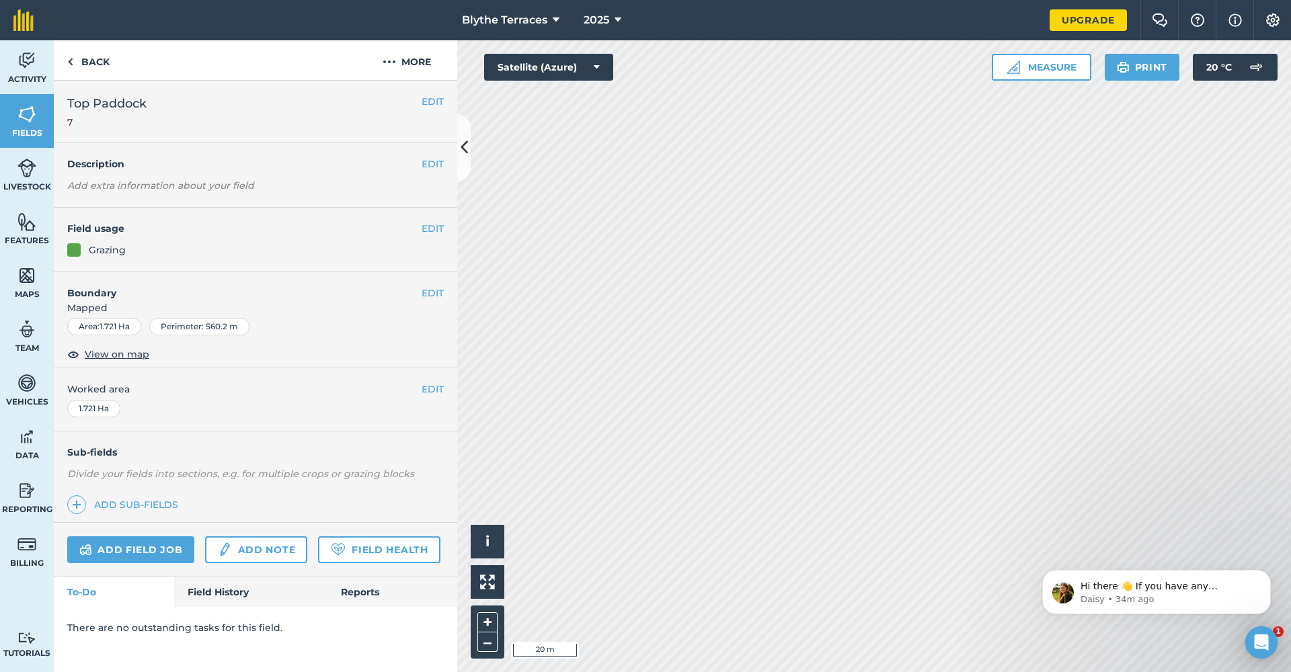
click at [436, 430] on div "Activity Fields Livestock Features Maps Team Vehicles Data Reporting Billing Tu…" at bounding box center [645, 356] width 1291 height 632
click at [467, 146] on icon at bounding box center [463, 148] width 7 height 24
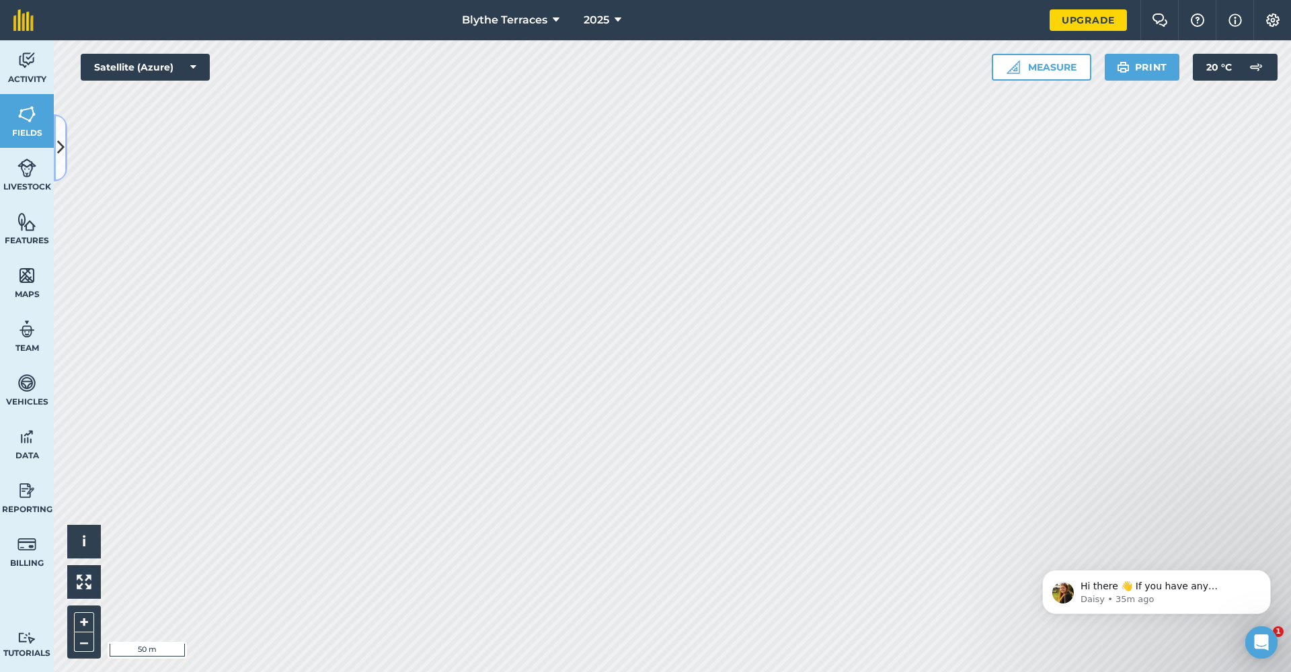
click at [59, 153] on icon at bounding box center [60, 148] width 7 height 24
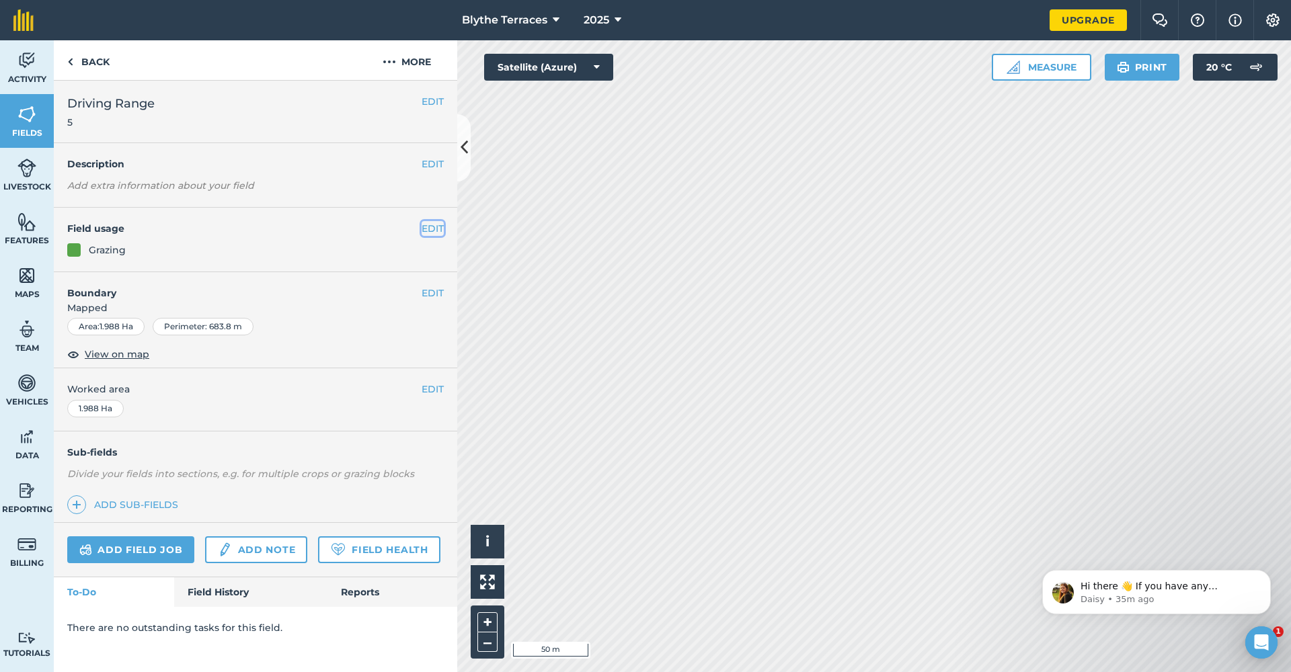
click at [438, 233] on button "EDIT" at bounding box center [433, 228] width 22 height 15
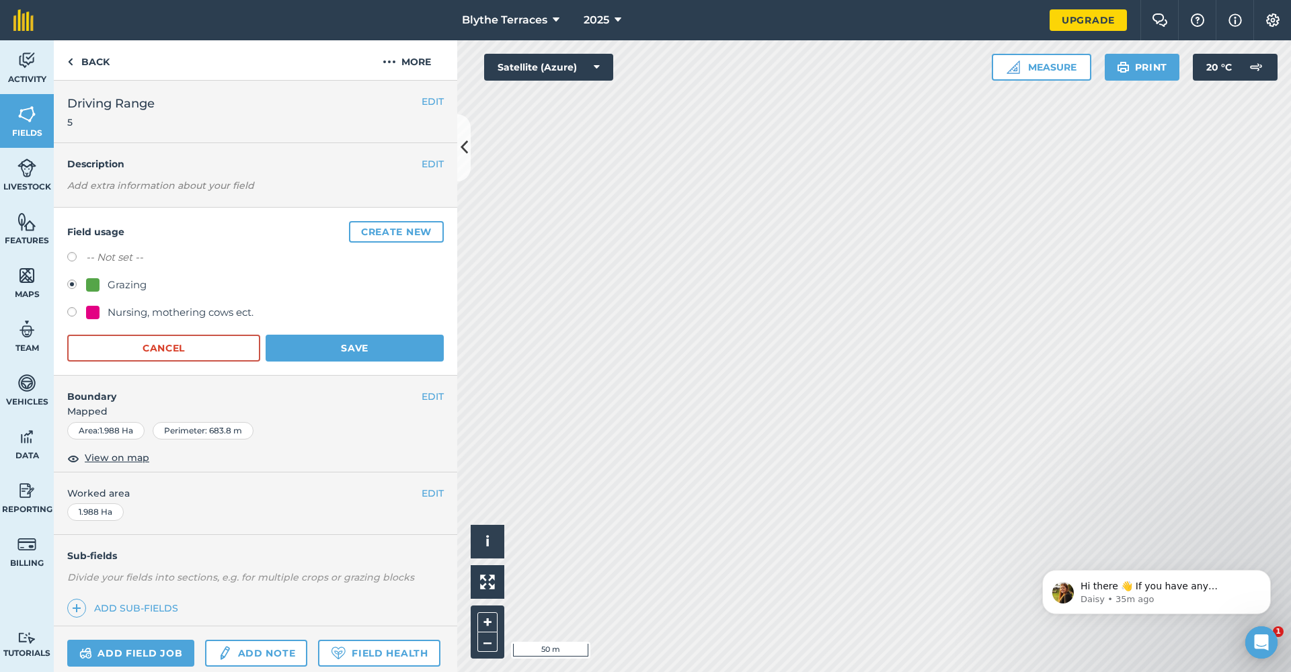
click at [433, 232] on div "Field usage Create new -- Not set -- Grazing Nursing, mothering cows ect. Cance…" at bounding box center [255, 292] width 403 height 168
click at [417, 227] on button "Create new" at bounding box center [396, 232] width 95 height 22
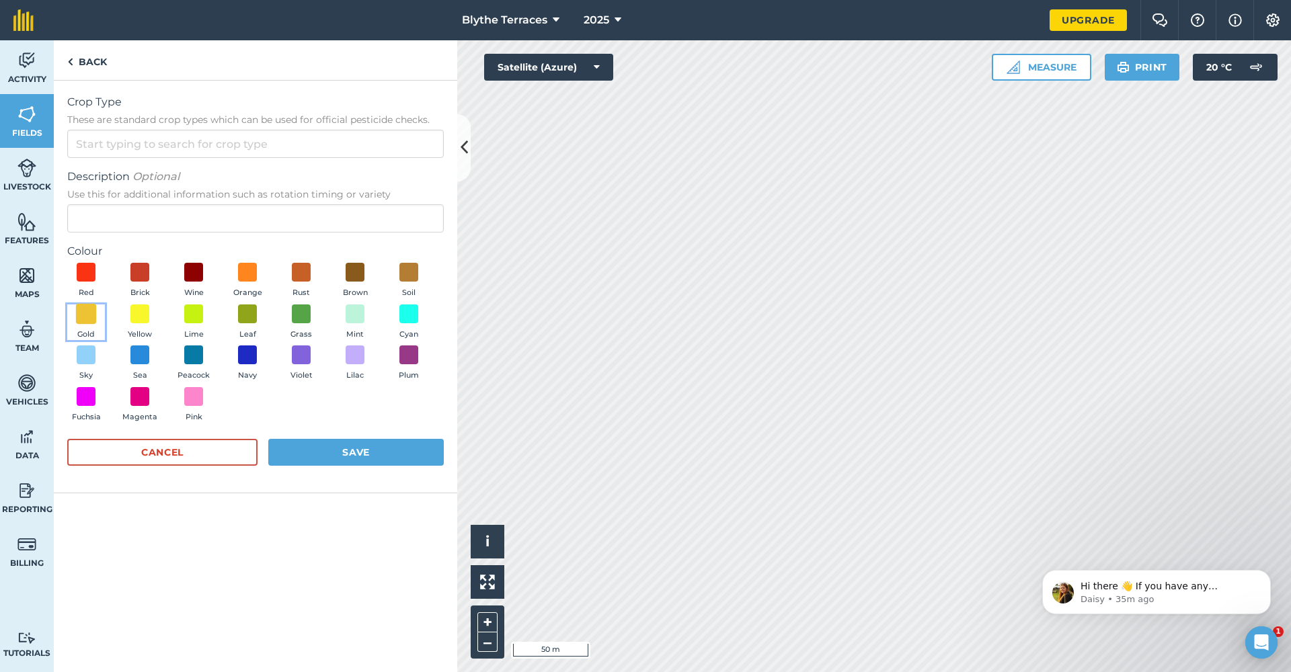
click at [77, 316] on span at bounding box center [86, 313] width 21 height 21
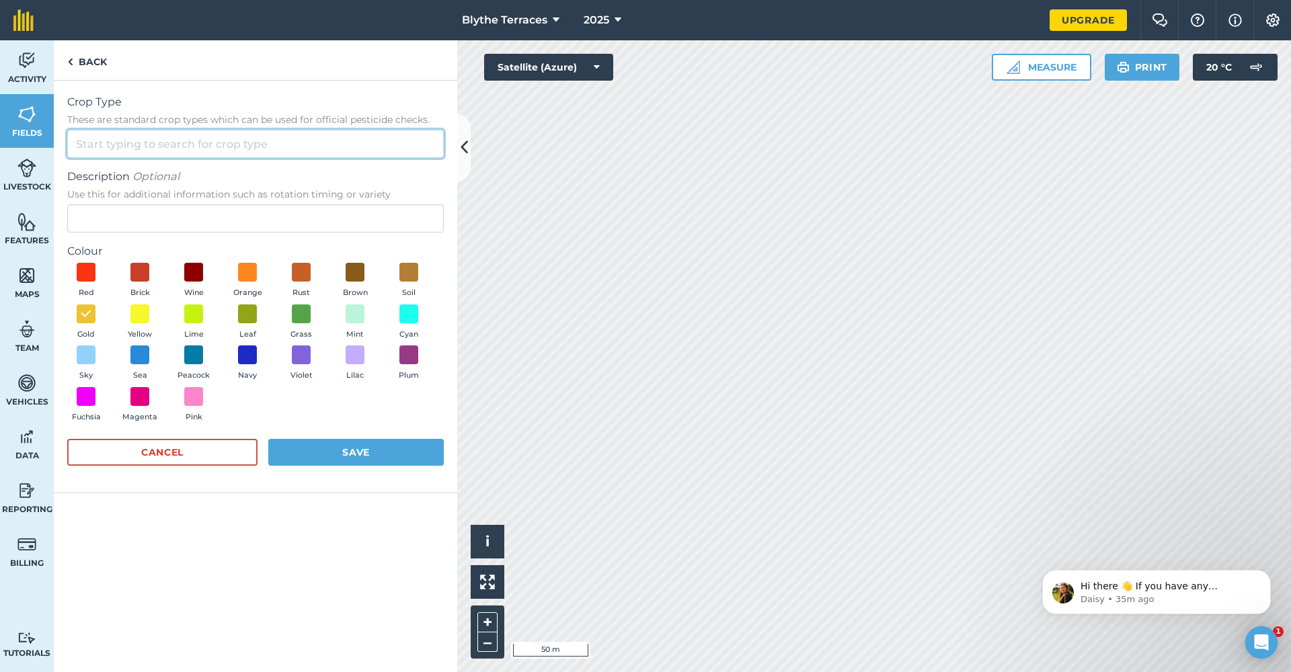
click at [142, 147] on input "Crop Type These are standard crop types which can be used for official pesticid…" at bounding box center [255, 144] width 376 height 28
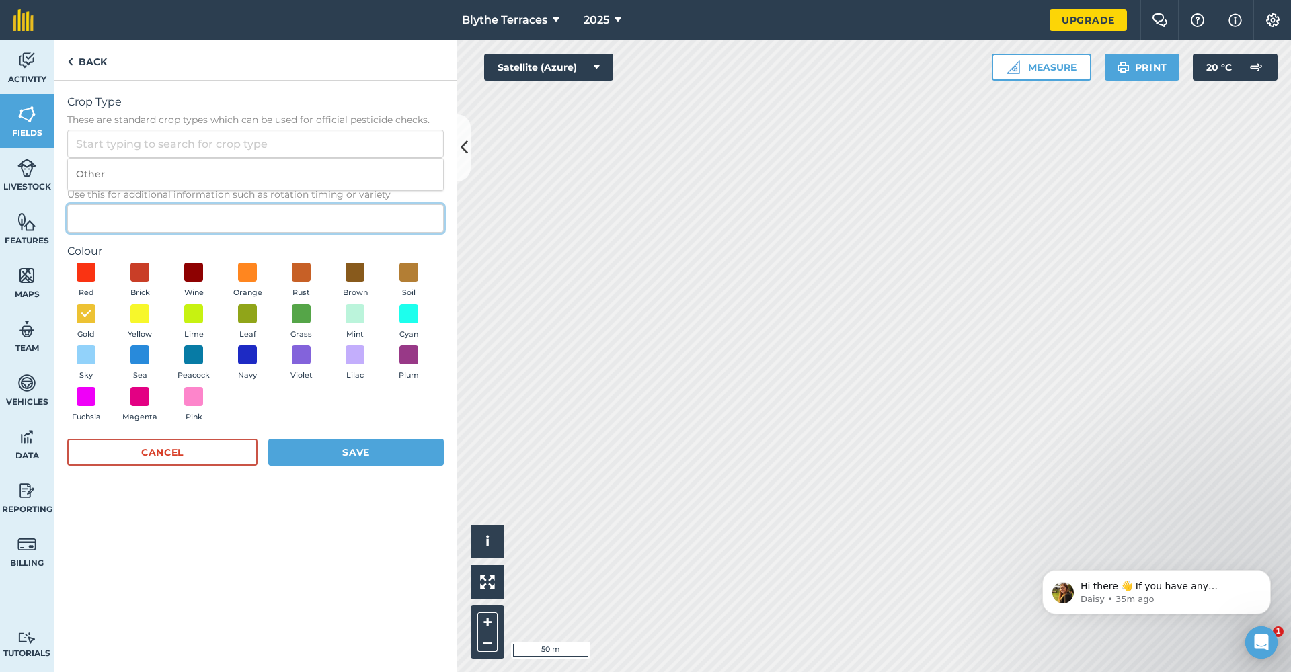
click at [119, 226] on input "Description Optional Use this for additional information such as rotation timin…" at bounding box center [255, 218] width 376 height 28
type input "Hay"
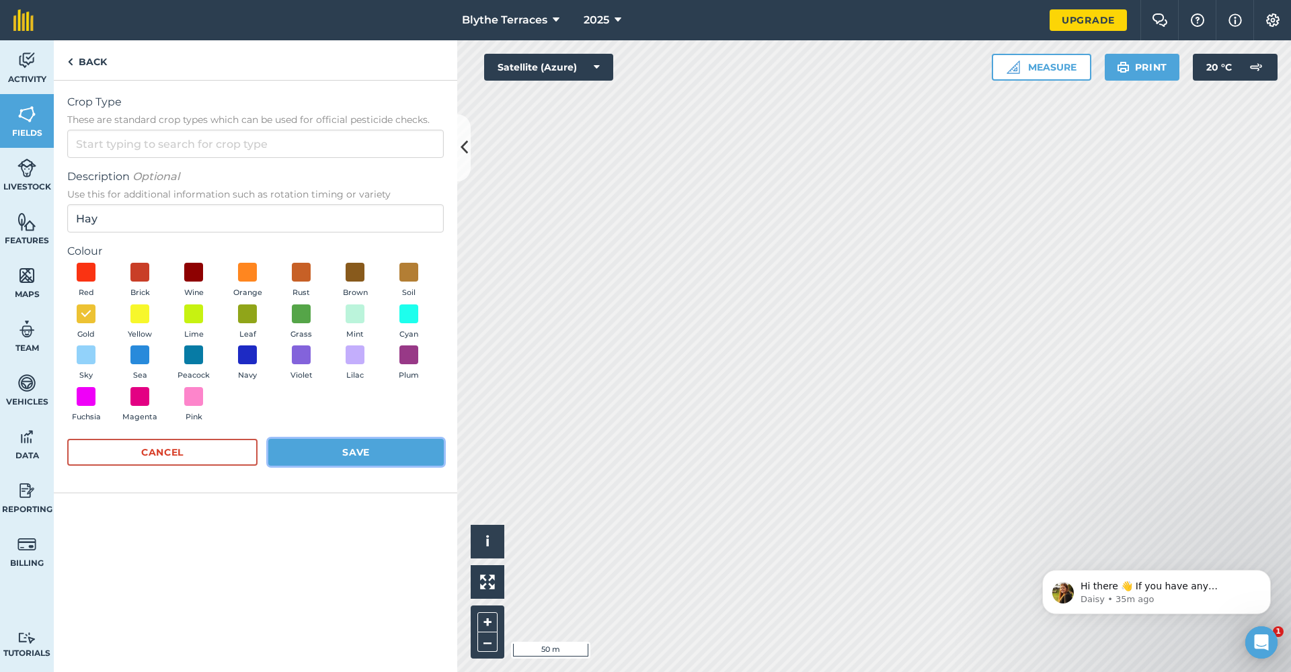
click at [370, 458] on button "Save" at bounding box center [355, 452] width 175 height 27
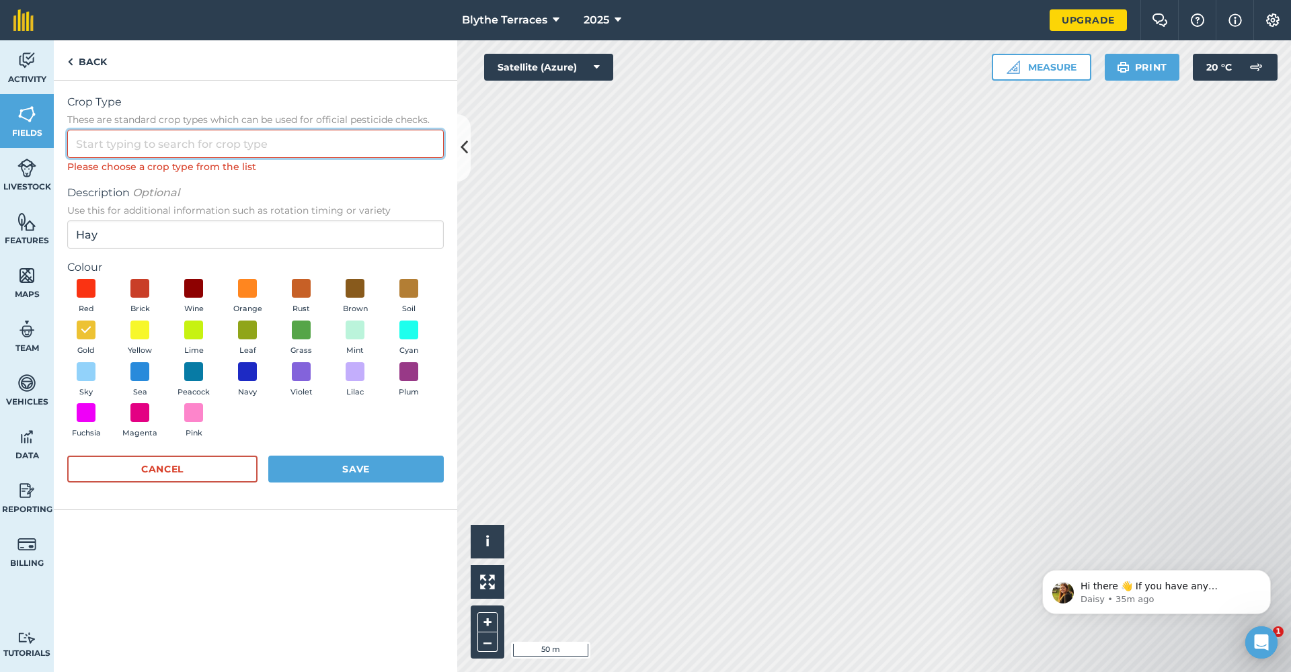
click at [278, 146] on input "Crop Type These are standard crop types which can be used for official pesticid…" at bounding box center [255, 144] width 376 height 28
click at [280, 146] on input "Crop Type These are standard crop types which can be used for official pesticid…" at bounding box center [255, 144] width 376 height 28
click at [193, 140] on input "Crop Type These are standard crop types which can be used for official pesticid…" at bounding box center [255, 144] width 376 height 28
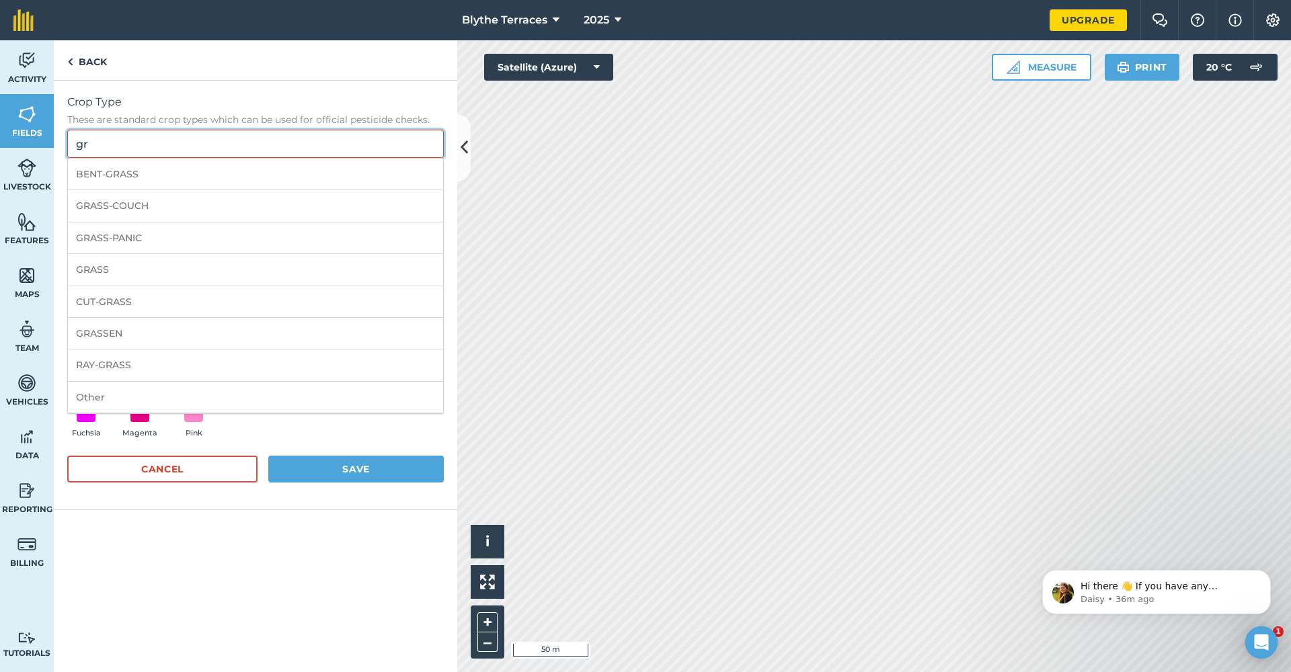
type input "g"
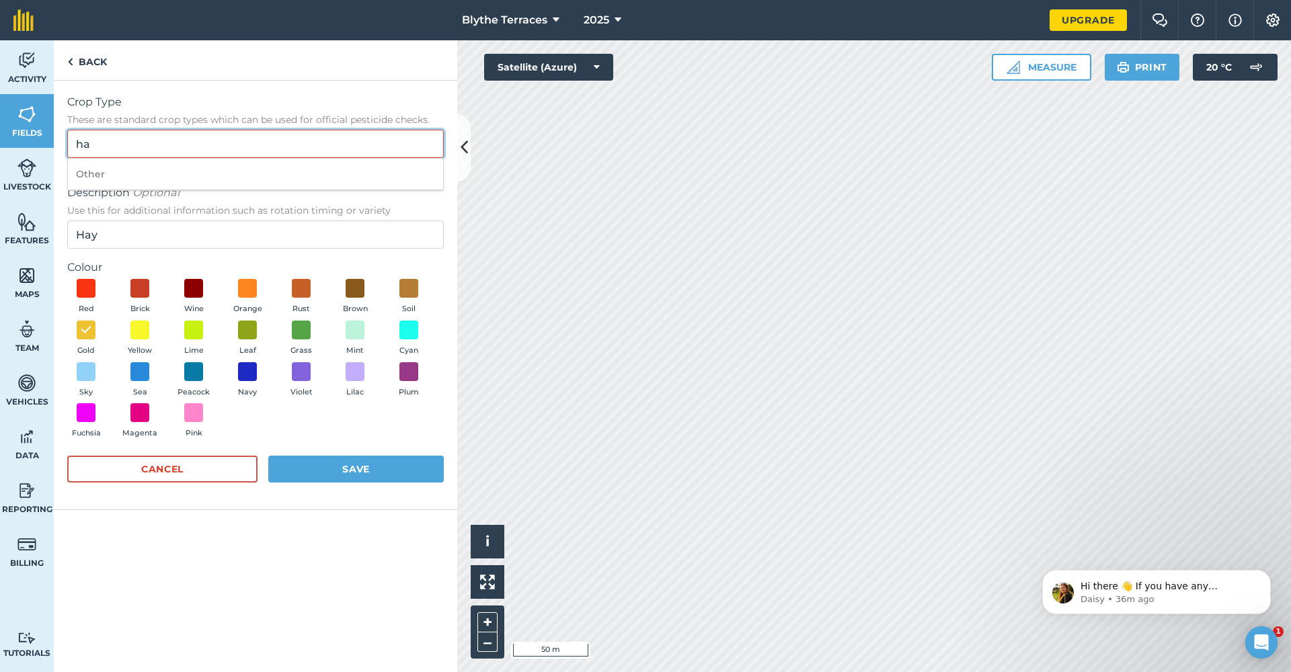
type input "h"
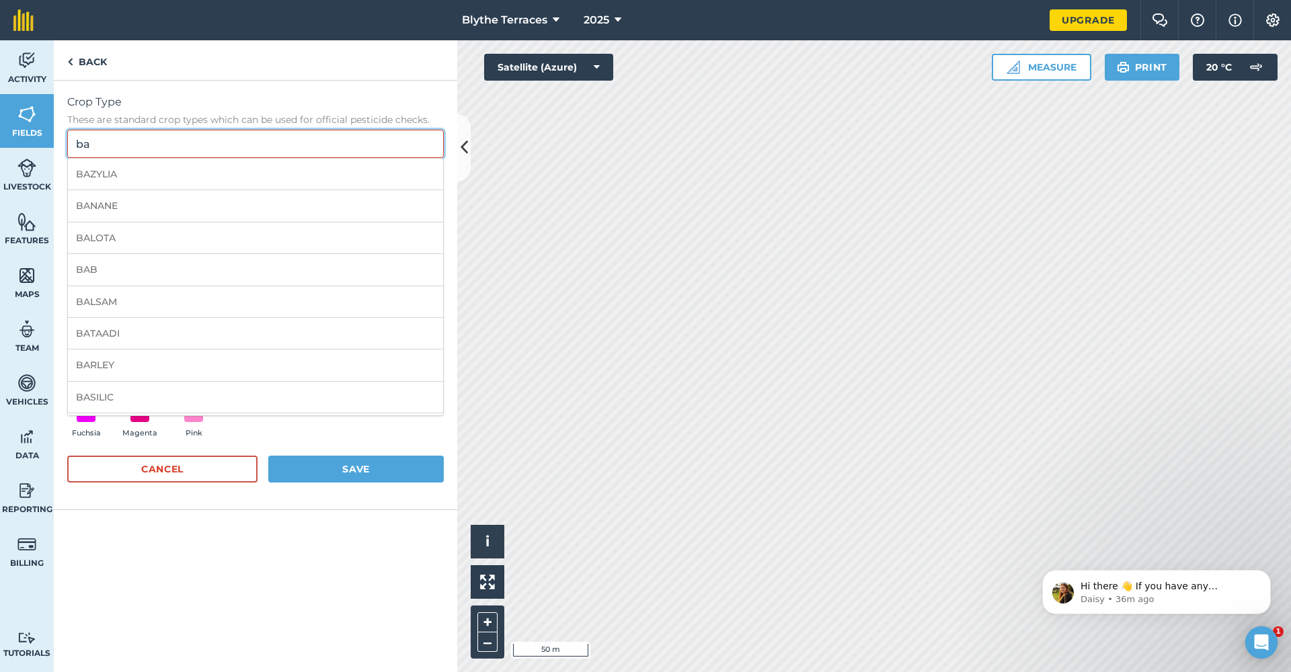
type input "b"
type input "a"
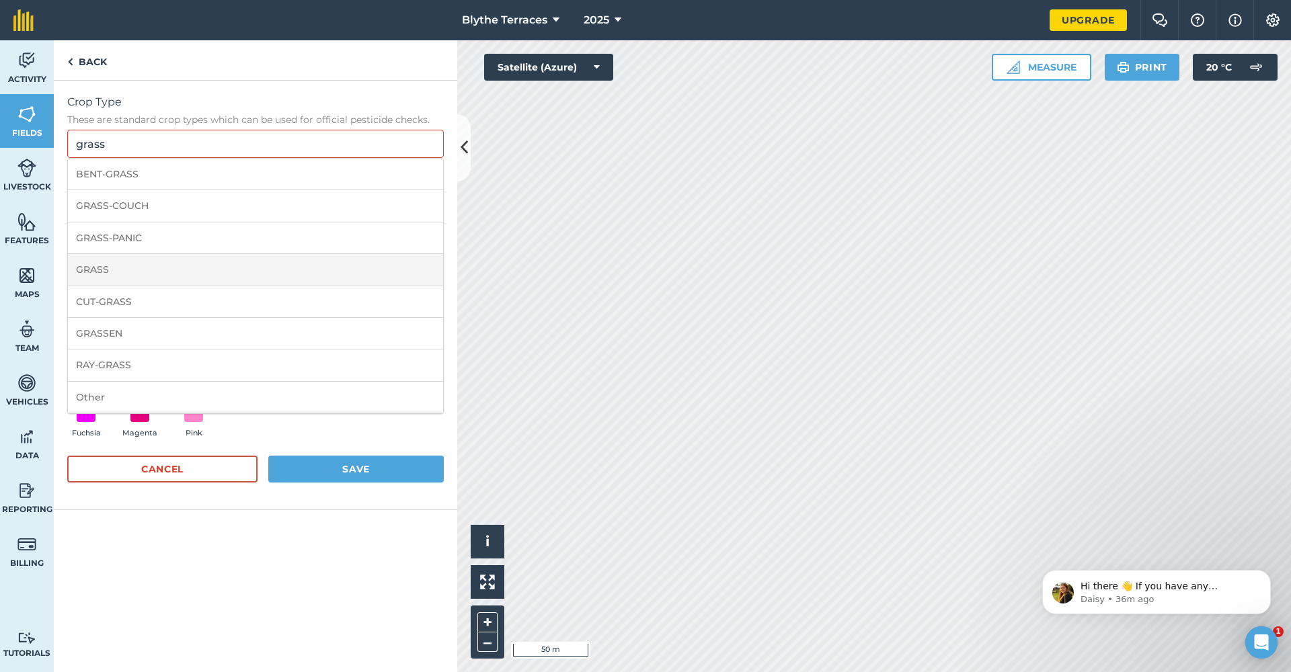
click at [114, 276] on li "GRASS" at bounding box center [255, 270] width 375 height 32
type input "GRASS"
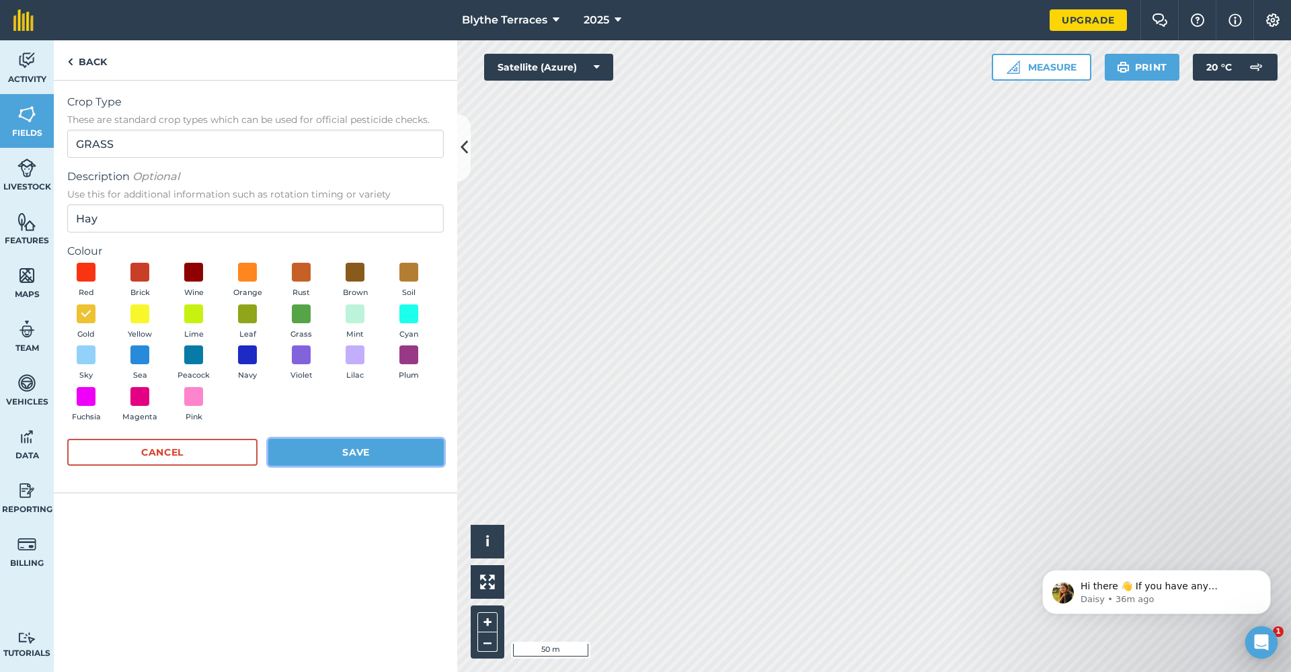
click at [355, 460] on button "Save" at bounding box center [355, 452] width 175 height 27
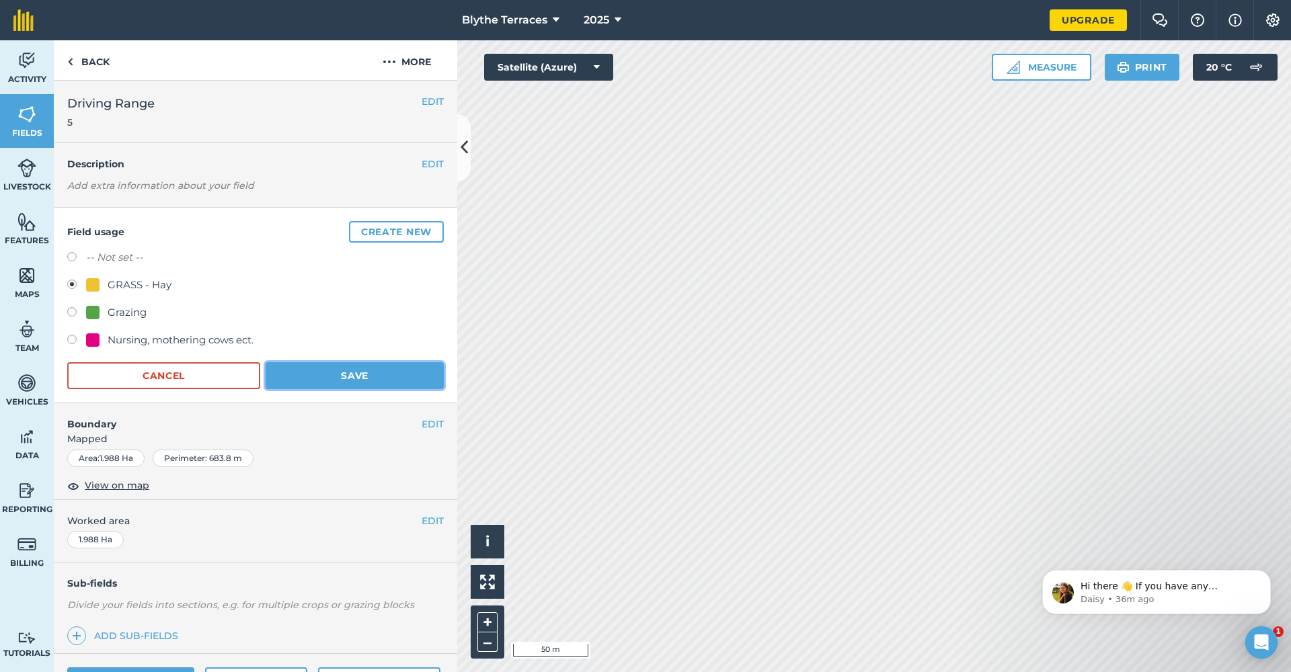
click at [377, 366] on button "Save" at bounding box center [355, 375] width 178 height 27
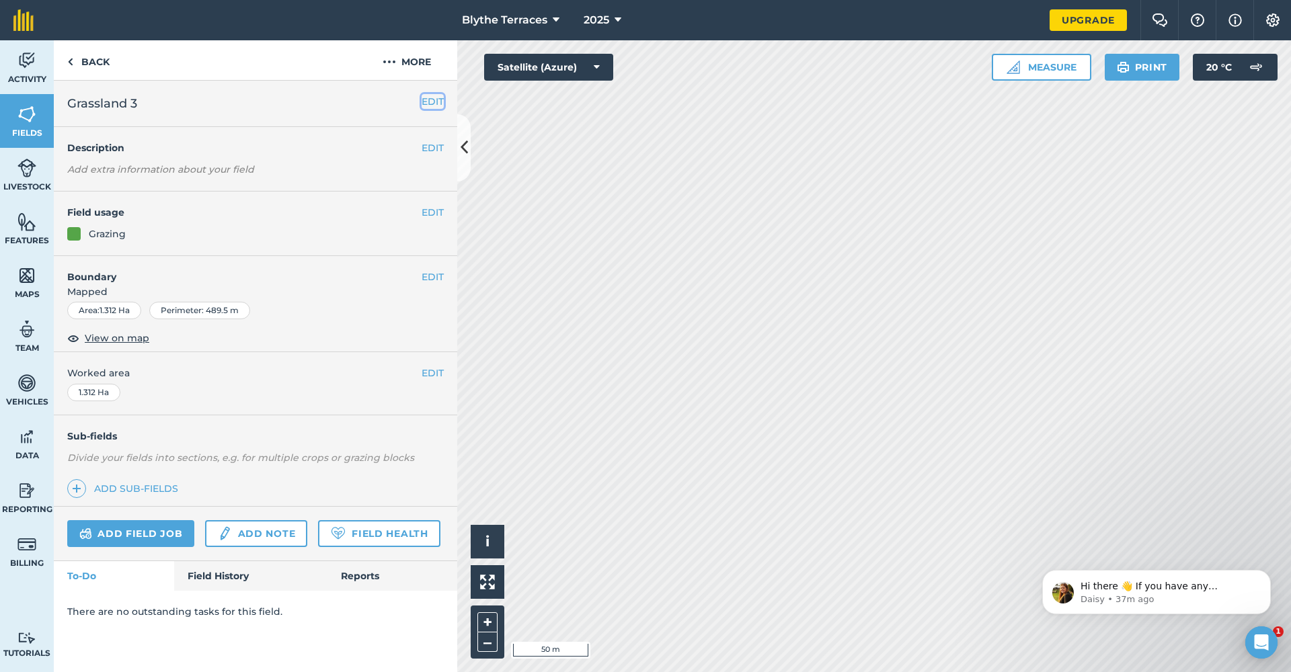
click at [428, 97] on button "EDIT" at bounding box center [433, 101] width 22 height 15
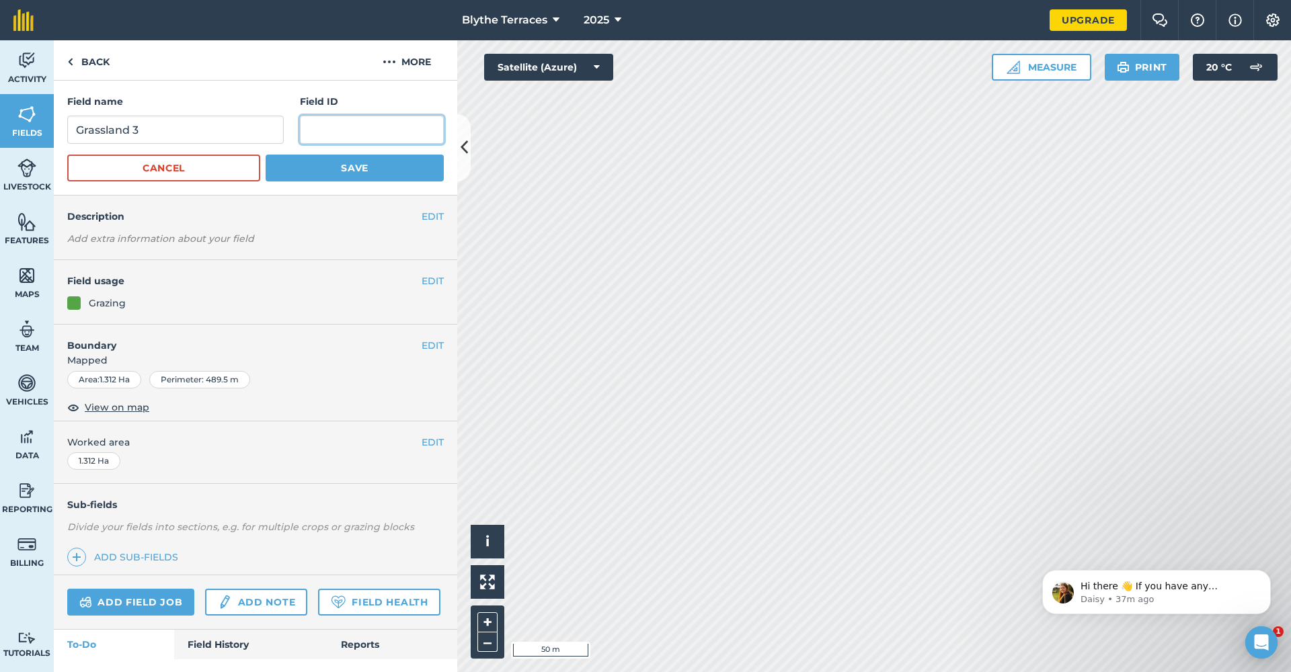
click at [340, 126] on input "text" at bounding box center [372, 130] width 144 height 28
type input "3"
click at [344, 179] on button "Save" at bounding box center [355, 168] width 178 height 27
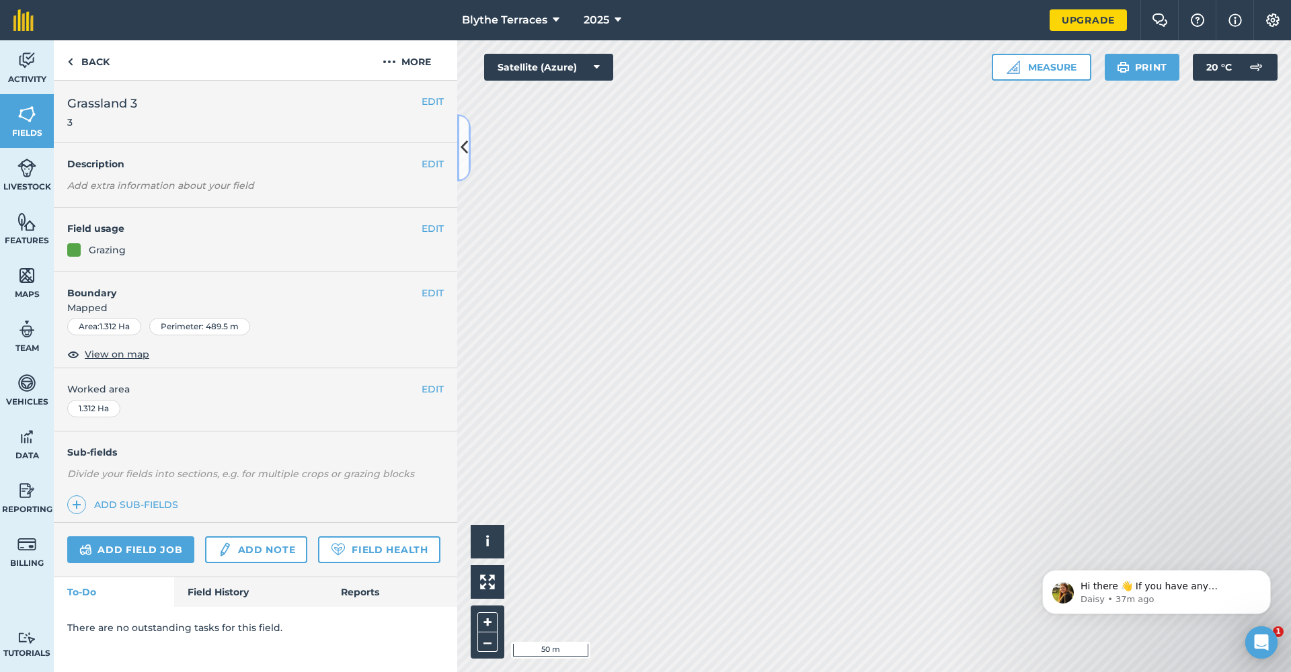
click at [467, 150] on icon at bounding box center [463, 148] width 7 height 24
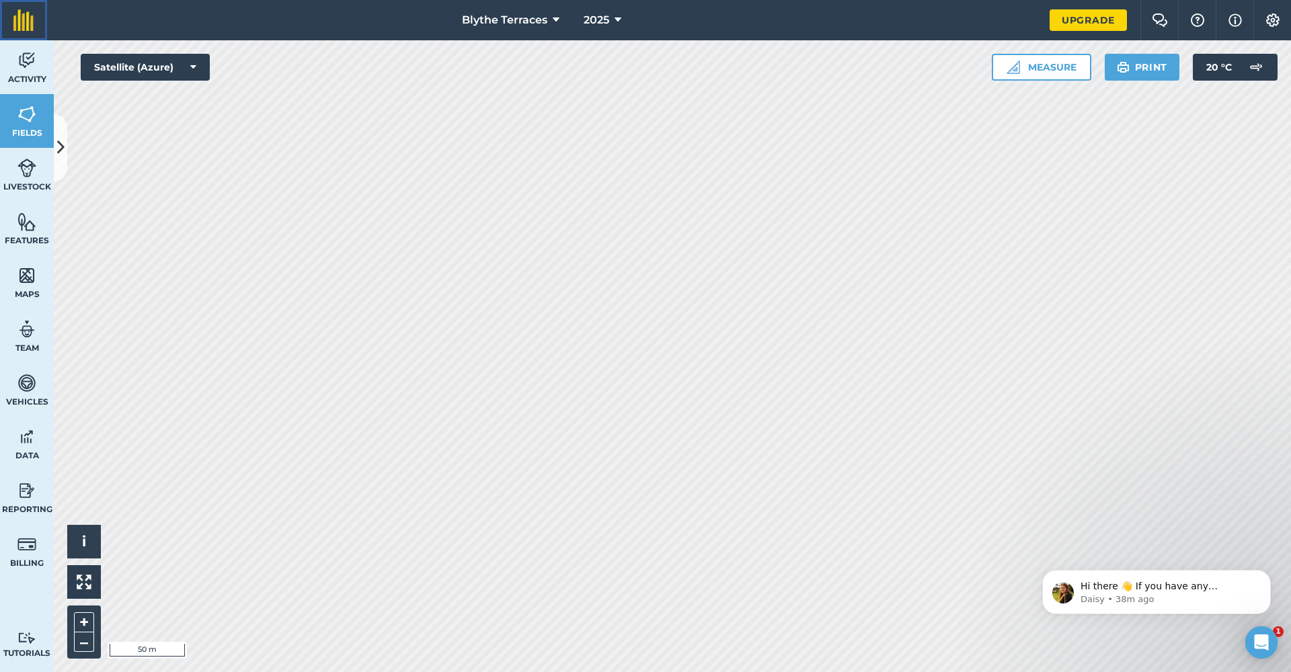
click at [27, 28] on img at bounding box center [23, 20] width 20 height 22
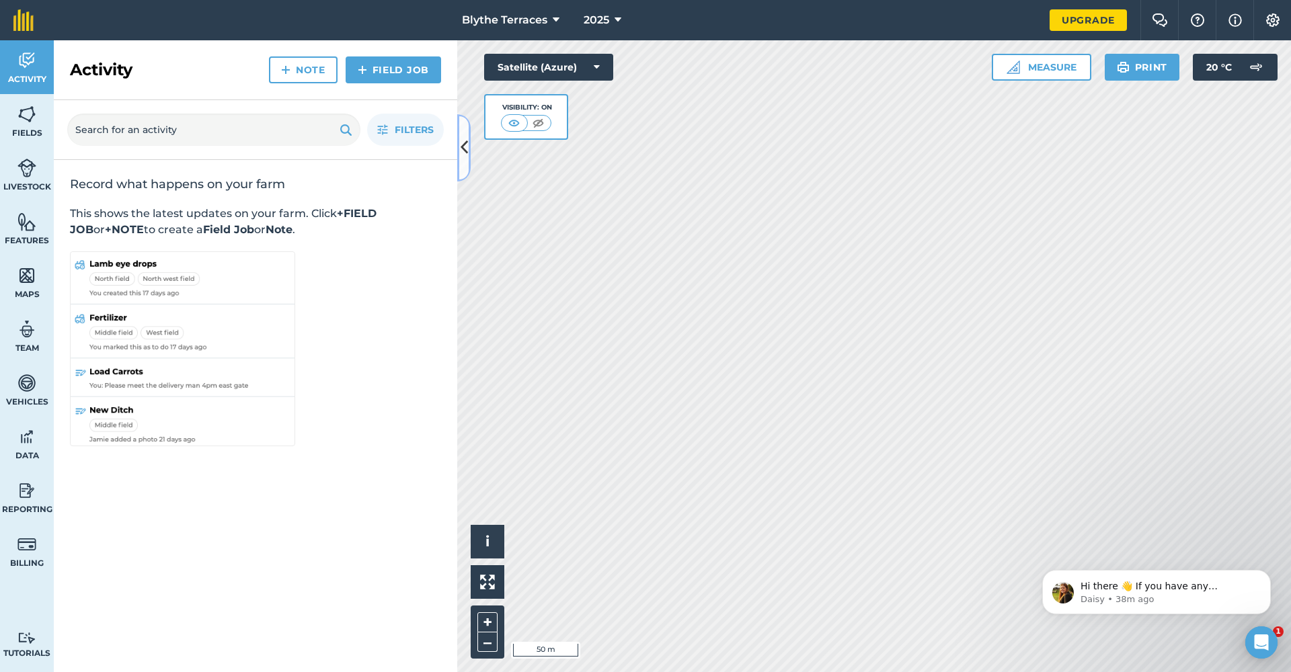
click at [465, 163] on button at bounding box center [463, 147] width 13 height 67
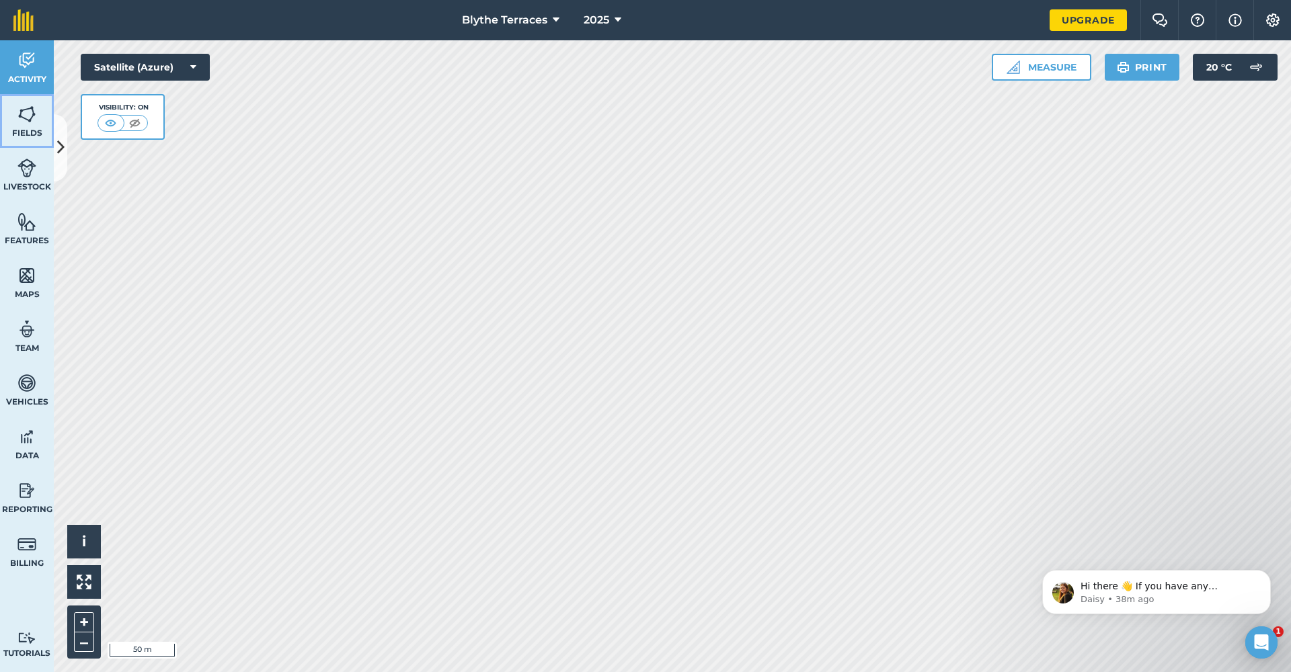
click at [17, 117] on img at bounding box center [26, 114] width 19 height 20
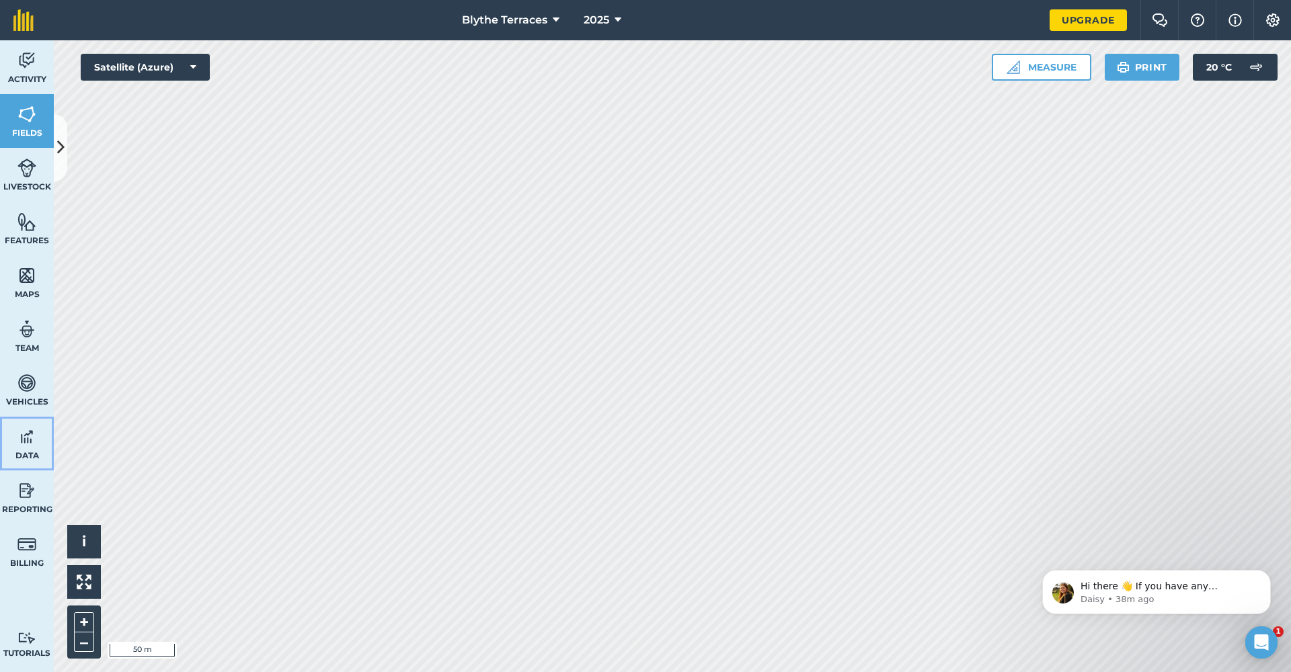
click at [22, 442] on img at bounding box center [26, 437] width 19 height 20
click at [59, 143] on icon at bounding box center [60, 148] width 7 height 24
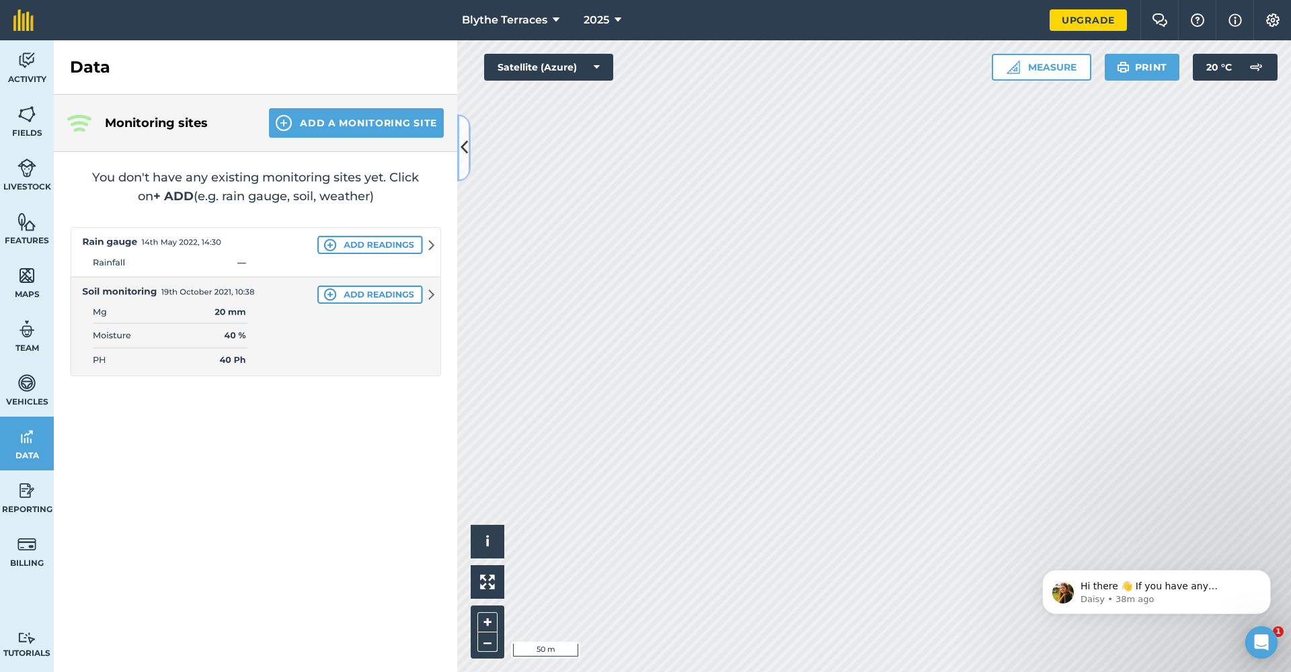
click at [464, 154] on icon at bounding box center [463, 148] width 7 height 24
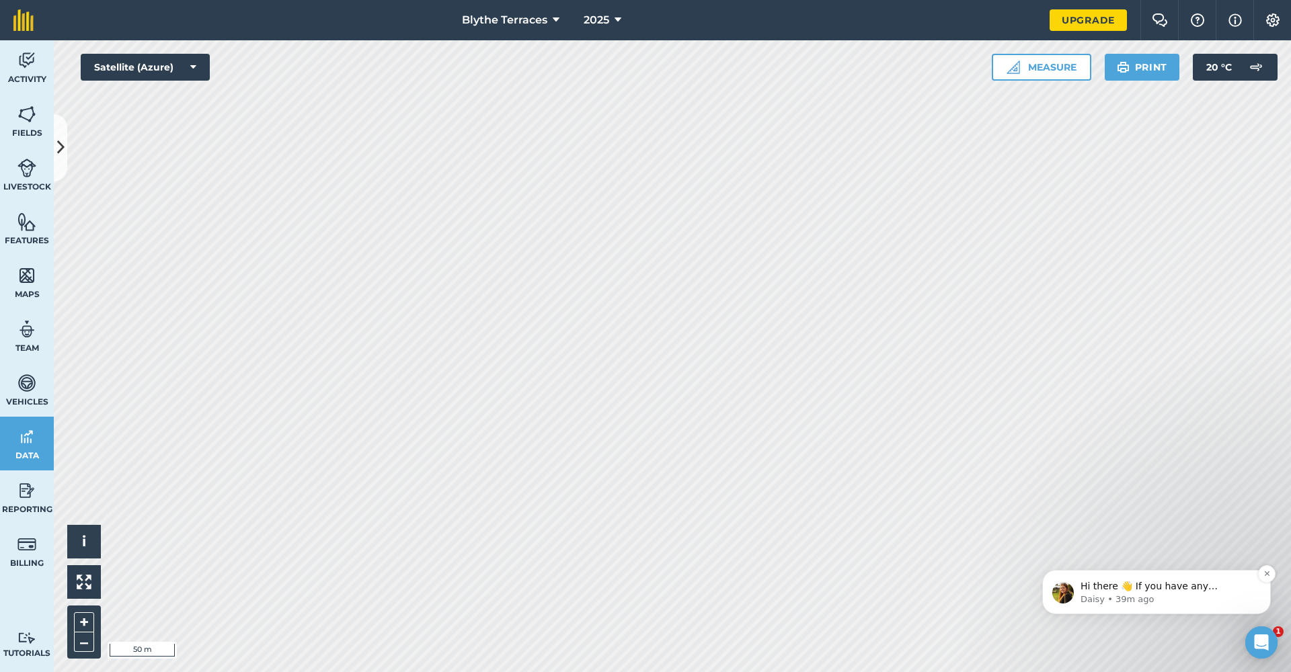
click at [1176, 577] on div "Hi there 👋 If you have any questions about our pricing or which plan is right f…" at bounding box center [1156, 592] width 229 height 44
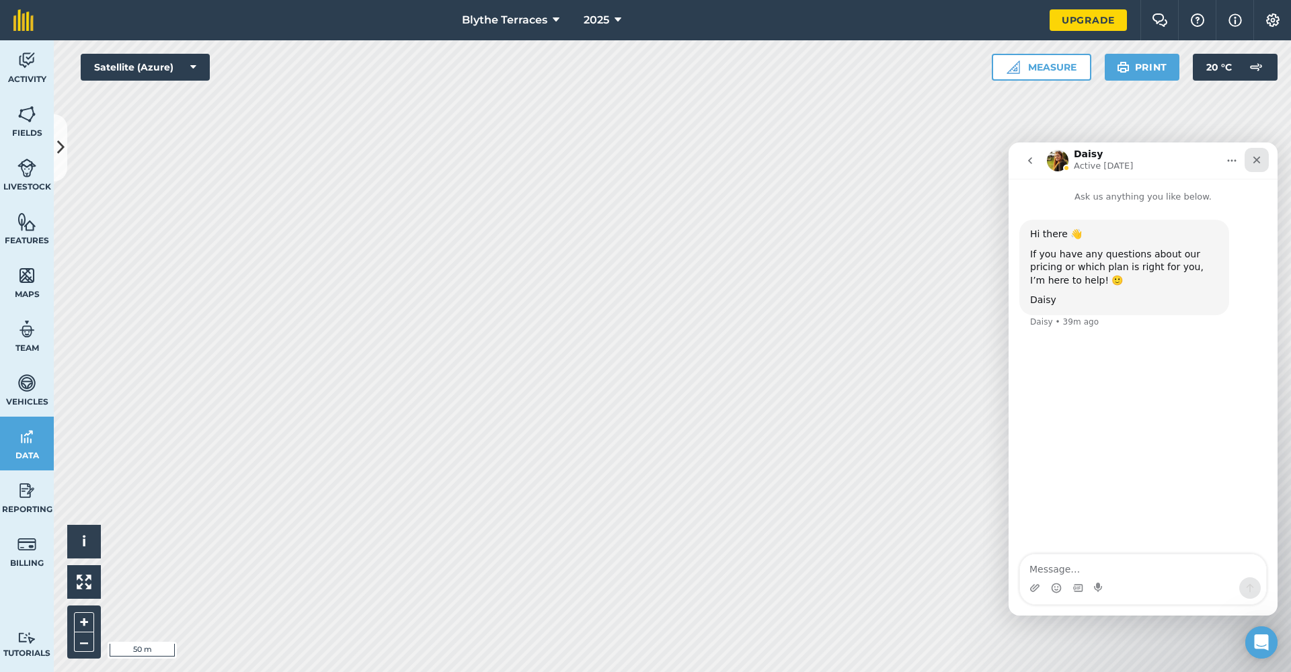
click at [1260, 157] on icon "Close" at bounding box center [1256, 160] width 11 height 11
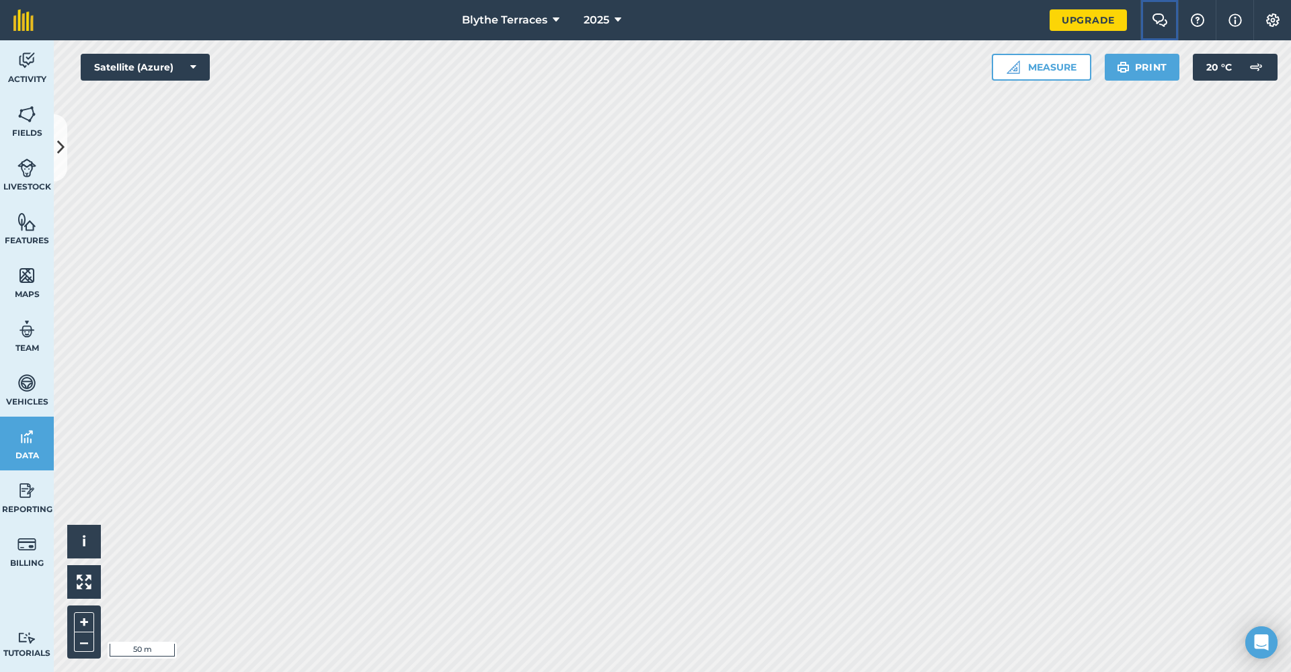
click at [1153, 22] on img at bounding box center [1160, 19] width 16 height 13
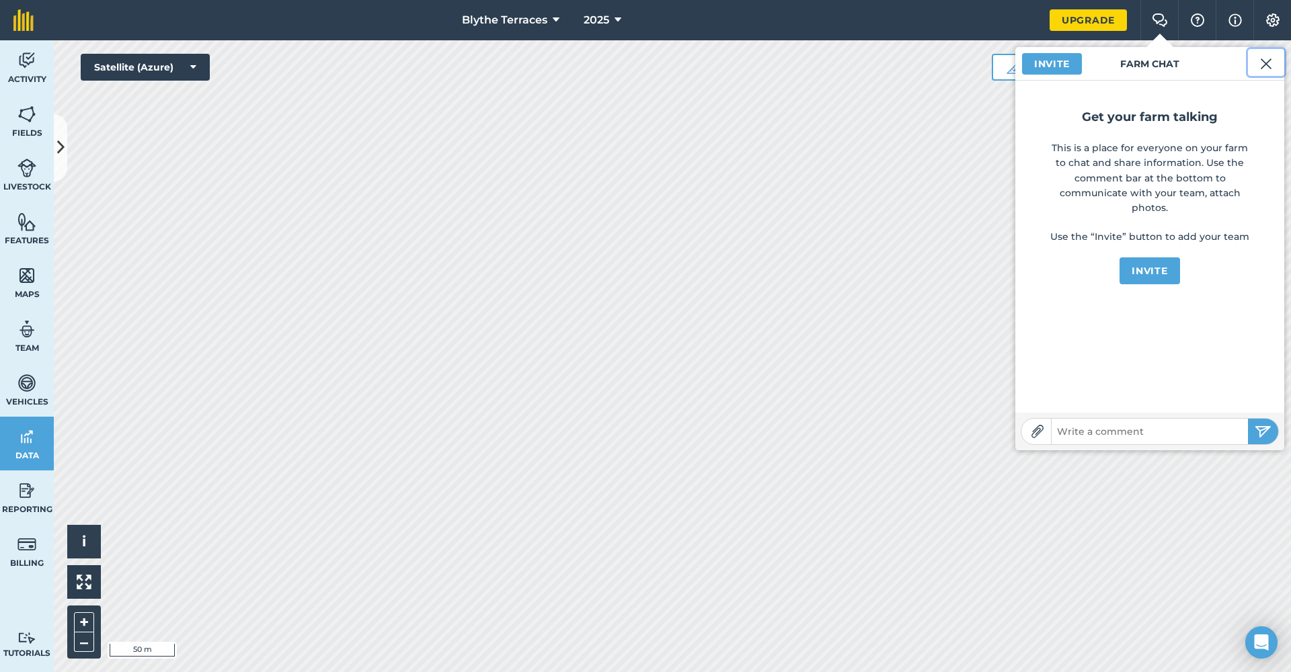
click at [1262, 65] on img at bounding box center [1266, 64] width 12 height 16
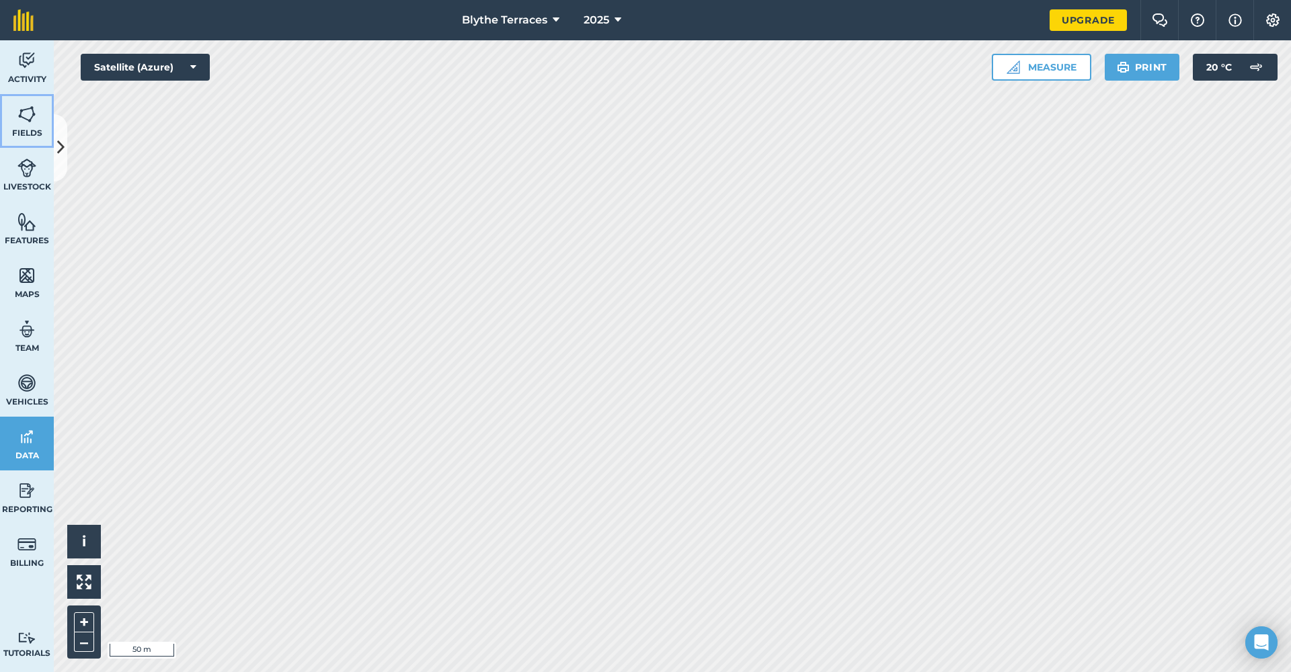
click at [28, 125] on link "Fields" at bounding box center [27, 121] width 54 height 54
click at [30, 186] on span "Livestock" at bounding box center [27, 187] width 54 height 11
click at [58, 149] on icon at bounding box center [60, 148] width 7 height 24
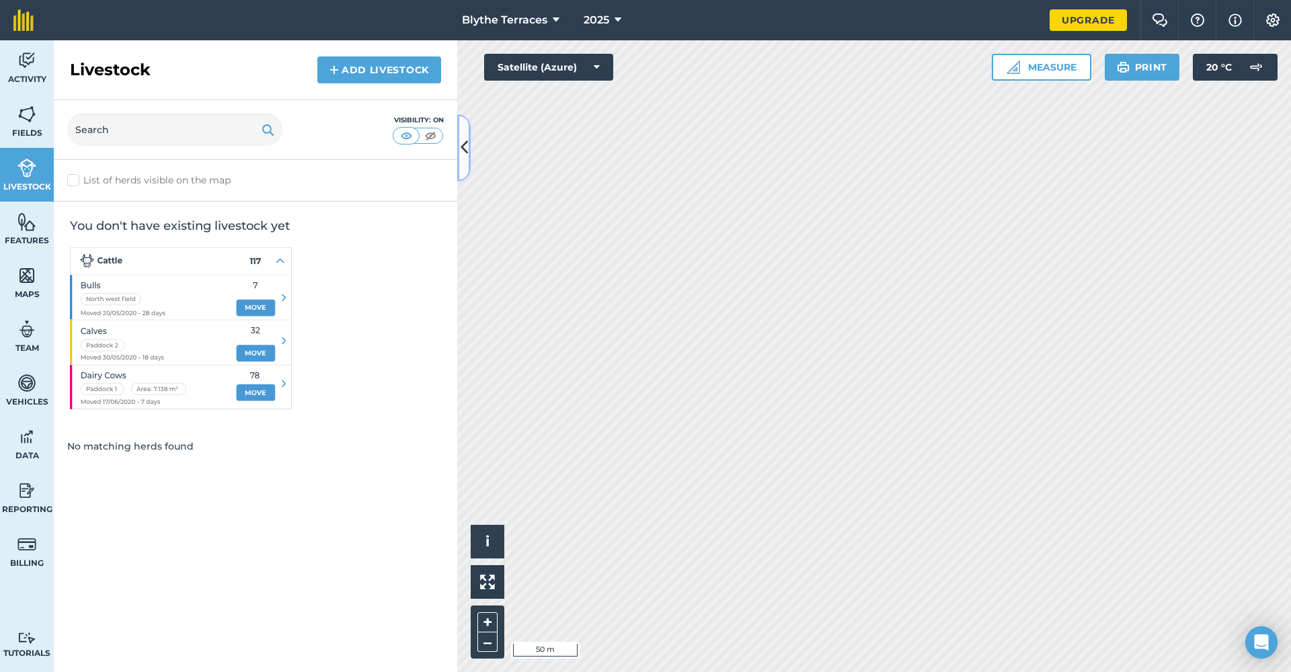
click at [462, 149] on icon at bounding box center [463, 148] width 7 height 24
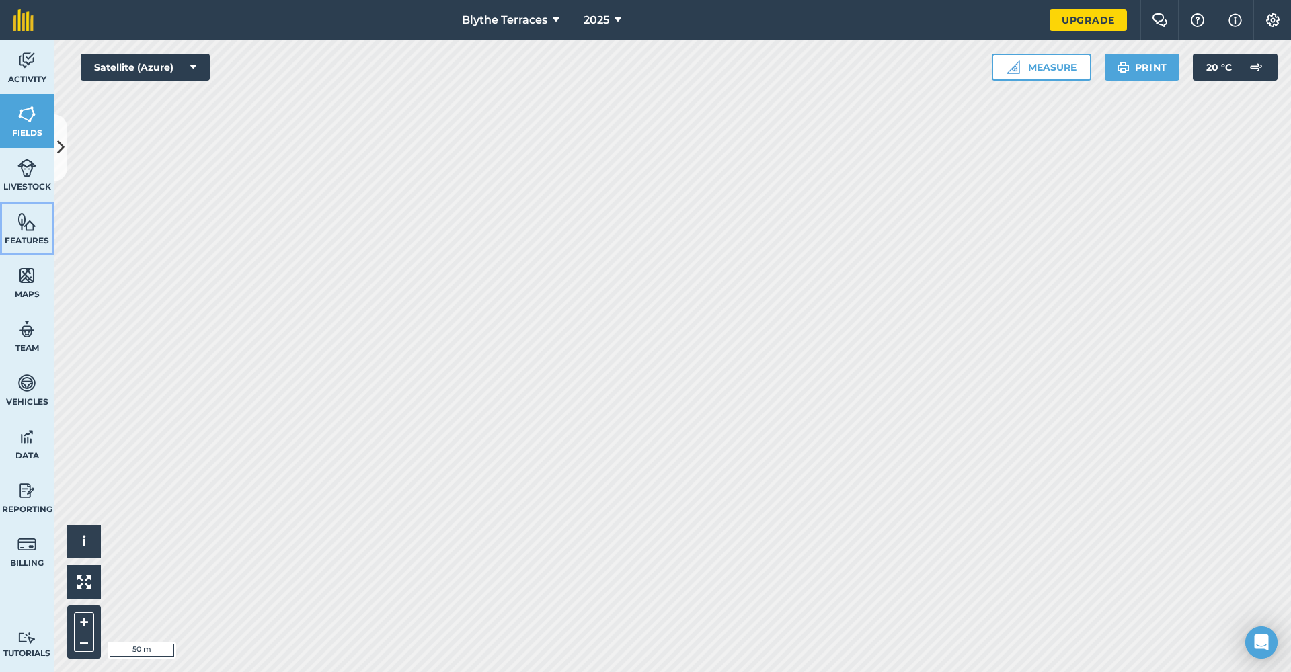
click at [34, 224] on img at bounding box center [26, 222] width 19 height 20
click at [57, 145] on icon at bounding box center [60, 148] width 7 height 24
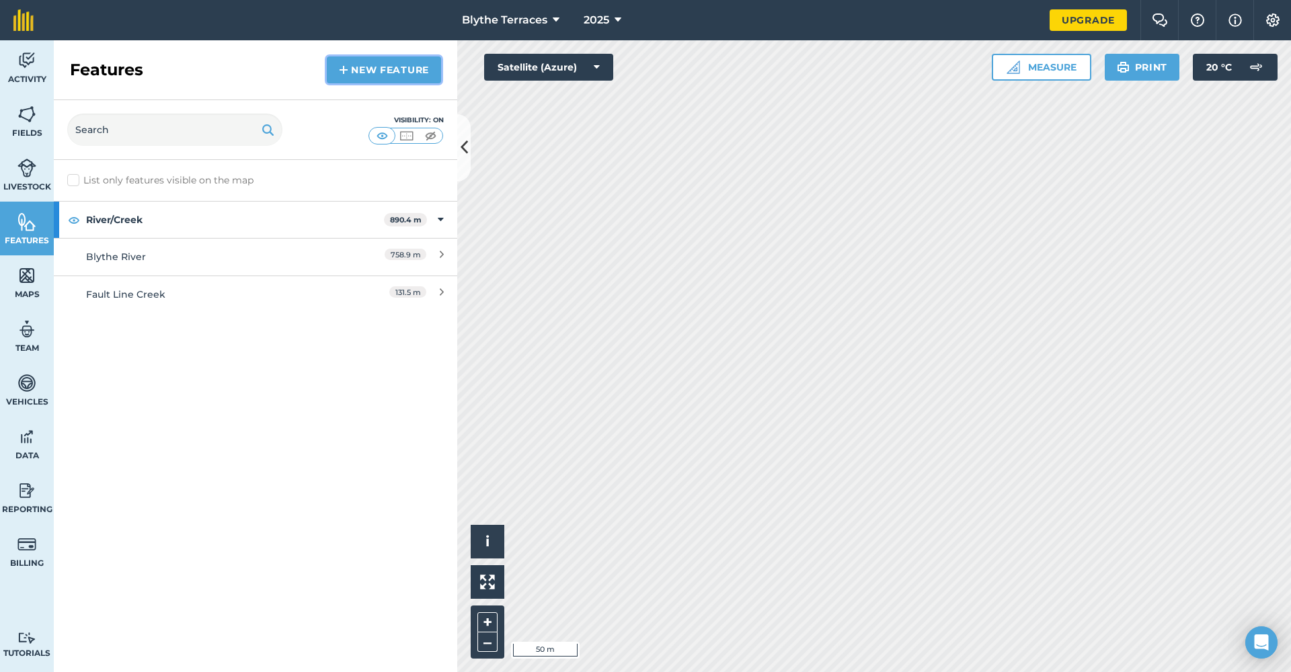
click at [344, 73] on img at bounding box center [343, 70] width 9 height 16
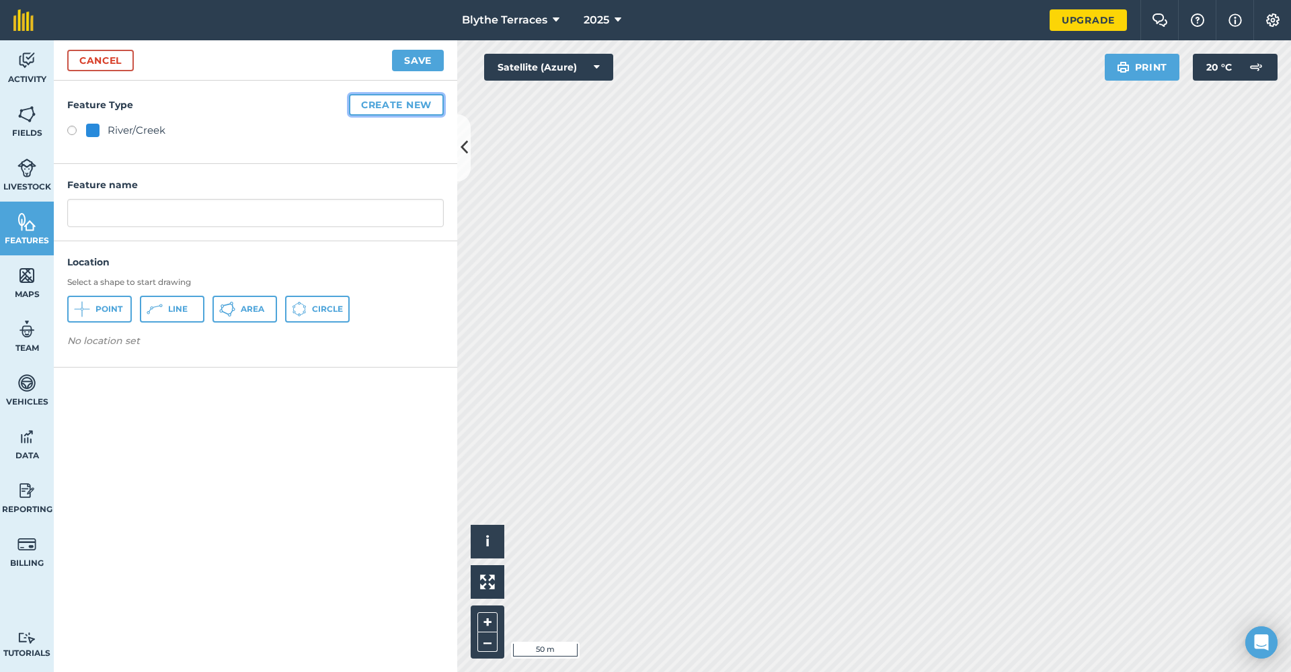
click at [393, 104] on button "Create new" at bounding box center [396, 105] width 95 height 22
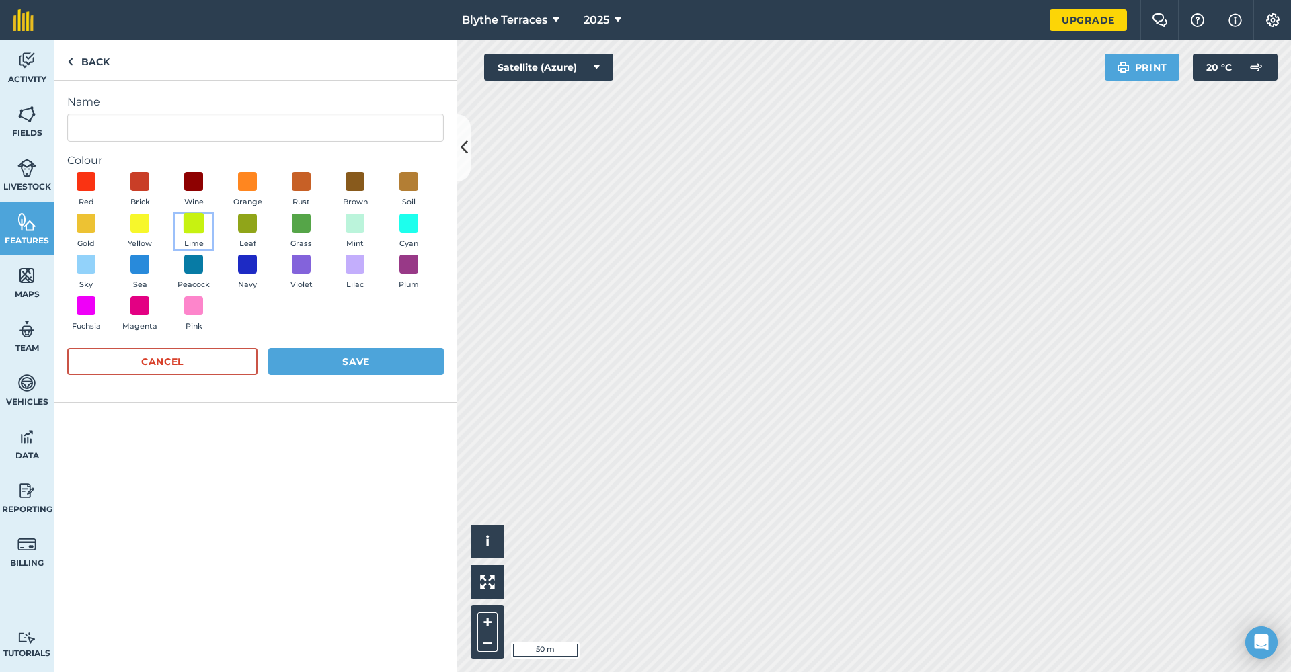
click at [195, 228] on span at bounding box center [194, 222] width 21 height 21
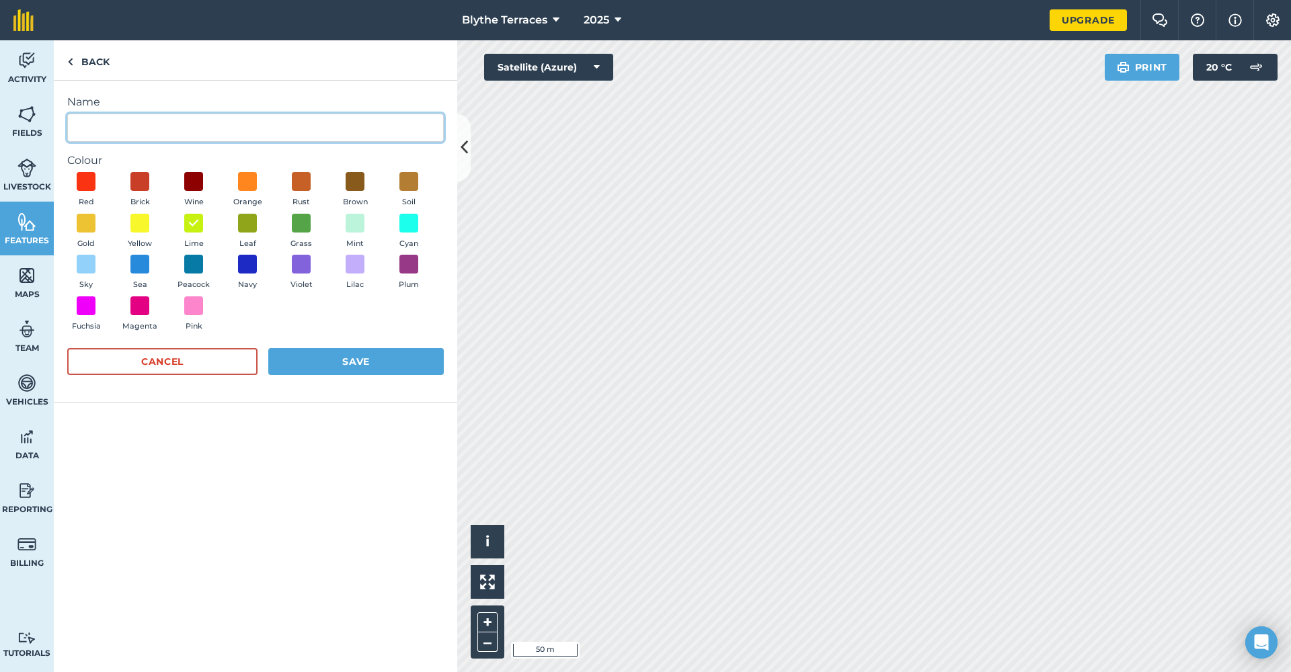
click at [222, 117] on input "Name" at bounding box center [255, 128] width 376 height 28
click at [102, 130] on input "Foresrty" at bounding box center [255, 128] width 376 height 28
type input "Forestry"
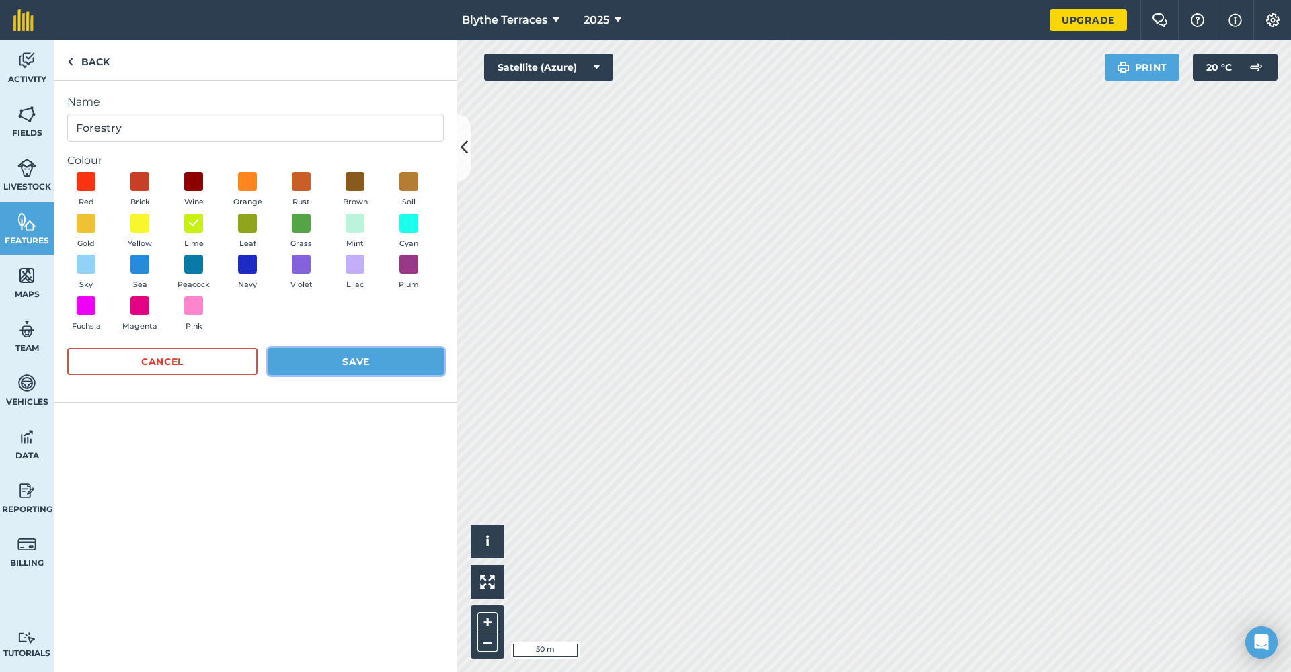
click at [353, 365] on button "Save" at bounding box center [355, 361] width 175 height 27
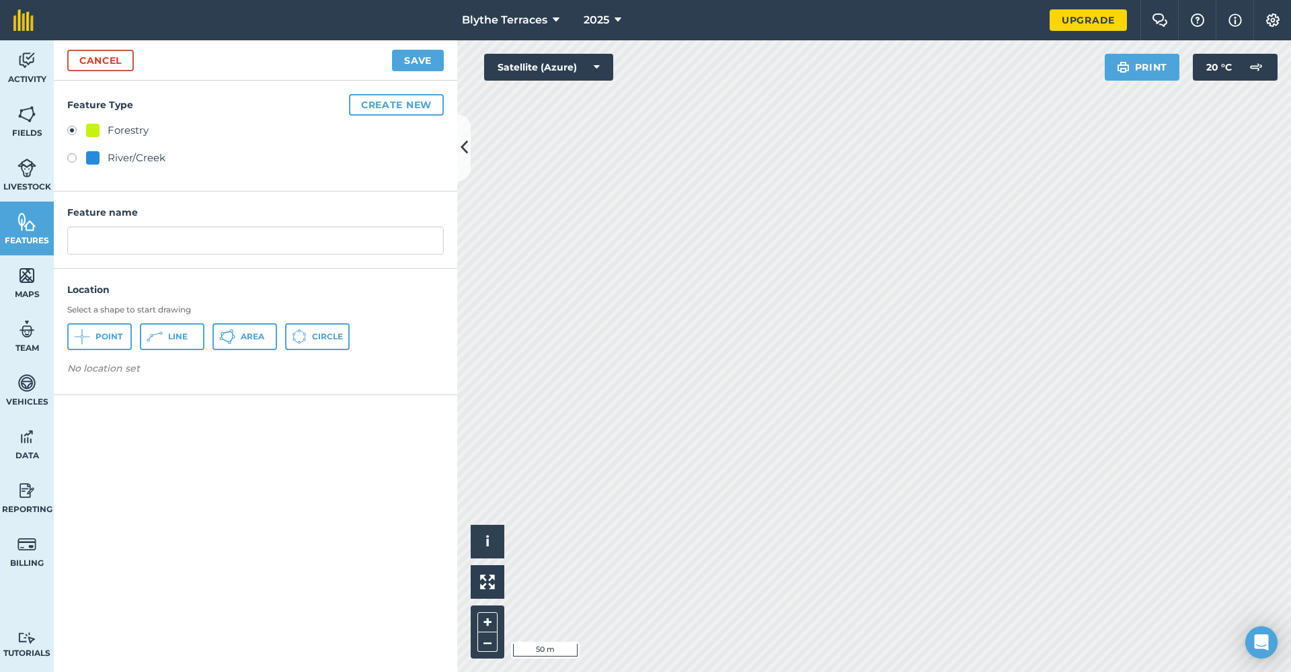
click at [353, 364] on p "No location set" at bounding box center [255, 371] width 376 height 20
click at [208, 241] on input "text" at bounding box center [255, 241] width 376 height 28
click at [102, 243] on input "Foresrty" at bounding box center [255, 241] width 376 height 28
click at [141, 244] on input "Forestry" at bounding box center [255, 241] width 376 height 28
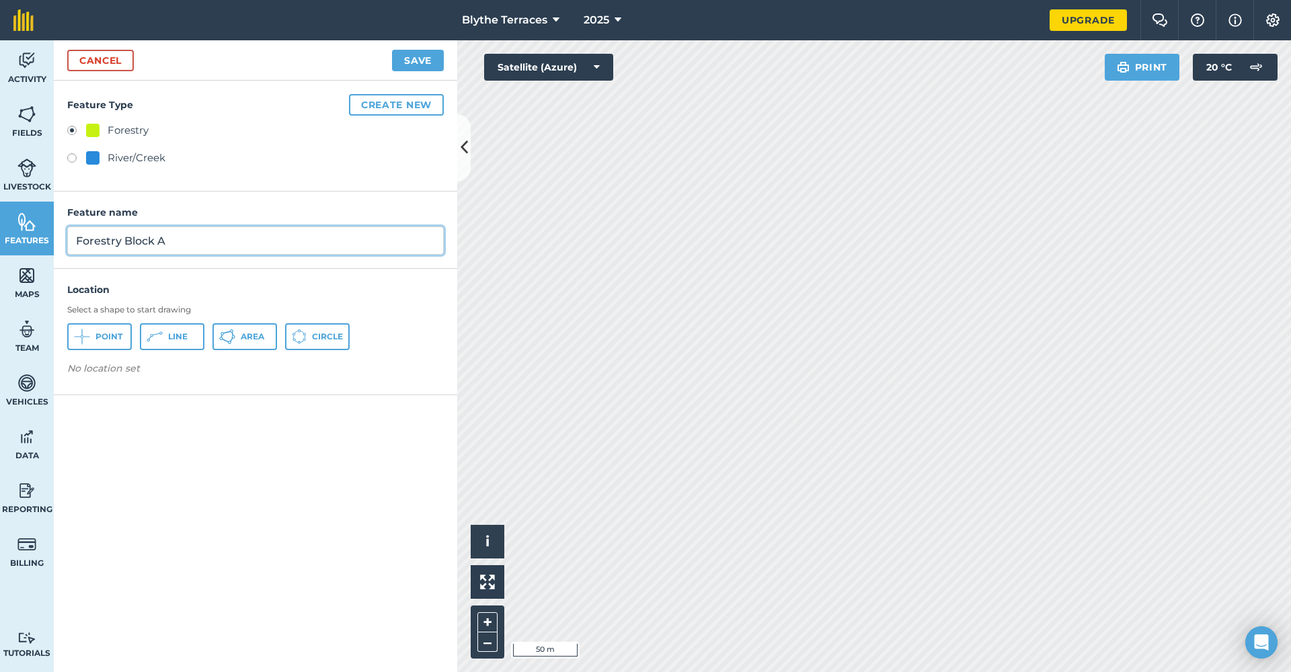
type input "Forestry Block A"
click at [255, 340] on span "Area" at bounding box center [253, 336] width 24 height 11
click at [413, 59] on button "Save" at bounding box center [418, 61] width 52 height 22
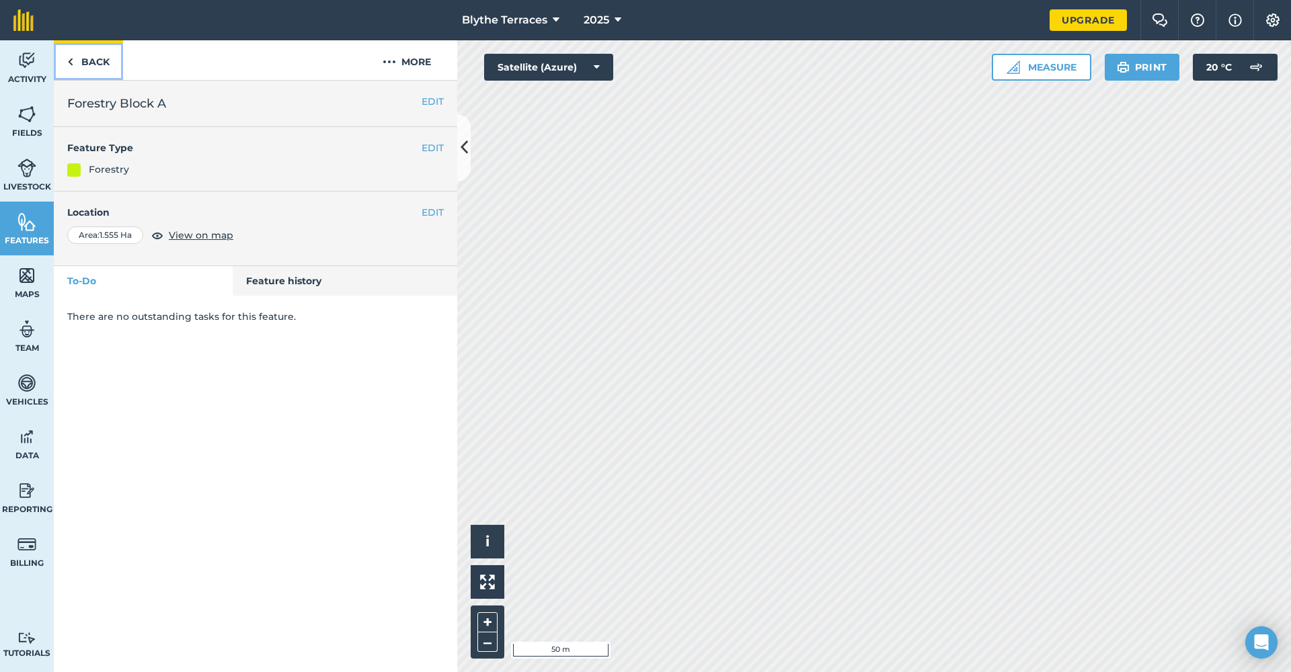
click at [97, 56] on link "Back" at bounding box center [88, 60] width 69 height 40
click at [85, 70] on link "Back" at bounding box center [88, 60] width 69 height 40
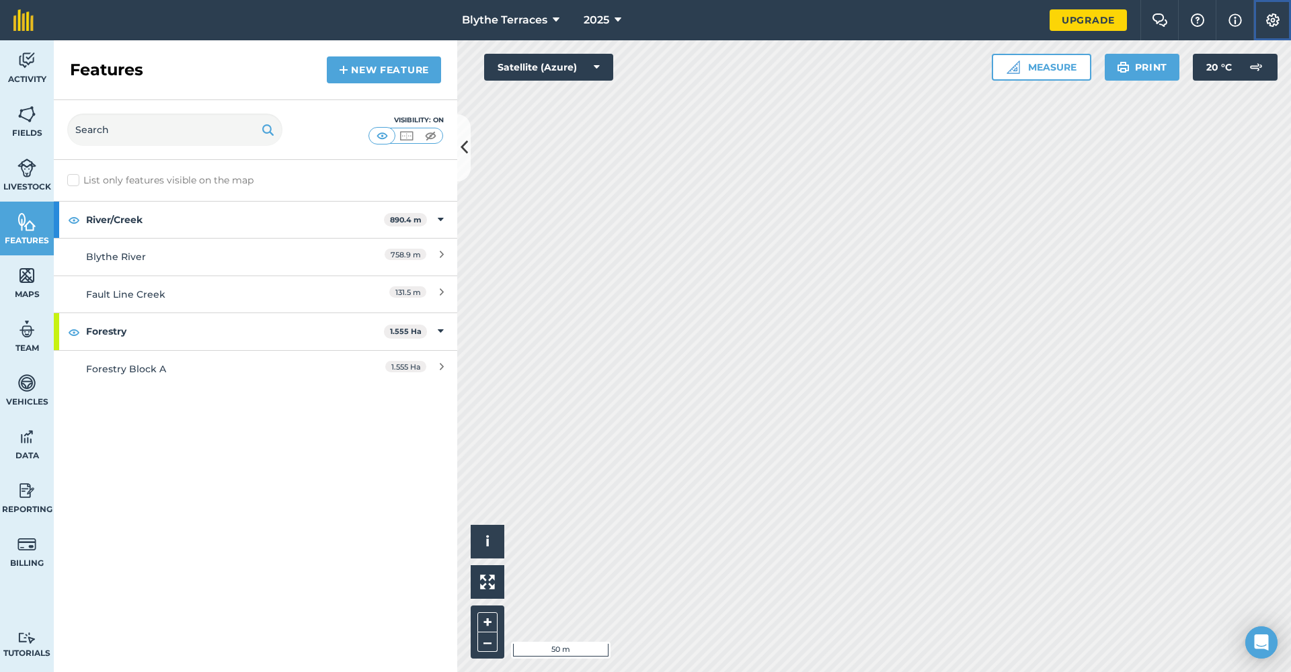
click at [1267, 26] on img at bounding box center [1273, 19] width 16 height 13
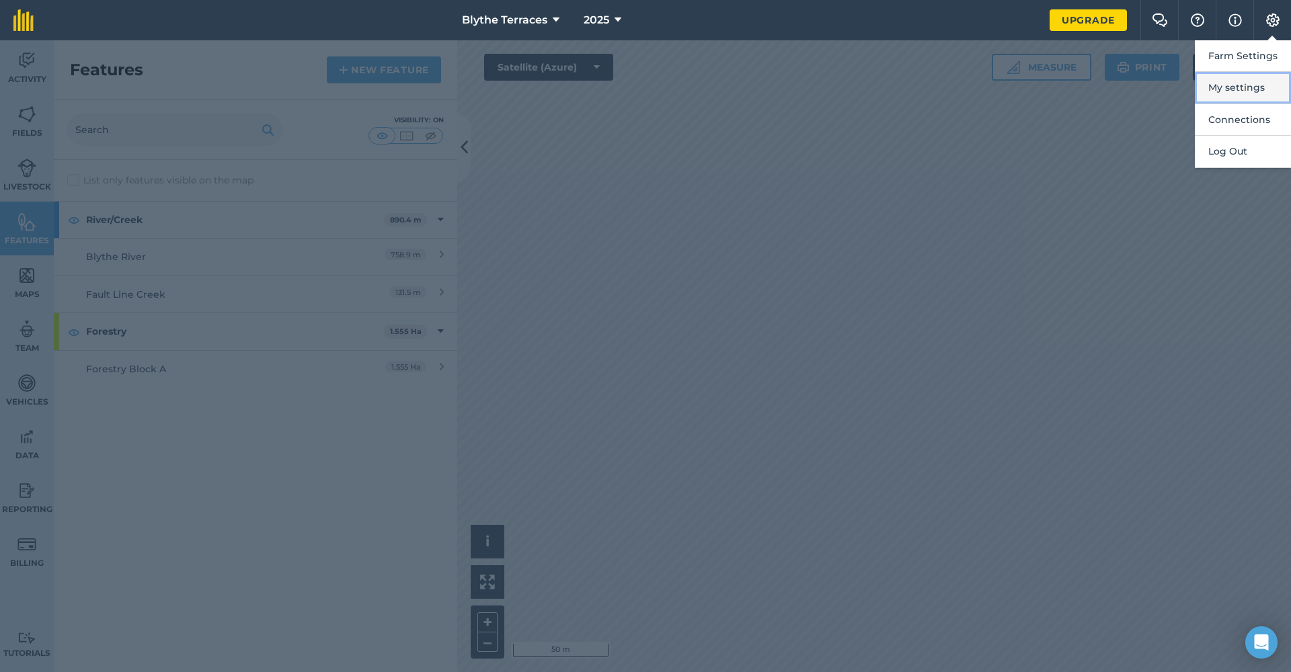
click at [1243, 90] on button "My settings" at bounding box center [1243, 88] width 96 height 32
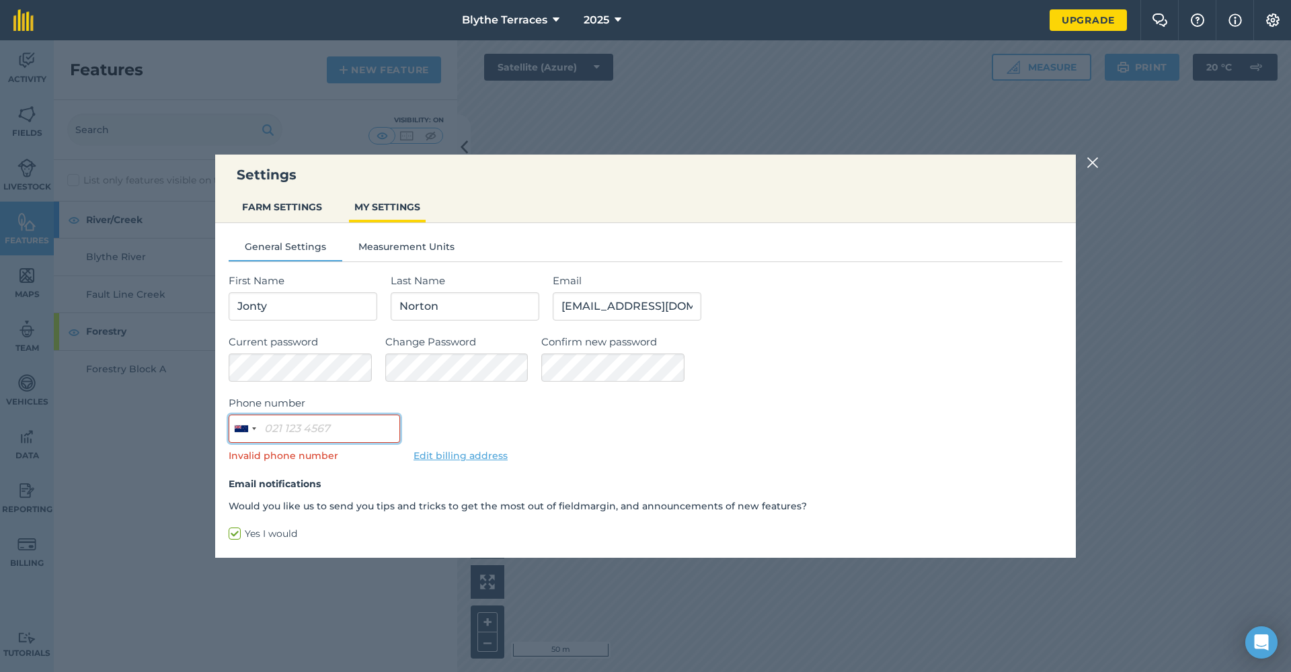
click at [270, 424] on input "Phone number" at bounding box center [314, 429] width 171 height 28
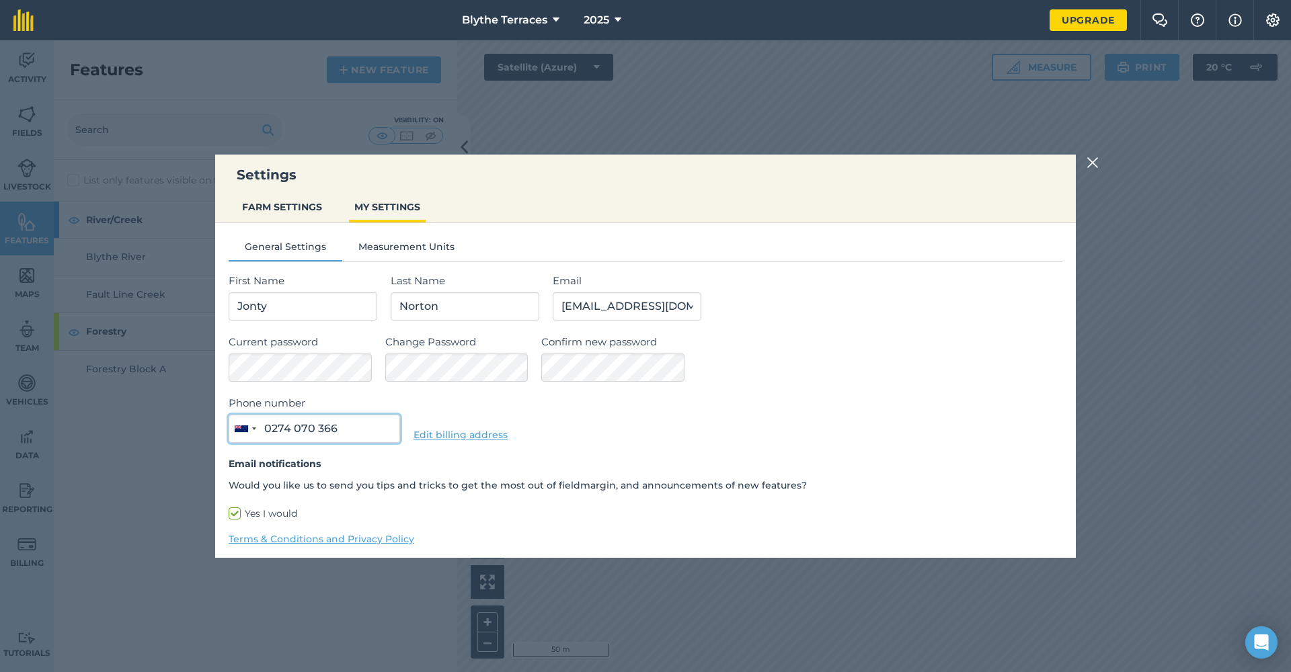
type input "0274 070 366"
click at [450, 422] on div "Phone number [GEOGRAPHIC_DATA] +64 244 results found [GEOGRAPHIC_DATA] +93 [GEO…" at bounding box center [646, 419] width 834 height 48
click at [427, 243] on button "Measurement Units" at bounding box center [406, 249] width 128 height 20
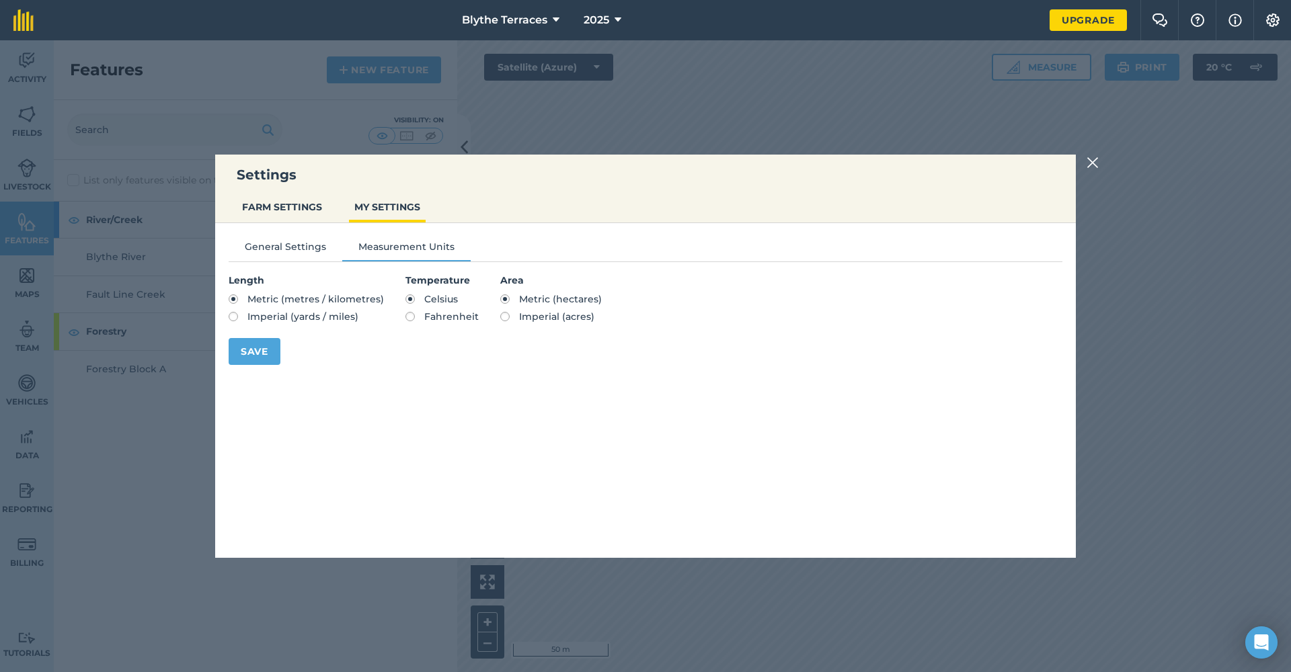
click at [509, 315] on label "Imperial (acres)" at bounding box center [551, 316] width 102 height 9
radio input "true"
radio input "false"
click at [262, 354] on button "Save" at bounding box center [255, 351] width 52 height 27
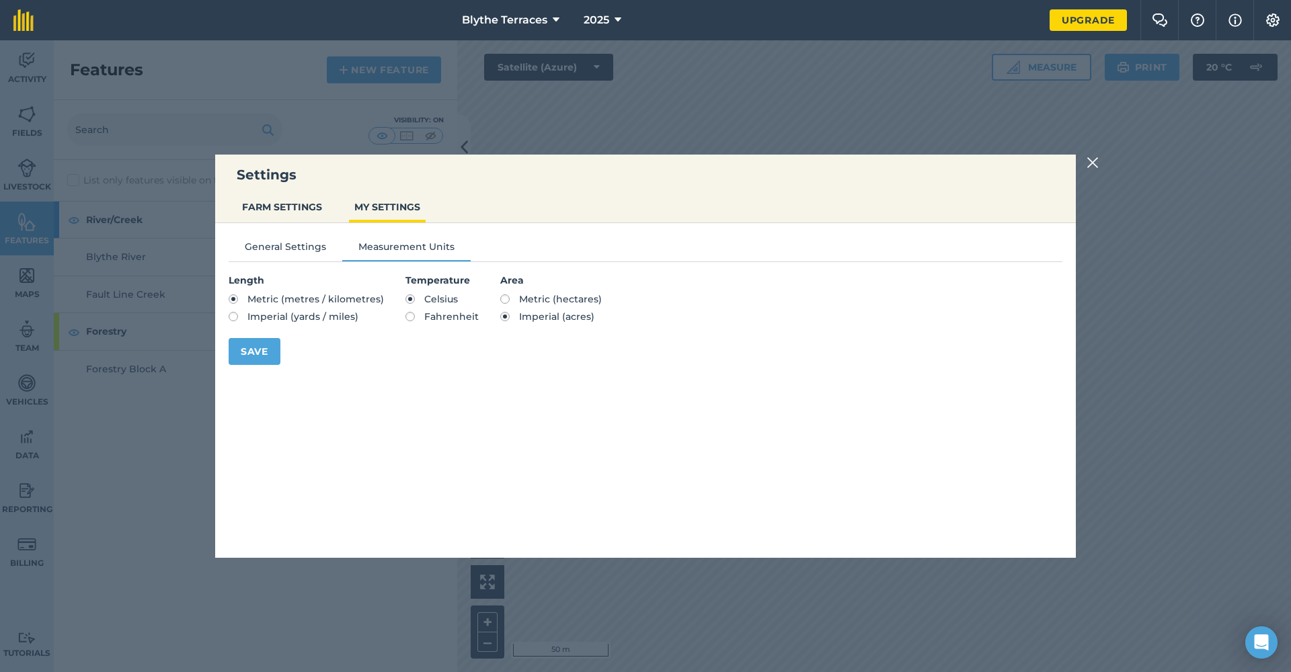
click at [1095, 161] on img at bounding box center [1092, 163] width 12 height 16
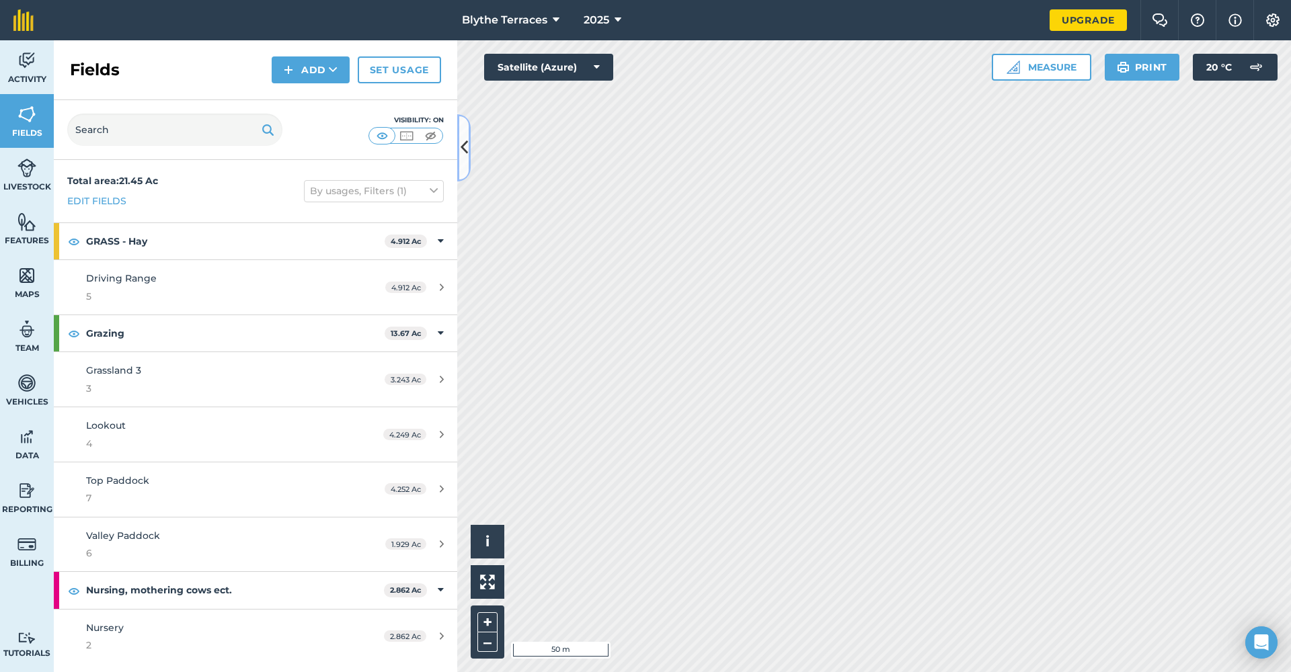
click at [463, 147] on icon at bounding box center [463, 148] width 7 height 24
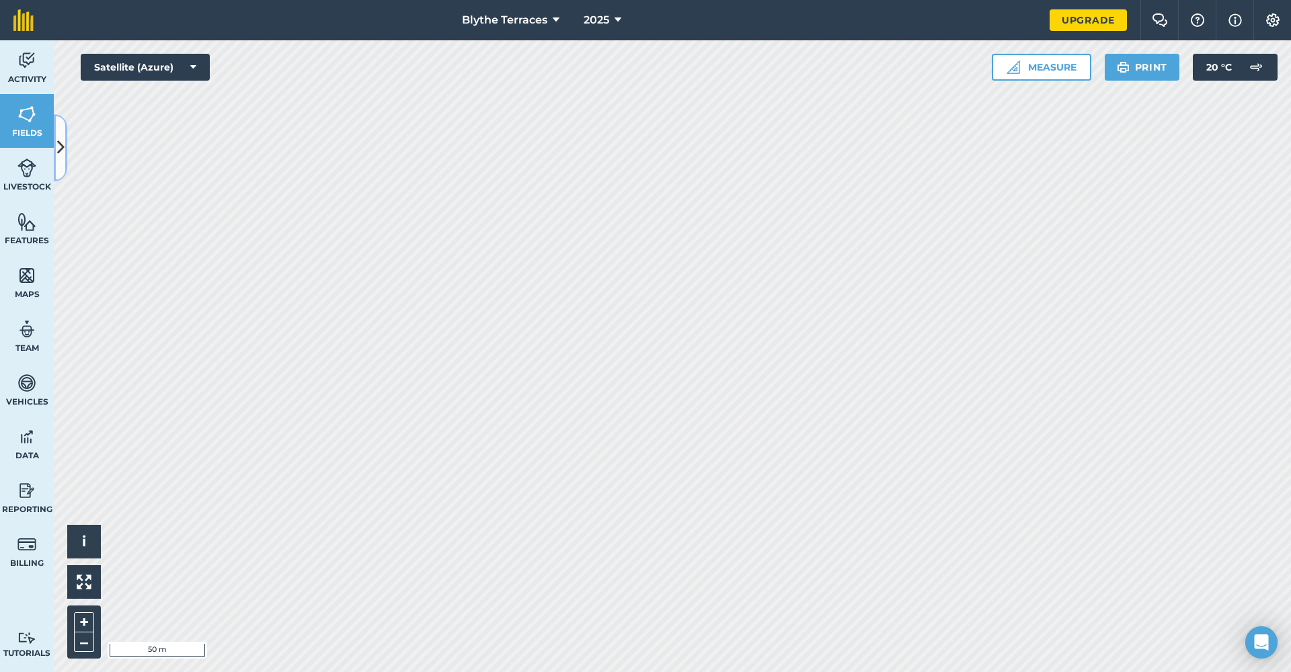
click at [57, 160] on button at bounding box center [60, 147] width 13 height 67
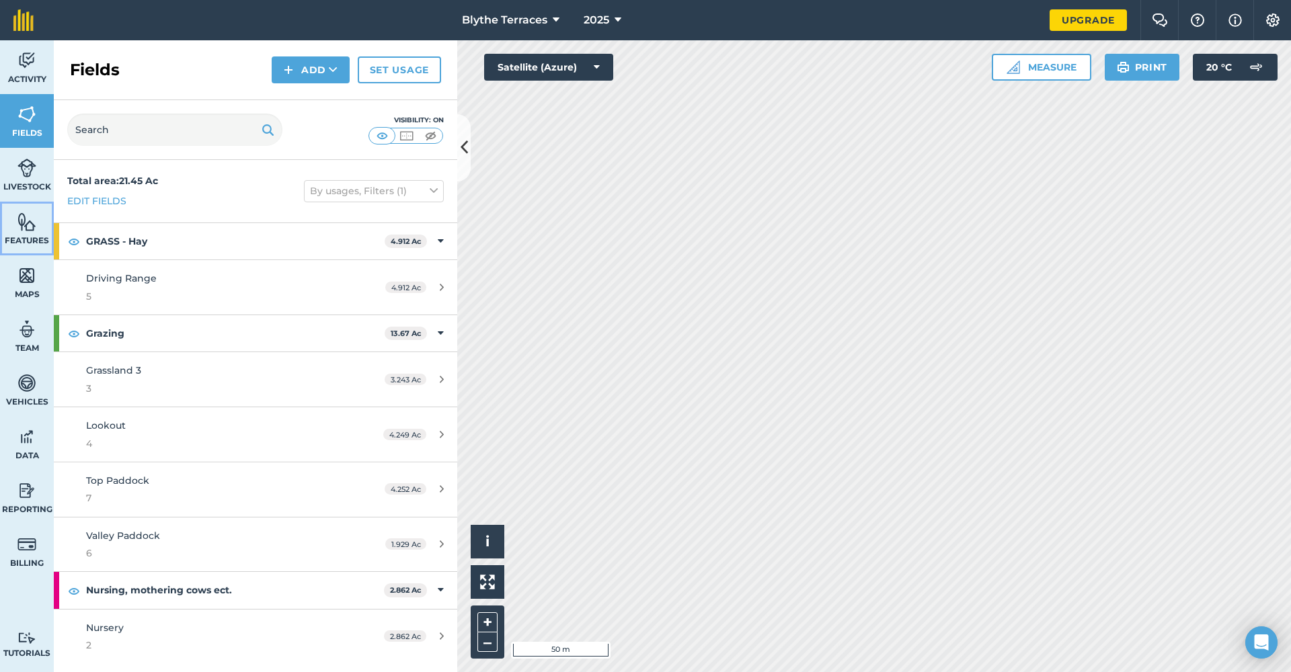
click at [14, 228] on link "Features" at bounding box center [27, 229] width 54 height 54
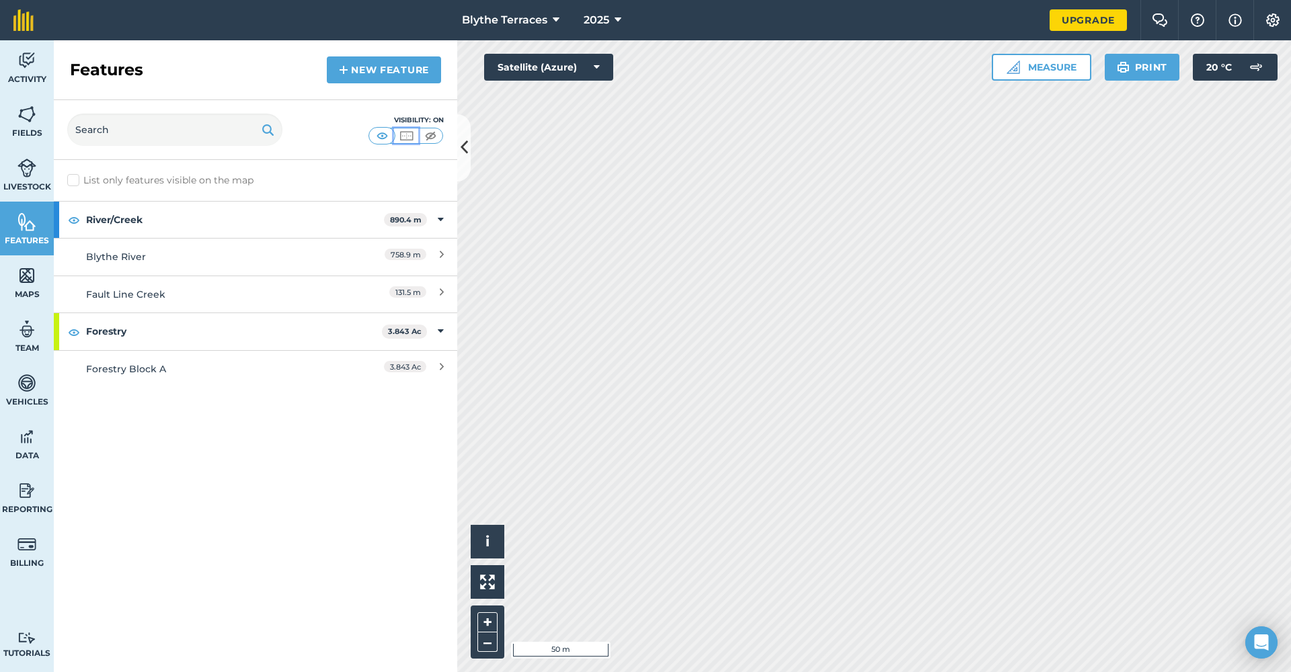
click at [403, 137] on img at bounding box center [406, 135] width 17 height 13
click at [366, 145] on div "Visibility: Border" at bounding box center [255, 130] width 403 height 60
click at [413, 73] on link "New feature" at bounding box center [384, 69] width 114 height 27
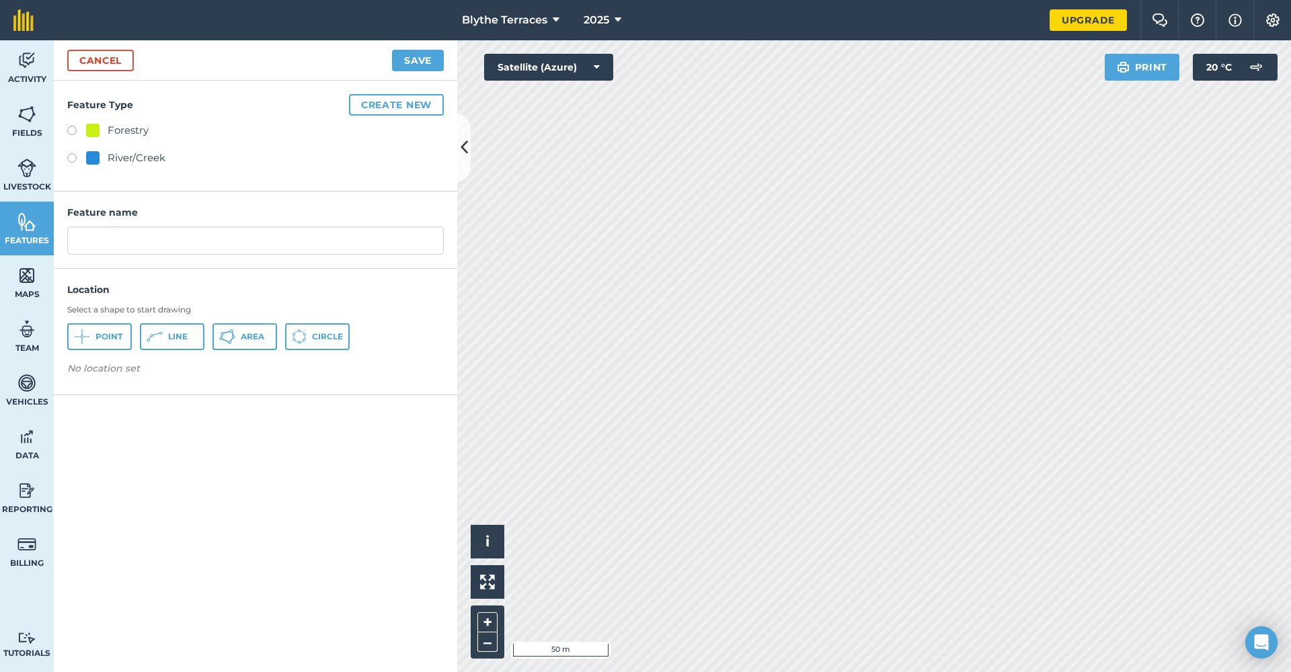
click at [75, 128] on label at bounding box center [76, 132] width 19 height 13
radio input "true"
click at [149, 245] on input "Forestry" at bounding box center [255, 241] width 376 height 28
type input "Forestry Block B"
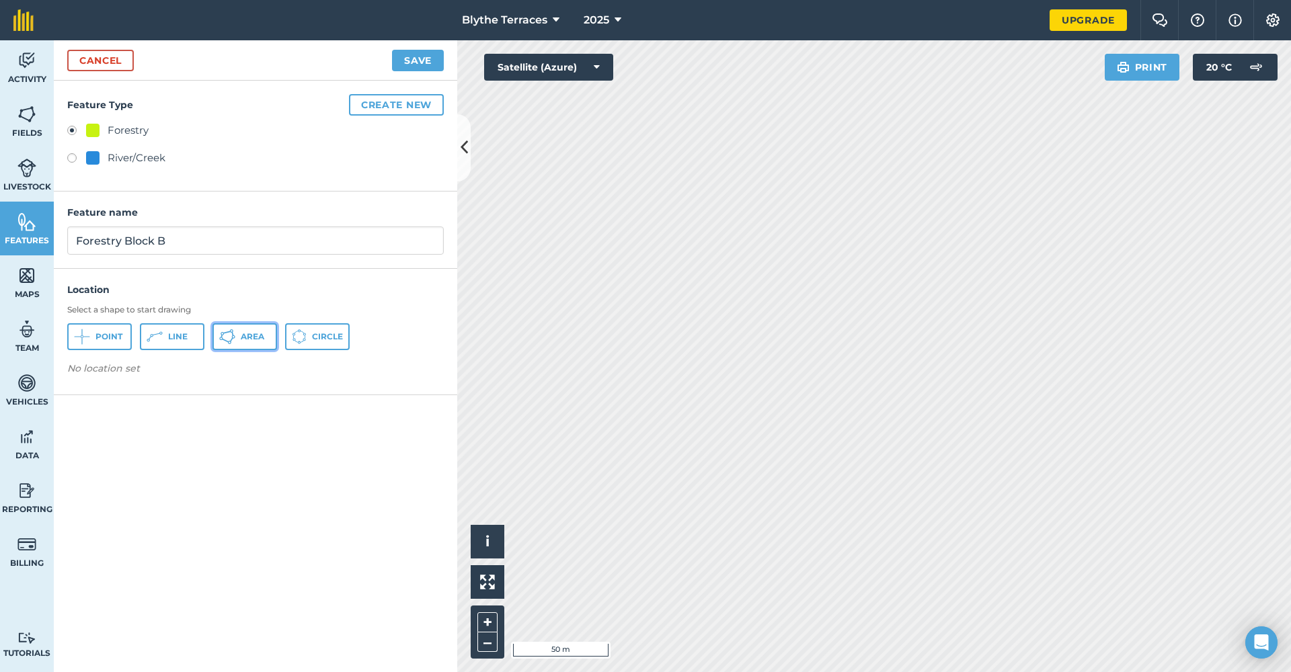
click at [255, 342] on button "Area" at bounding box center [244, 336] width 65 height 27
click at [406, 63] on button "Save" at bounding box center [418, 61] width 52 height 22
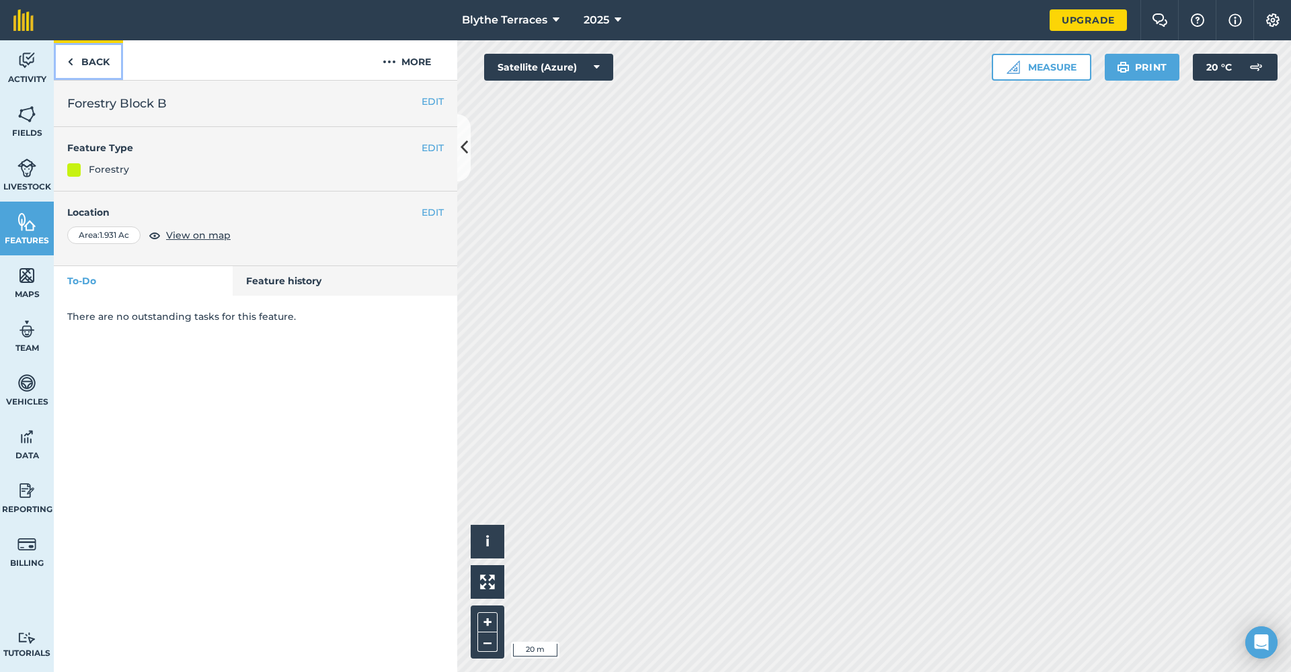
click at [88, 70] on link "Back" at bounding box center [88, 60] width 69 height 40
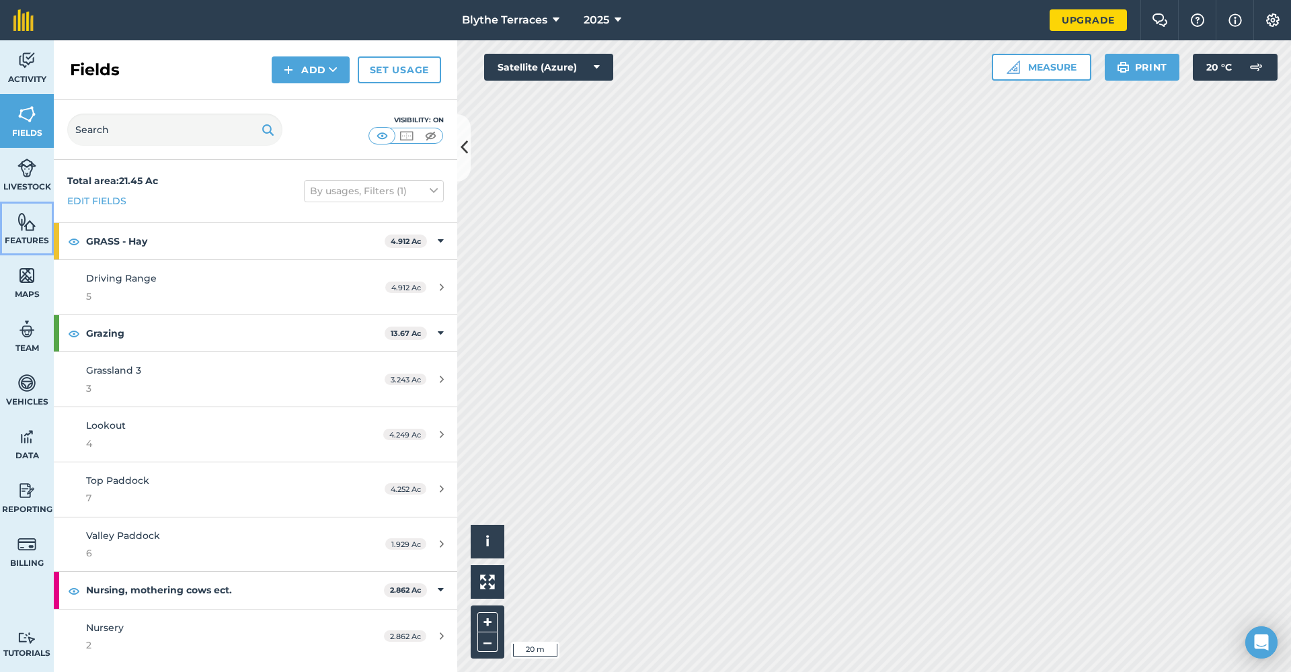
click at [22, 221] on img at bounding box center [26, 222] width 19 height 20
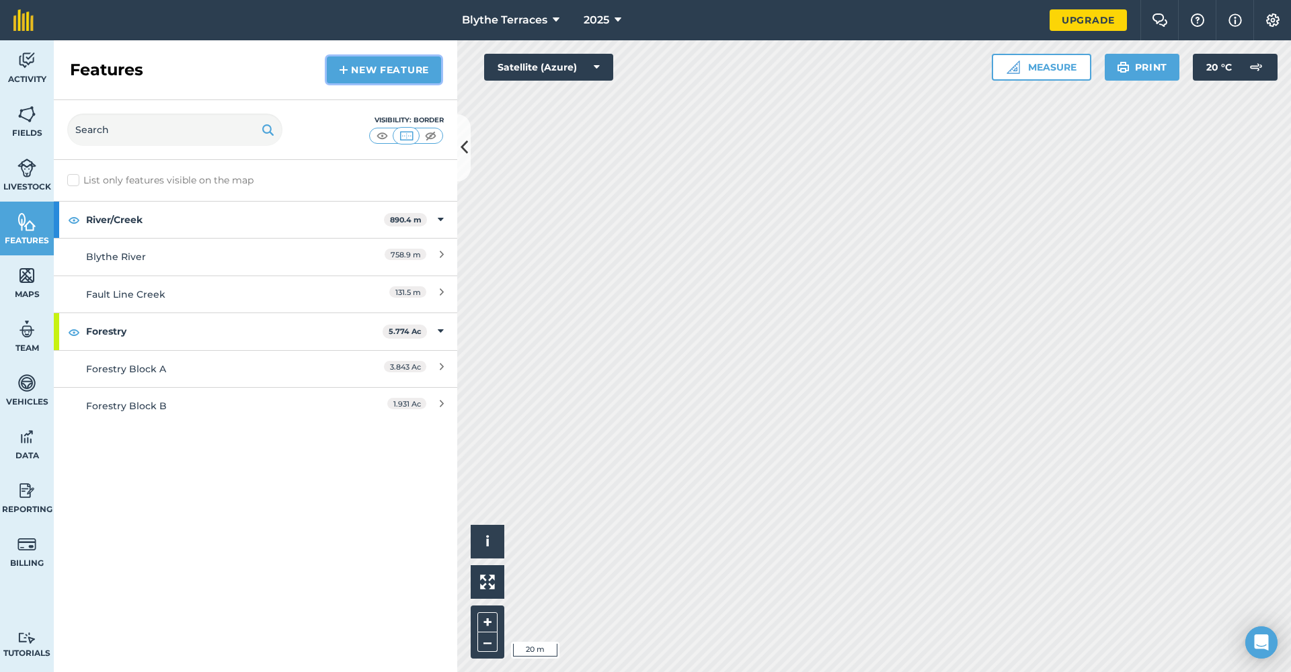
click at [354, 73] on link "New feature" at bounding box center [384, 69] width 114 height 27
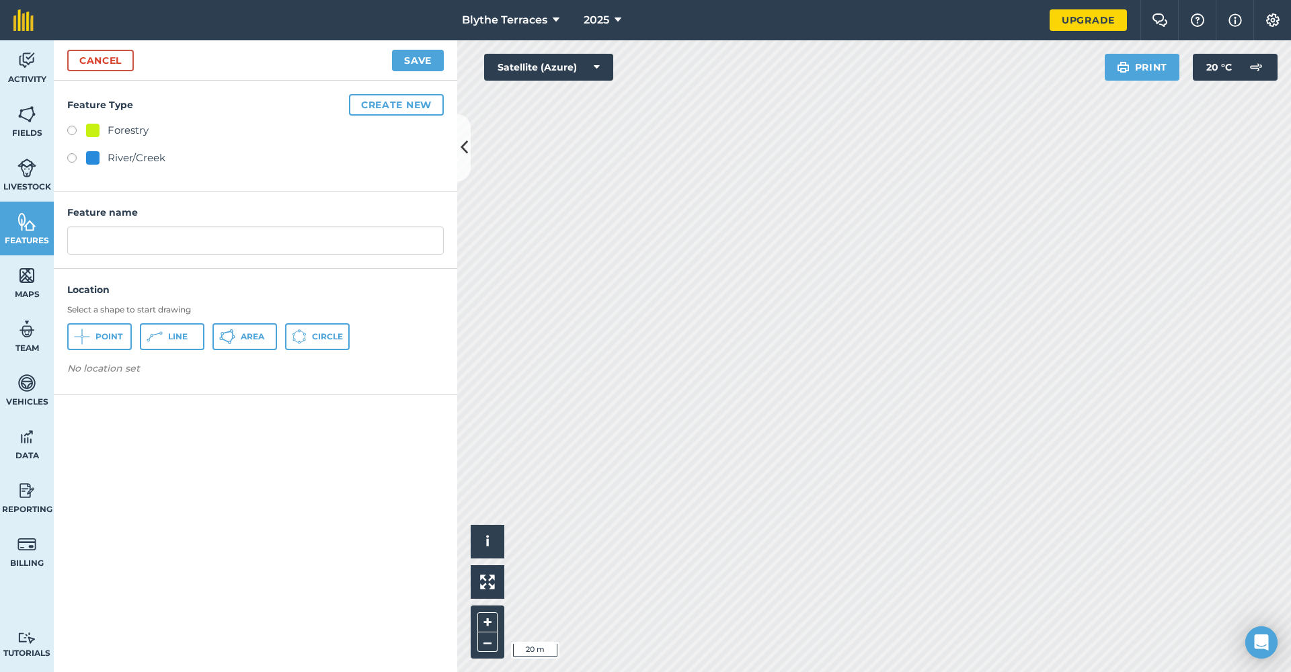
click at [75, 122] on div "Forestry" at bounding box center [255, 131] width 376 height 19
click at [75, 127] on label at bounding box center [76, 132] width 19 height 13
radio input "true"
click at [167, 241] on input "Forestry" at bounding box center [255, 241] width 376 height 28
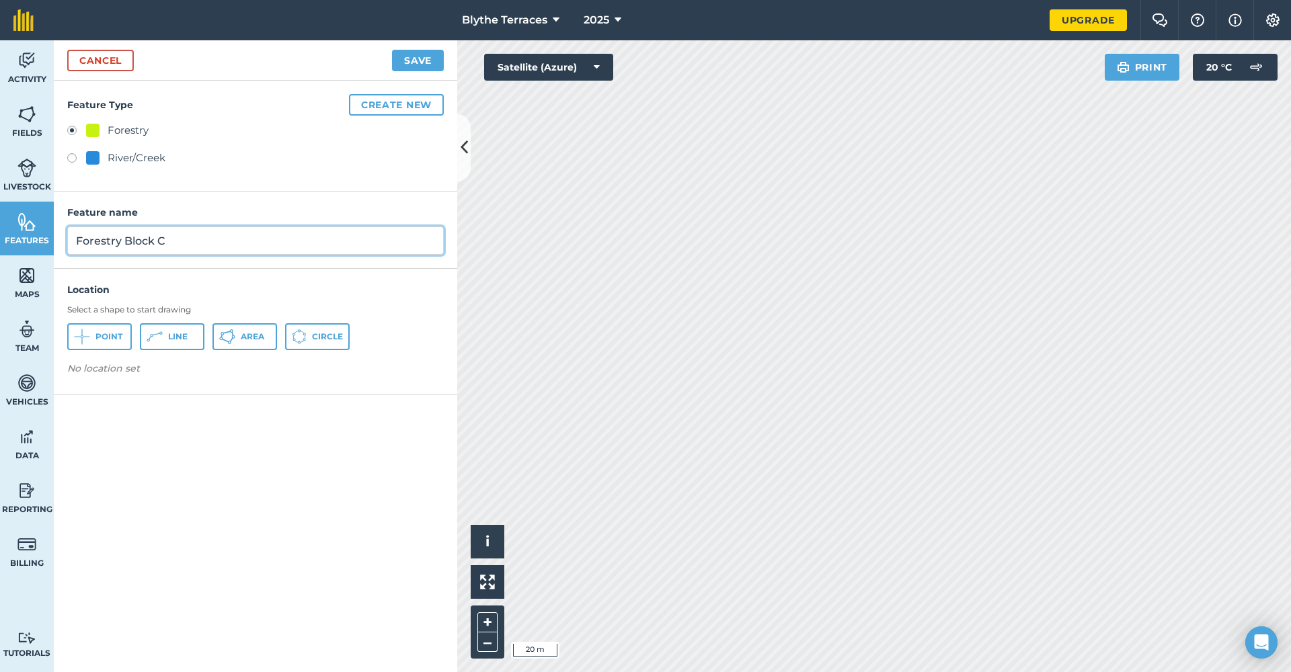
type input "Forestry Block C"
click at [26, 64] on img at bounding box center [26, 60] width 19 height 20
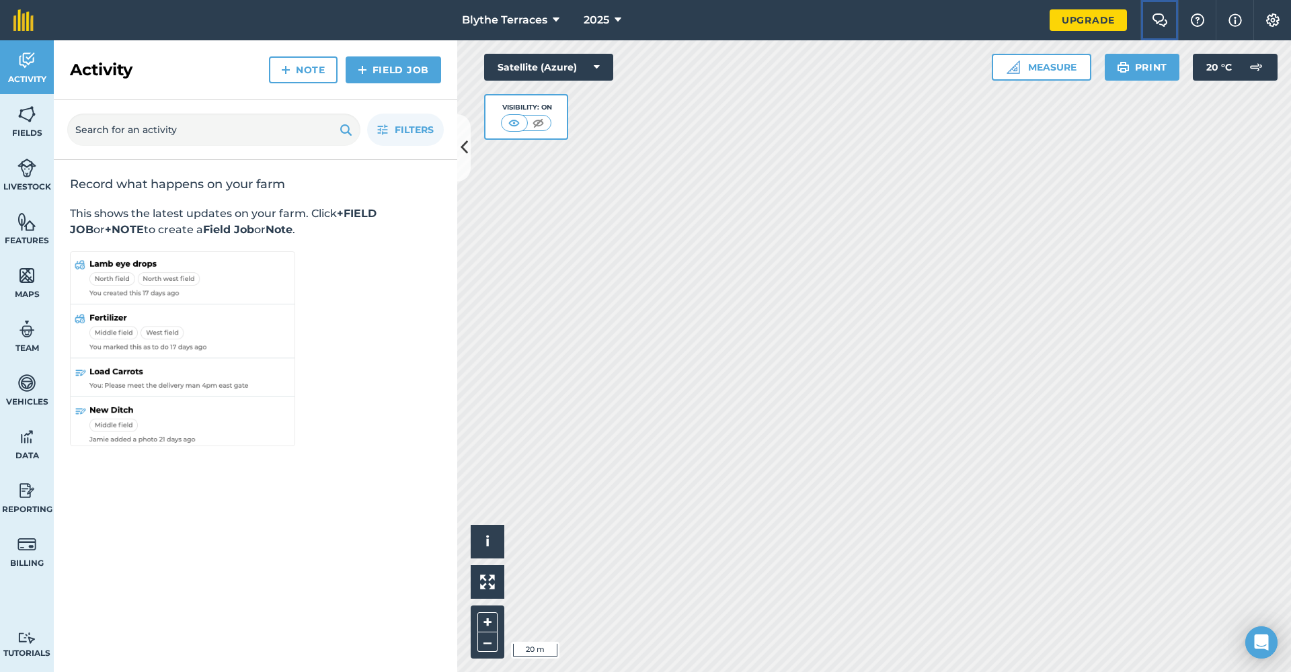
click at [1160, 18] on img at bounding box center [1160, 19] width 16 height 13
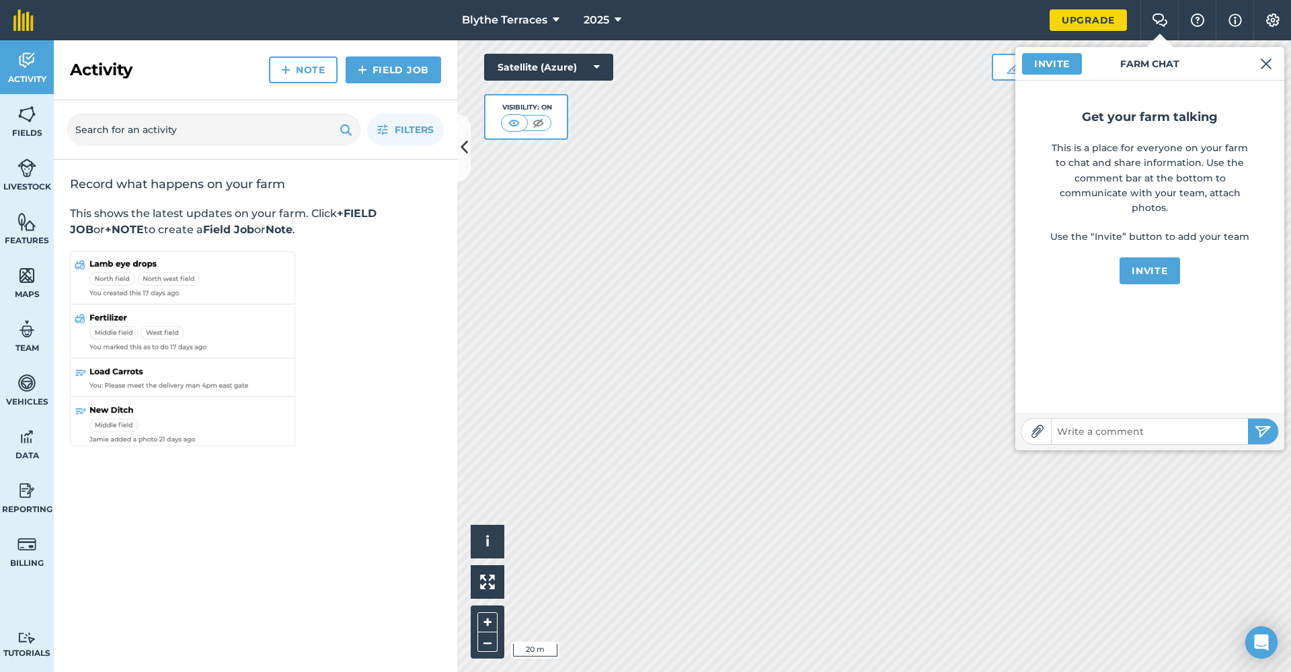
click at [1039, 436] on img at bounding box center [1037, 431] width 13 height 13
click at [442, 282] on div "Activity Fields Livestock Features Maps Team Vehicles Data Reporting Billing Tu…" at bounding box center [645, 356] width 1291 height 632
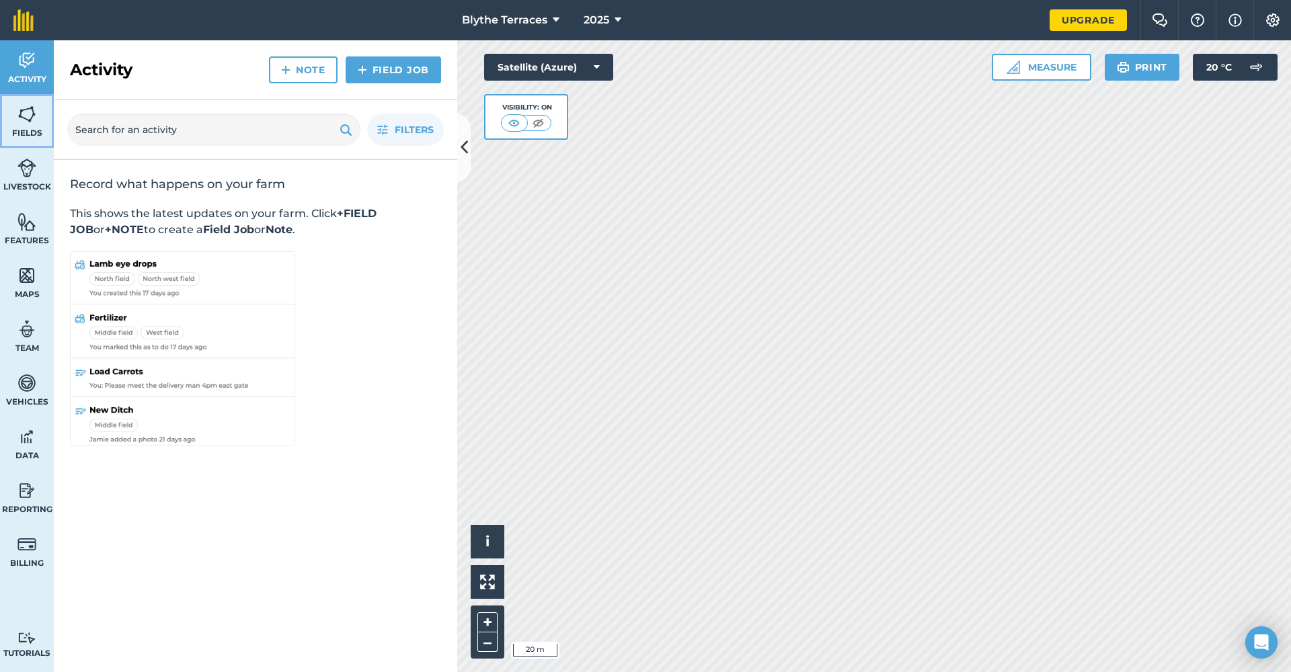
click at [34, 128] on span "Fields" at bounding box center [27, 133] width 54 height 11
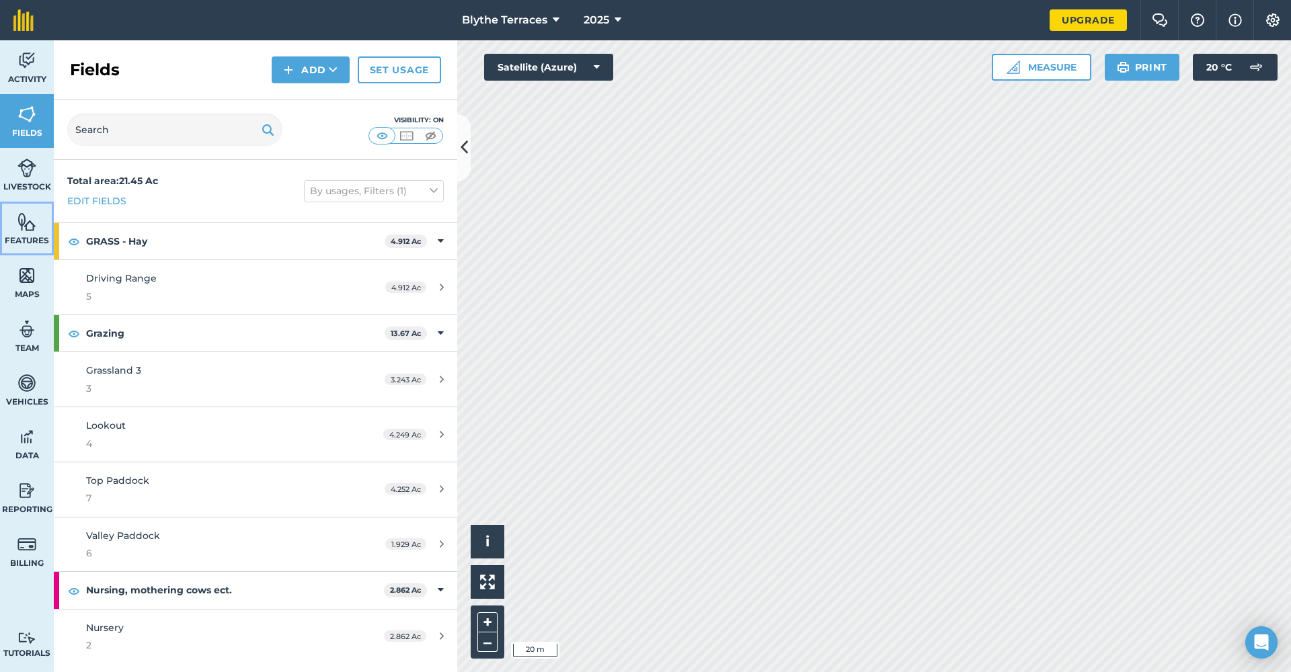
click at [38, 237] on span "Features" at bounding box center [27, 240] width 54 height 11
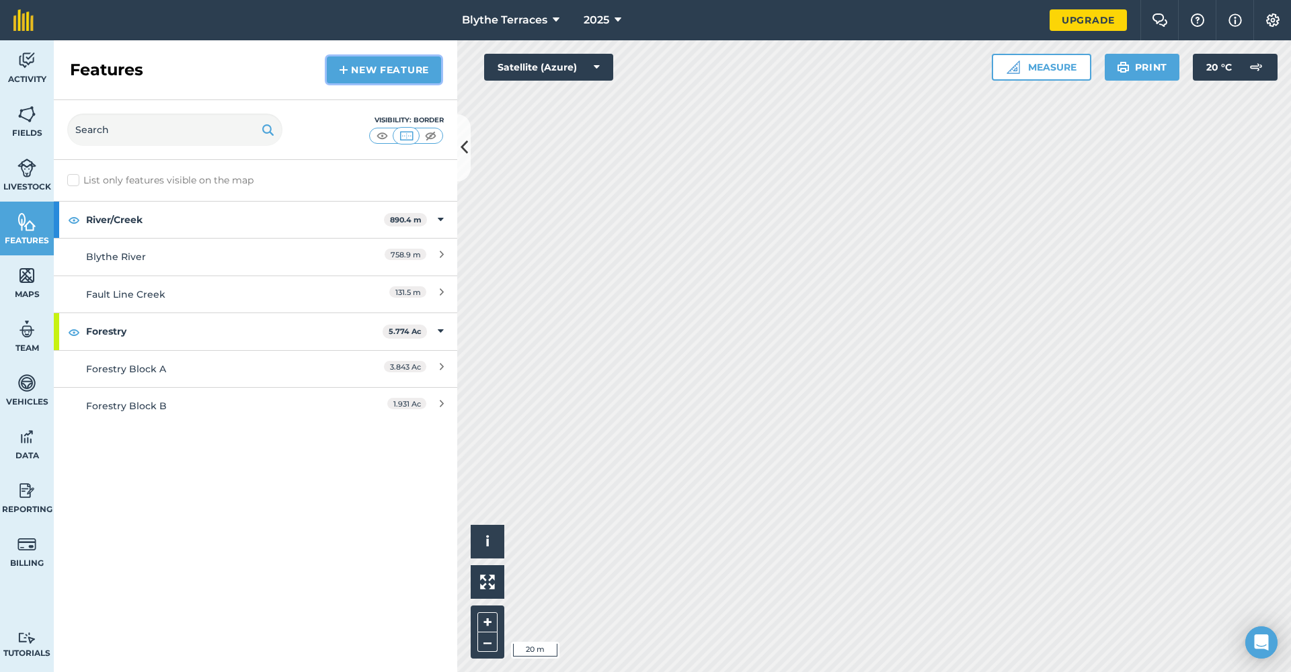
click at [378, 70] on link "New feature" at bounding box center [384, 69] width 114 height 27
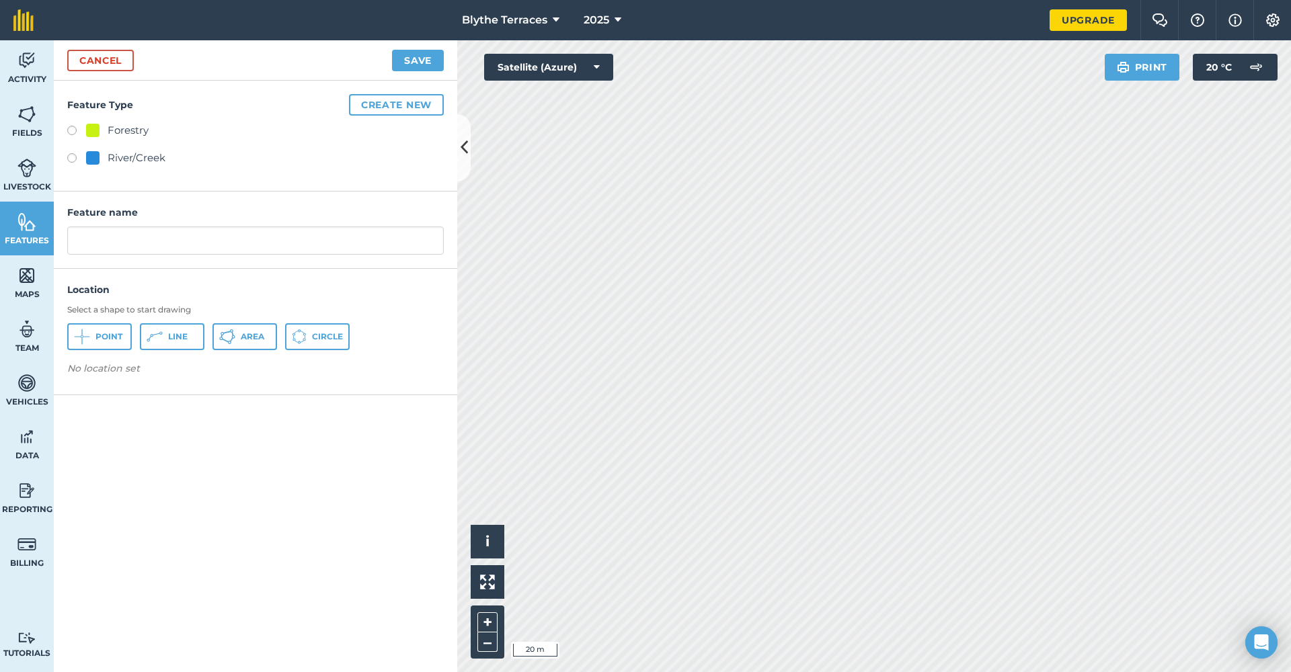
click at [78, 130] on label at bounding box center [76, 132] width 19 height 13
radio input "true"
click at [239, 350] on button "Area" at bounding box center [244, 336] width 65 height 27
click at [247, 243] on input "Forestry" at bounding box center [255, 241] width 376 height 28
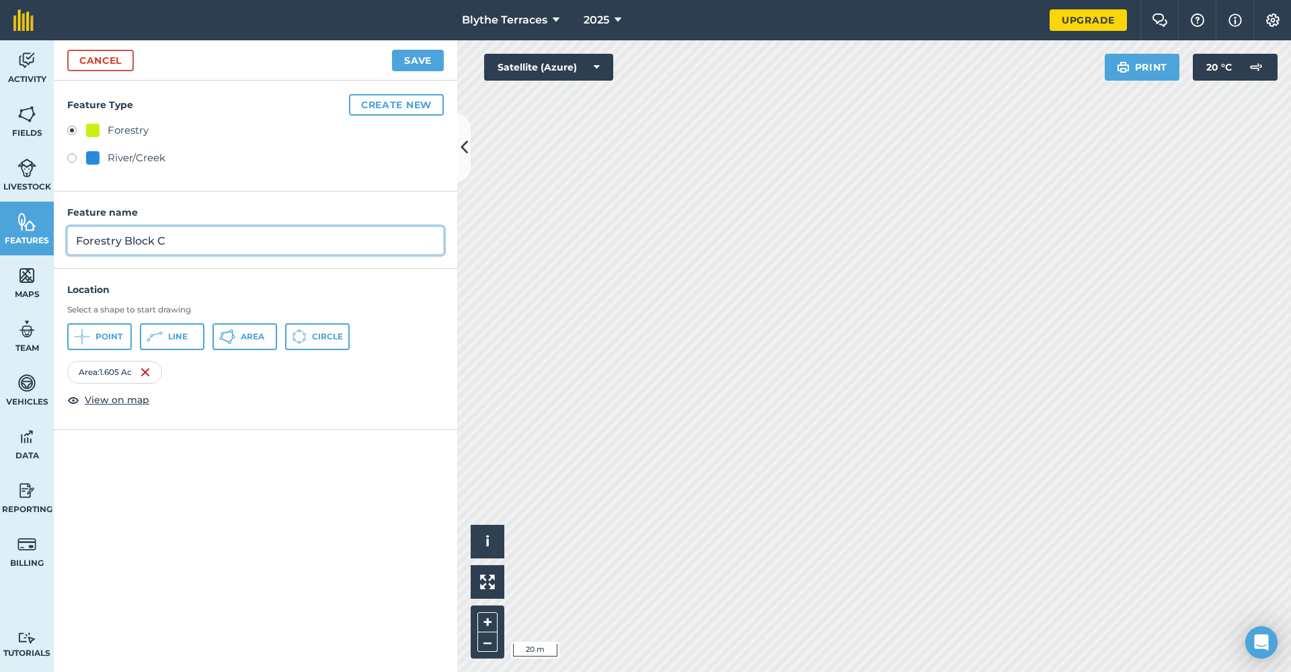
type input "Forestry Block C"
click at [422, 64] on button "Save" at bounding box center [418, 61] width 52 height 22
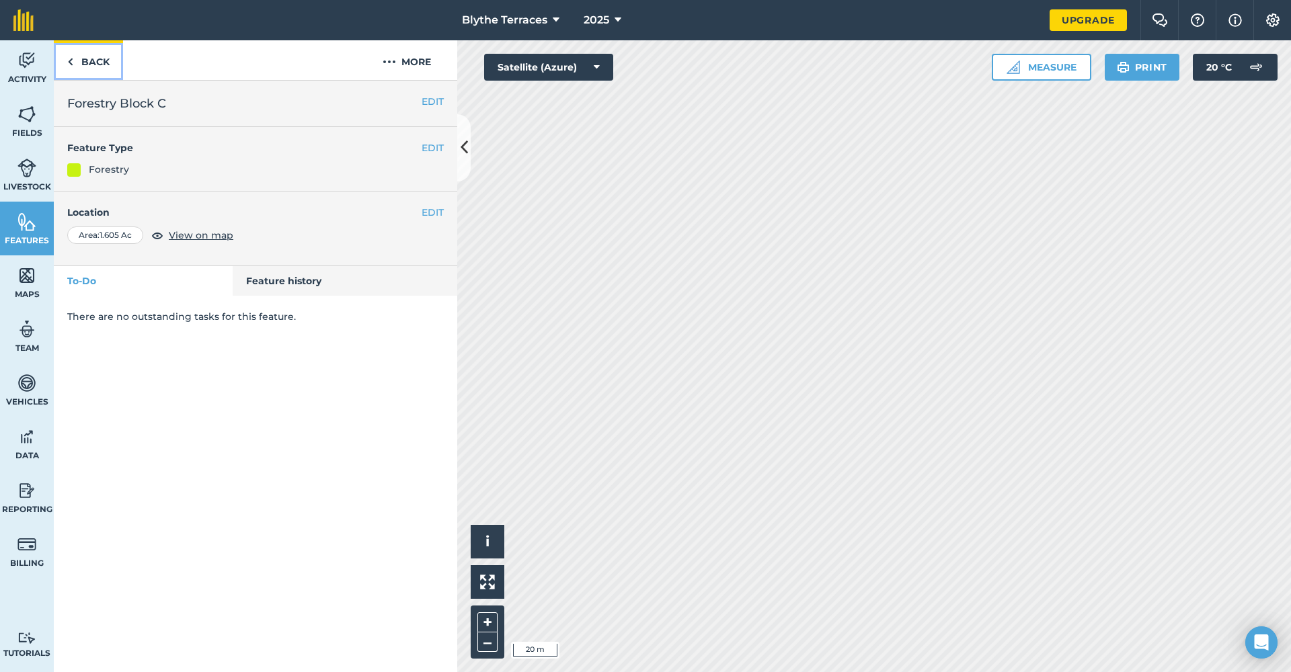
click at [62, 57] on link "Back" at bounding box center [88, 60] width 69 height 40
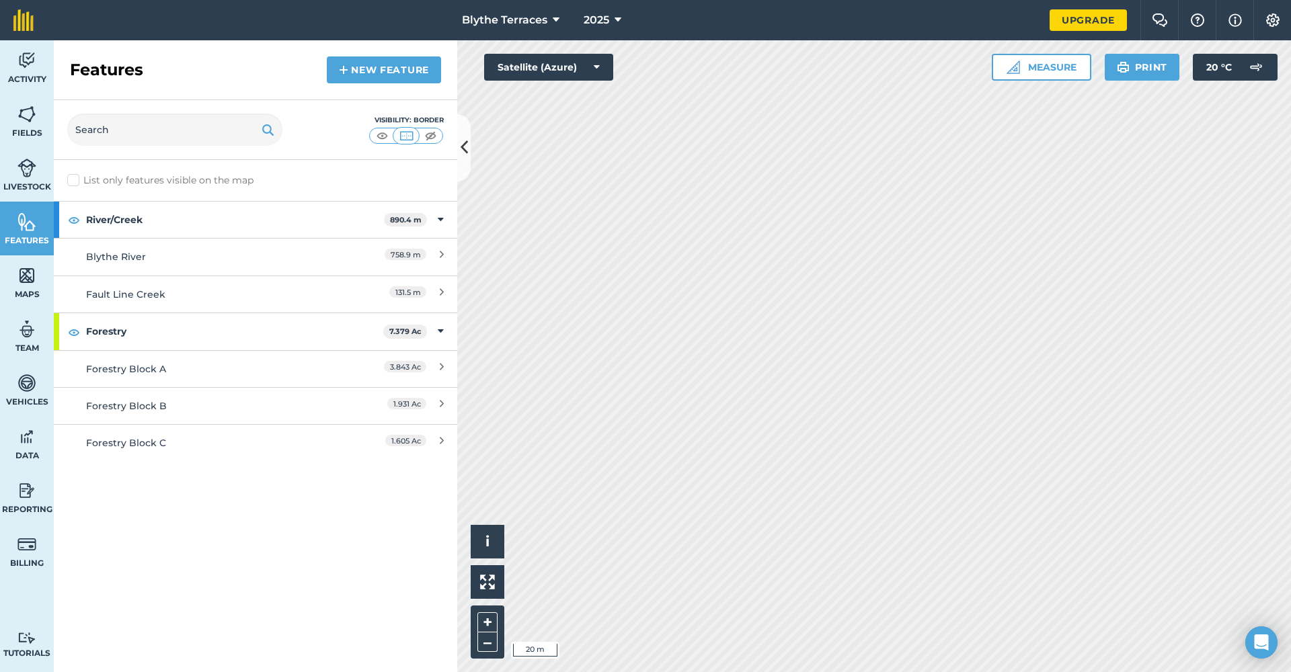
click at [444, 344] on div "Activity Fields Livestock Features Maps Team Vehicles Data Reporting Billing Tu…" at bounding box center [645, 356] width 1291 height 632
click at [1124, 70] on img at bounding box center [1123, 67] width 13 height 16
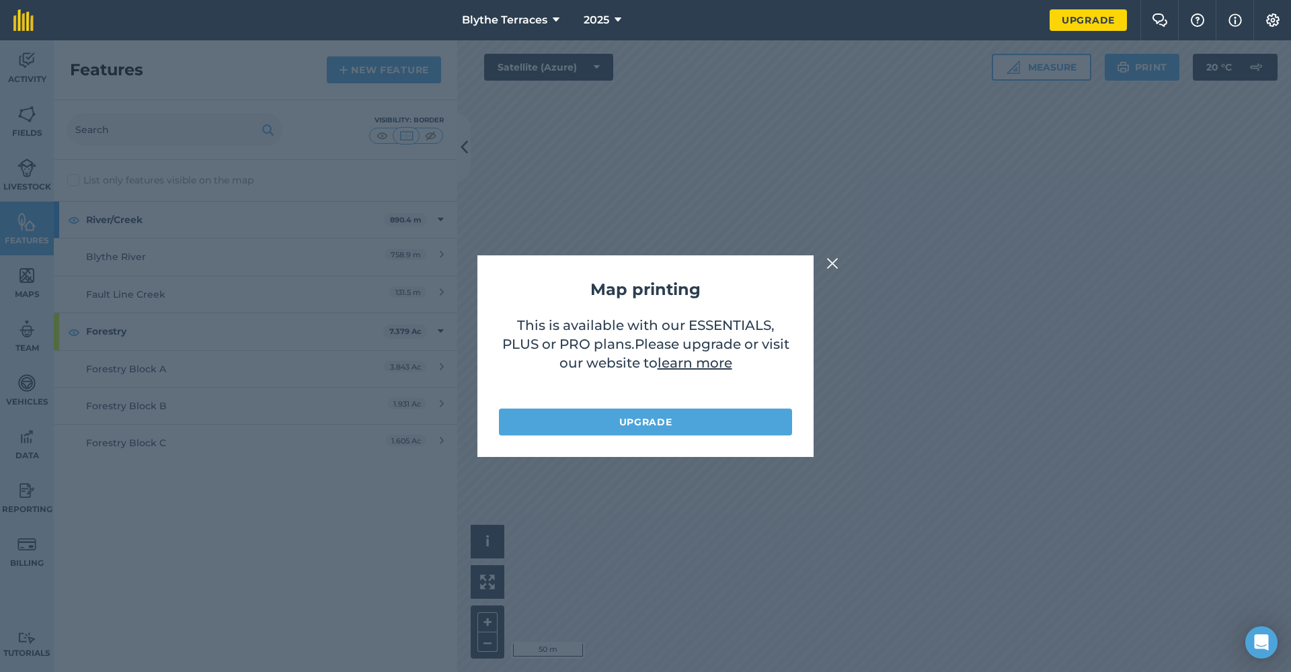
click at [833, 265] on img at bounding box center [832, 263] width 12 height 16
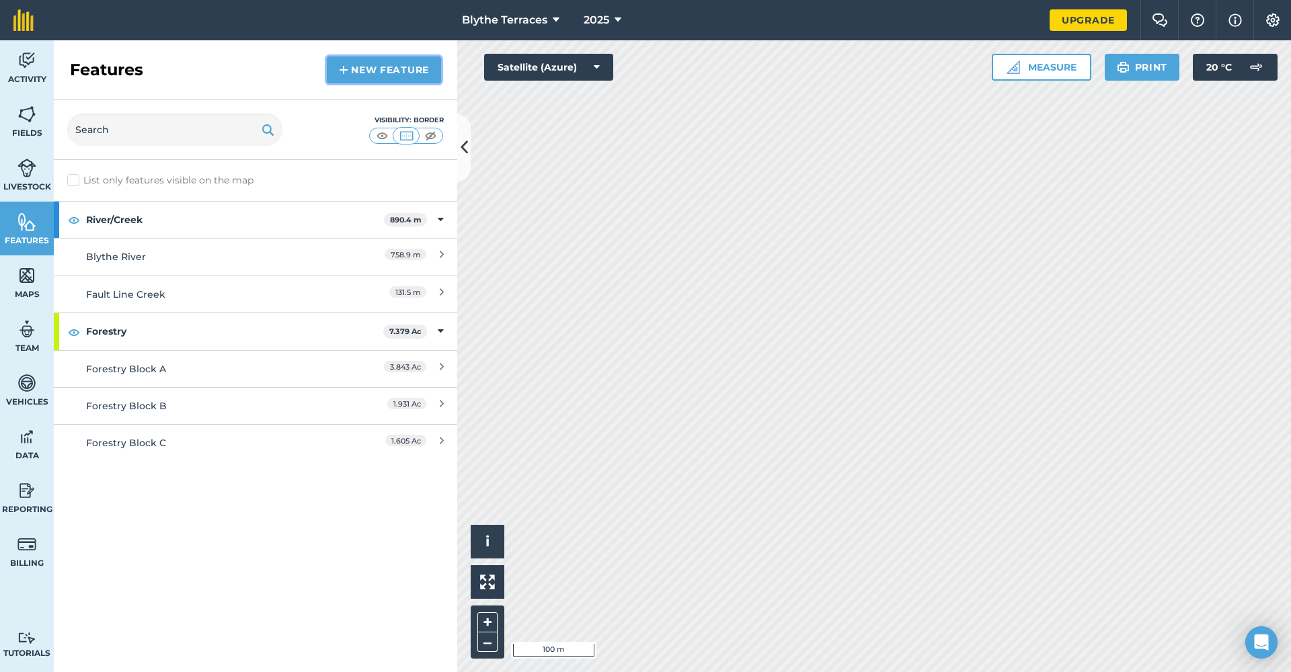
click at [388, 59] on link "New feature" at bounding box center [384, 69] width 114 height 27
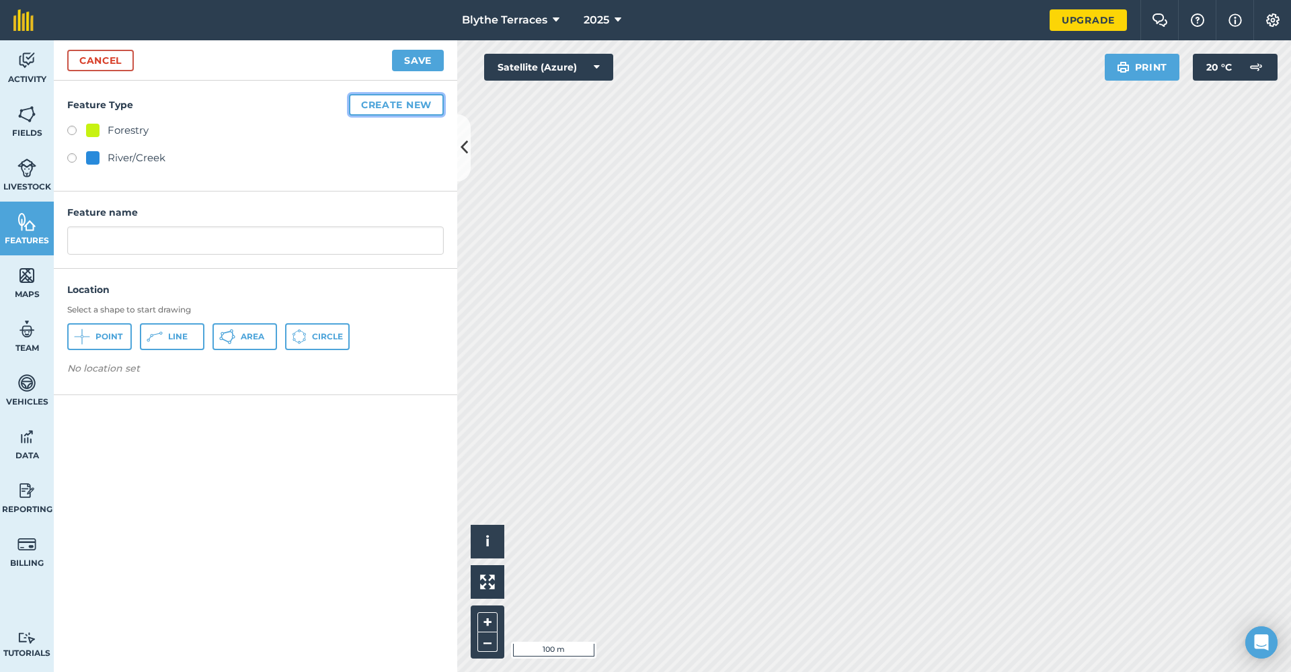
click at [377, 104] on button "Create new" at bounding box center [396, 105] width 95 height 22
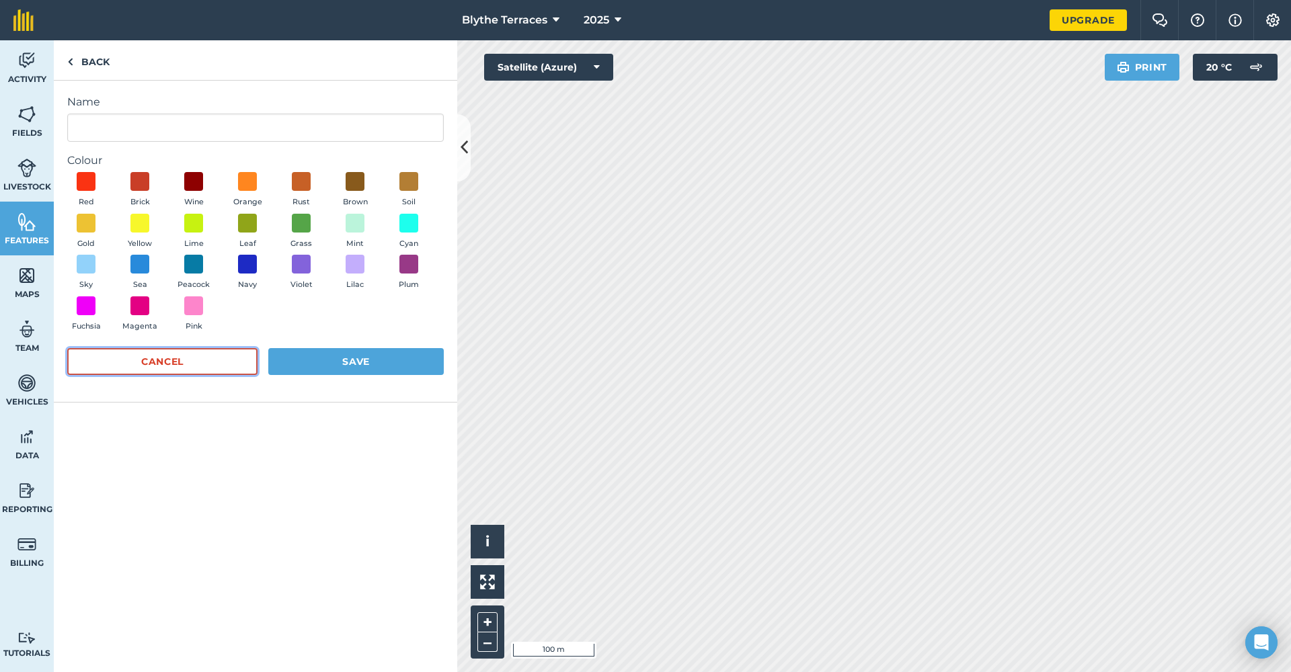
click at [212, 370] on button "Cancel" at bounding box center [162, 361] width 190 height 27
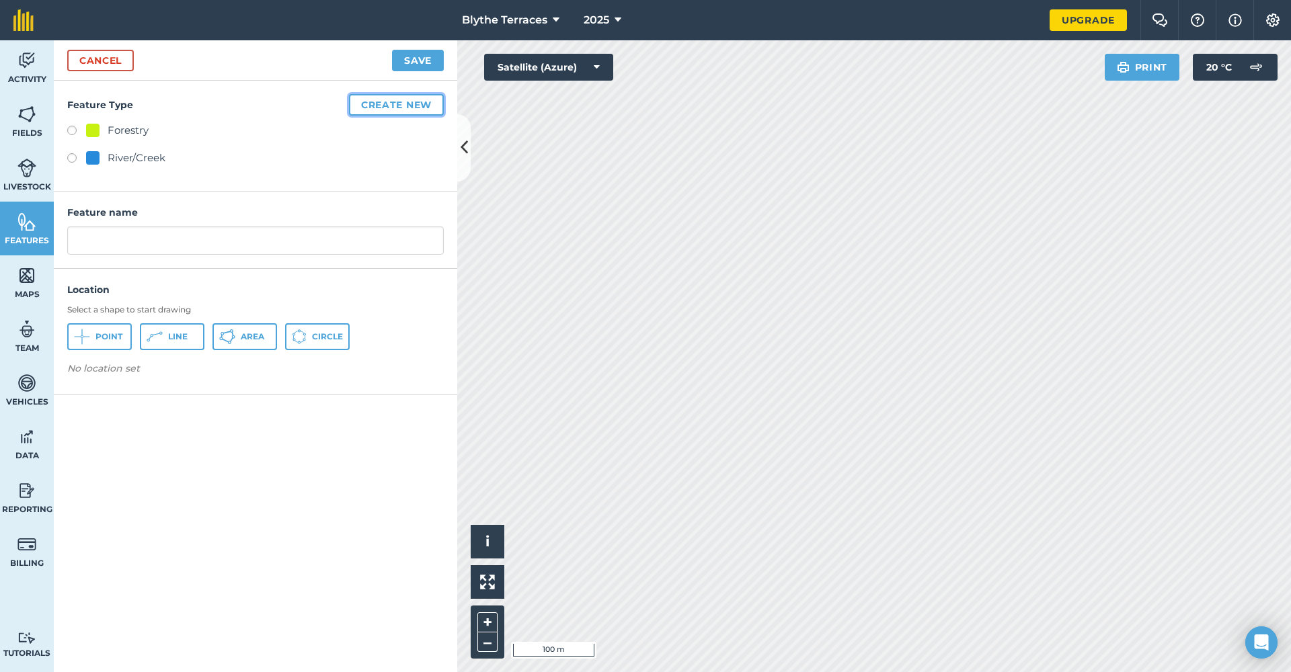
click at [394, 101] on button "Create new" at bounding box center [396, 105] width 95 height 22
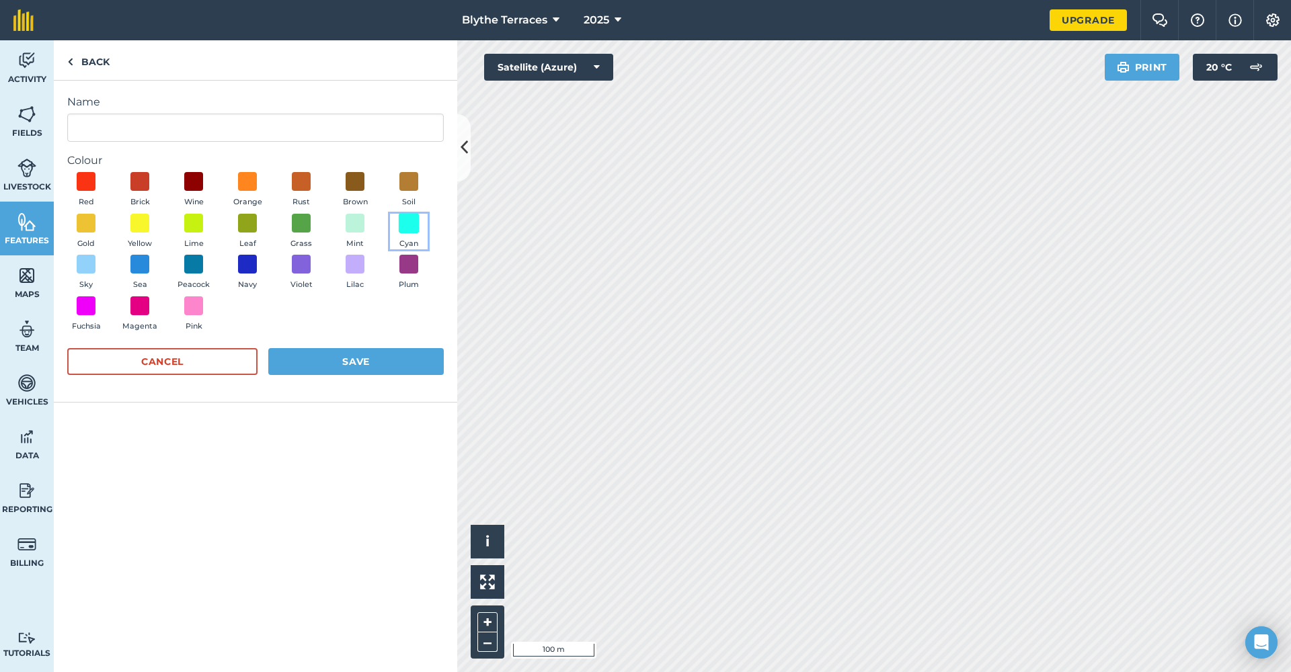
click at [404, 214] on span at bounding box center [409, 222] width 21 height 21
click at [358, 364] on button "Save" at bounding box center [355, 361] width 175 height 27
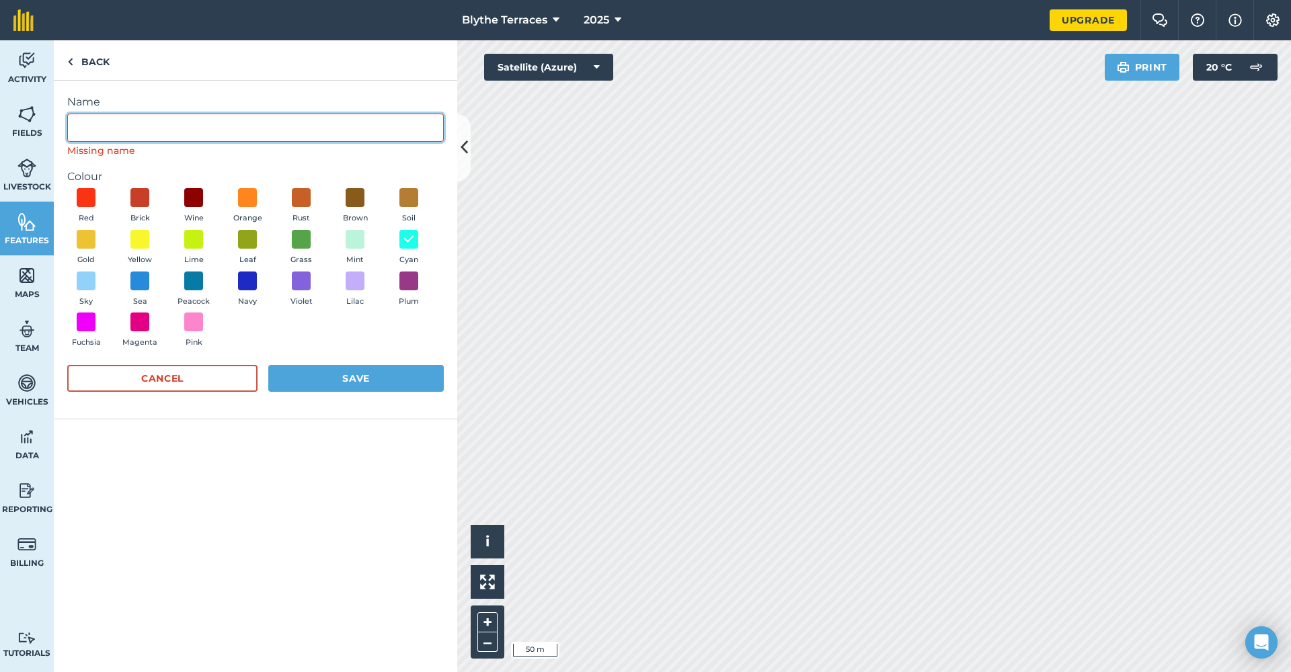
click at [253, 131] on input "Name" at bounding box center [255, 128] width 376 height 28
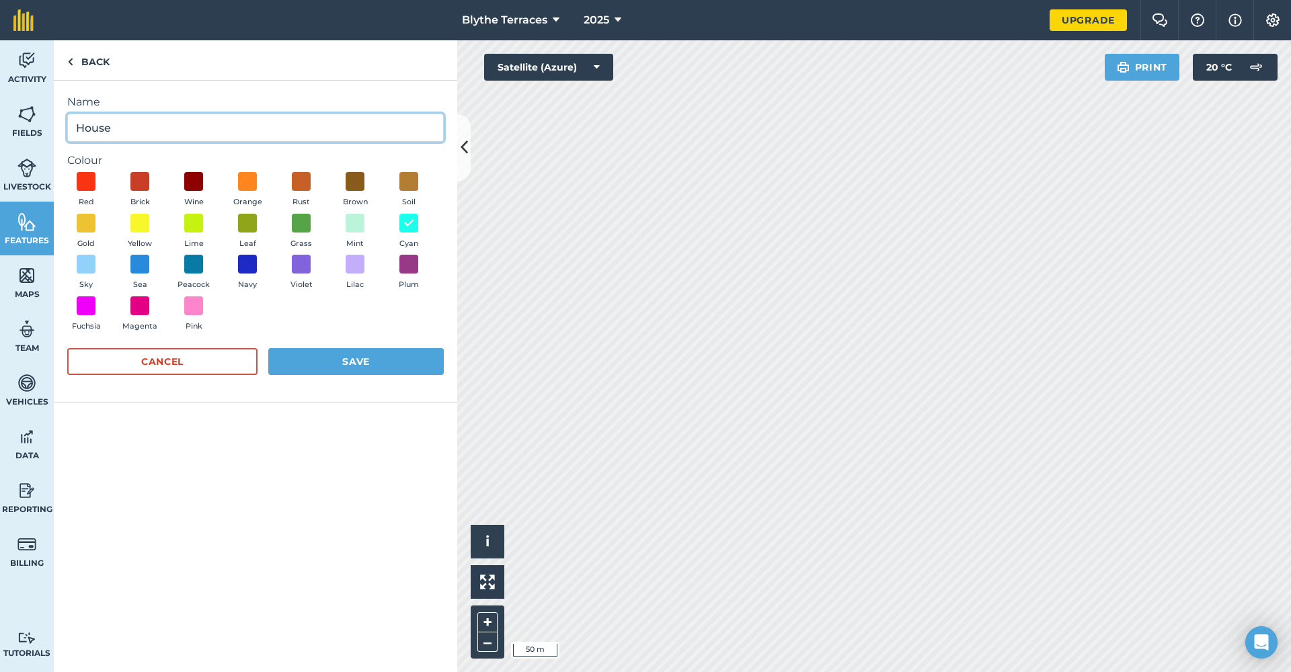
type input "House"
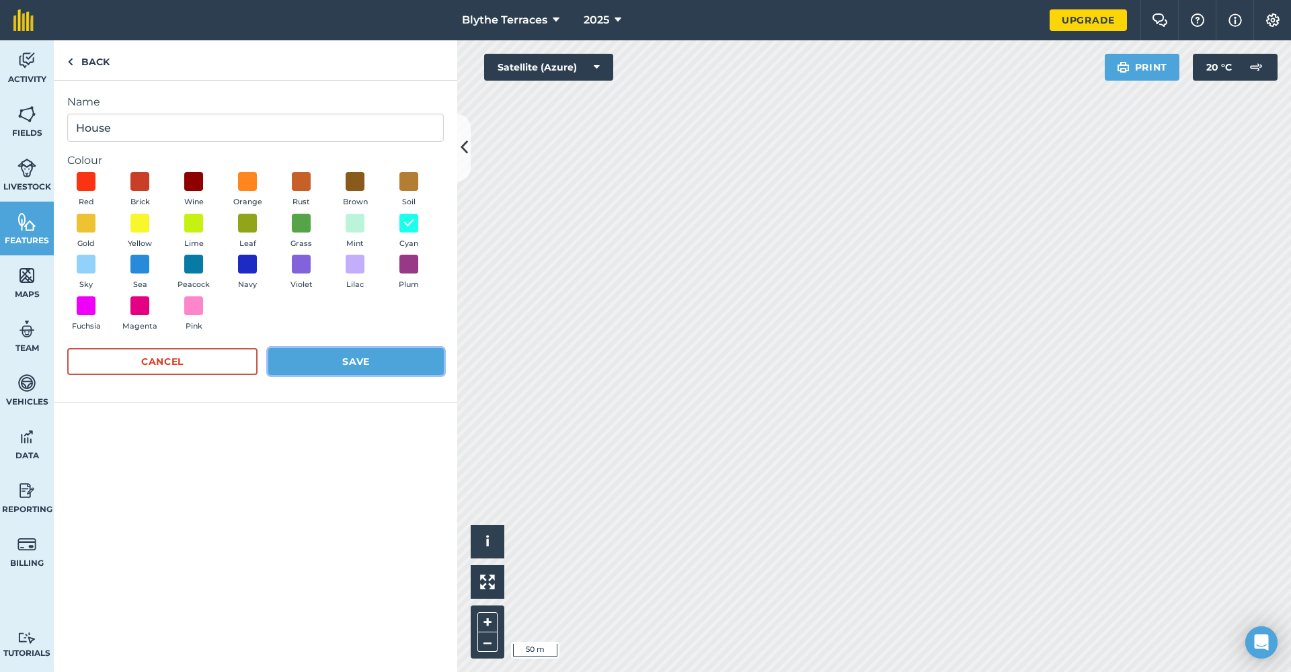
click at [308, 359] on button "Save" at bounding box center [355, 361] width 175 height 27
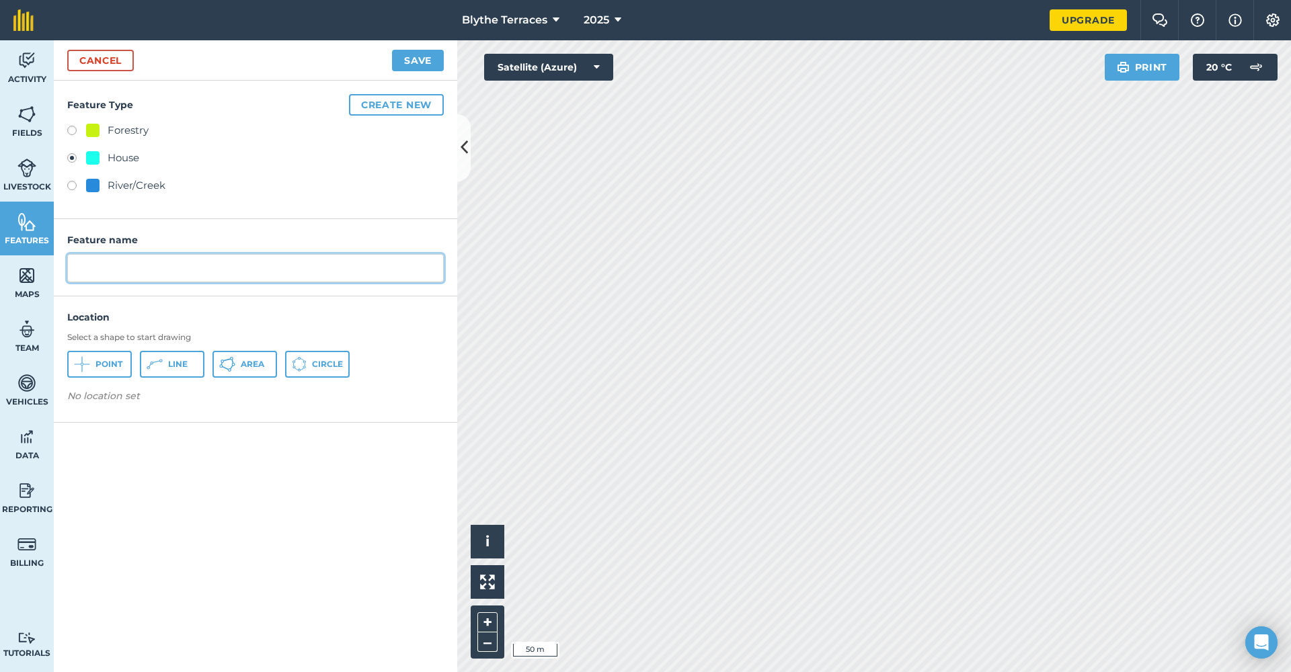
click at [240, 266] on input "text" at bounding box center [255, 268] width 376 height 28
type input "House"
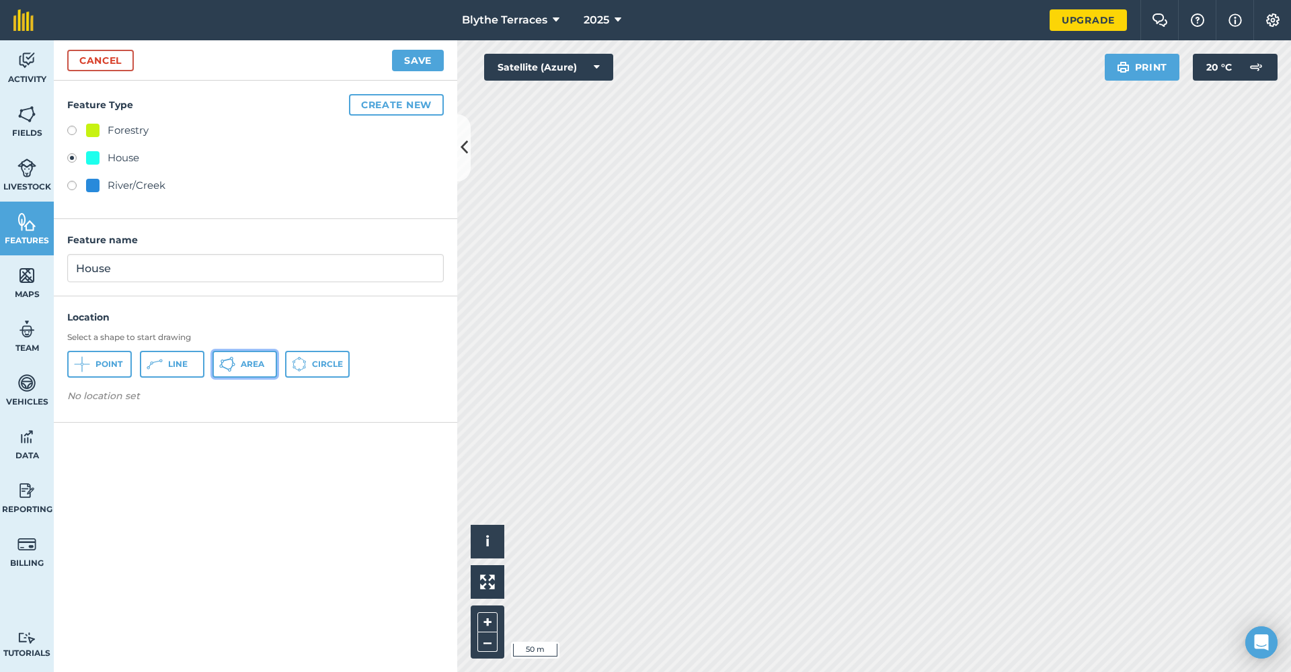
click at [238, 366] on button "Area" at bounding box center [244, 364] width 65 height 27
click at [425, 54] on button "Save" at bounding box center [418, 61] width 52 height 22
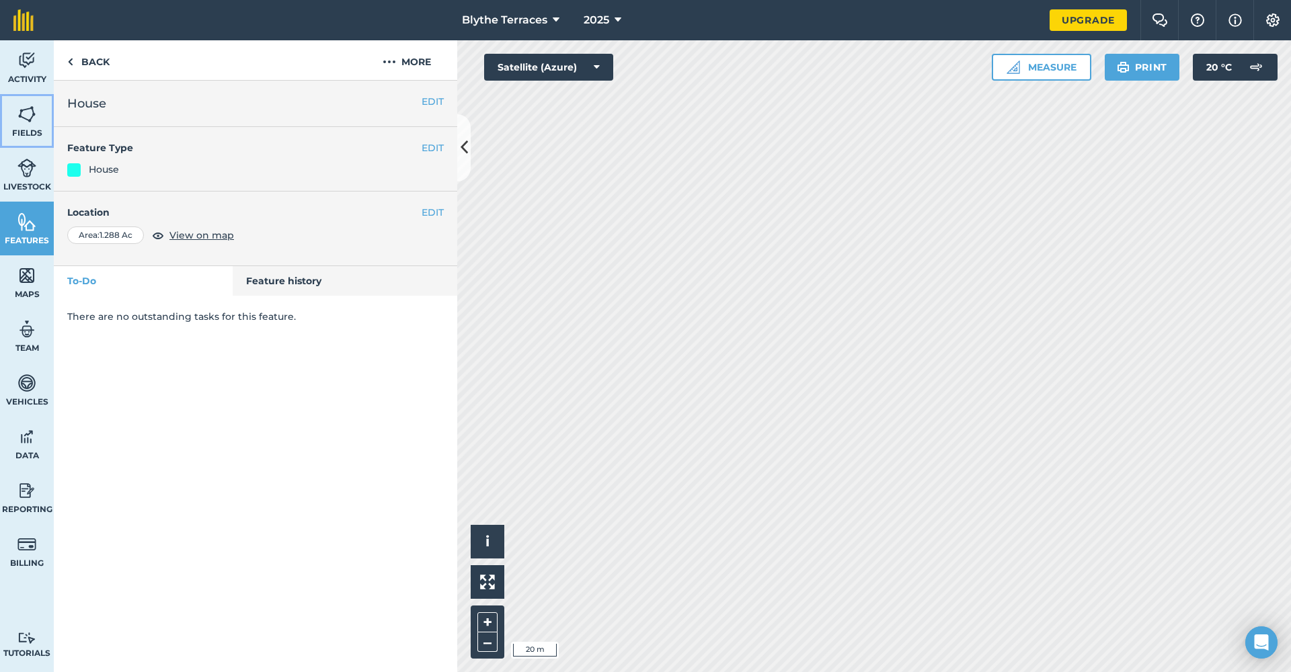
click at [32, 108] on img at bounding box center [26, 114] width 19 height 20
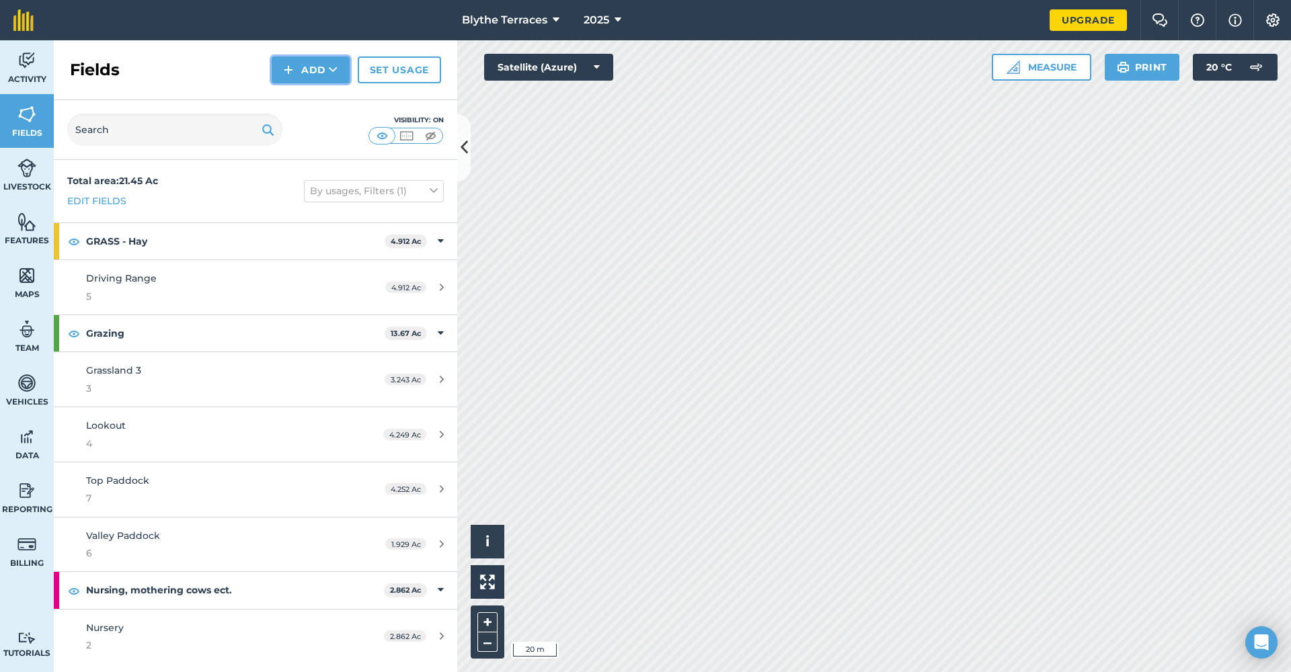
click at [309, 71] on button "Add" at bounding box center [311, 69] width 78 height 27
click at [309, 97] on link "Draw" at bounding box center [311, 100] width 74 height 30
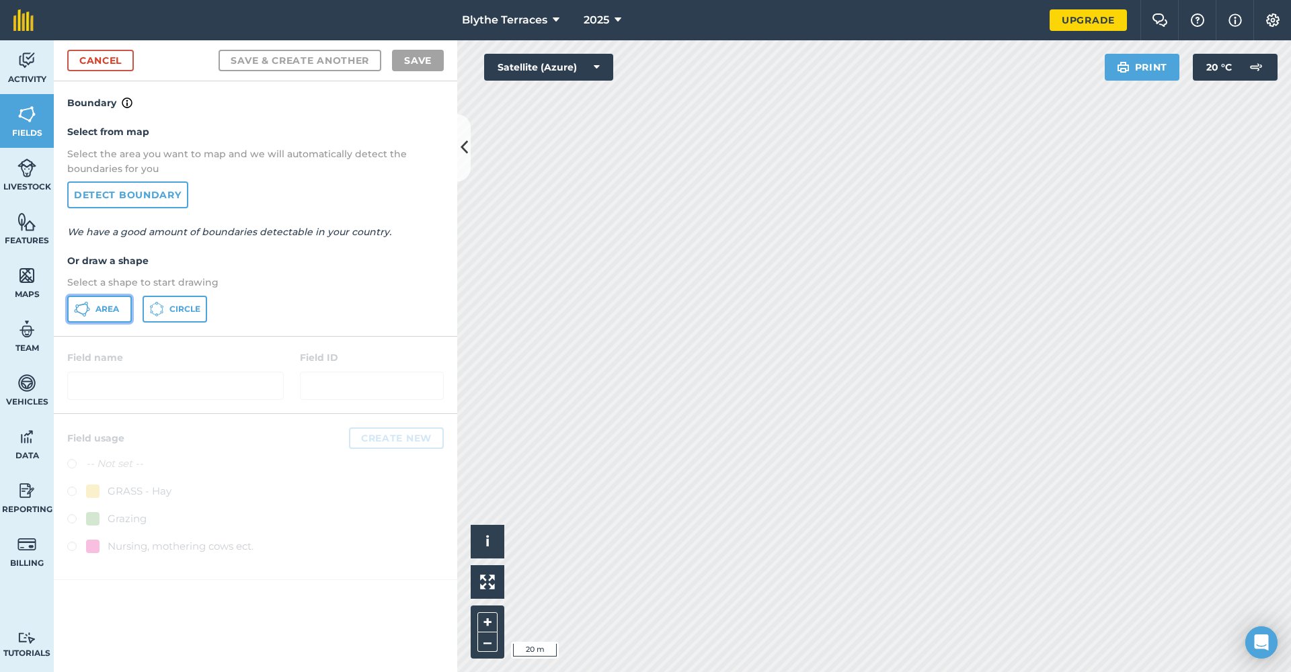
click at [99, 308] on span "Area" at bounding box center [107, 309] width 24 height 11
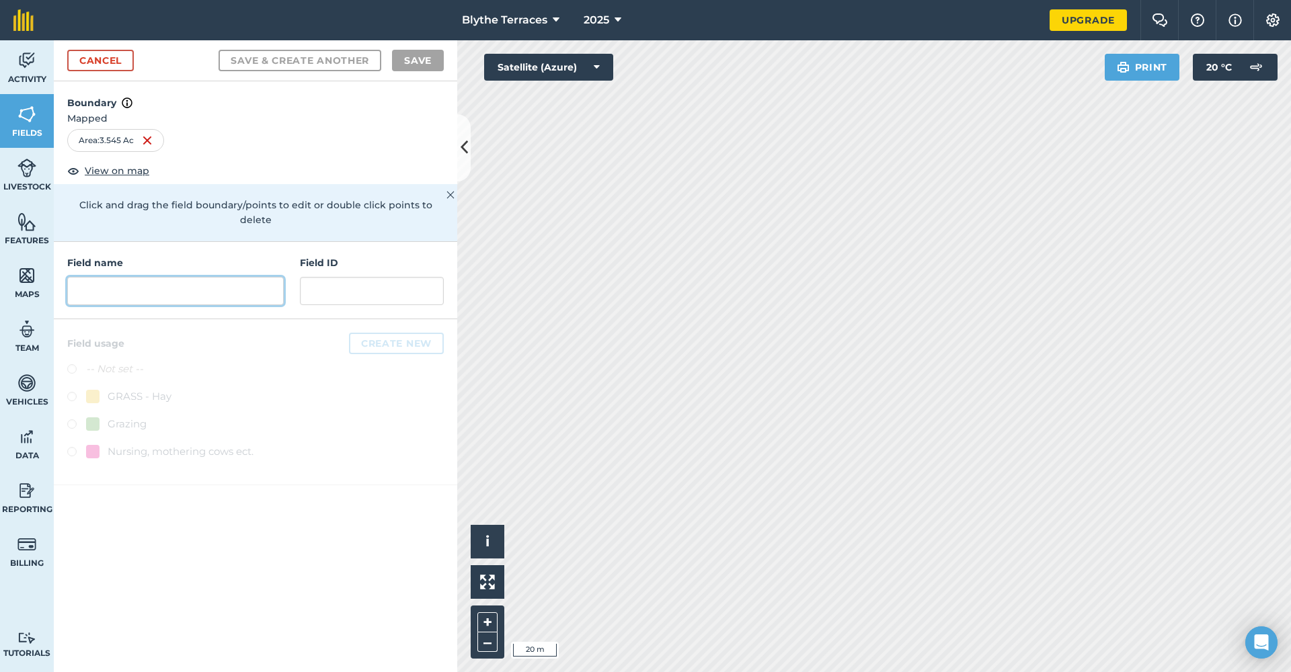
click at [192, 280] on input "text" at bounding box center [175, 291] width 216 height 28
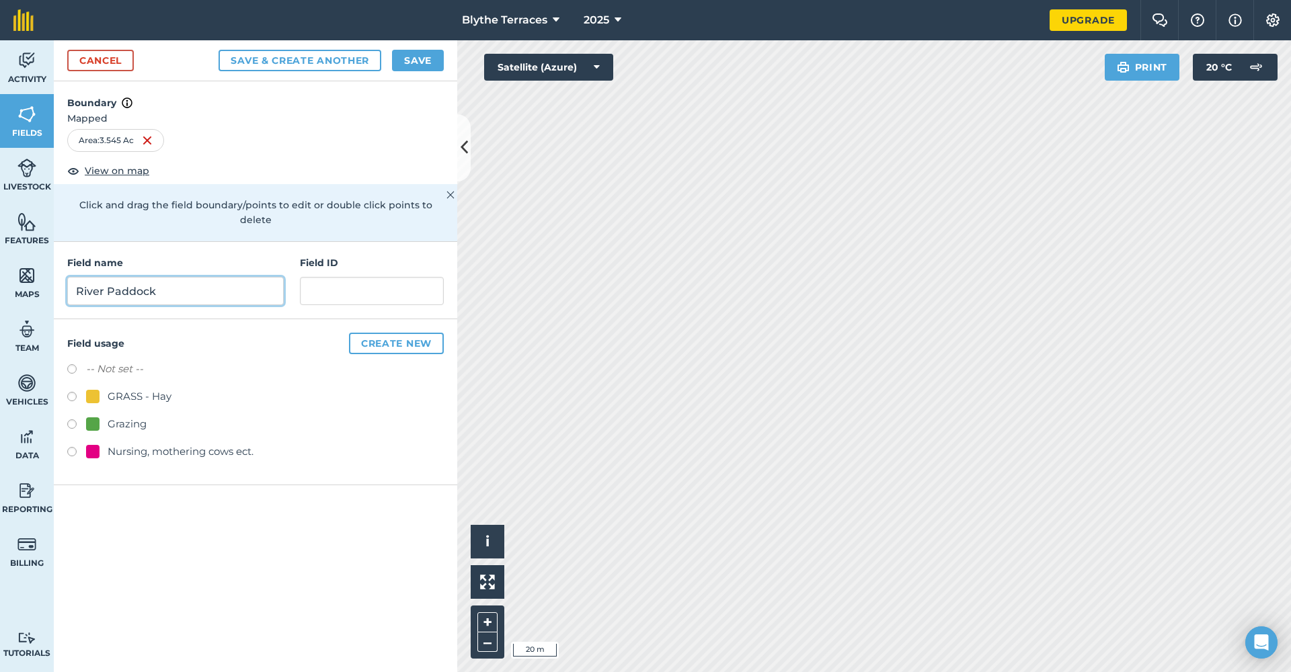
type input "River Paddock"
click at [329, 284] on input "text" at bounding box center [372, 291] width 144 height 28
type input "1"
click at [77, 419] on label at bounding box center [76, 425] width 19 height 13
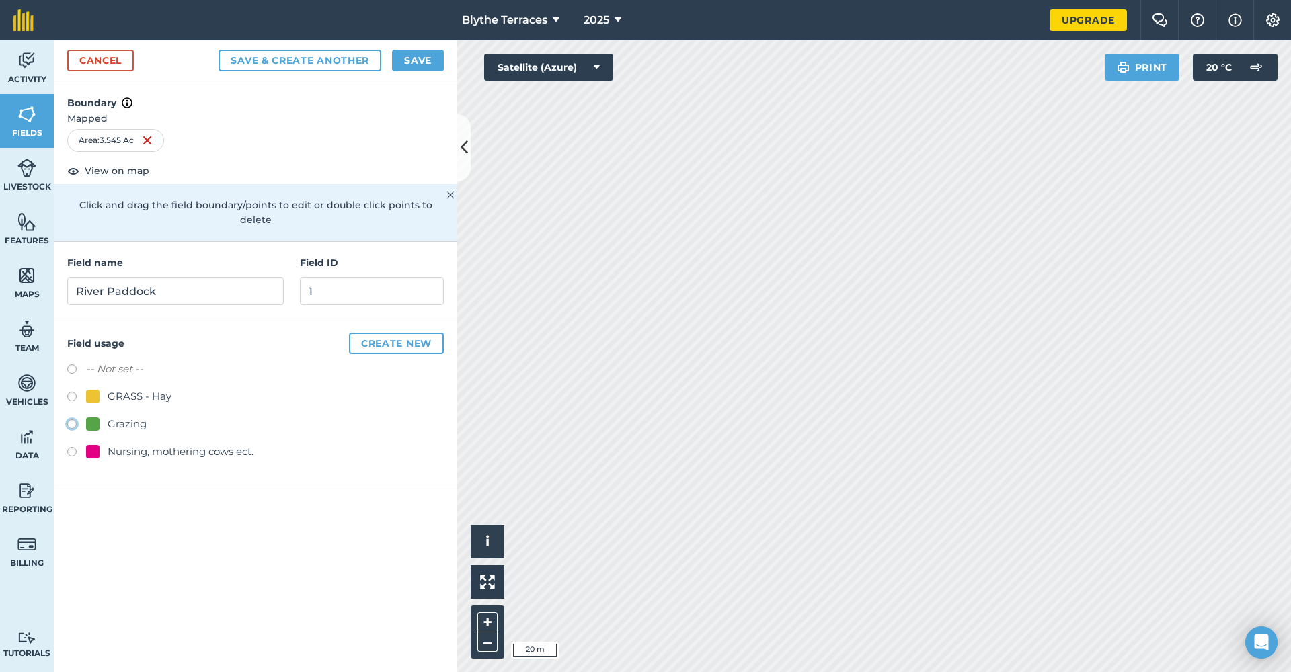
radio input "true"
click at [432, 63] on button "Save" at bounding box center [418, 61] width 52 height 22
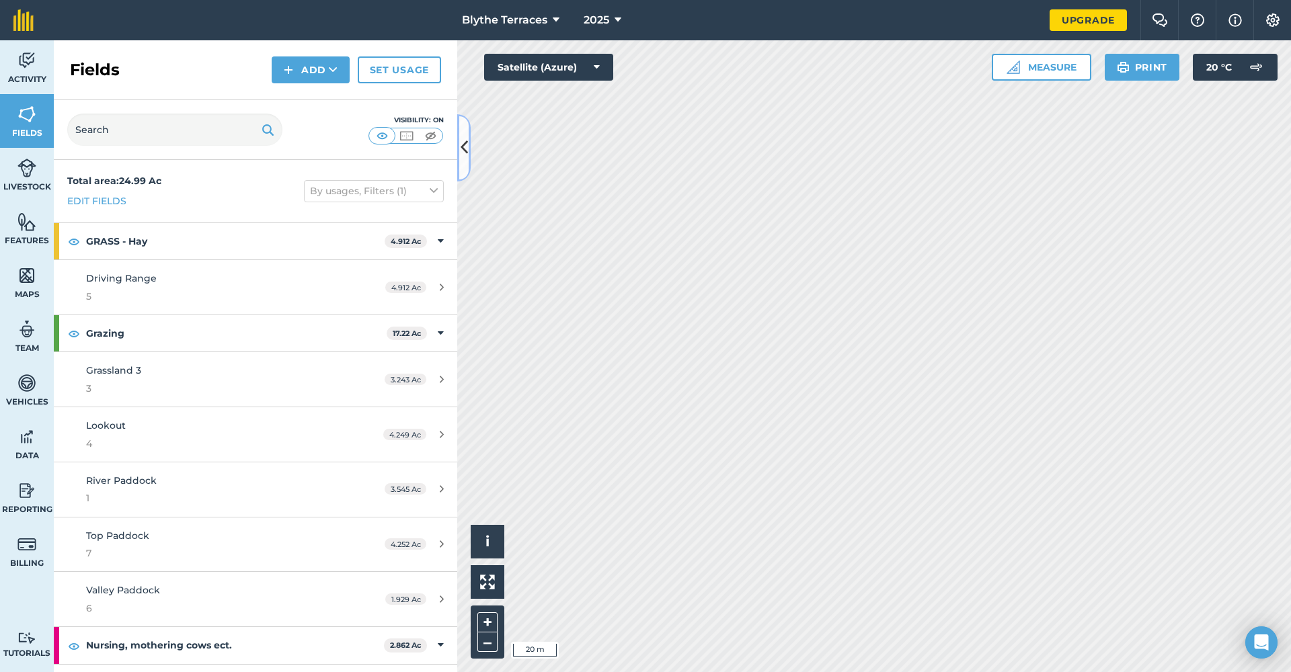
click at [463, 151] on icon at bounding box center [463, 148] width 7 height 24
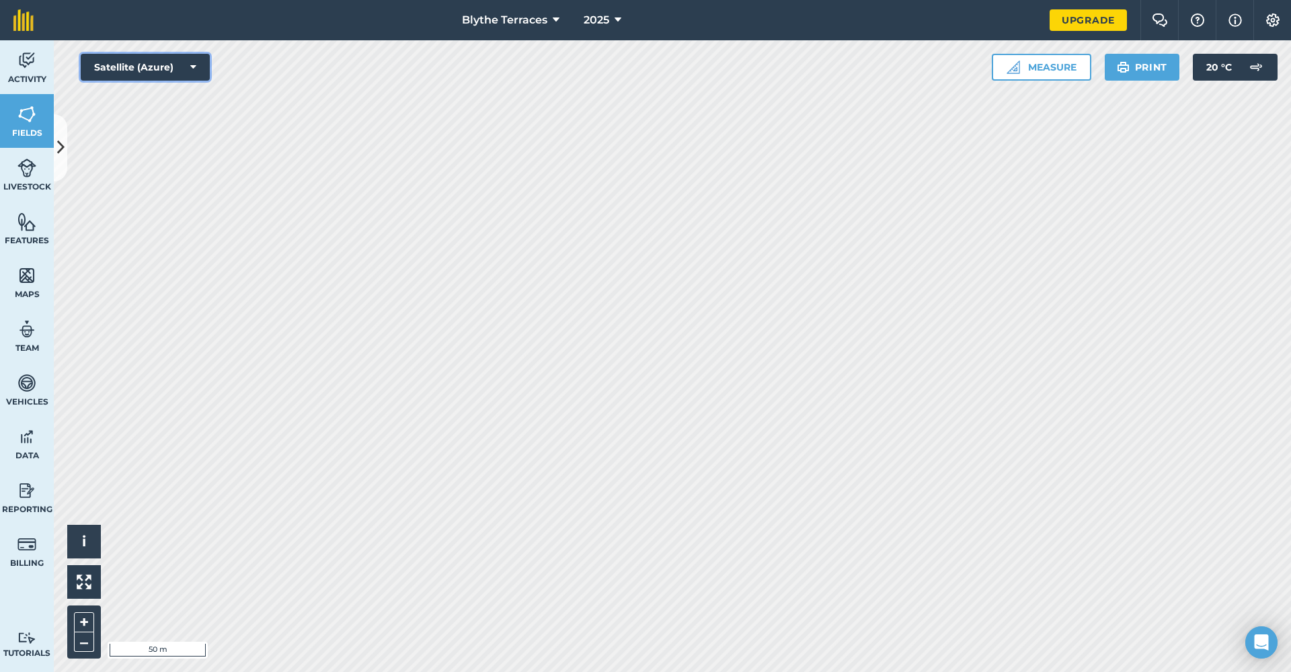
click at [183, 63] on button "Satellite (Azure)" at bounding box center [145, 67] width 129 height 27
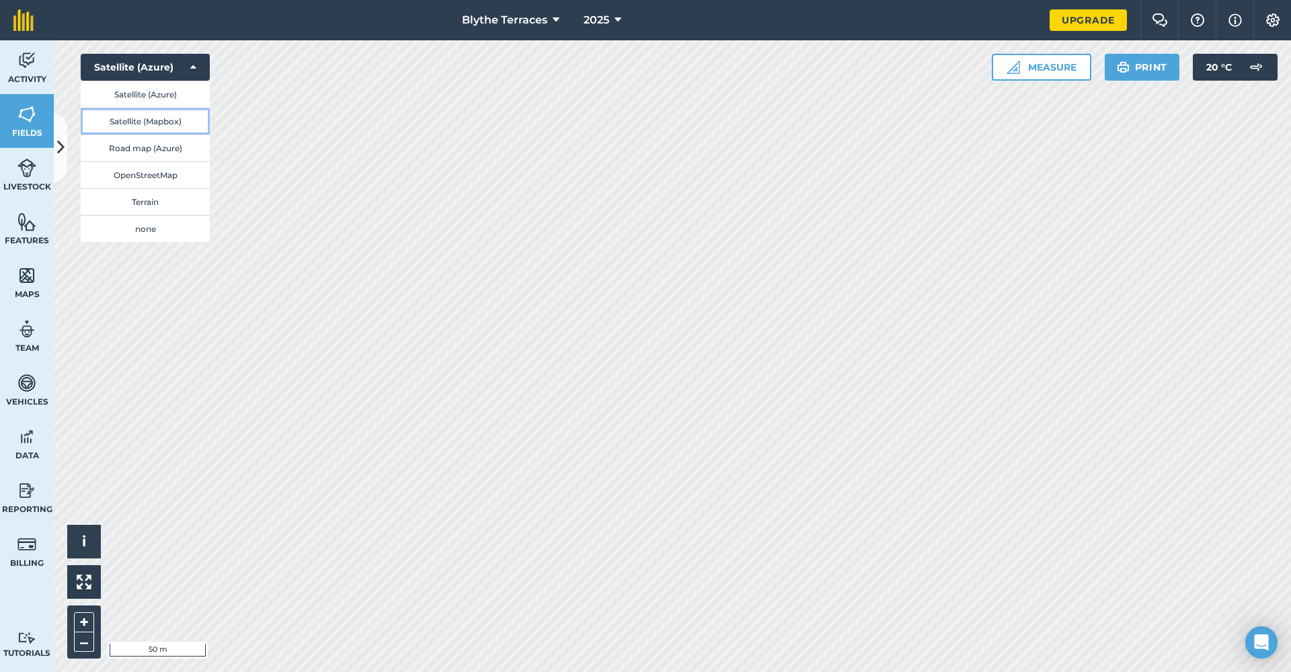
click at [165, 120] on button "Satellite (Mapbox)" at bounding box center [145, 121] width 129 height 27
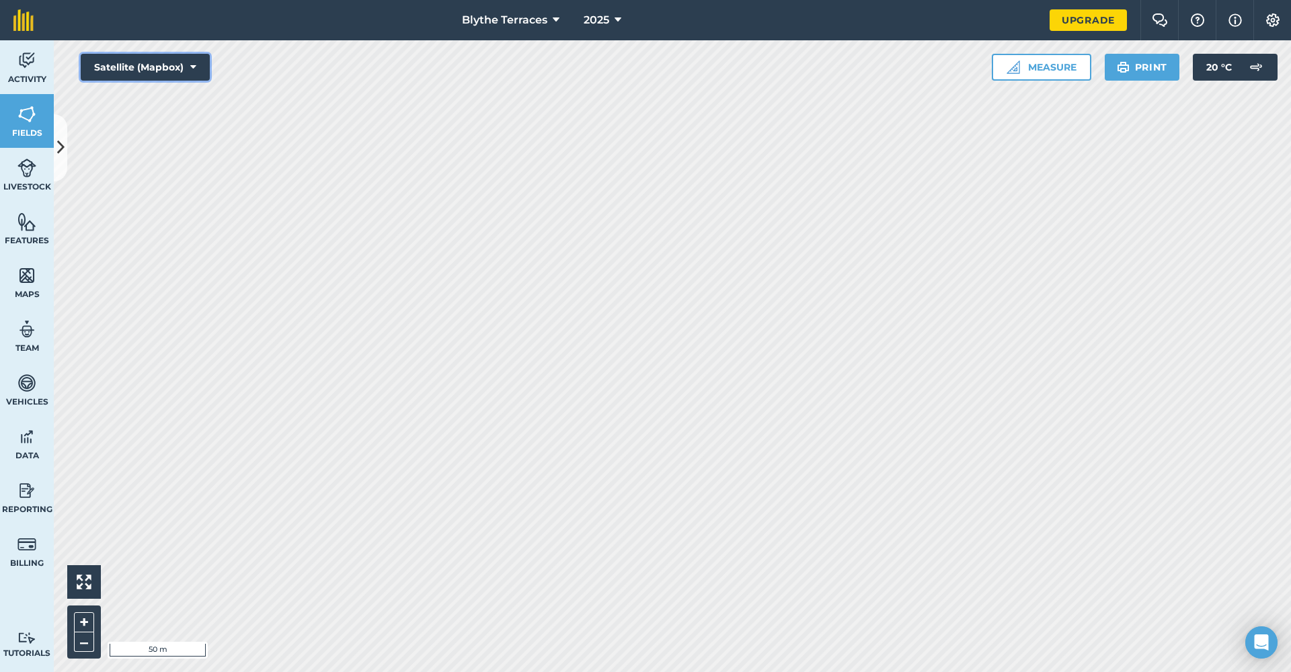
click at [118, 65] on button "Satellite (Mapbox)" at bounding box center [145, 67] width 129 height 27
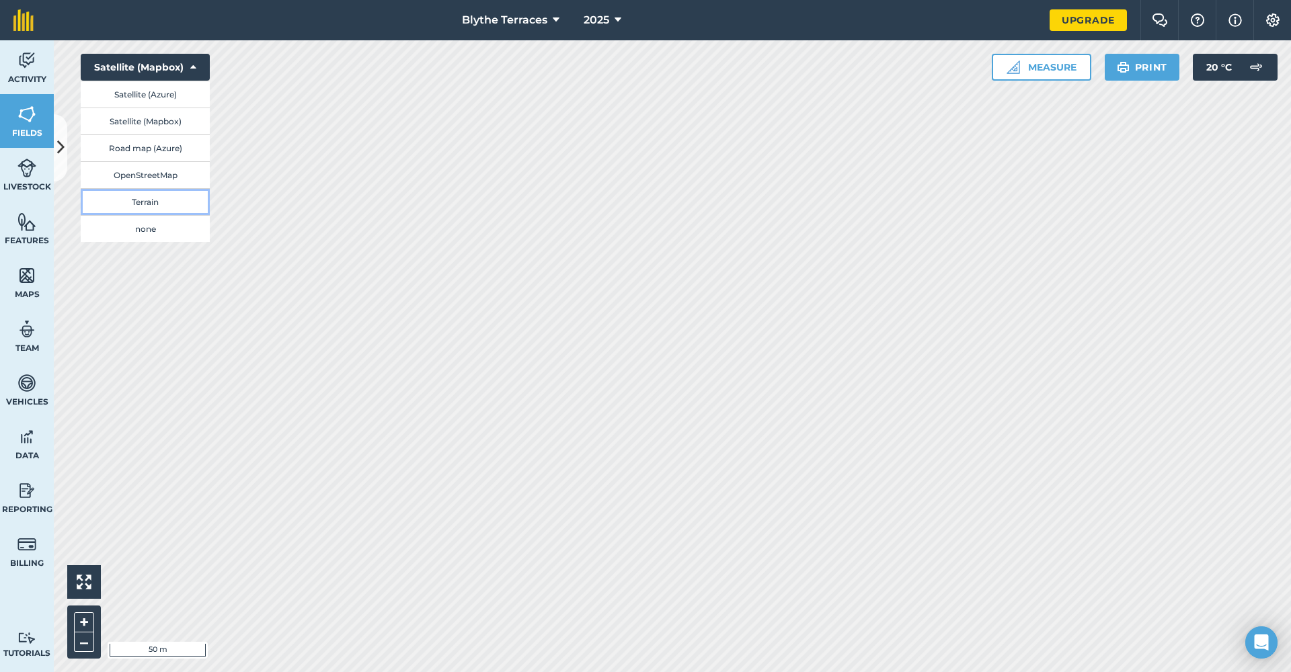
click at [124, 214] on button "Terrain" at bounding box center [145, 201] width 129 height 27
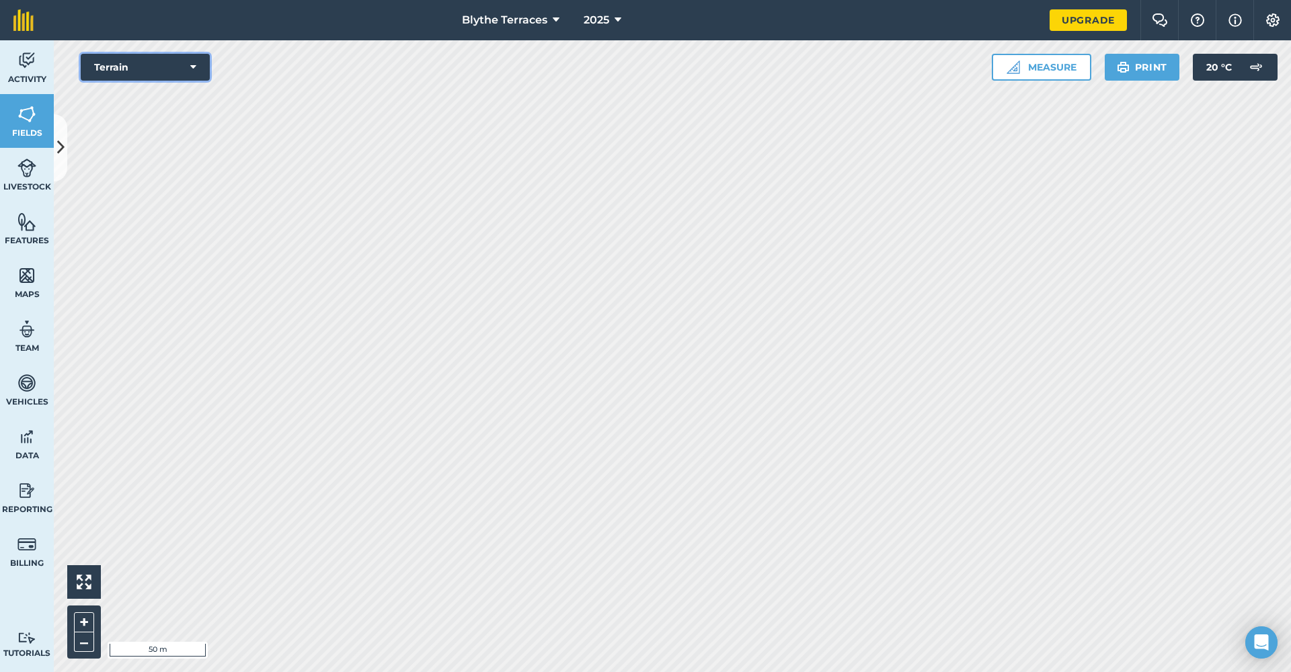
click at [108, 67] on button "Terrain" at bounding box center [145, 67] width 129 height 27
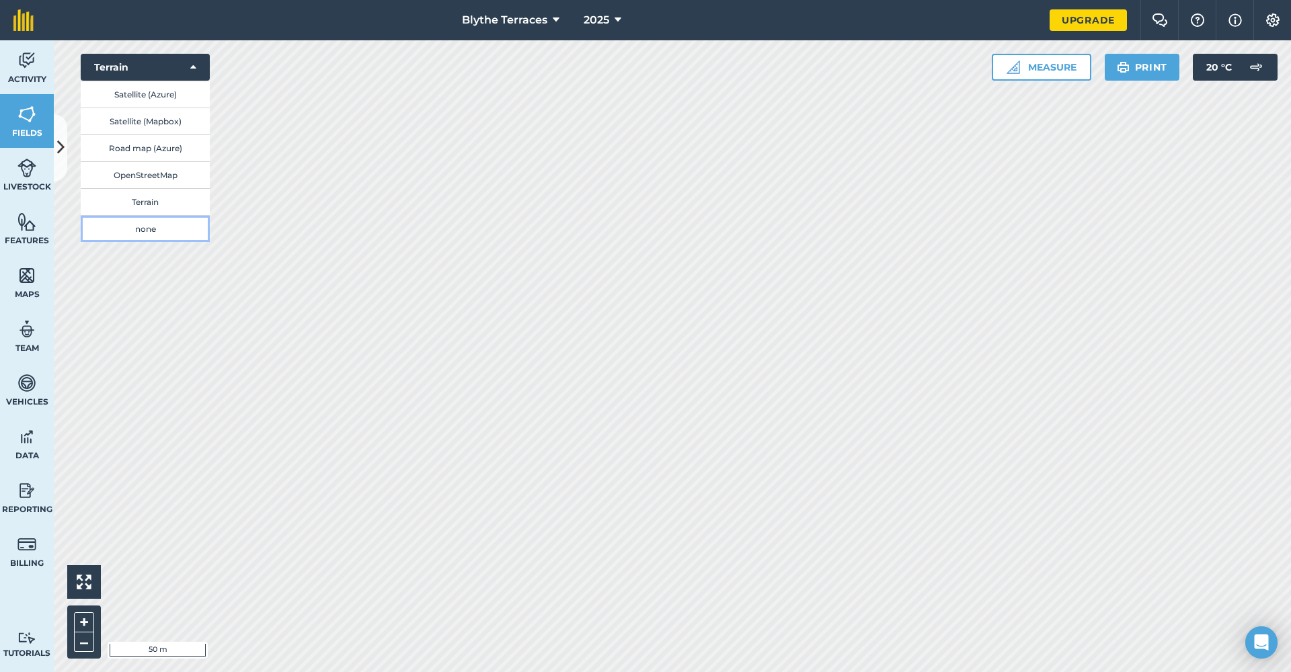
click at [124, 232] on button "none" at bounding box center [145, 228] width 129 height 27
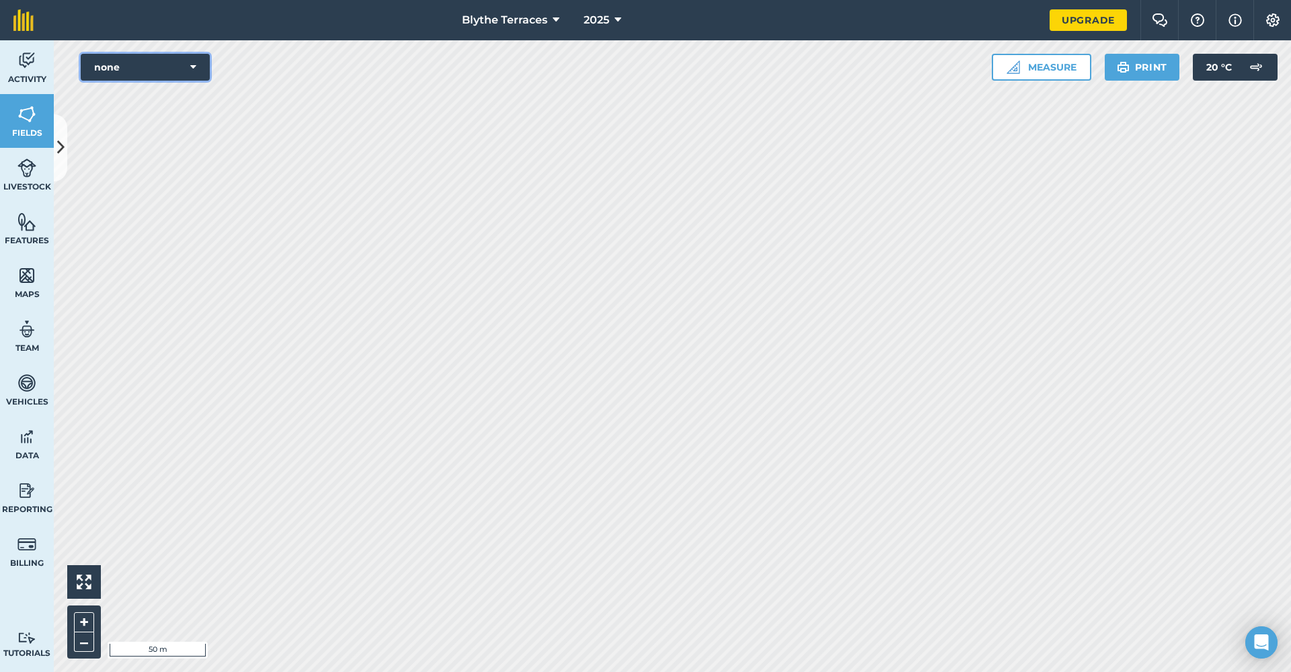
click at [138, 66] on button "none" at bounding box center [145, 67] width 129 height 27
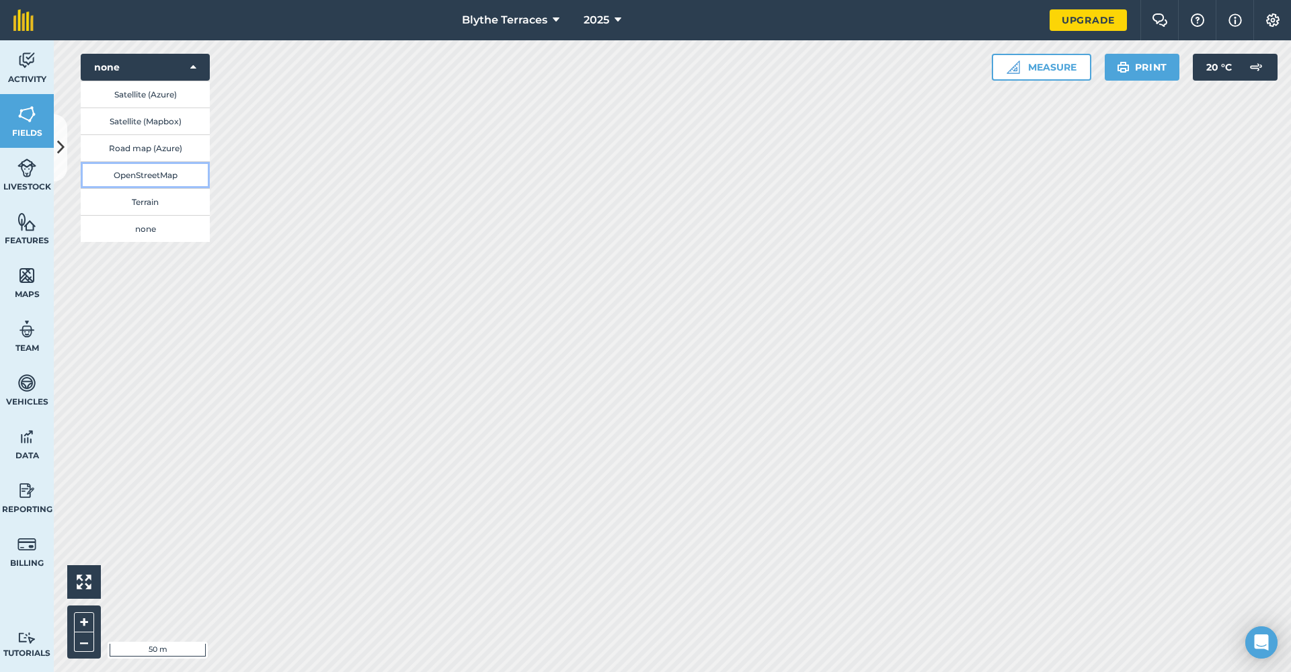
click at [144, 170] on button "OpenStreetMap" at bounding box center [145, 174] width 129 height 27
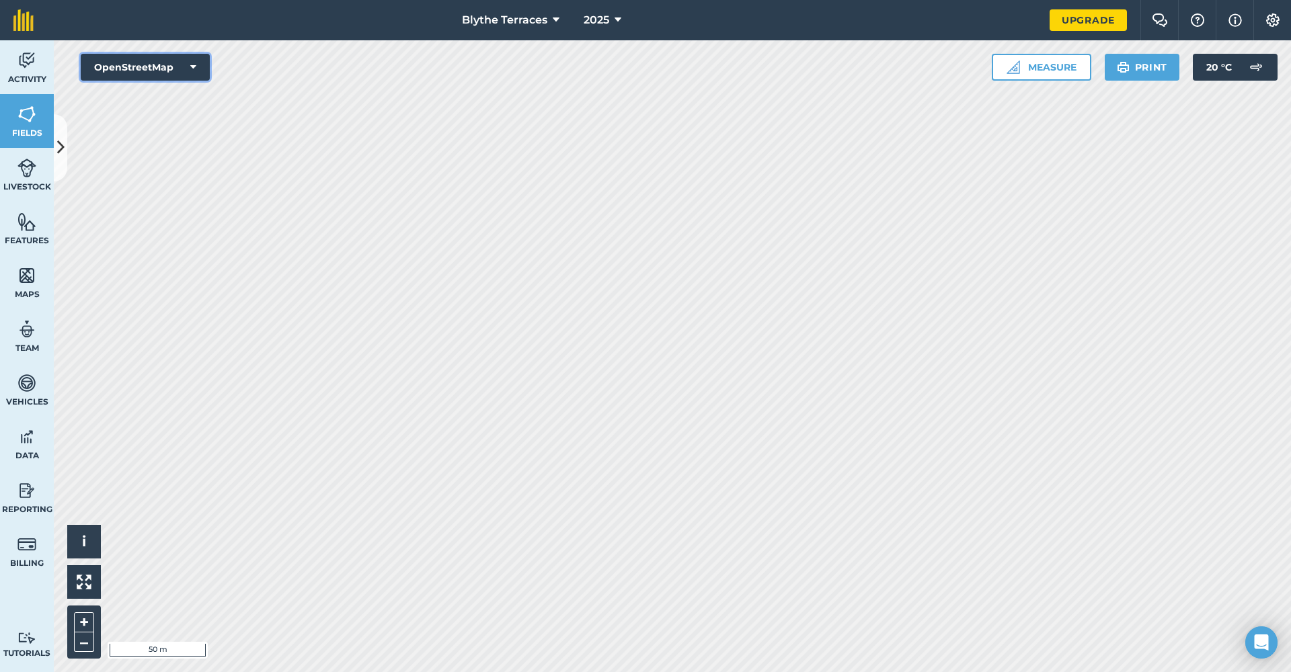
click at [141, 58] on button "OpenStreetMap" at bounding box center [145, 67] width 129 height 27
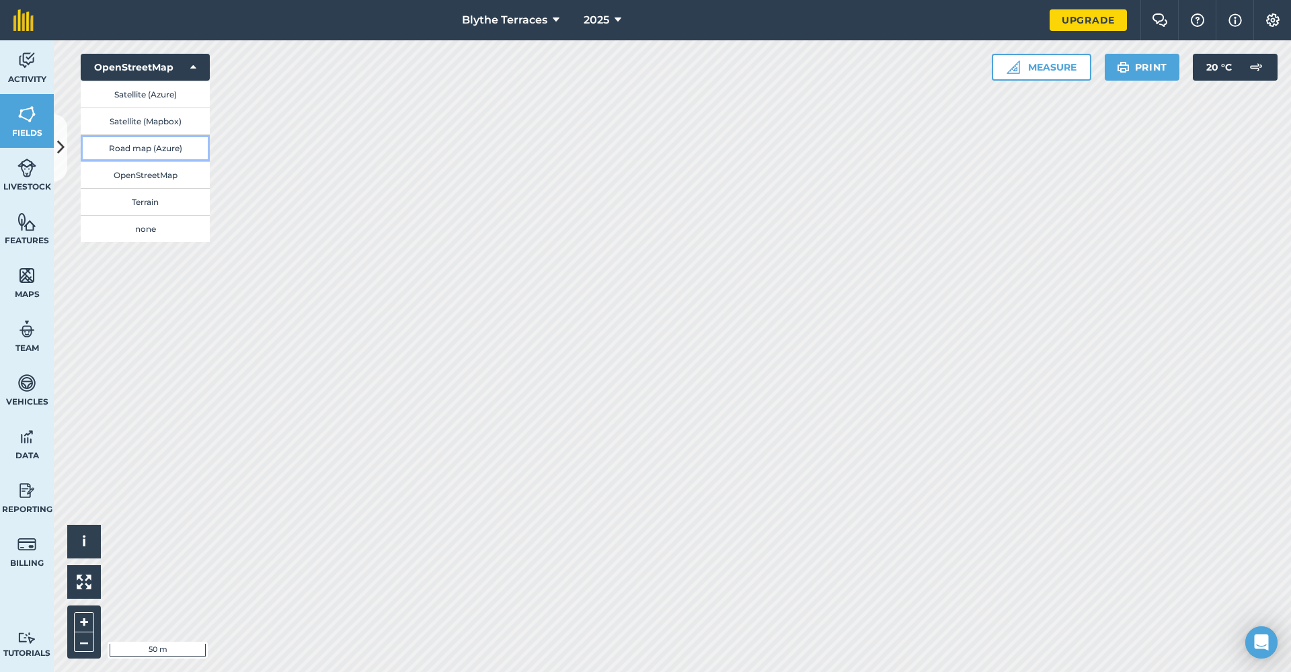
click at [132, 144] on button "Road map (Azure)" at bounding box center [145, 147] width 129 height 27
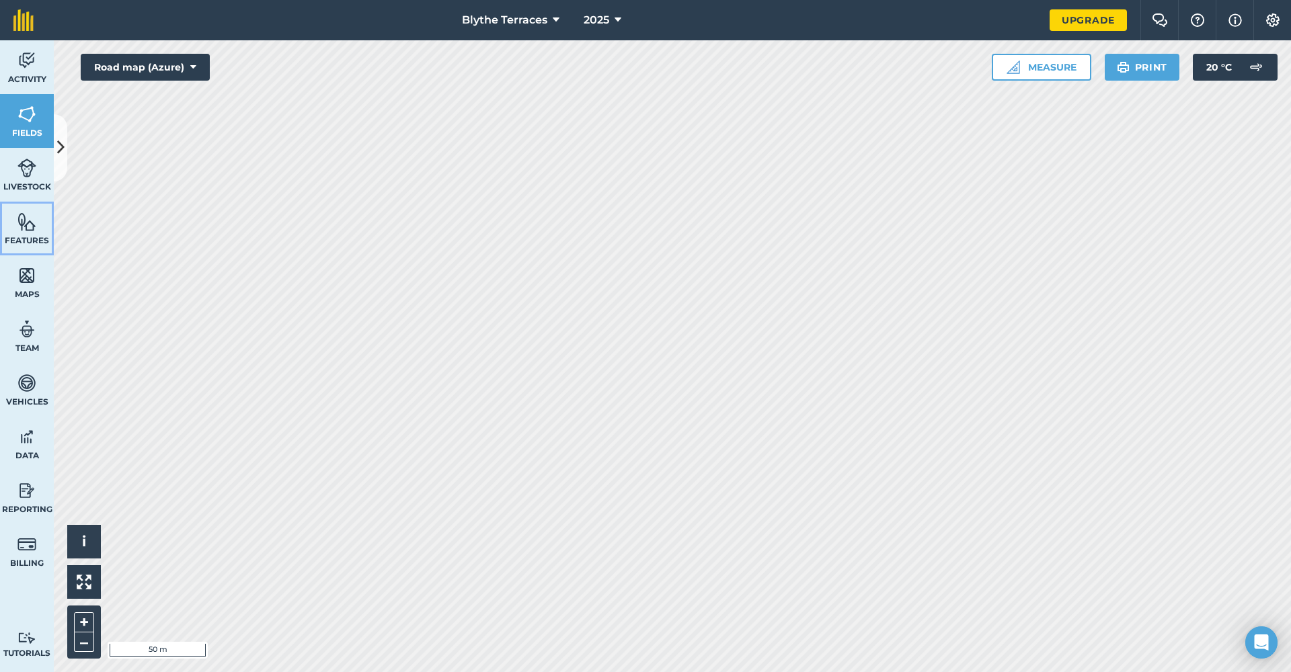
click at [42, 226] on link "Features" at bounding box center [27, 229] width 54 height 54
click at [58, 153] on icon at bounding box center [60, 148] width 7 height 24
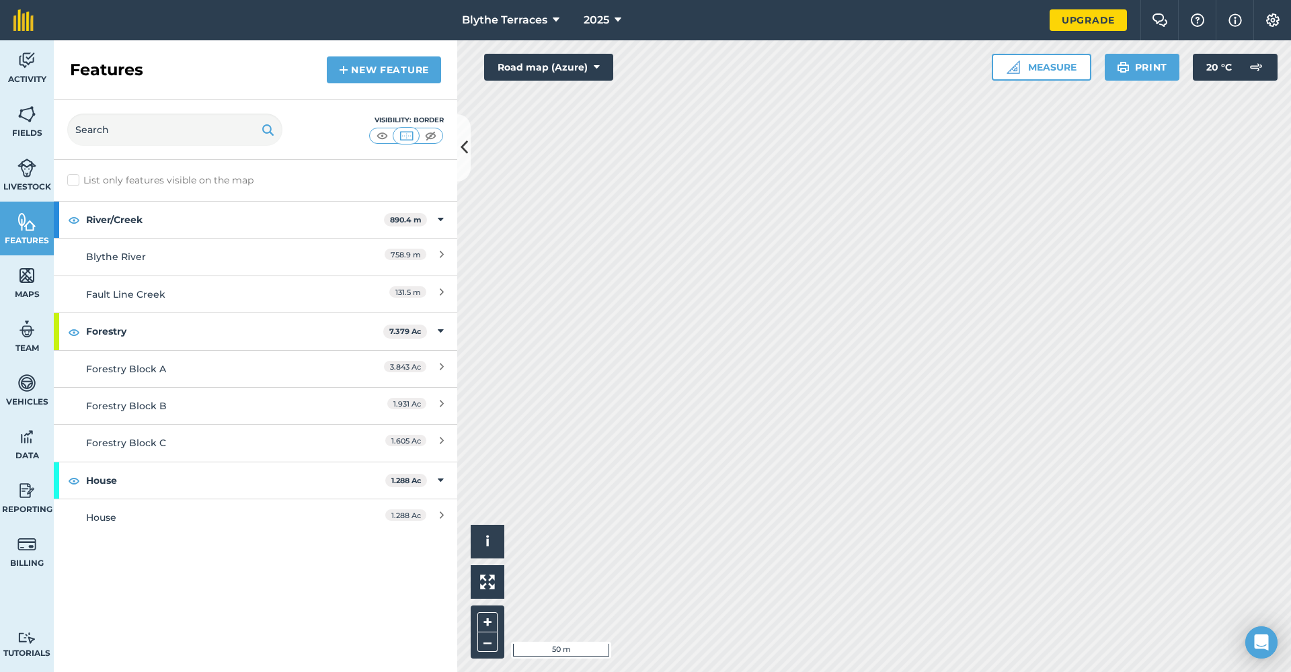
click at [413, 329] on div "Activity Fields Livestock Features Maps Team Vehicles Data Reporting Billing Tu…" at bounding box center [645, 356] width 1291 height 632
click at [336, 260] on div "758.9 m" at bounding box center [384, 256] width 119 height 15
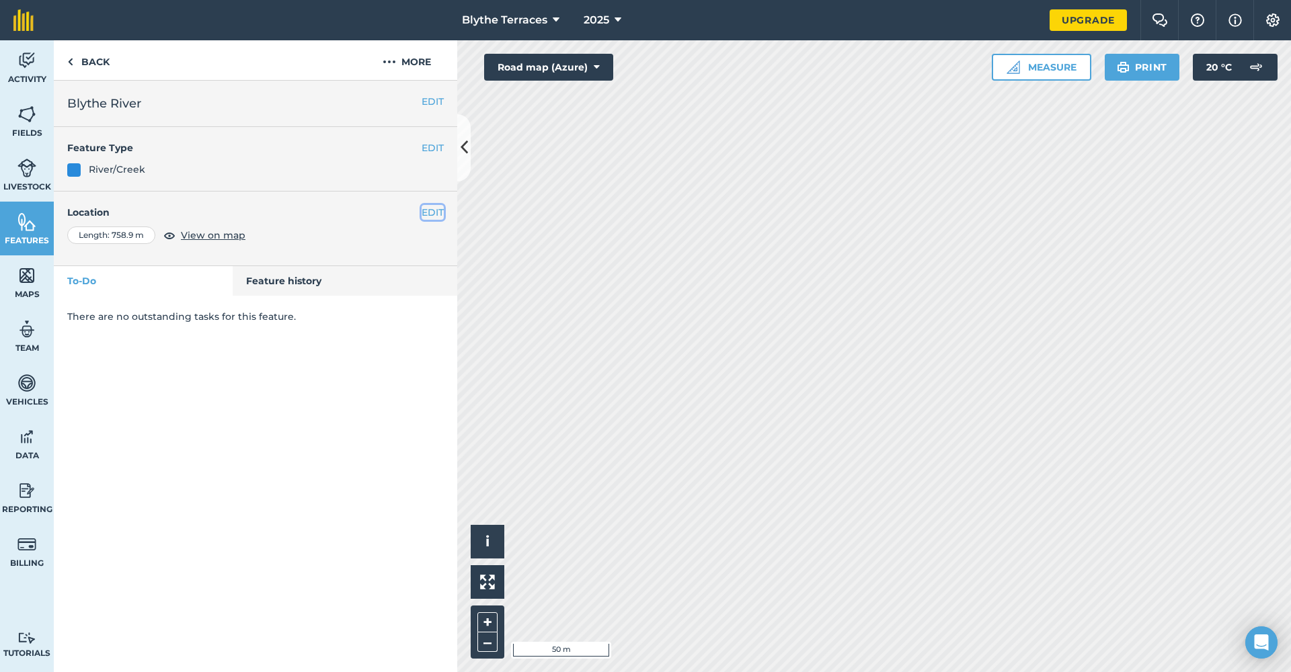
click at [435, 213] on button "EDIT" at bounding box center [433, 212] width 22 height 15
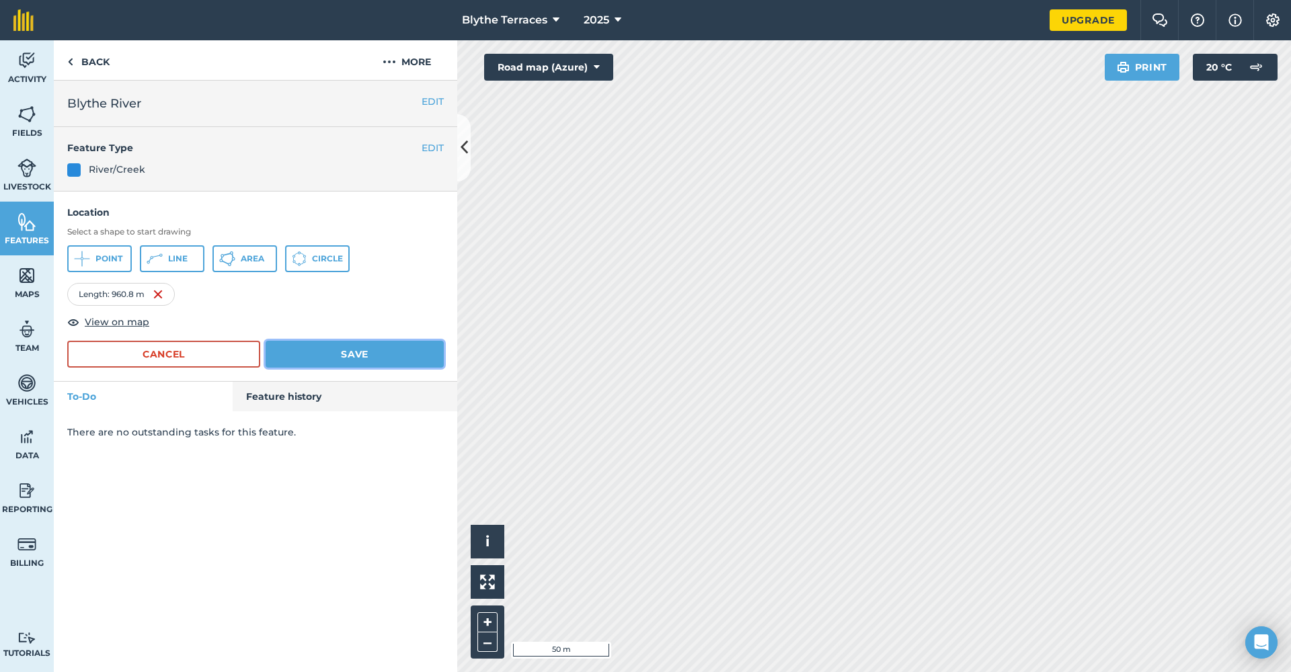
click at [387, 354] on button "Save" at bounding box center [355, 354] width 178 height 27
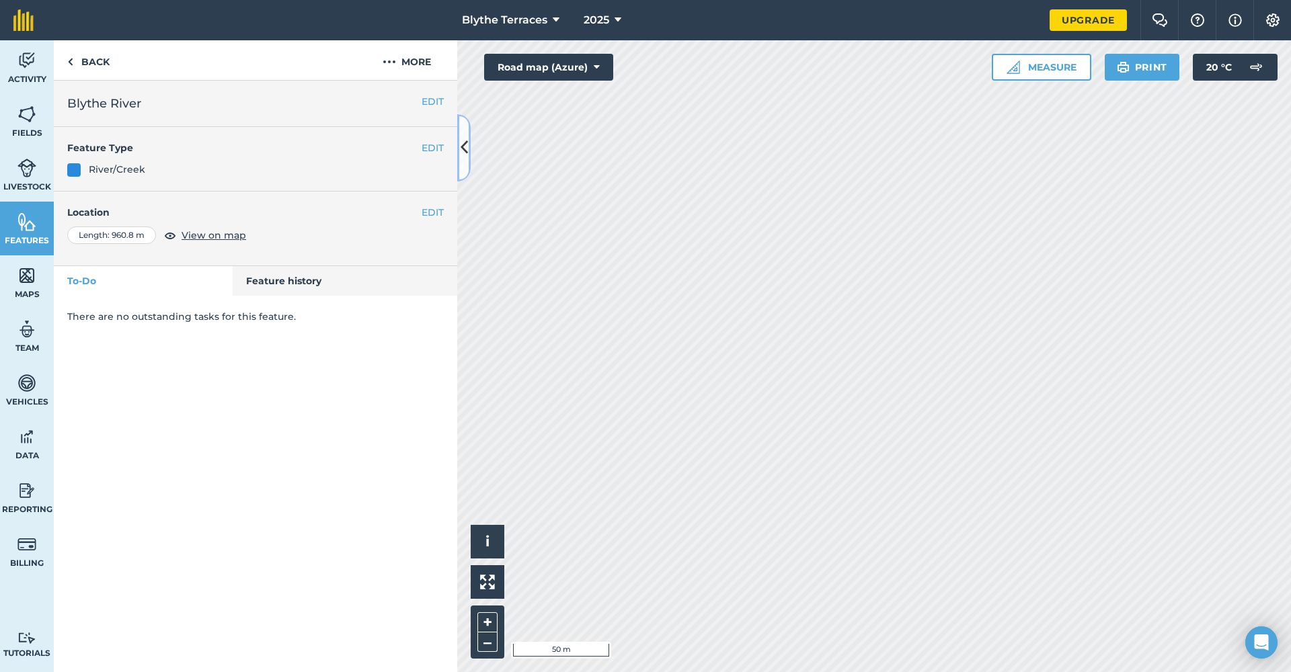
click at [460, 155] on icon at bounding box center [463, 148] width 7 height 24
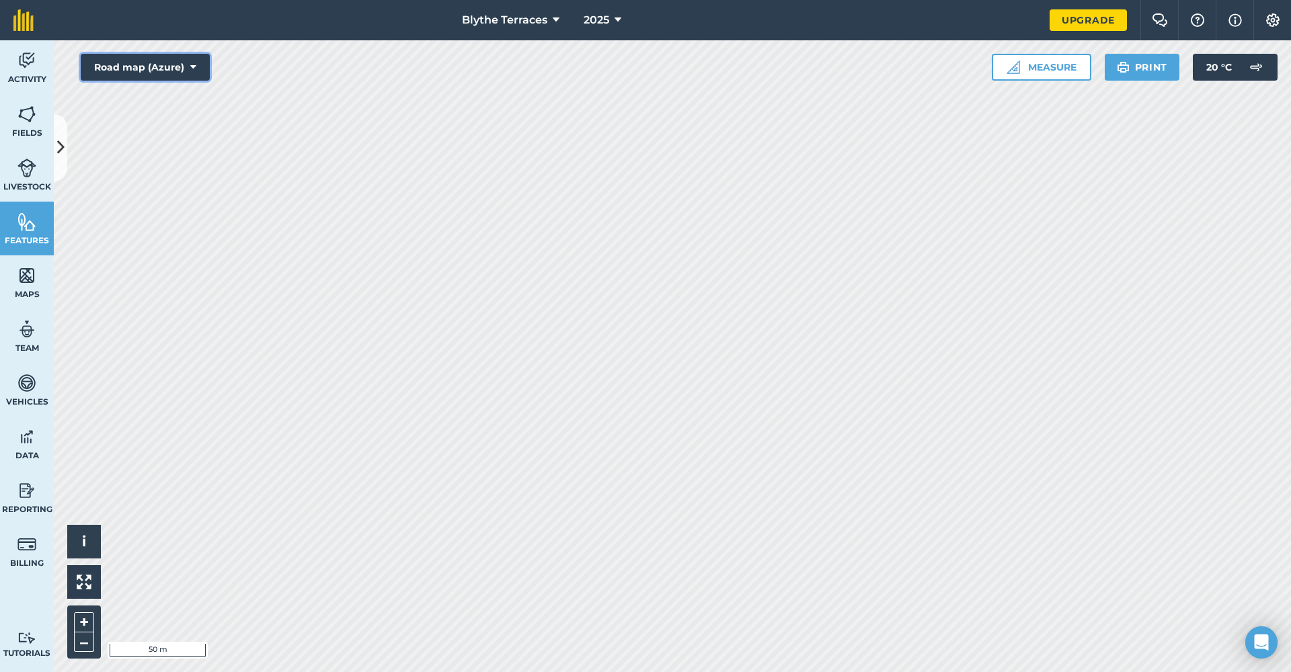
click at [173, 71] on button "Road map (Azure)" at bounding box center [145, 67] width 129 height 27
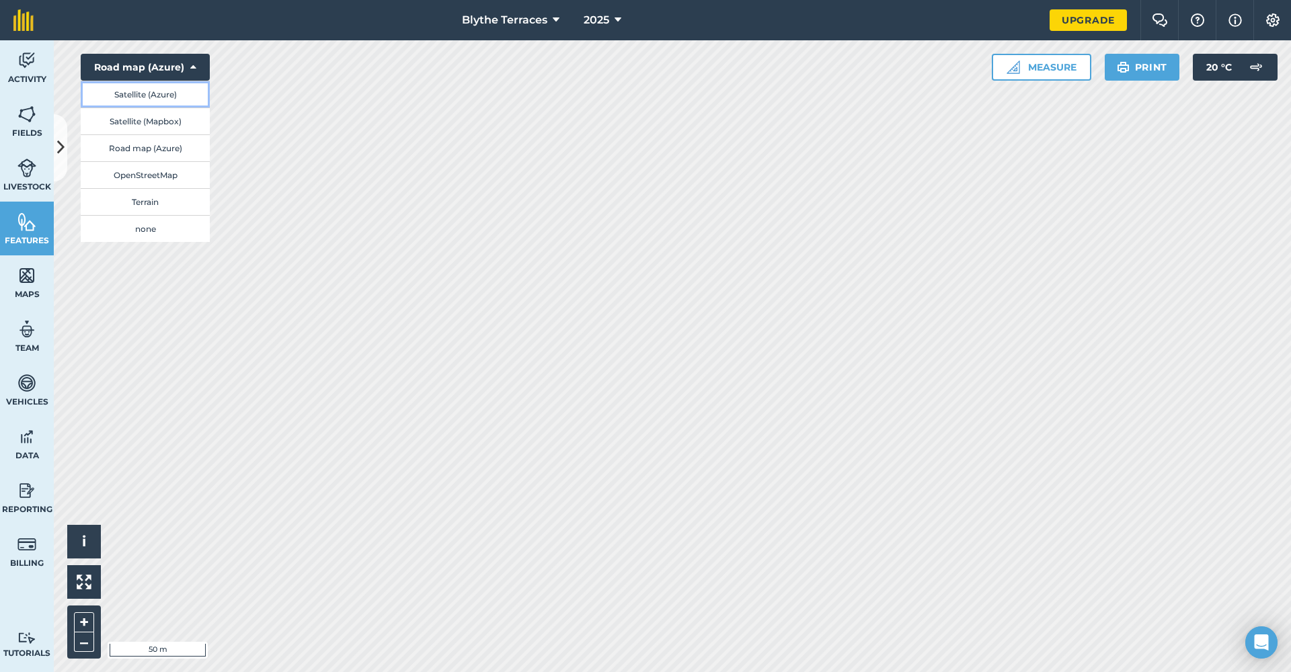
click at [175, 94] on button "Satellite (Azure)" at bounding box center [145, 94] width 129 height 27
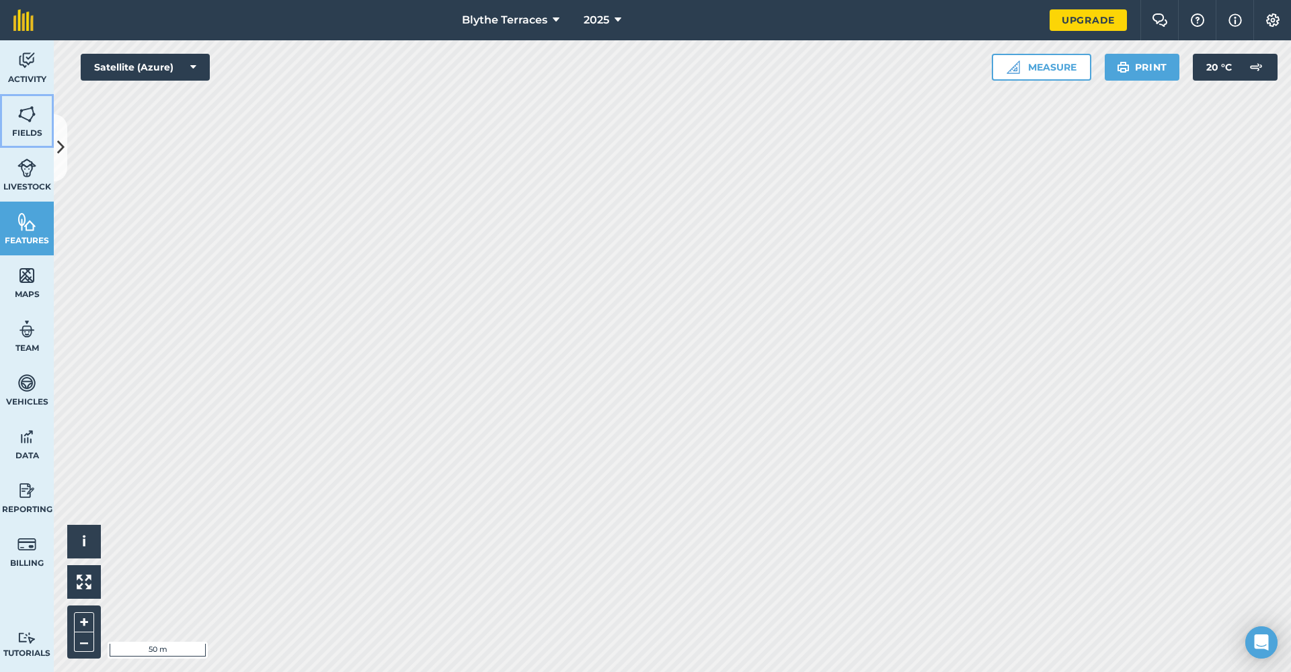
click at [19, 115] on img at bounding box center [26, 114] width 19 height 20
click at [58, 145] on icon at bounding box center [60, 148] width 7 height 24
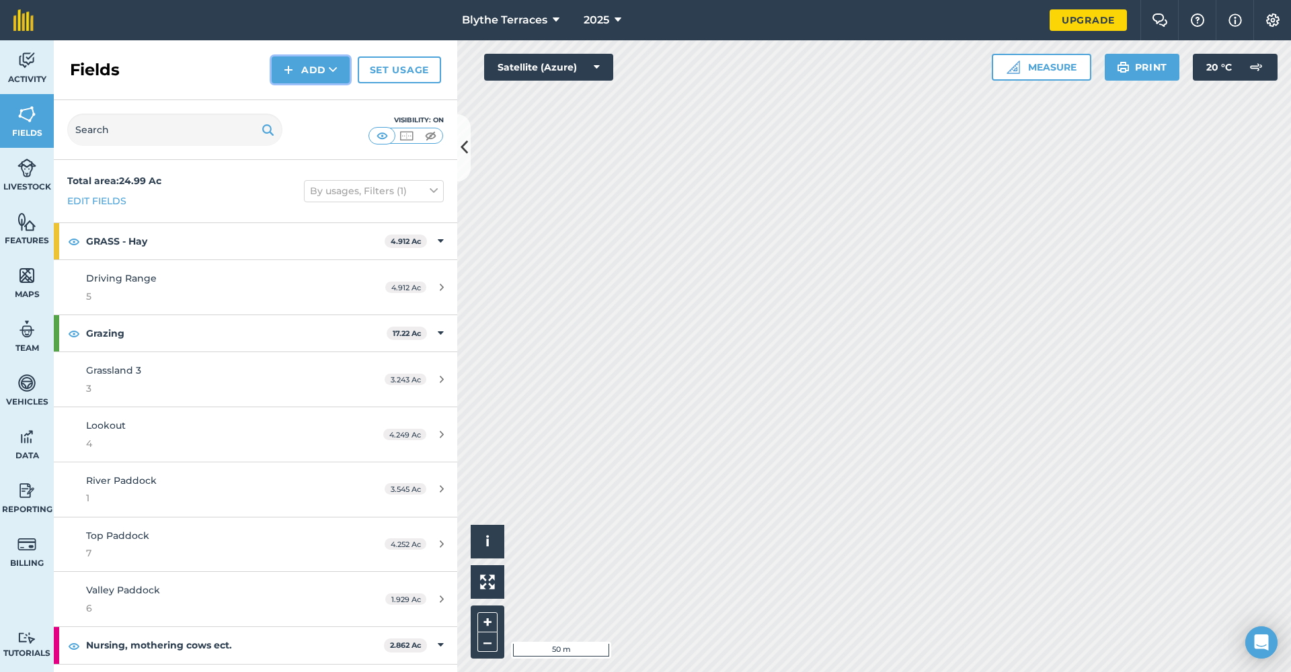
click at [313, 79] on button "Add" at bounding box center [311, 69] width 78 height 27
click at [306, 90] on link "Draw" at bounding box center [311, 100] width 74 height 30
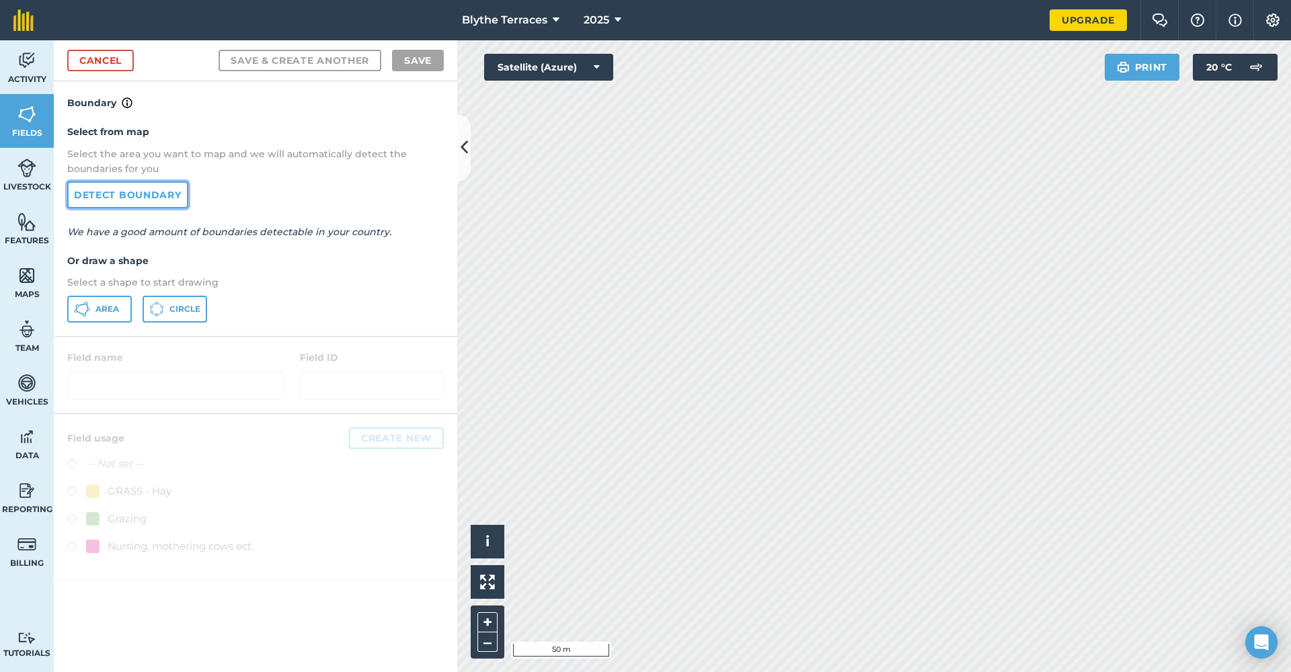
click at [148, 202] on link "Detect boundary" at bounding box center [127, 195] width 121 height 27
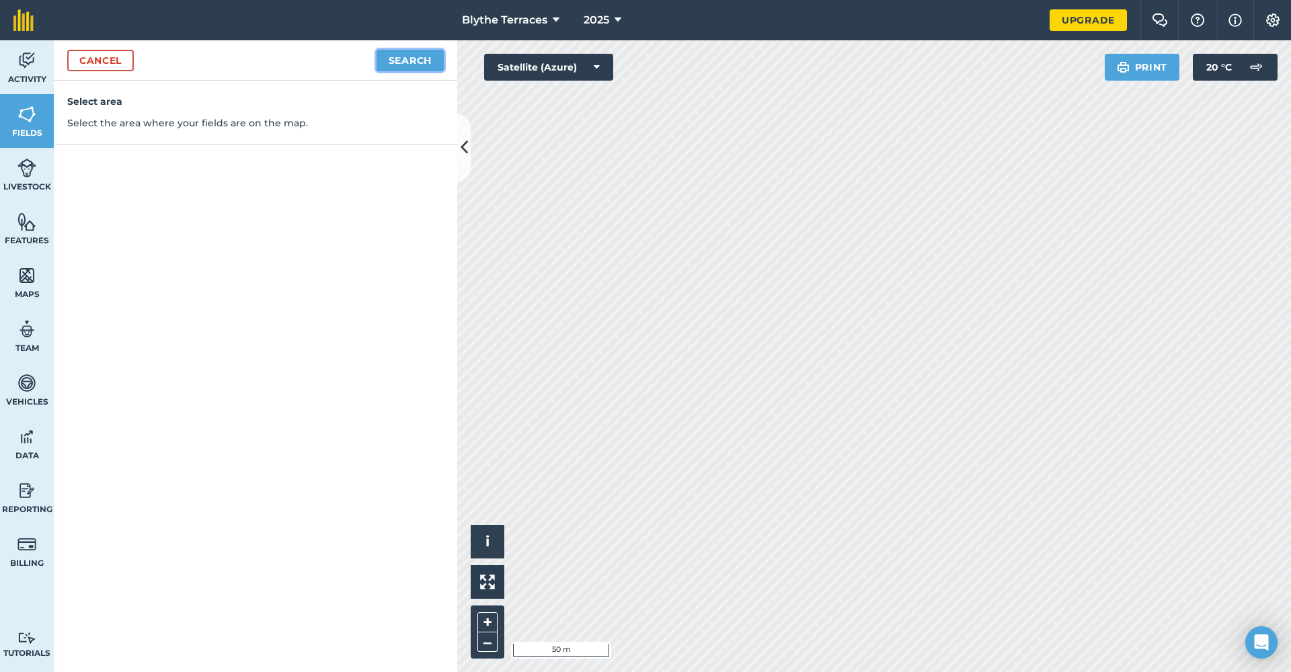
click at [409, 50] on button "Search" at bounding box center [409, 61] width 67 height 22
click at [413, 62] on button "Search" at bounding box center [409, 61] width 67 height 22
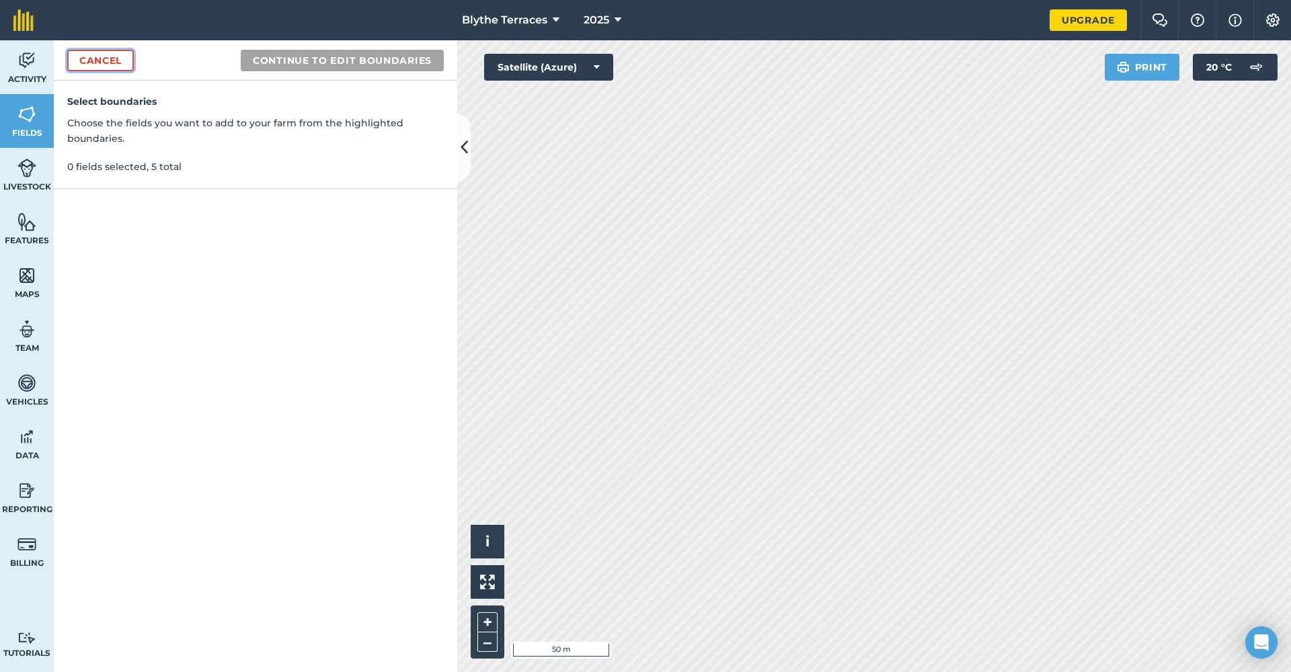
click at [108, 65] on link "Cancel" at bounding box center [100, 61] width 67 height 22
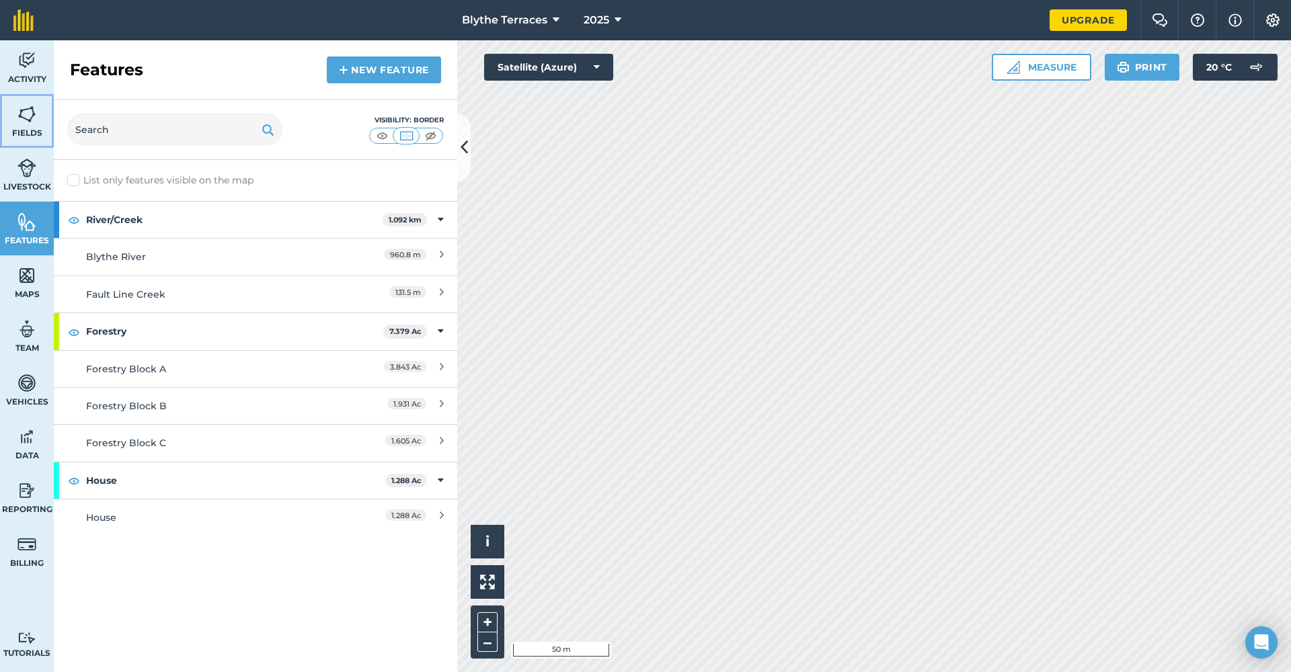
click at [41, 129] on span "Fields" at bounding box center [27, 133] width 54 height 11
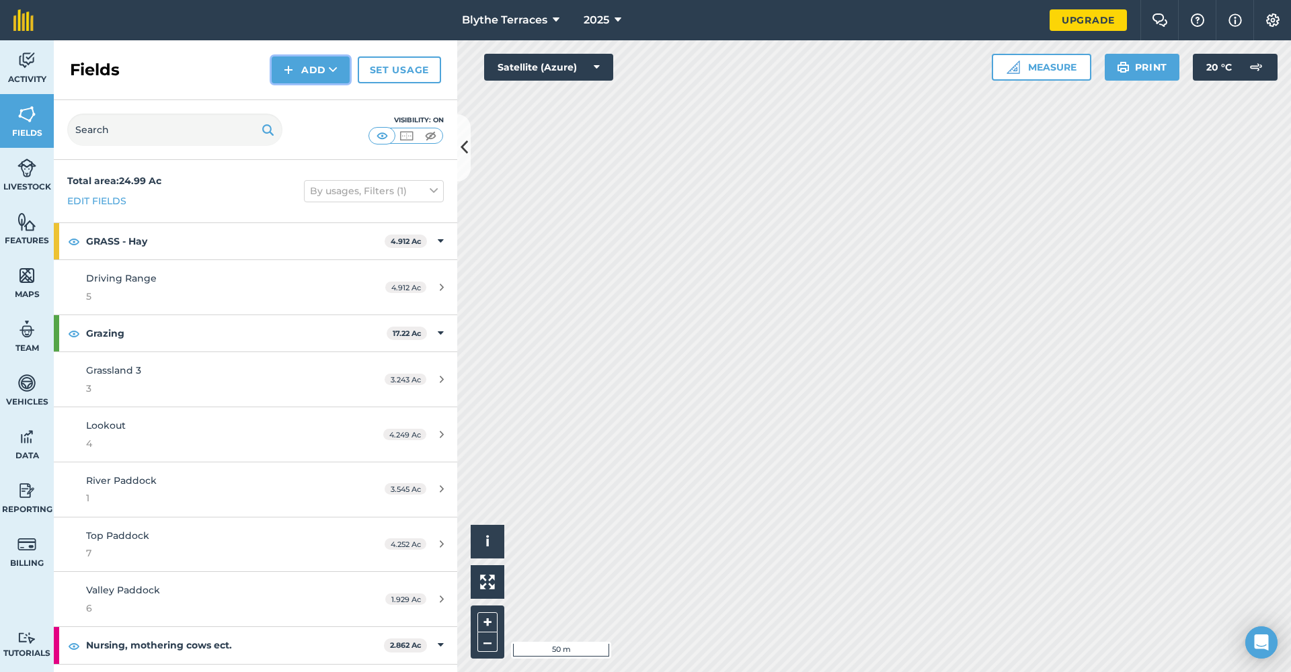
click at [322, 65] on button "Add" at bounding box center [311, 69] width 78 height 27
click at [313, 102] on link "Draw" at bounding box center [311, 100] width 74 height 30
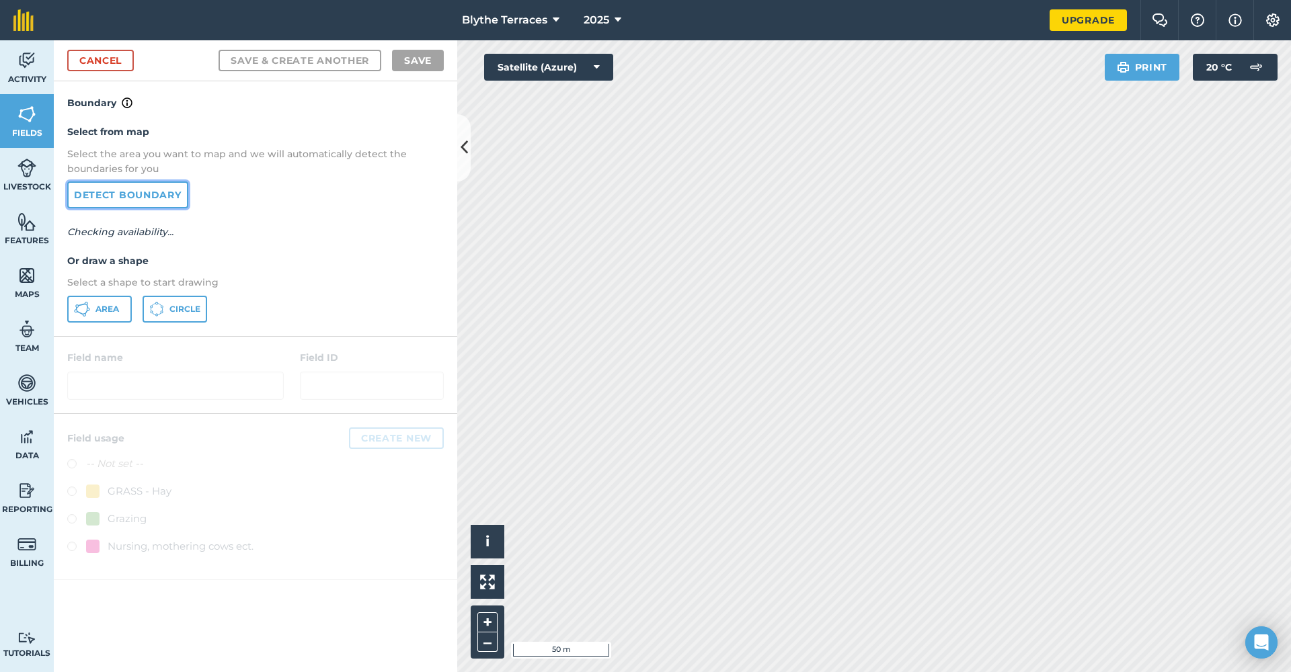
click at [114, 198] on link "Detect boundary" at bounding box center [127, 195] width 121 height 27
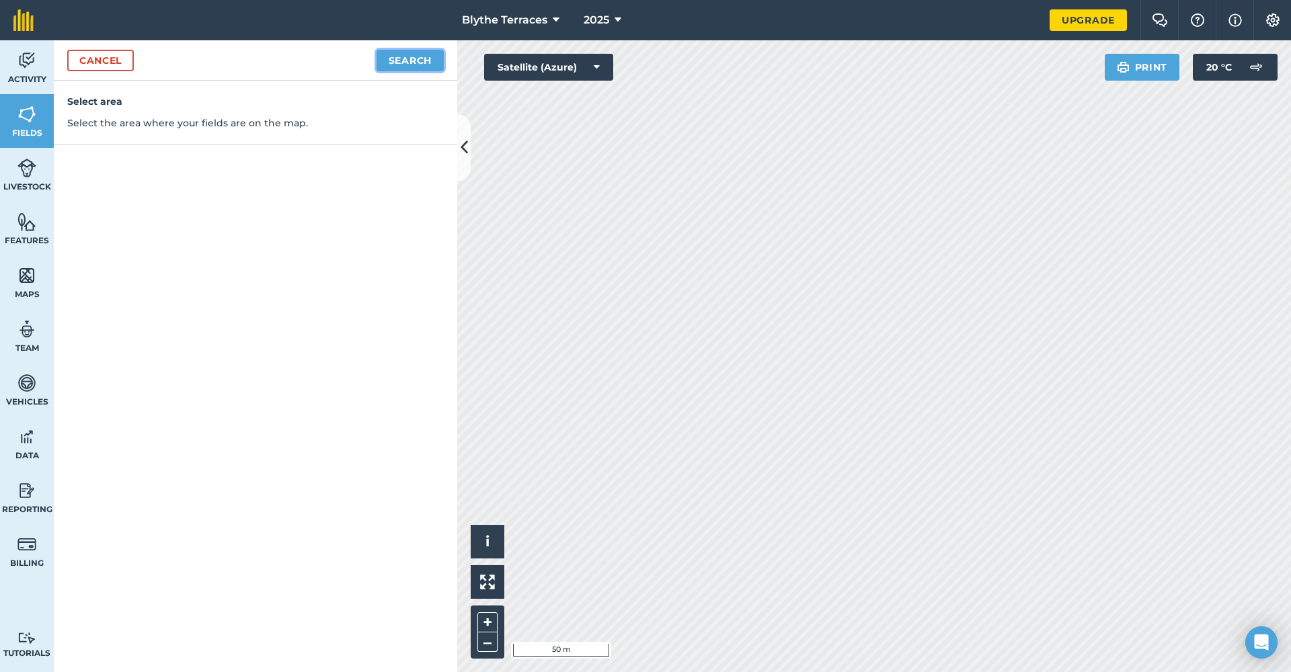
click at [396, 56] on button "Search" at bounding box center [409, 61] width 67 height 22
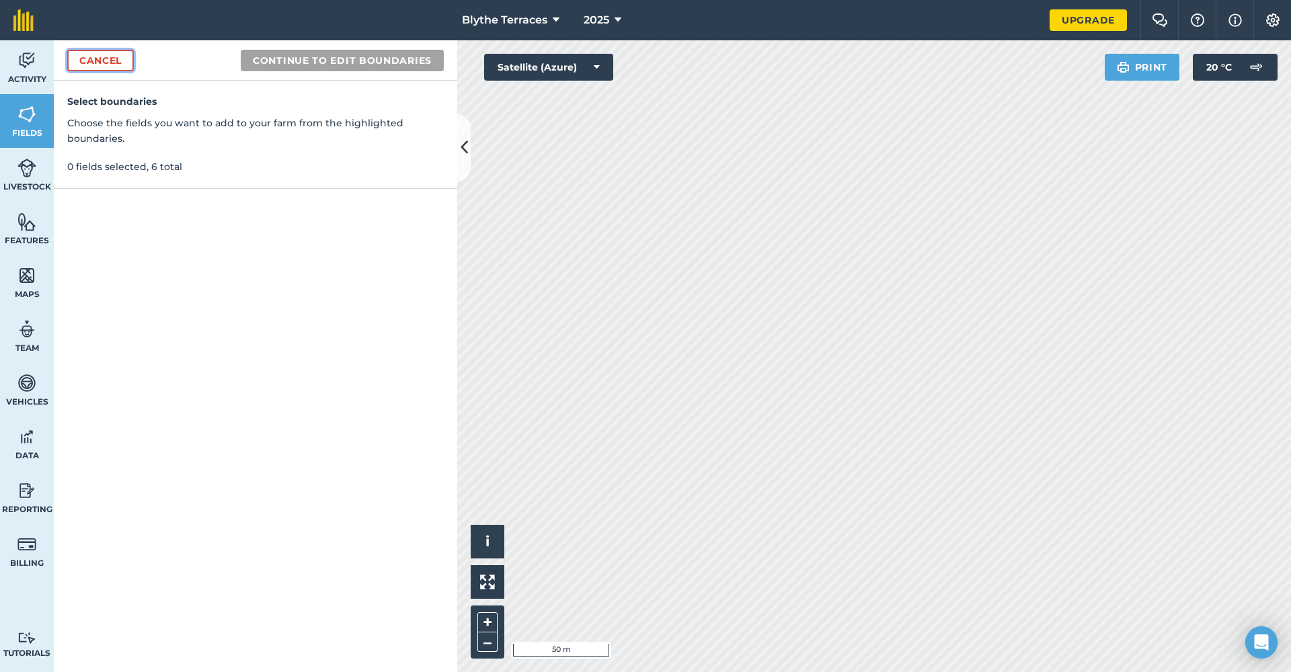
click at [82, 67] on link "Cancel" at bounding box center [100, 61] width 67 height 22
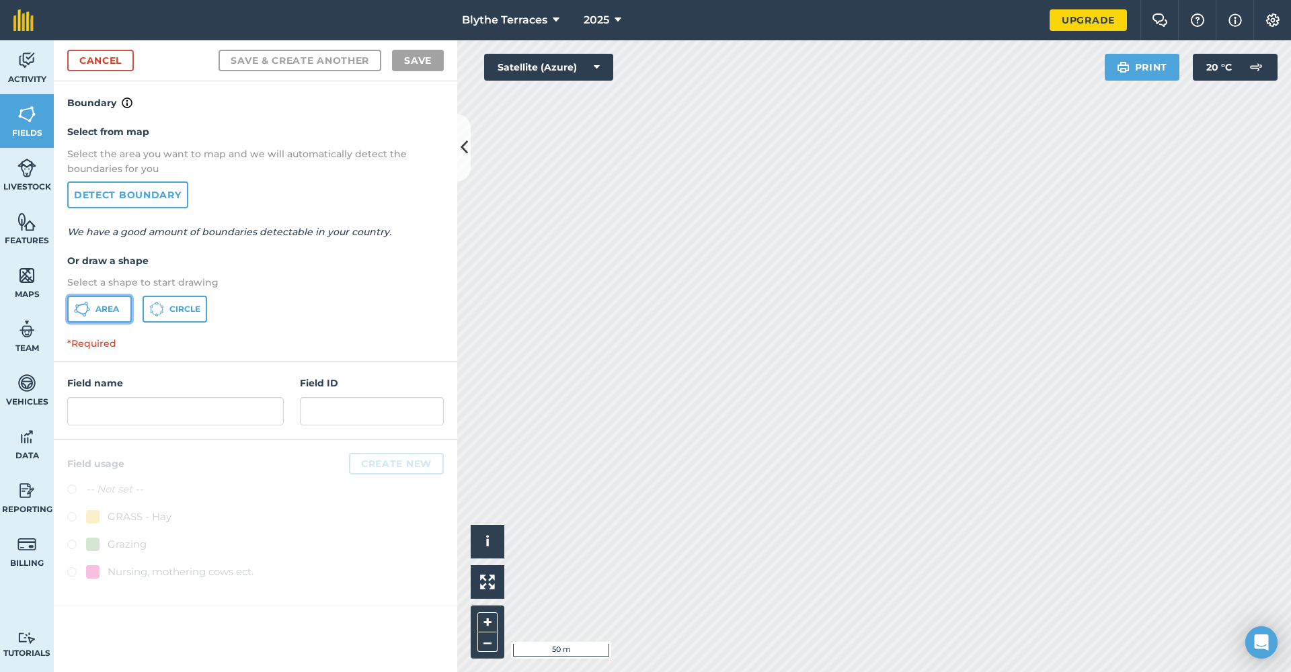
click at [99, 310] on span "Area" at bounding box center [107, 309] width 24 height 11
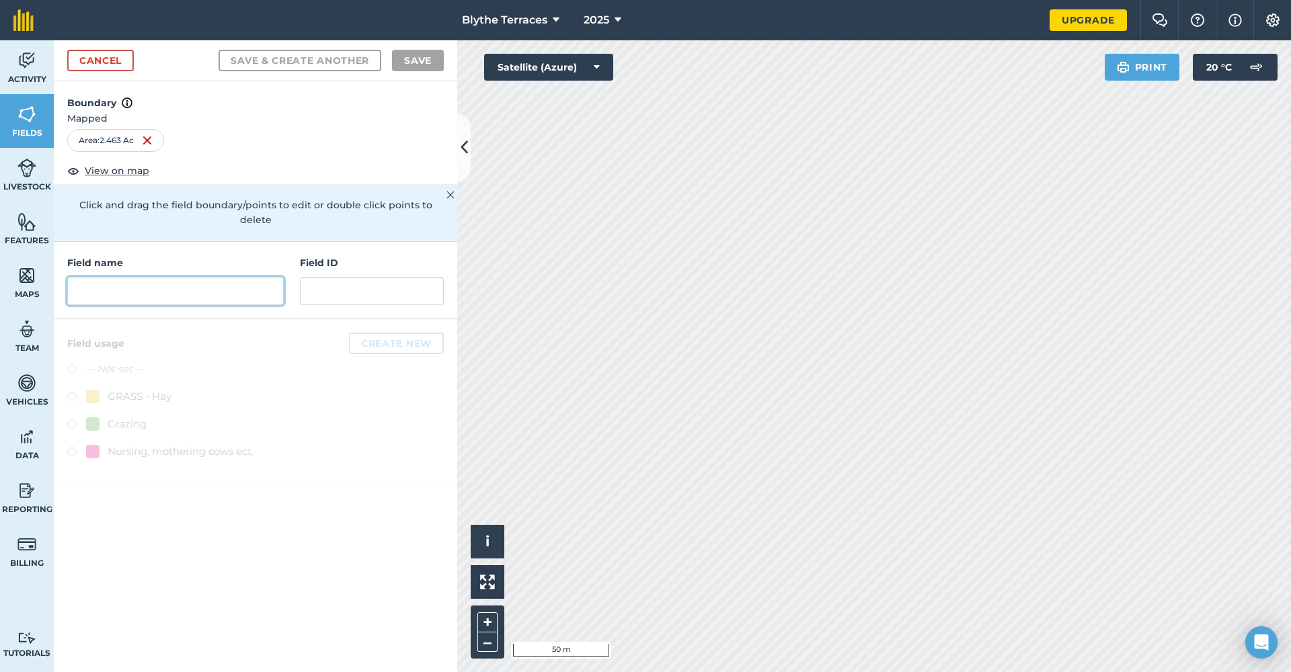
click at [211, 277] on input "text" at bounding box center [175, 291] width 216 height 28
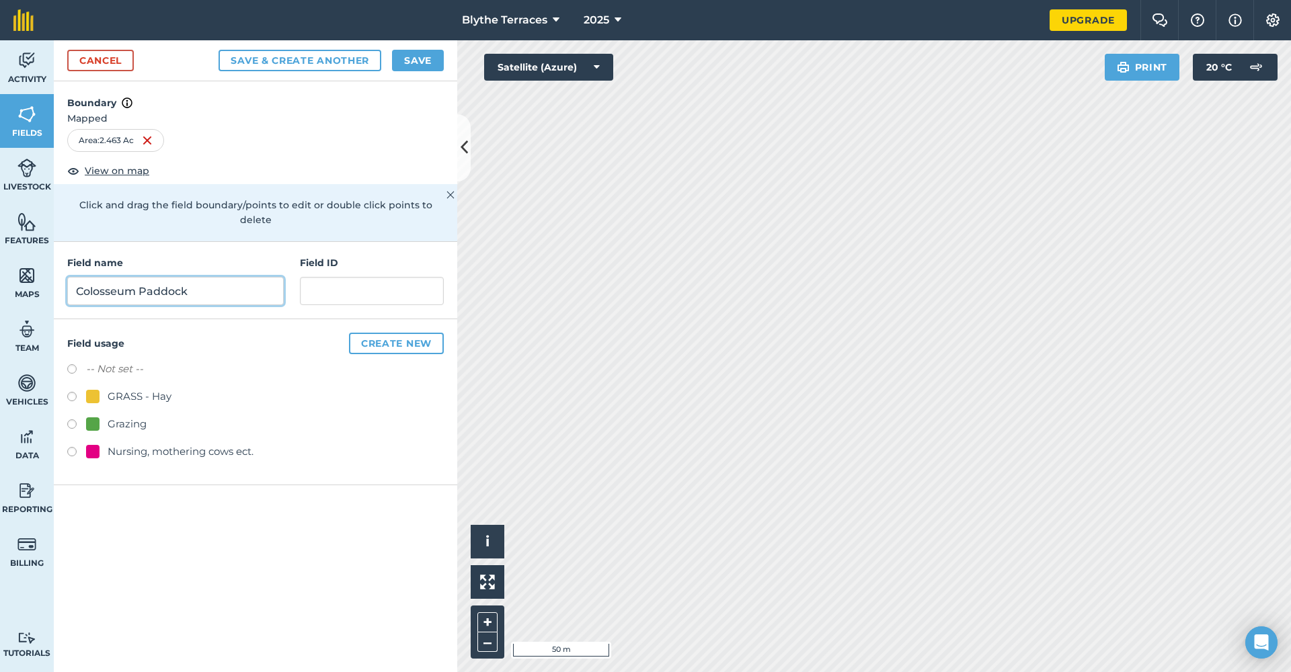
type input "Colosseum Paddock"
click at [335, 278] on input "text" at bounding box center [372, 291] width 144 height 28
type input "8"
click at [77, 419] on label at bounding box center [76, 425] width 19 height 13
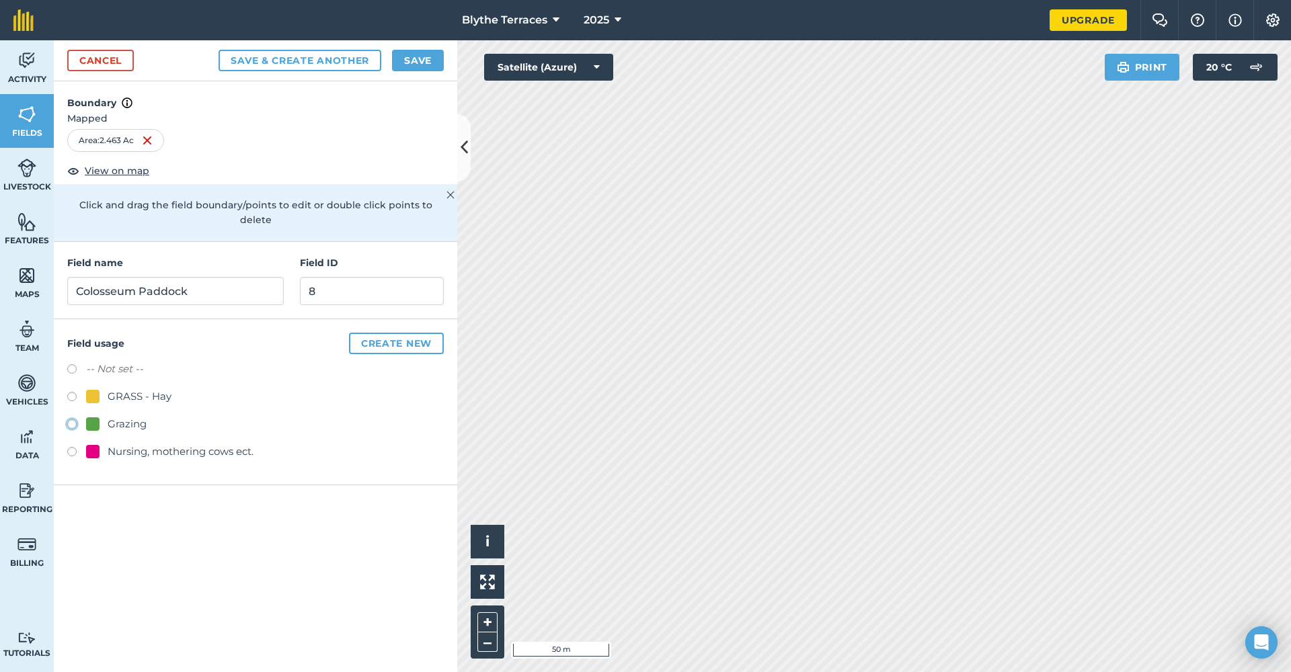
radio input "true"
click at [422, 62] on button "Save" at bounding box center [418, 61] width 52 height 22
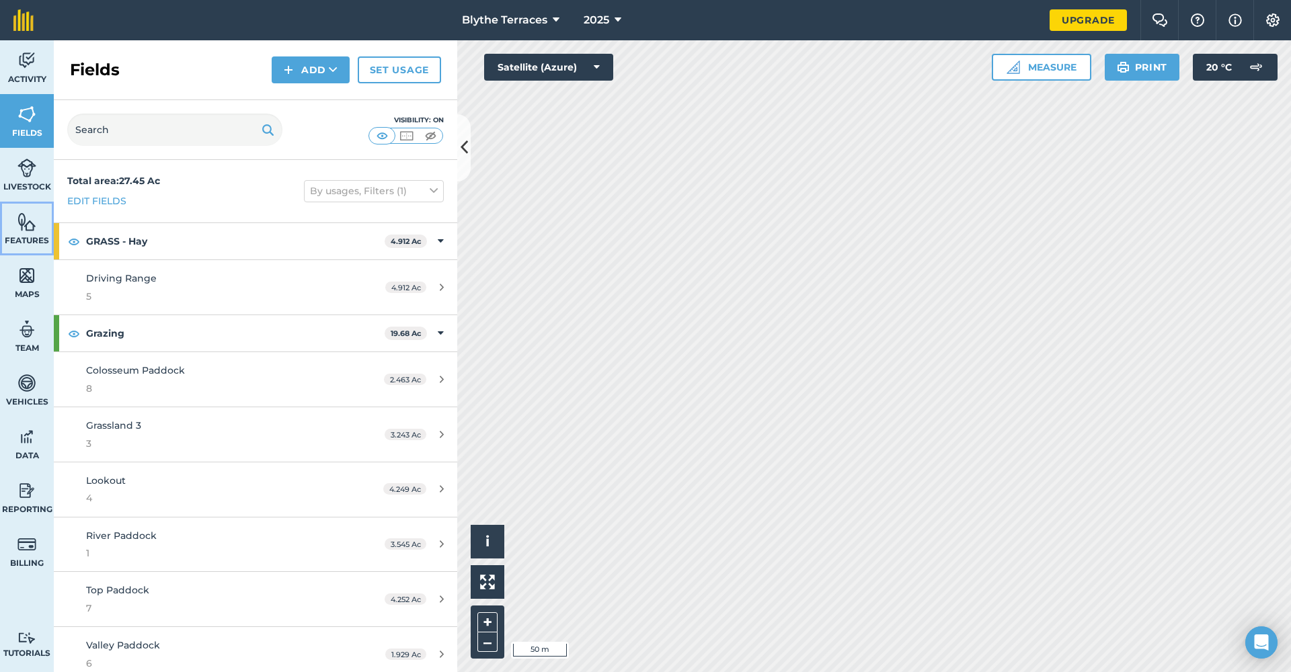
click at [24, 222] on img at bounding box center [26, 222] width 19 height 20
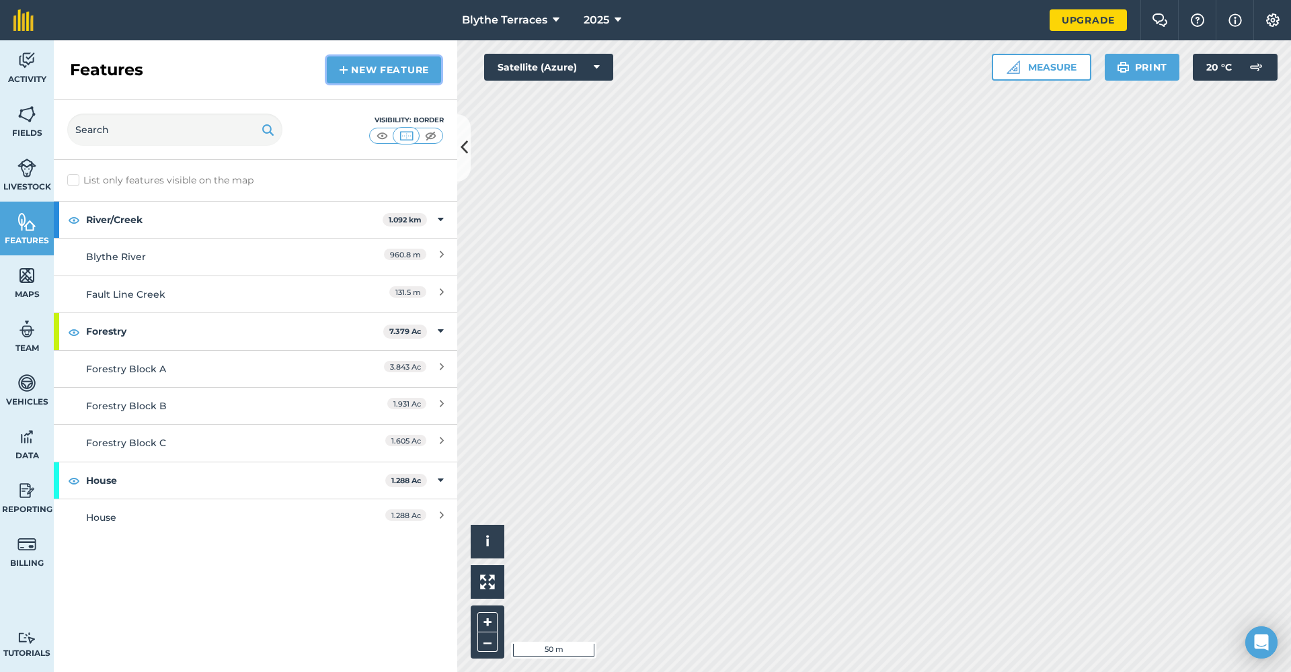
click at [378, 74] on link "New feature" at bounding box center [384, 69] width 114 height 27
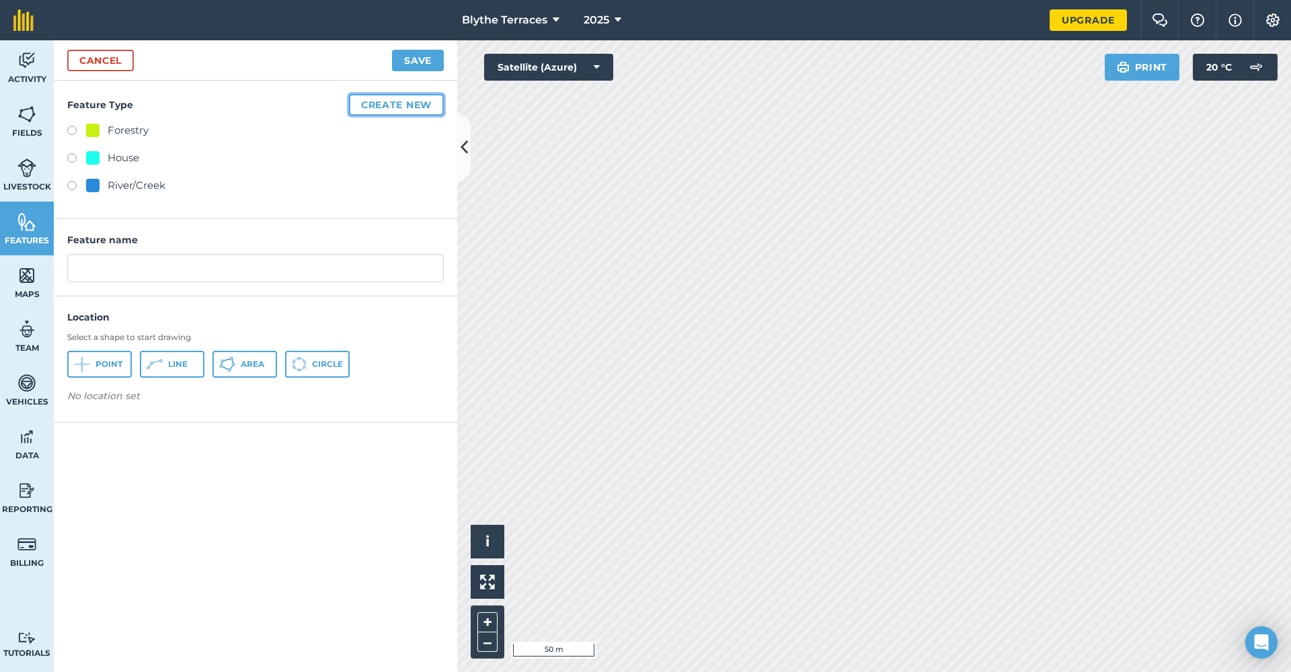
click at [374, 102] on button "Create new" at bounding box center [396, 105] width 95 height 22
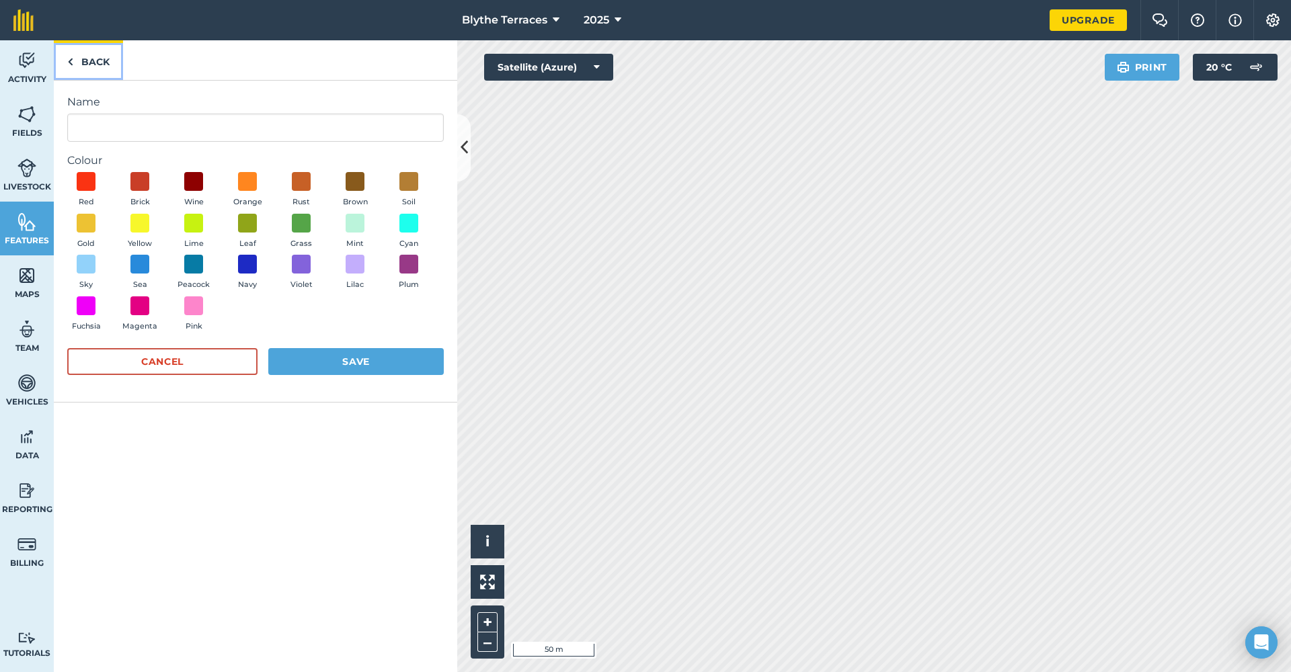
click at [69, 61] on img at bounding box center [70, 62] width 6 height 16
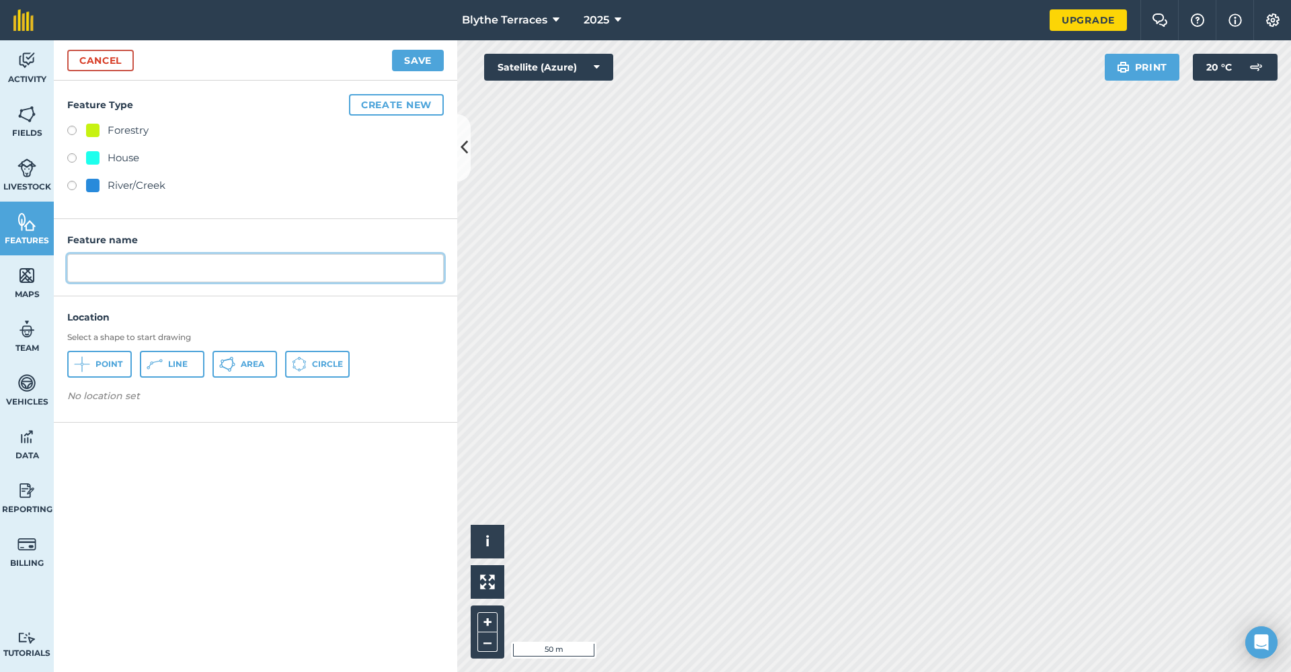
click at [118, 265] on input "text" at bounding box center [255, 268] width 376 height 28
type input "Gully"
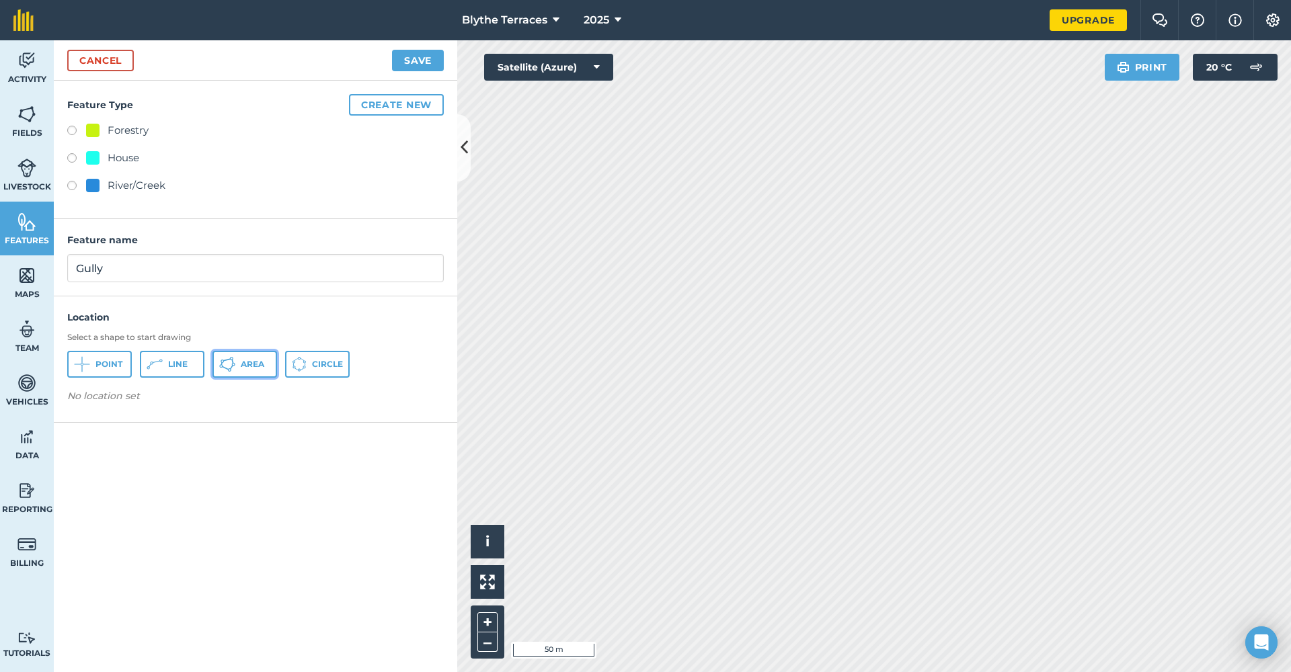
click at [249, 365] on span "Area" at bounding box center [253, 364] width 24 height 11
click at [404, 62] on button "Save" at bounding box center [418, 61] width 52 height 22
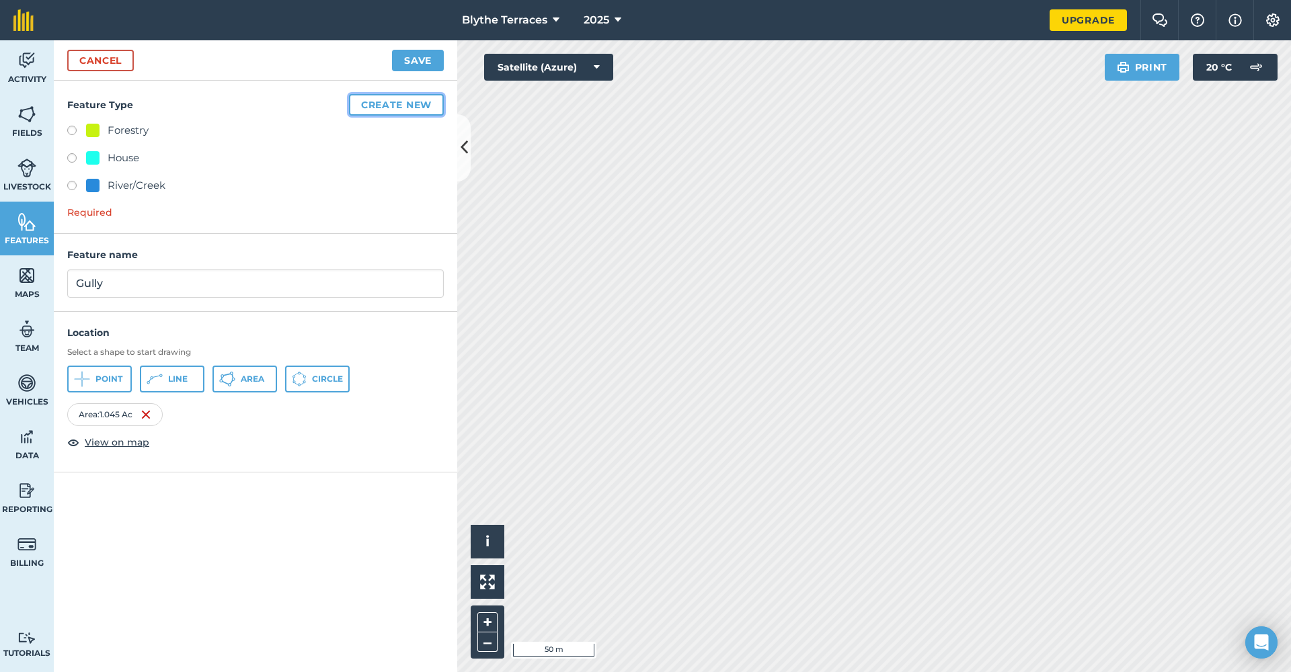
click at [384, 105] on button "Create new" at bounding box center [396, 105] width 95 height 22
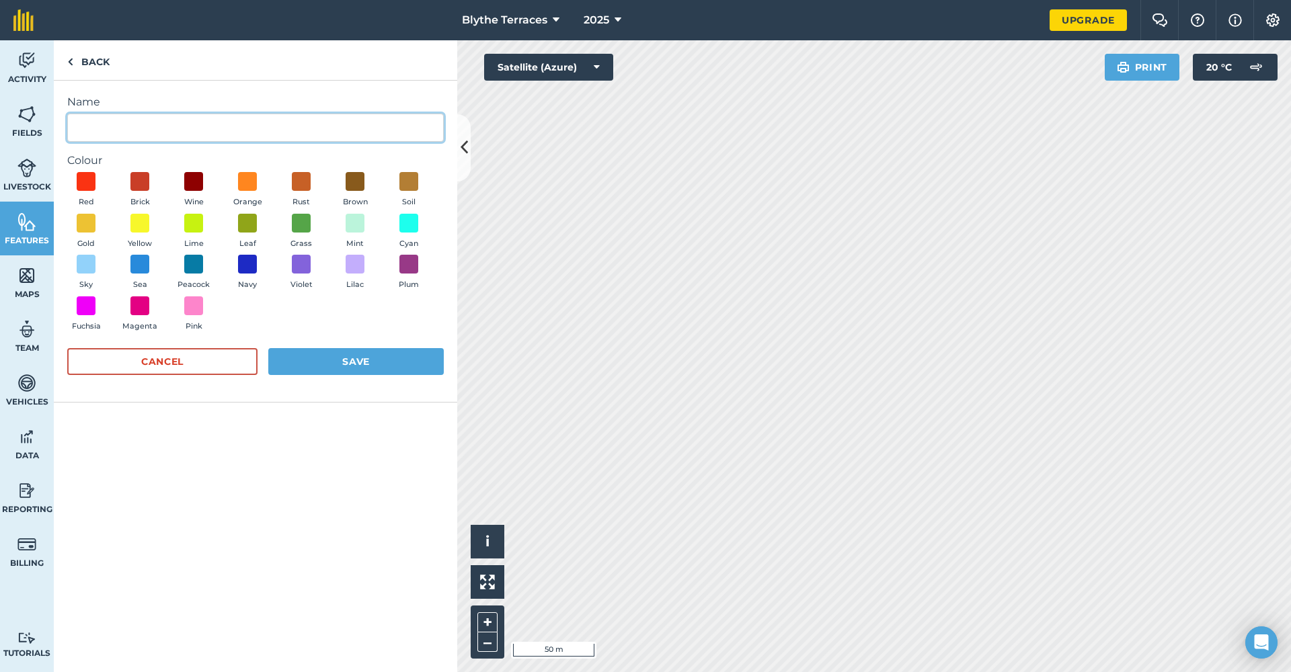
click at [272, 117] on input "Name" at bounding box center [255, 128] width 376 height 28
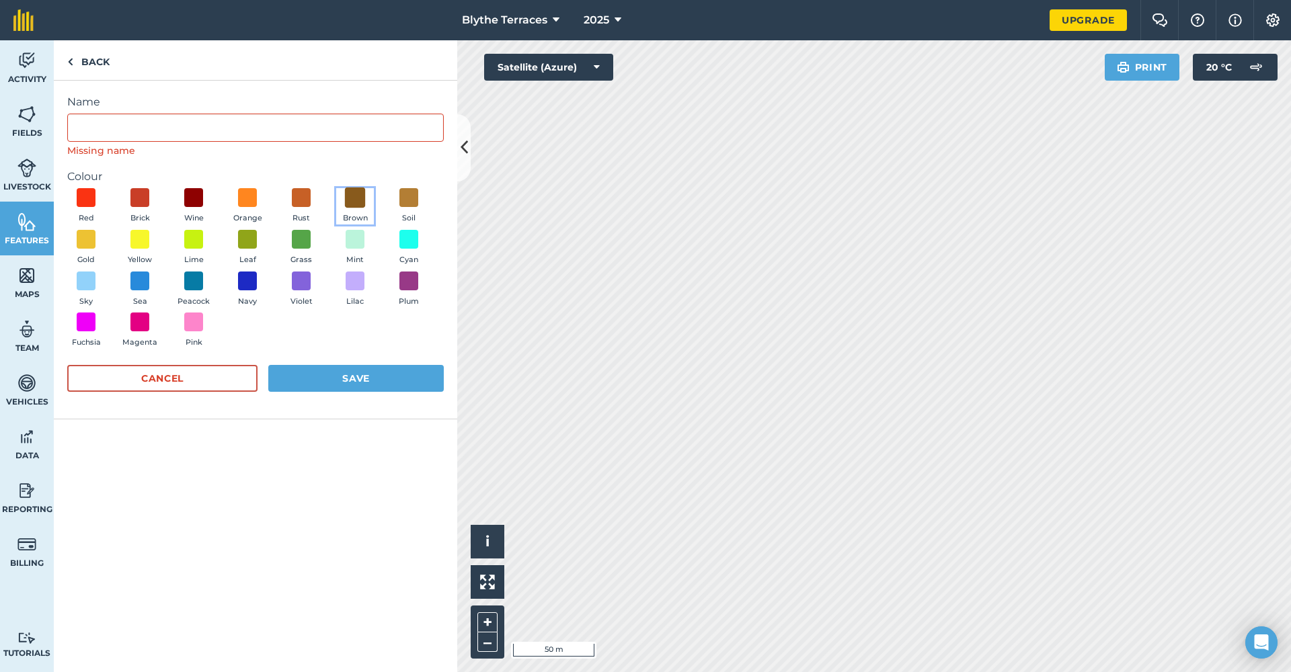
click at [355, 175] on div "Colour Red Brick Wine Orange Rust Brown Soil Gold Yellow Lime Leaf Grass Mint C…" at bounding box center [255, 261] width 376 height 185
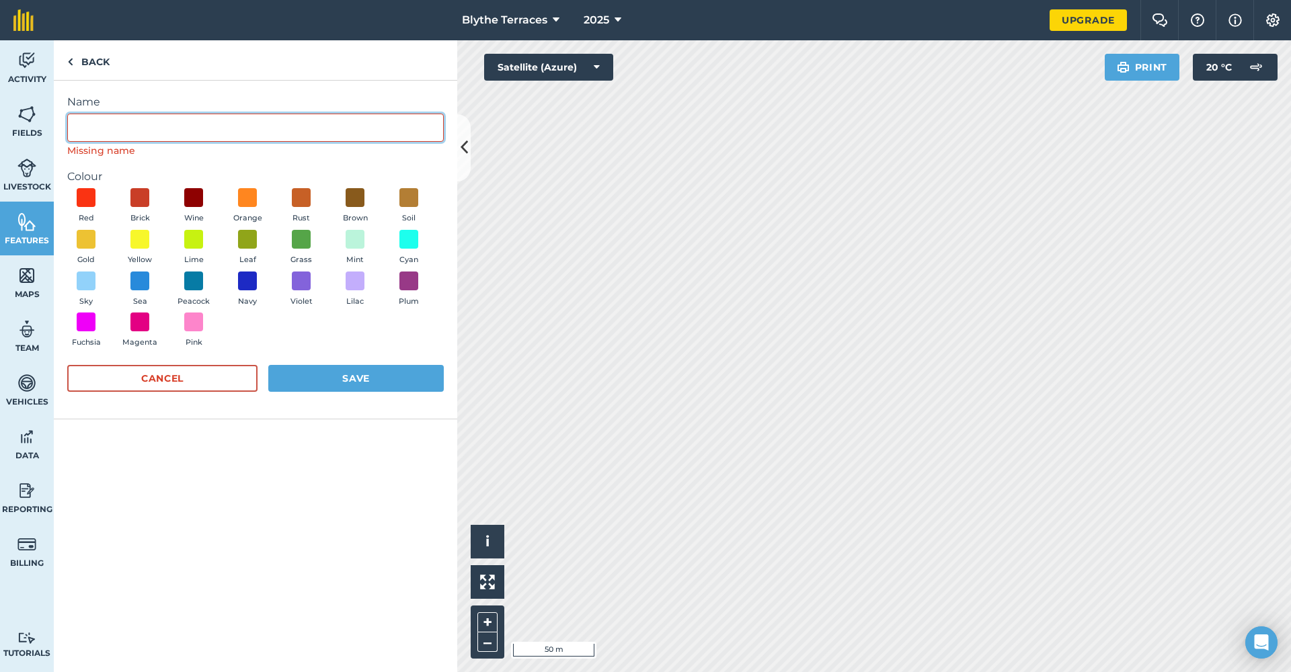
click at [272, 128] on input "Name" at bounding box center [255, 128] width 376 height 28
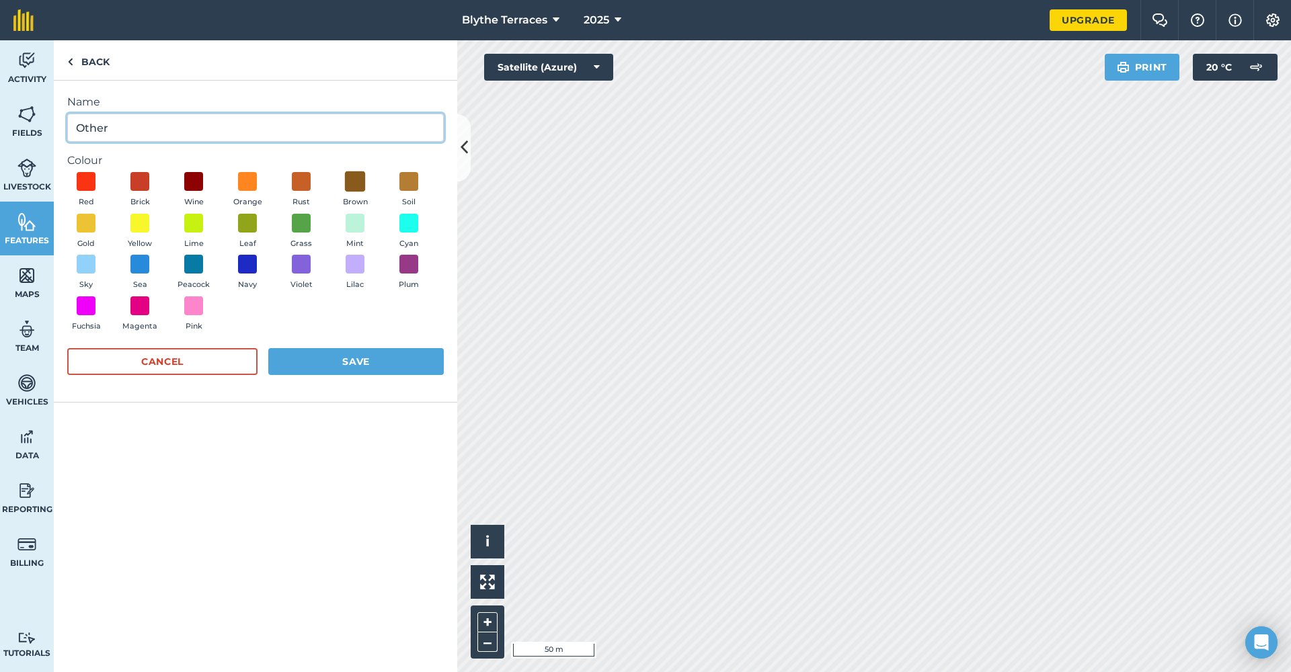
type input "Other"
click at [358, 178] on span at bounding box center [355, 181] width 21 height 21
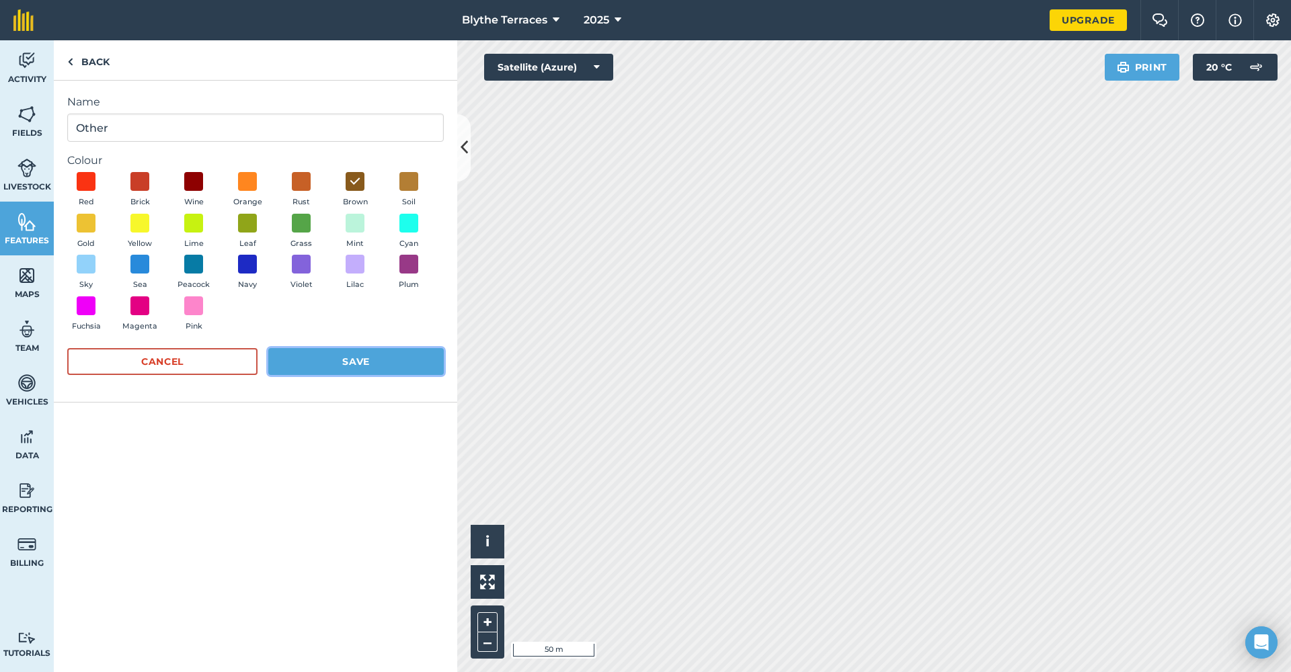
click at [333, 369] on button "Save" at bounding box center [355, 361] width 175 height 27
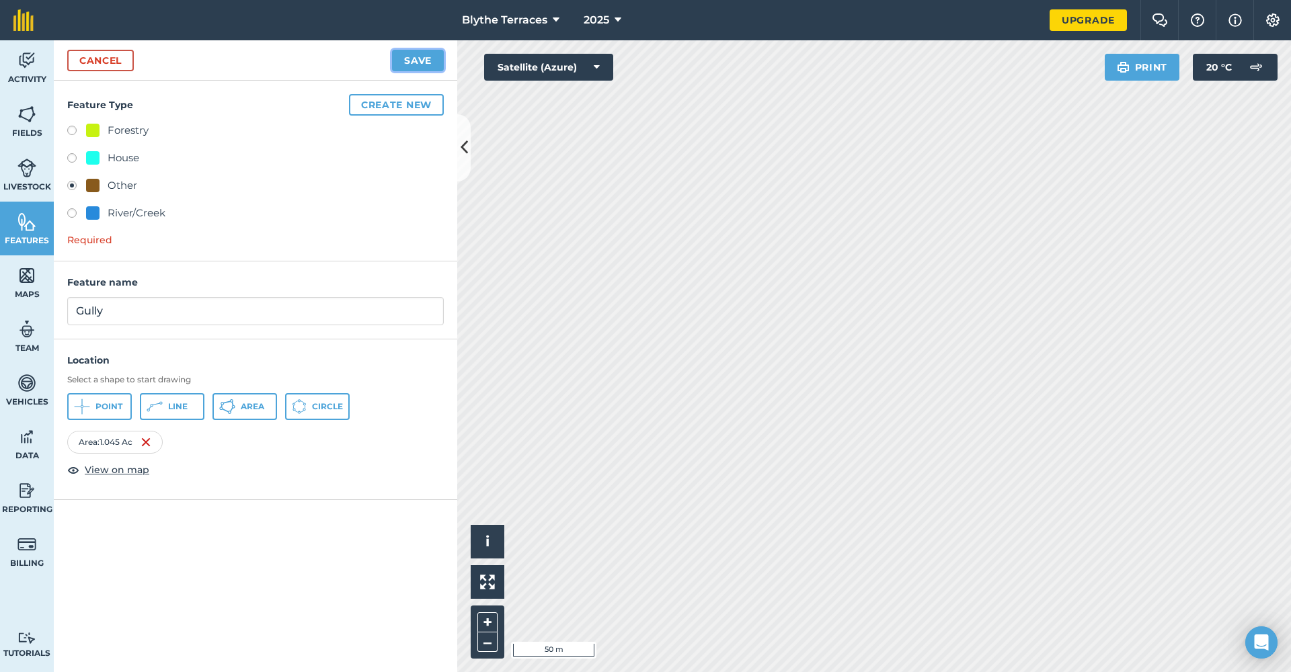
click at [413, 58] on button "Save" at bounding box center [418, 61] width 52 height 22
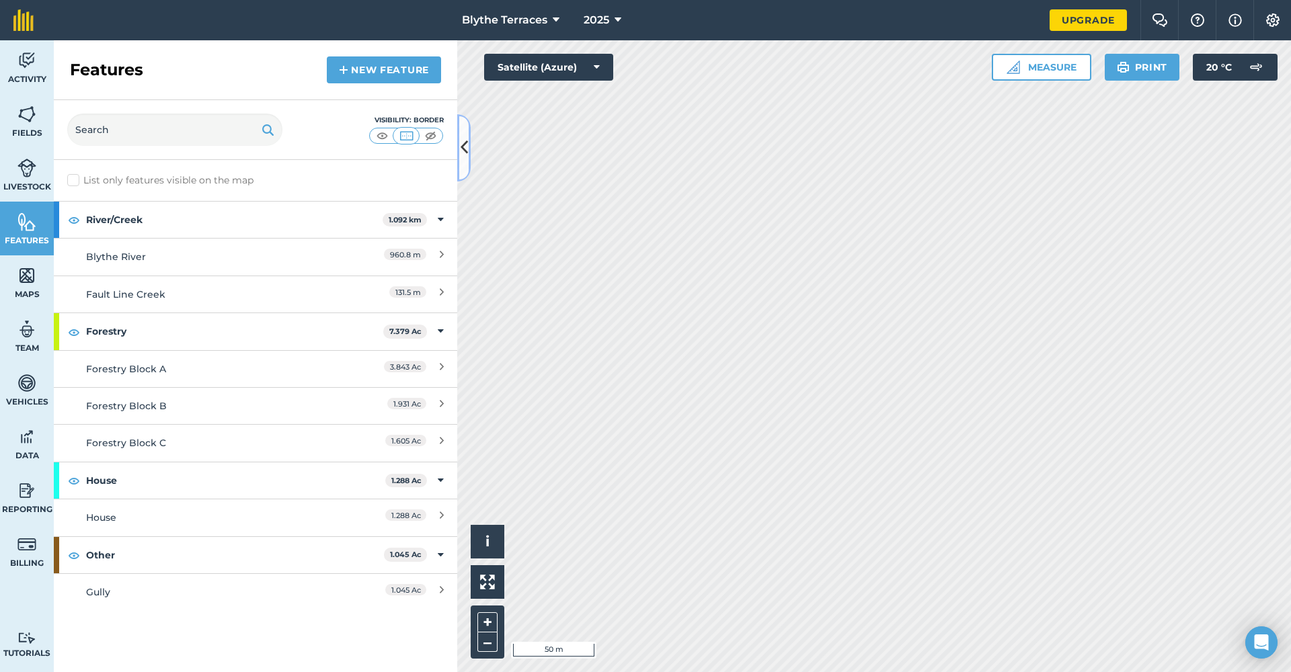
click at [463, 152] on icon at bounding box center [463, 148] width 7 height 24
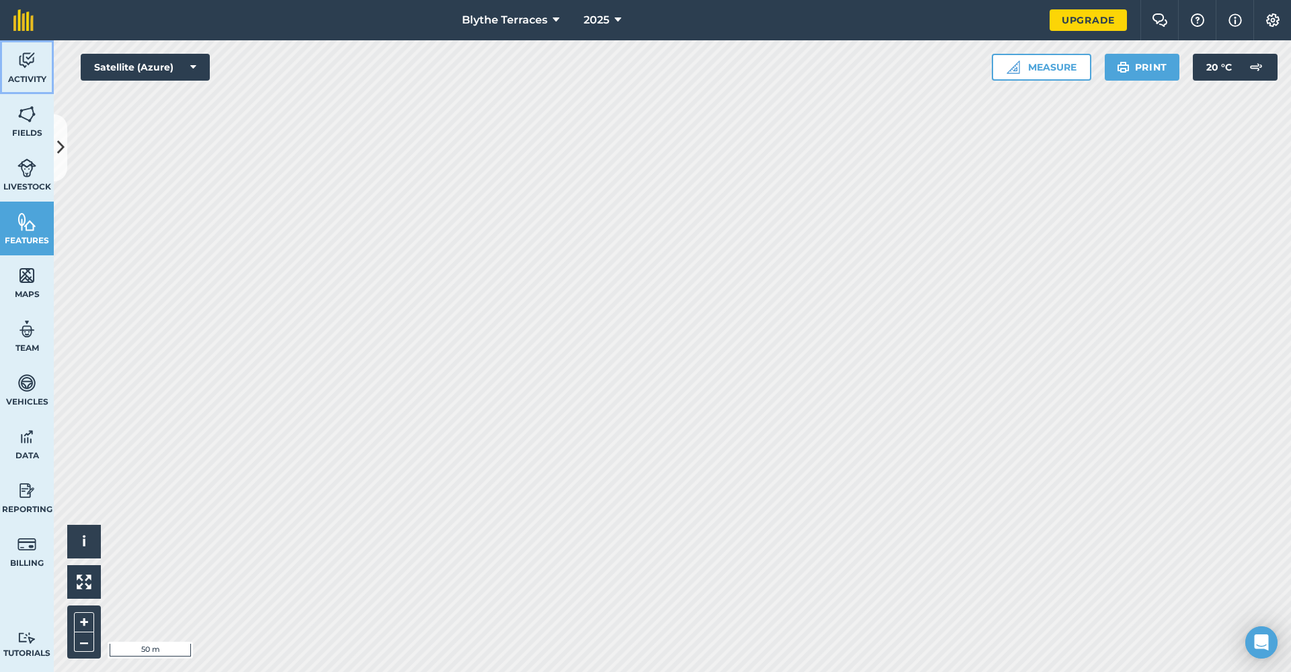
click at [24, 74] on span "Activity" at bounding box center [27, 79] width 54 height 11
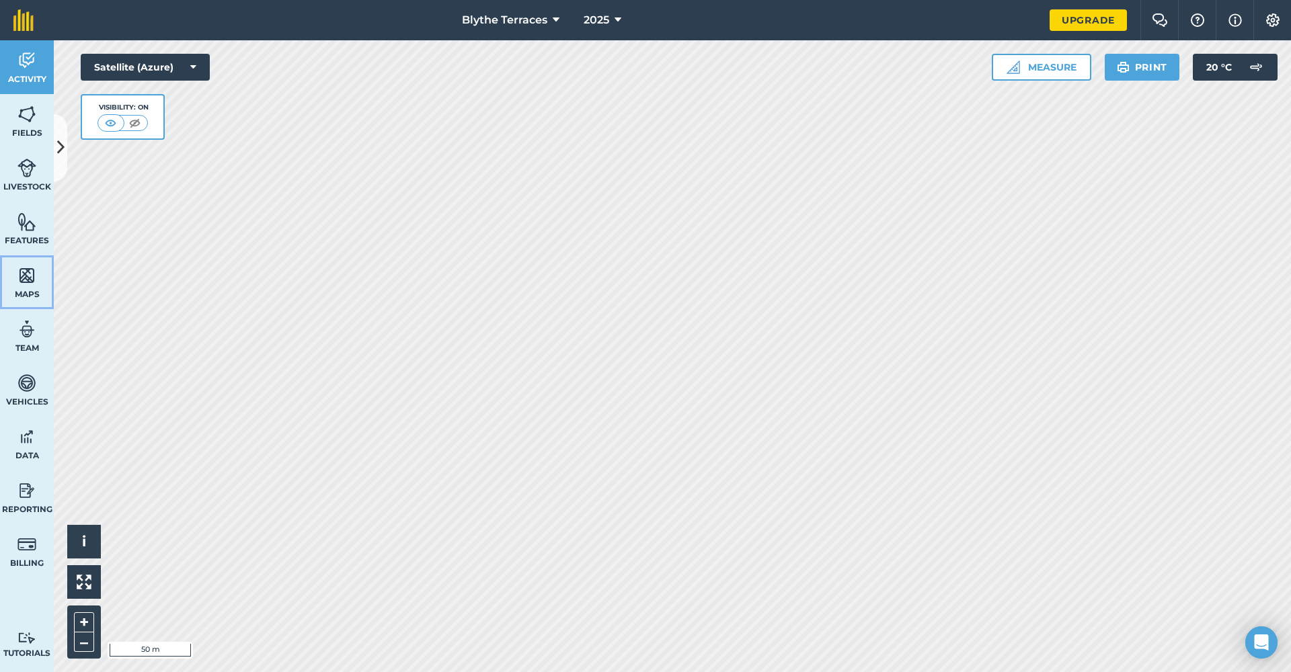
click at [26, 283] on img at bounding box center [26, 276] width 19 height 20
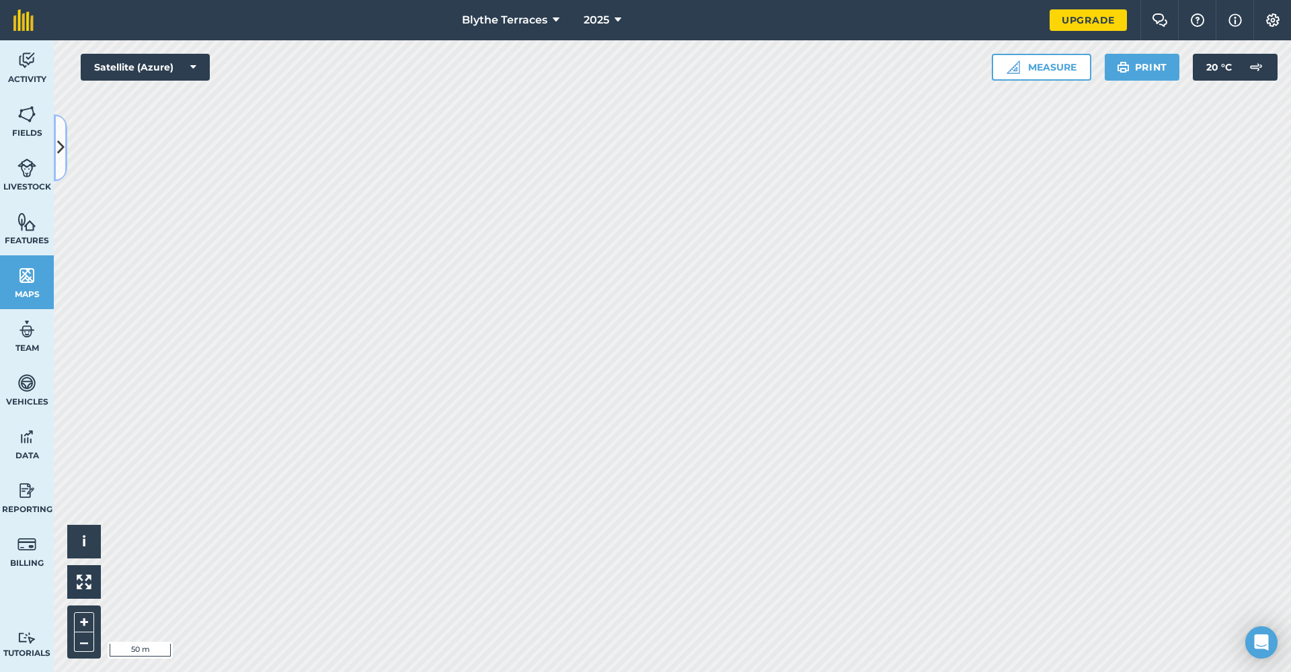
click at [62, 158] on icon at bounding box center [60, 148] width 7 height 24
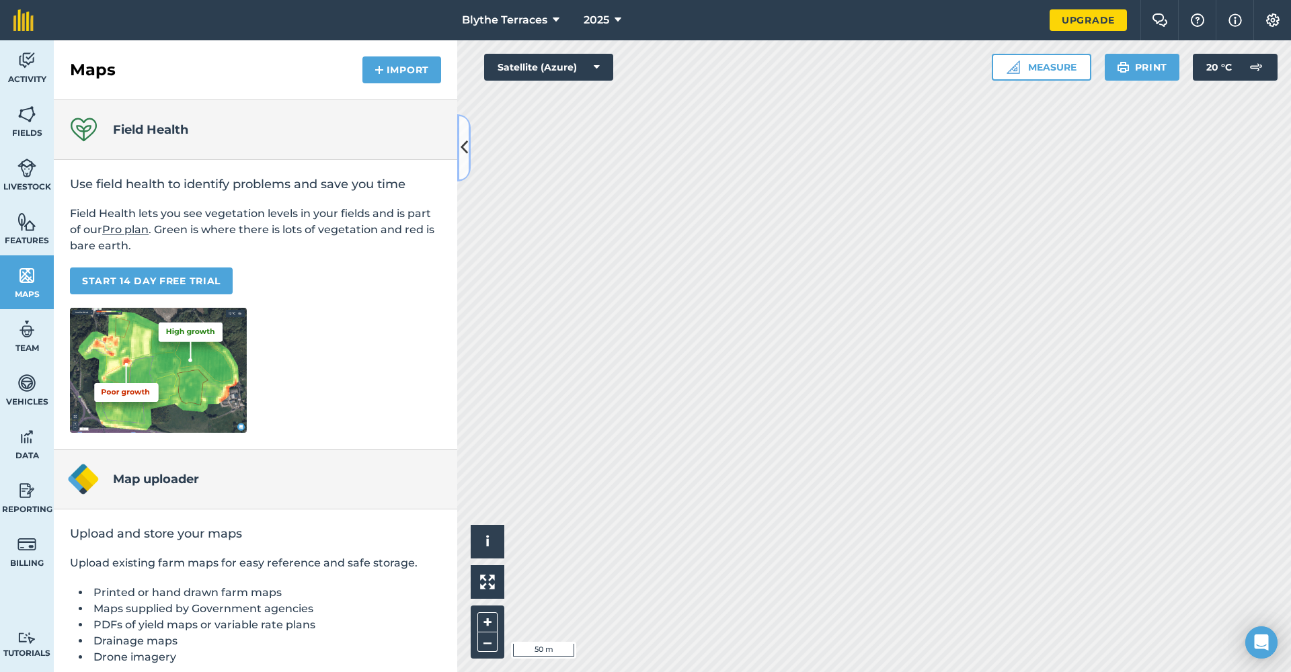
click at [467, 149] on icon at bounding box center [463, 148] width 7 height 24
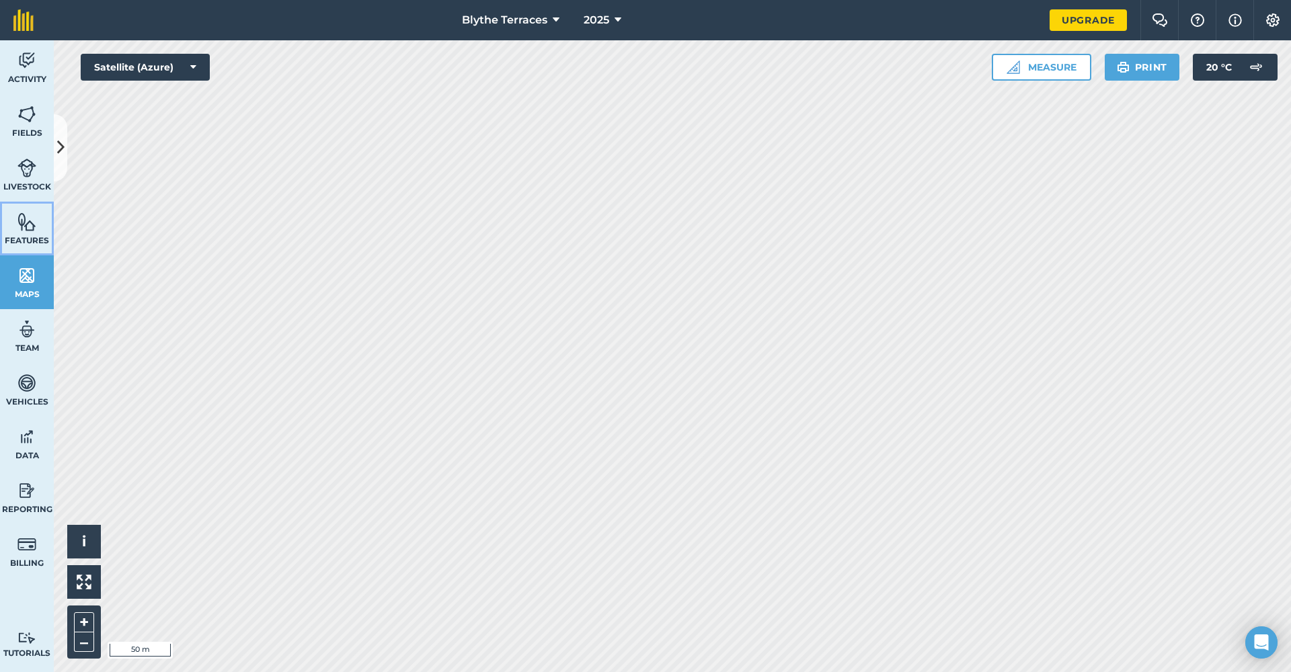
click at [16, 235] on span "Features" at bounding box center [27, 240] width 54 height 11
click at [28, 446] on img at bounding box center [26, 437] width 19 height 20
click at [58, 161] on button at bounding box center [60, 147] width 13 height 67
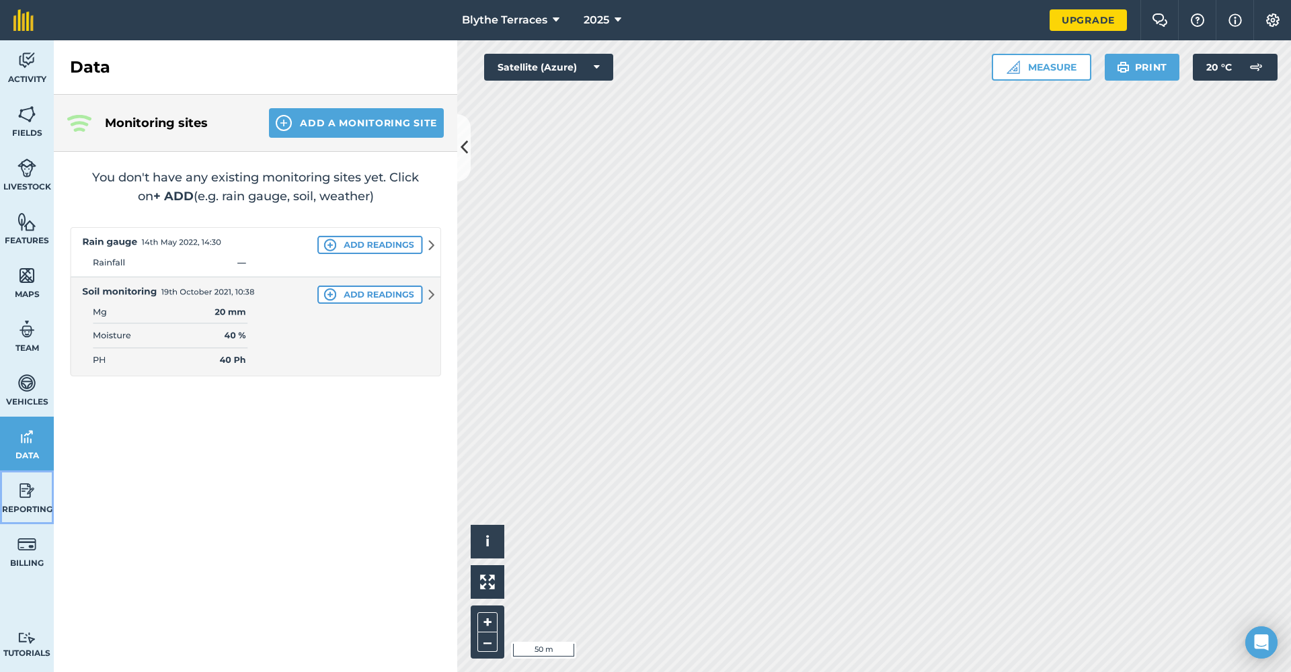
click at [28, 512] on span "Reporting" at bounding box center [27, 509] width 54 height 11
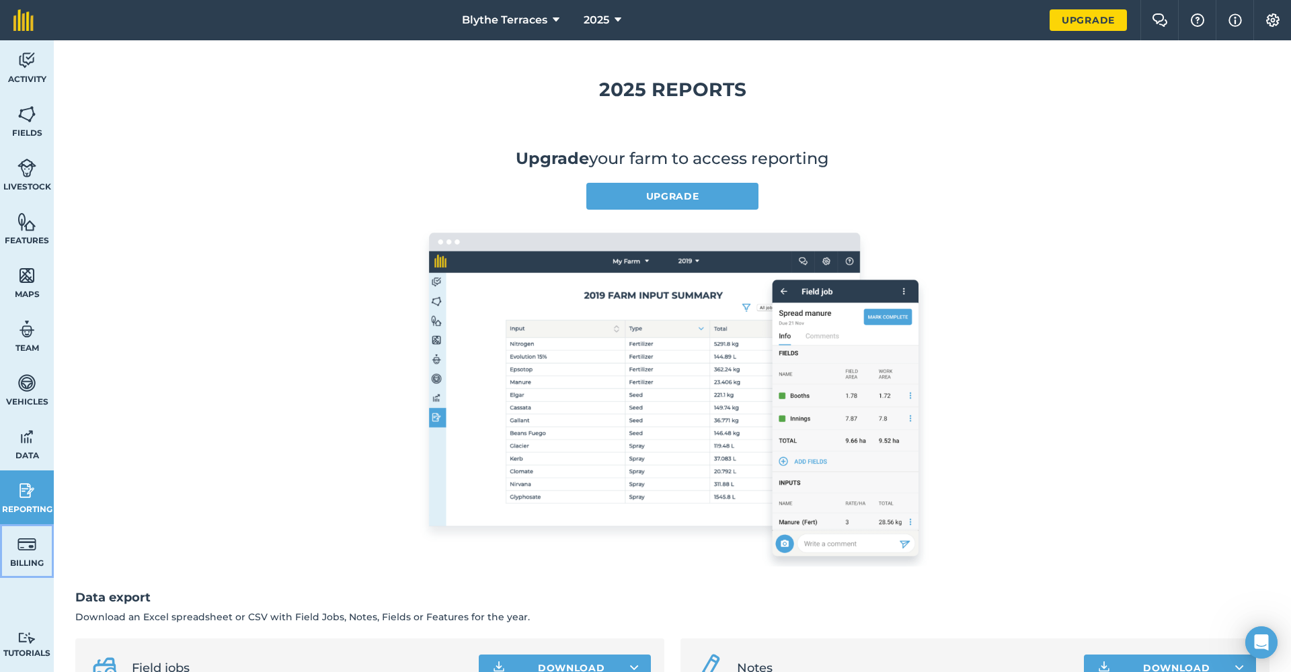
click at [16, 544] on link "Billing" at bounding box center [27, 551] width 54 height 54
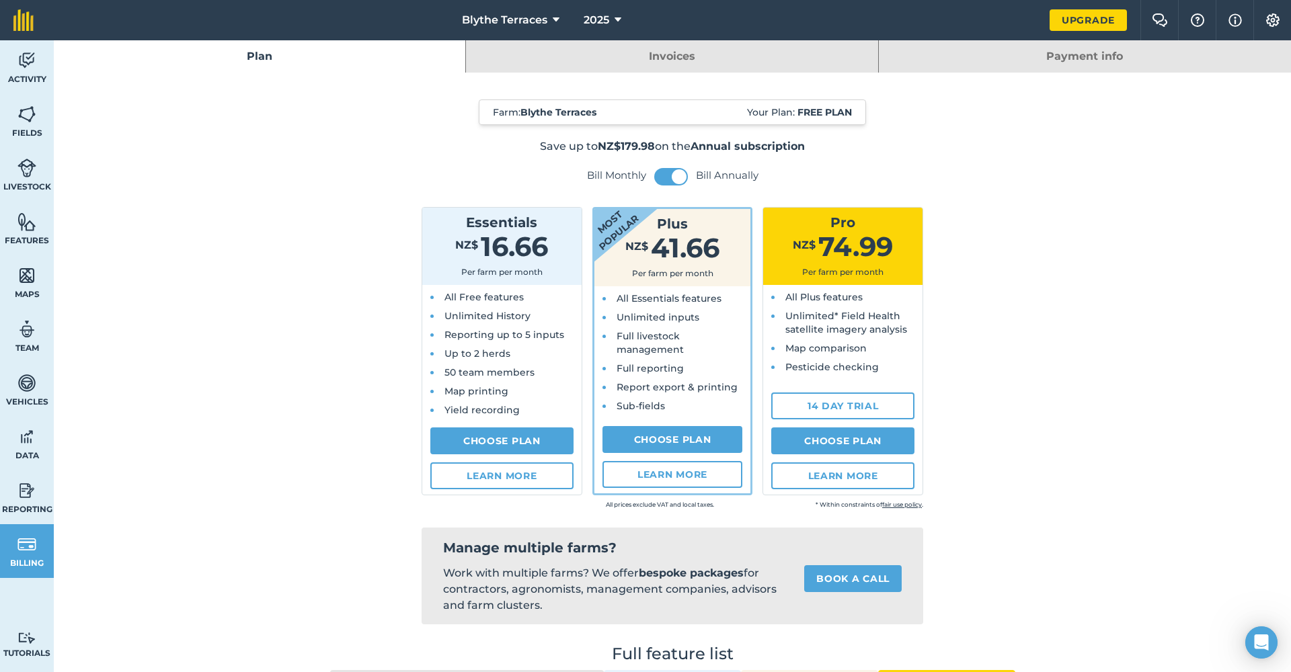
click at [536, 52] on link "Invoices" at bounding box center [671, 56] width 411 height 32
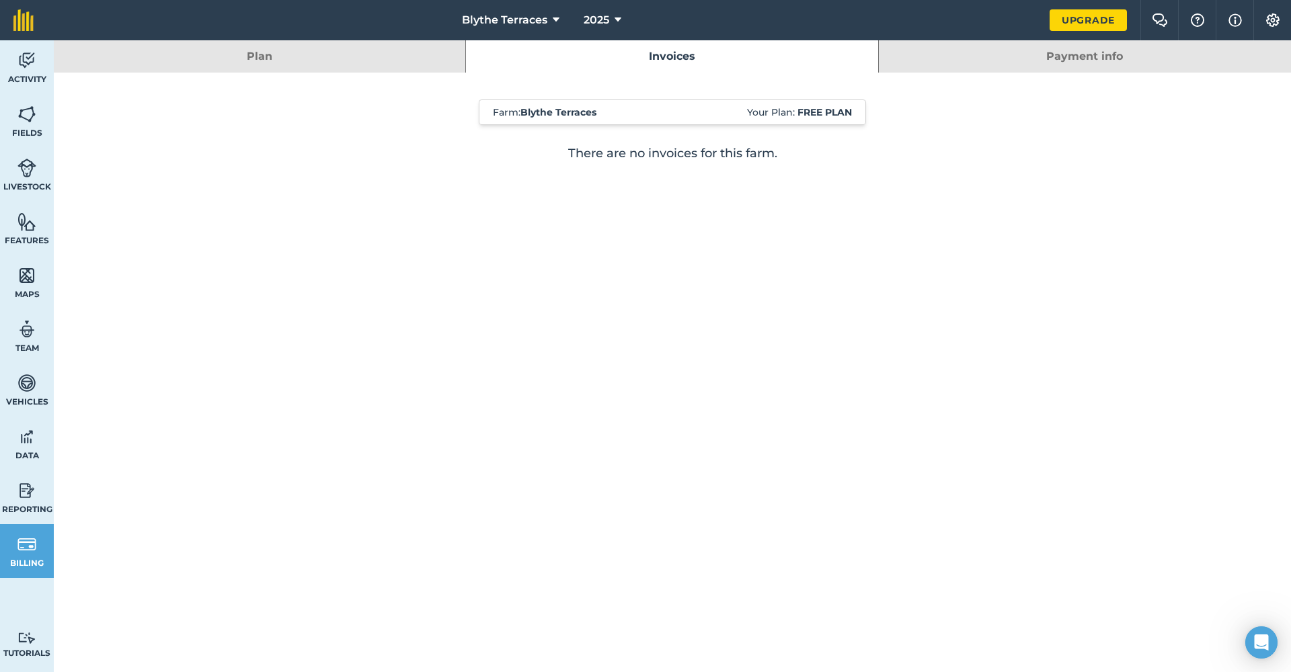
click at [1113, 56] on link "Payment info" at bounding box center [1085, 56] width 412 height 32
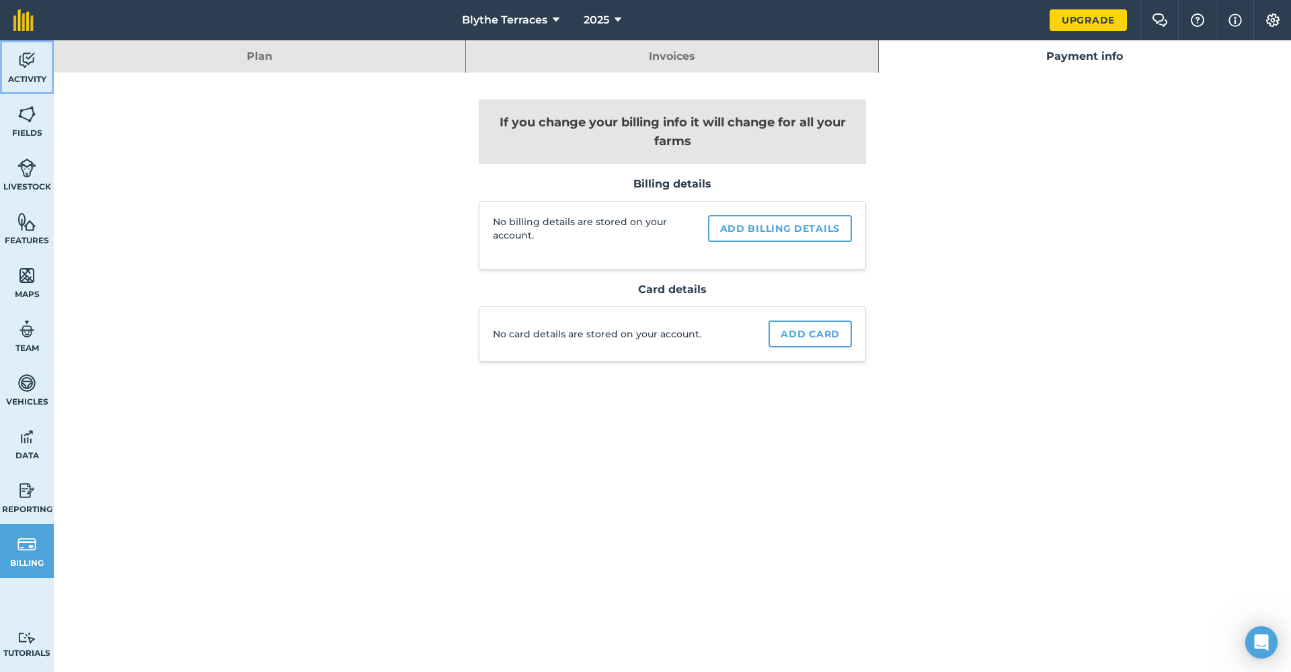
click at [36, 81] on span "Activity" at bounding box center [27, 79] width 54 height 11
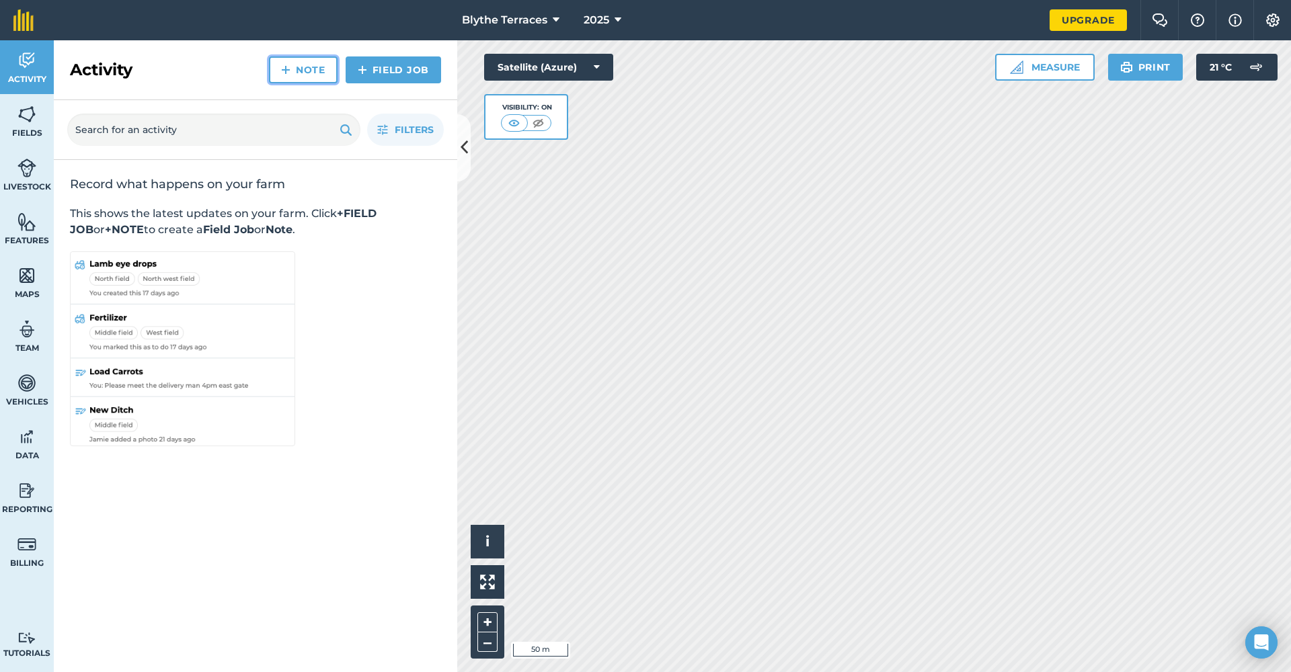
click at [319, 68] on link "Note" at bounding box center [303, 69] width 69 height 27
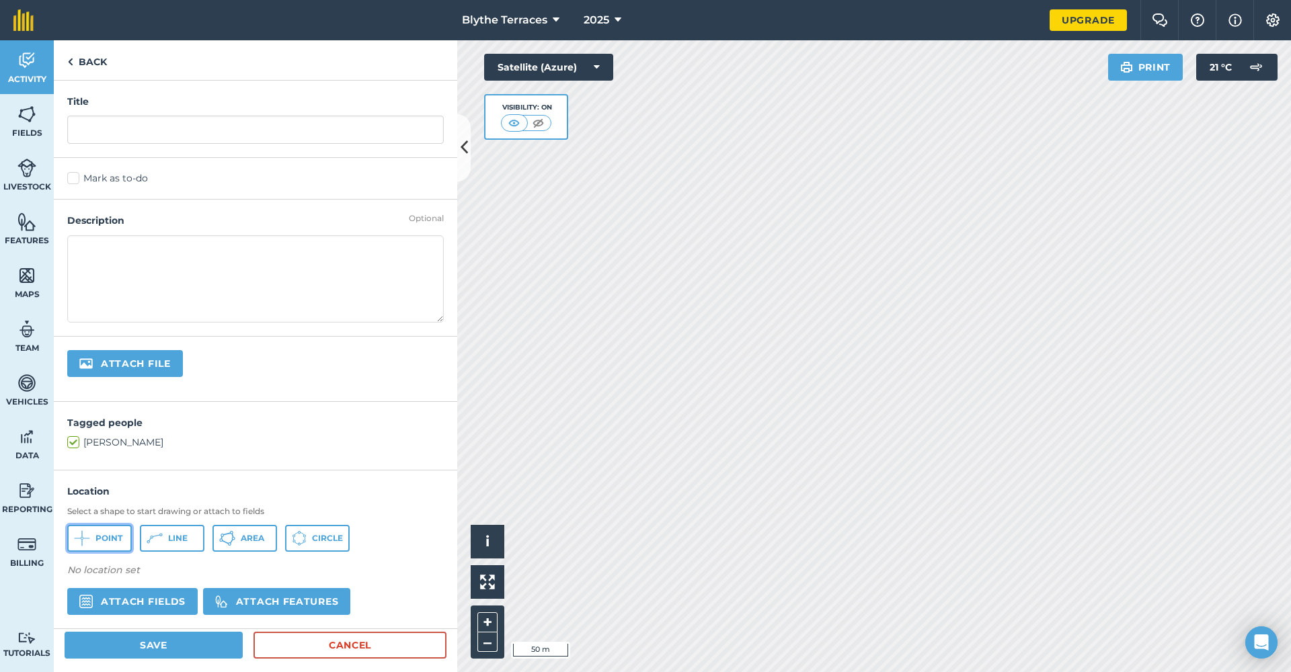
click at [91, 538] on button "Point" at bounding box center [99, 538] width 65 height 27
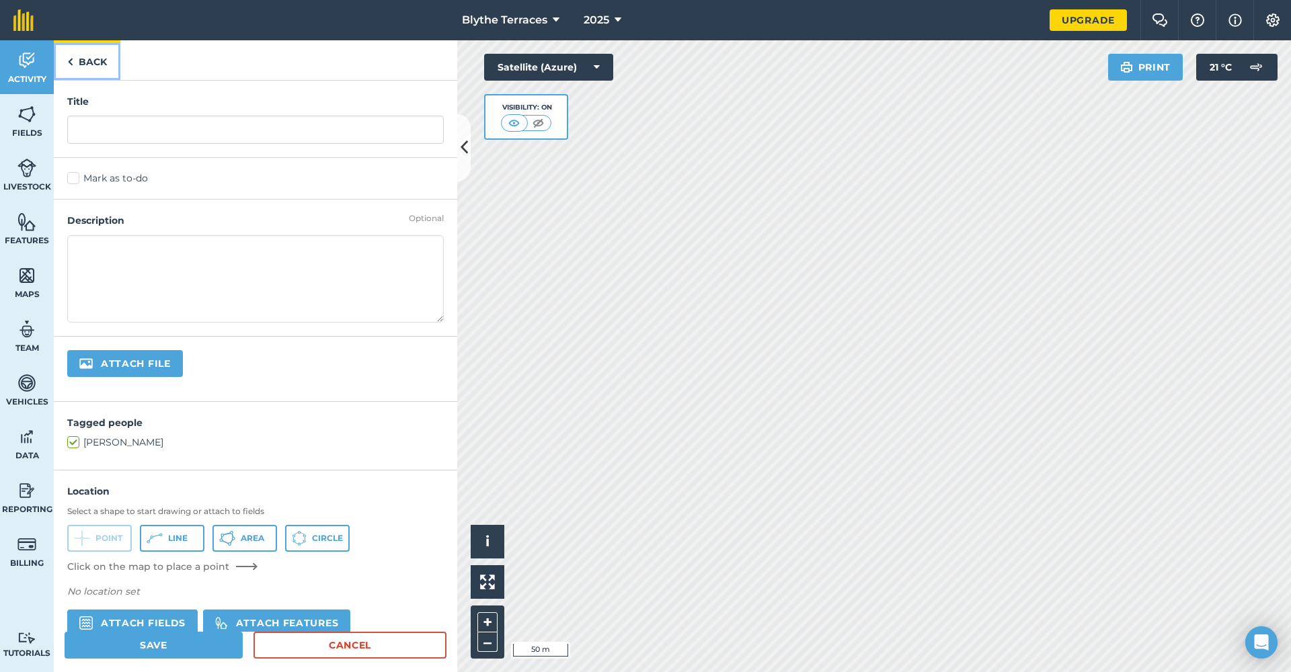
click at [72, 65] on img at bounding box center [70, 62] width 6 height 16
